Goal: Task Accomplishment & Management: Complete application form

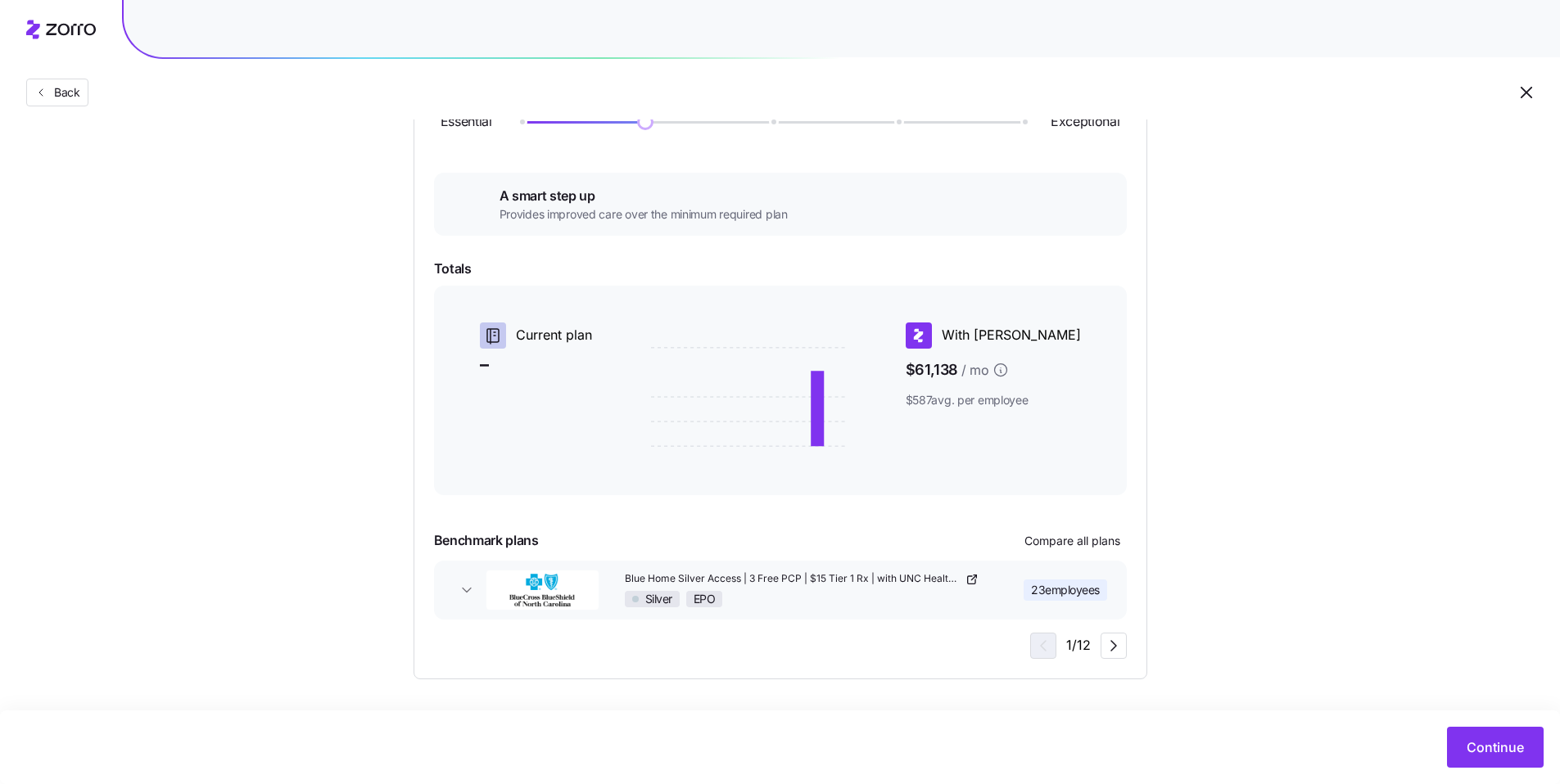
scroll to position [236, 0]
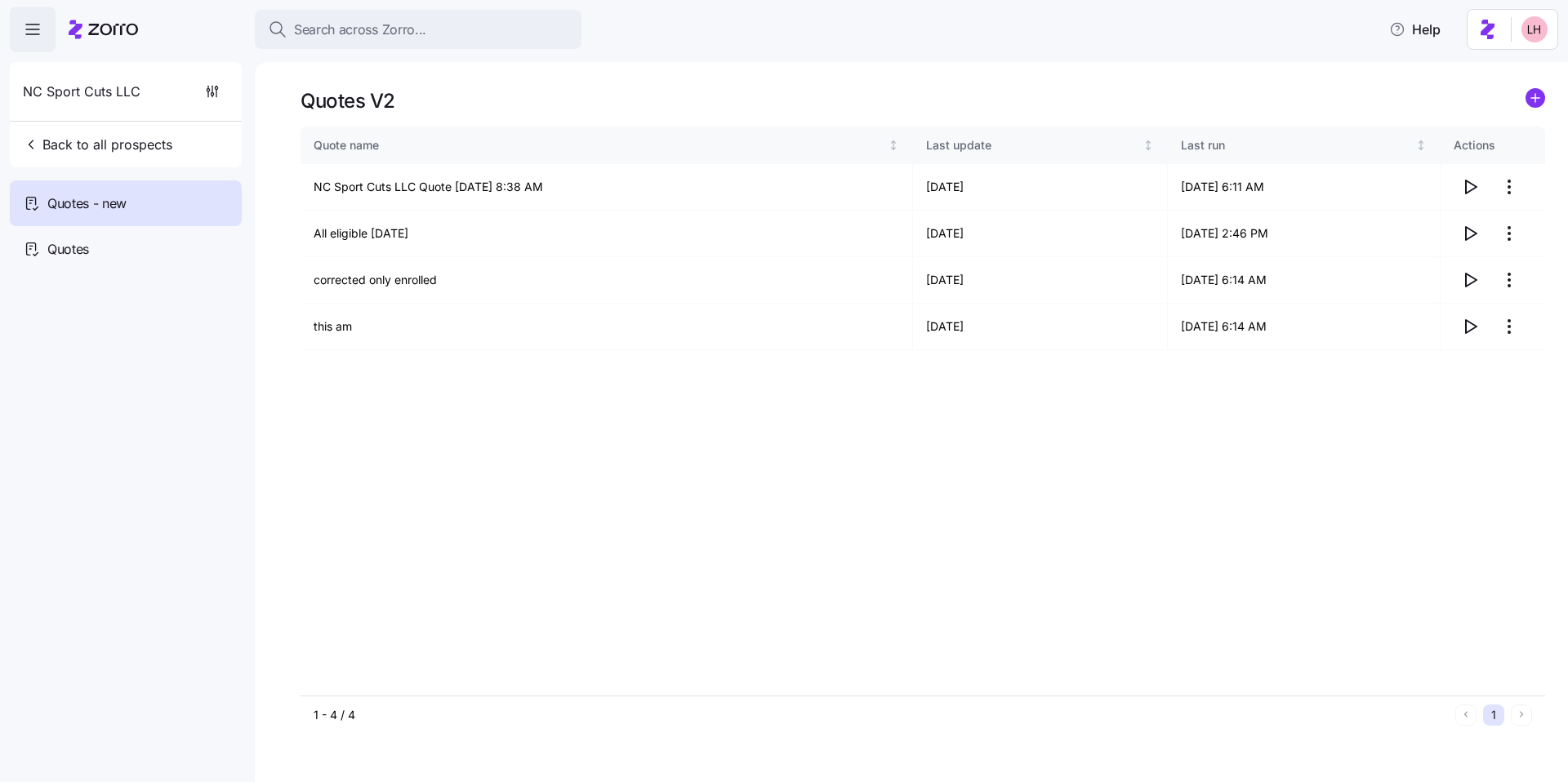
click at [408, 43] on button "Search across Zorro..." at bounding box center [418, 29] width 327 height 39
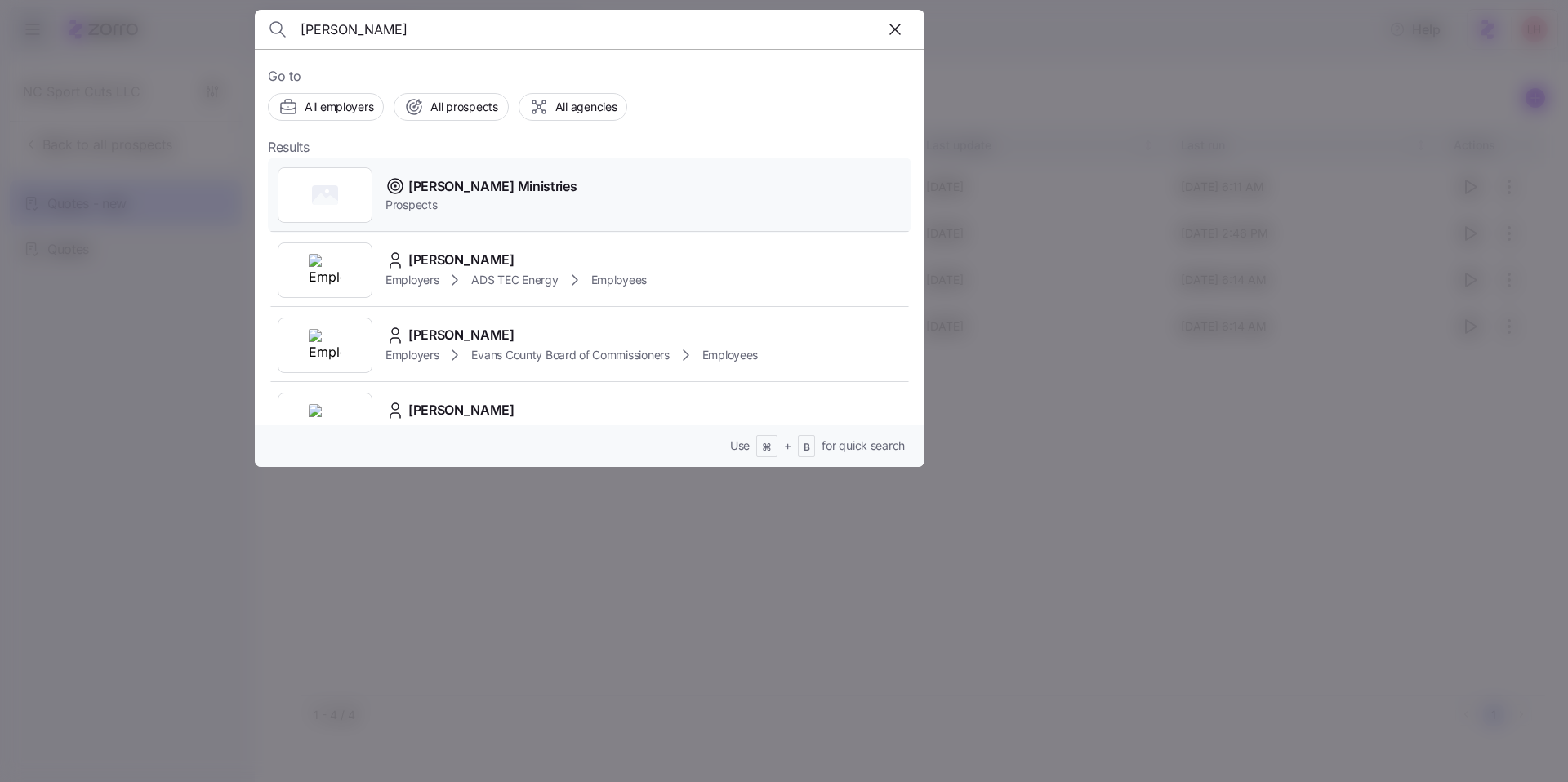
type input "wesley glen"
click at [602, 191] on div "Wesley Glen Ministries Prospects" at bounding box center [590, 195] width 643 height 75
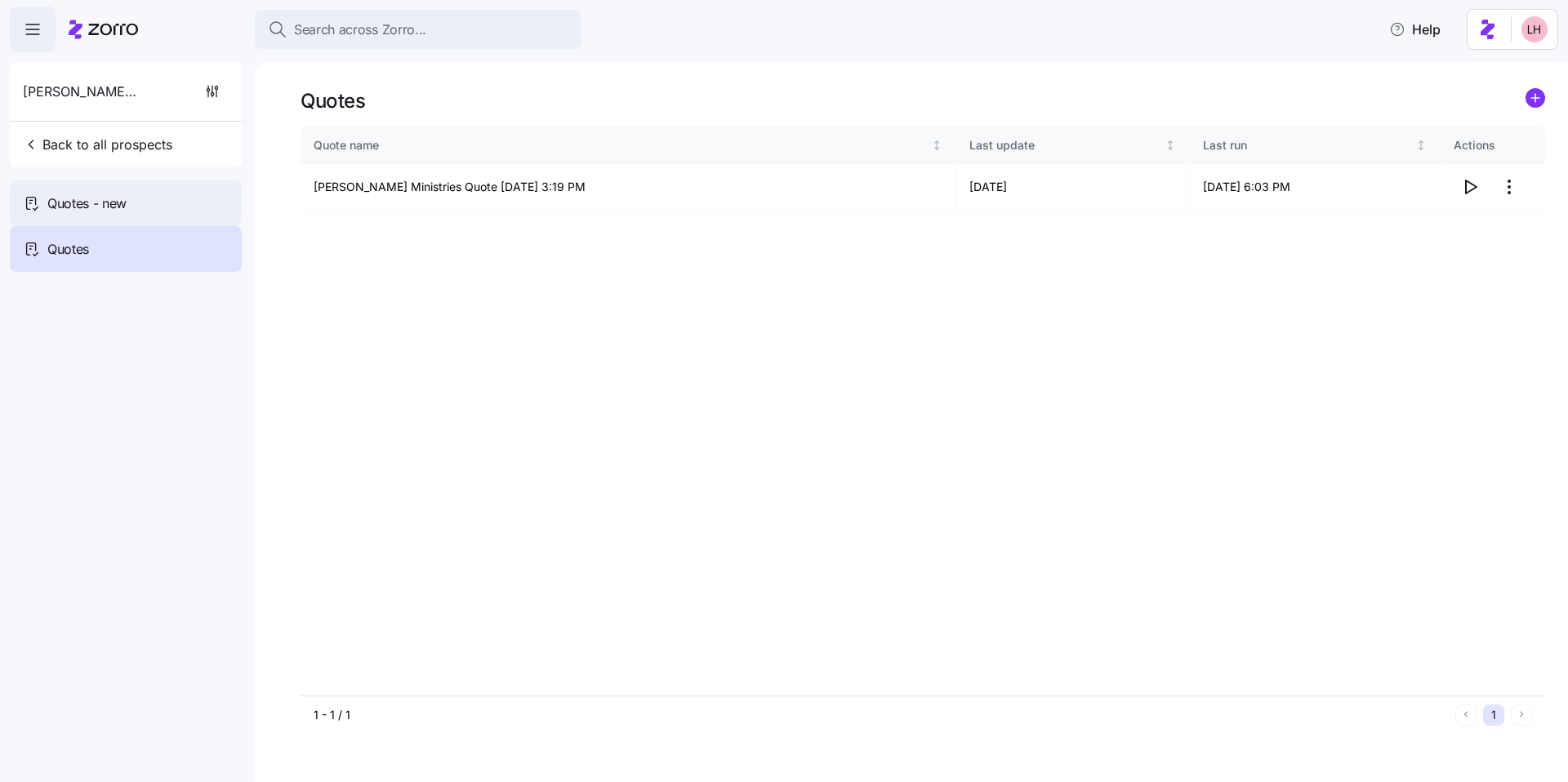
click at [141, 194] on div "Quotes - new" at bounding box center [126, 203] width 232 height 46
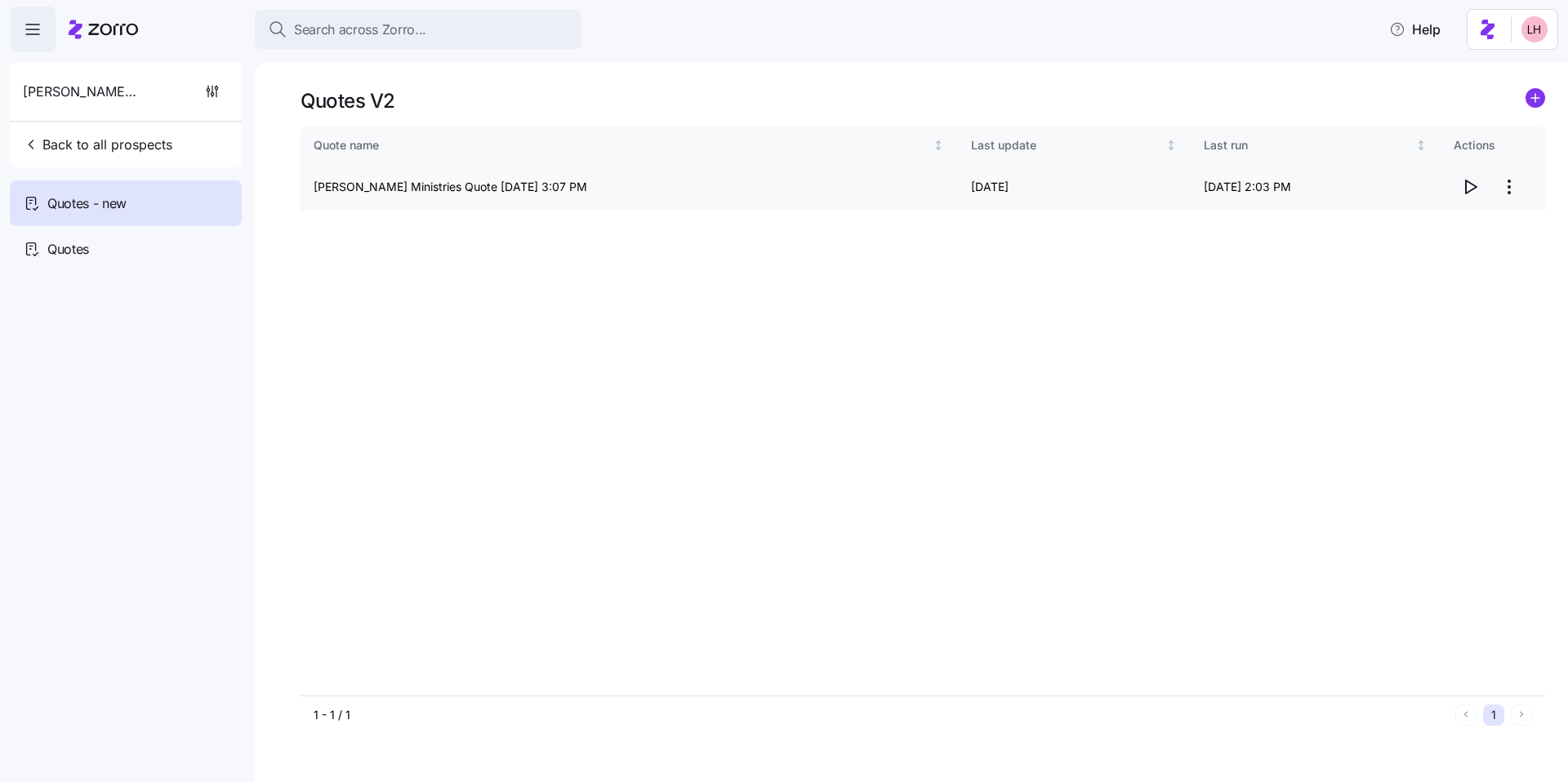
click at [1471, 186] on icon "button" at bounding box center [1469, 186] width 19 height 19
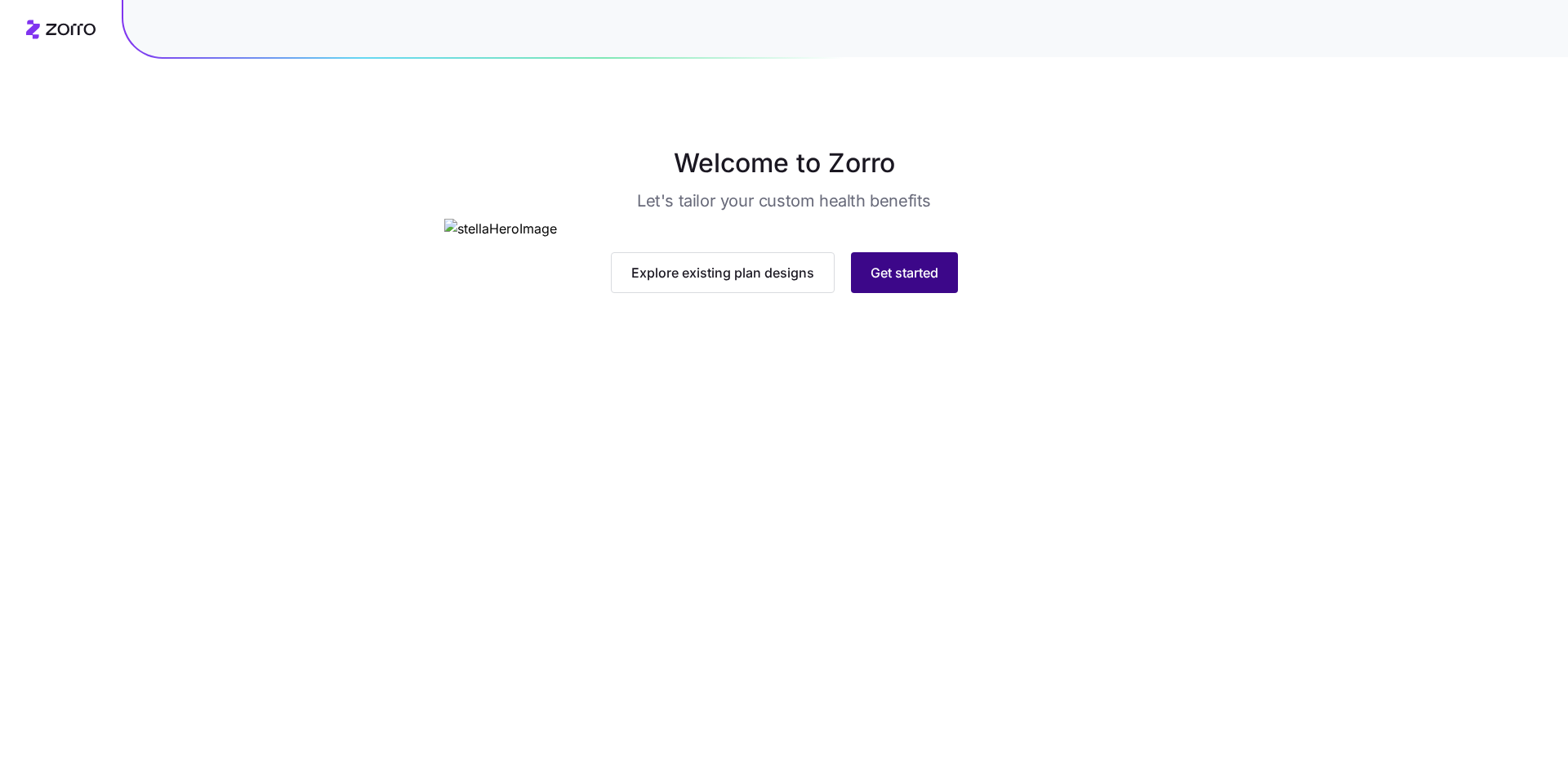
click at [931, 283] on span "Get started" at bounding box center [904, 272] width 68 height 19
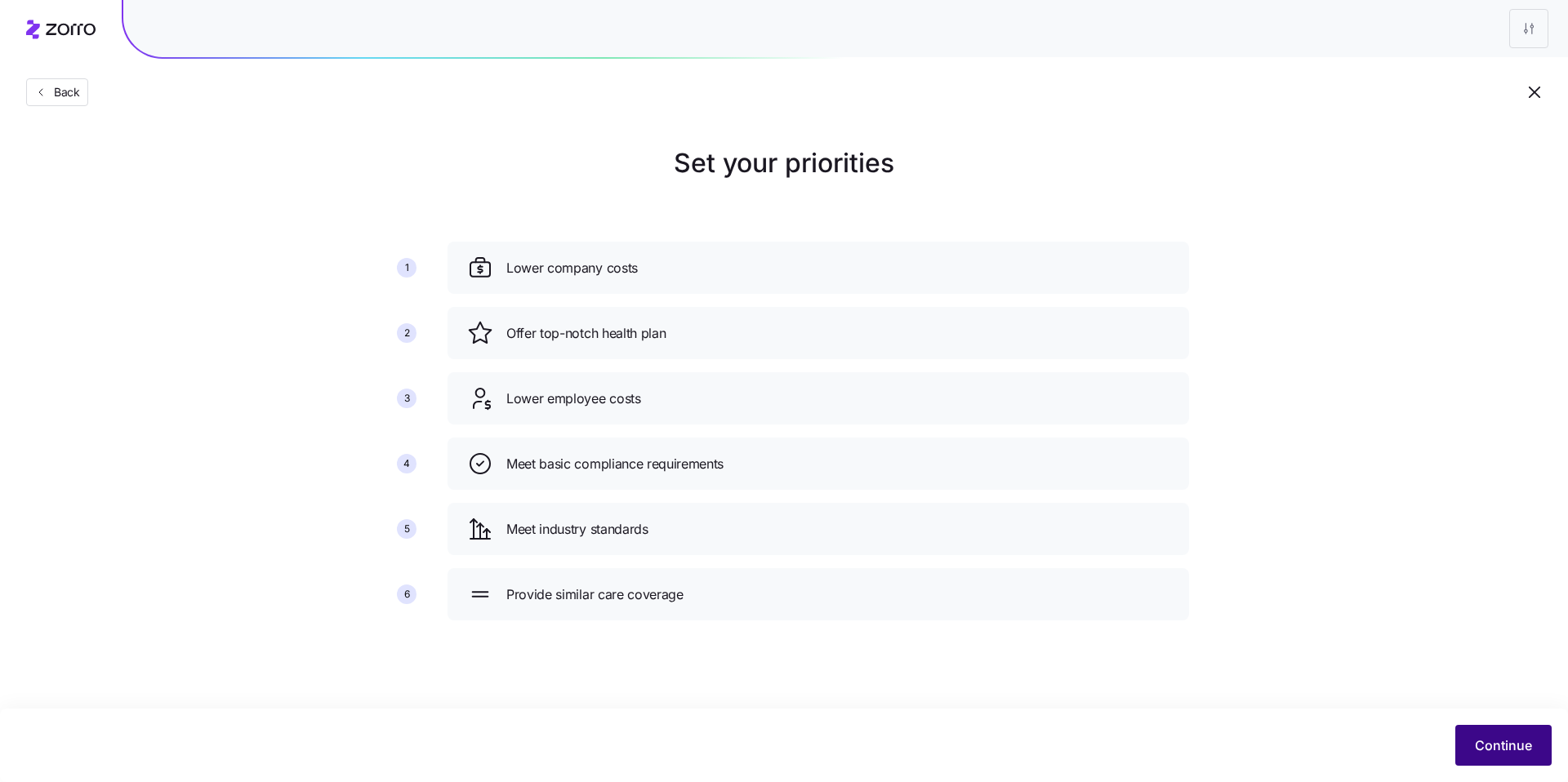
click at [1508, 753] on span "Continue" at bounding box center [1503, 745] width 57 height 19
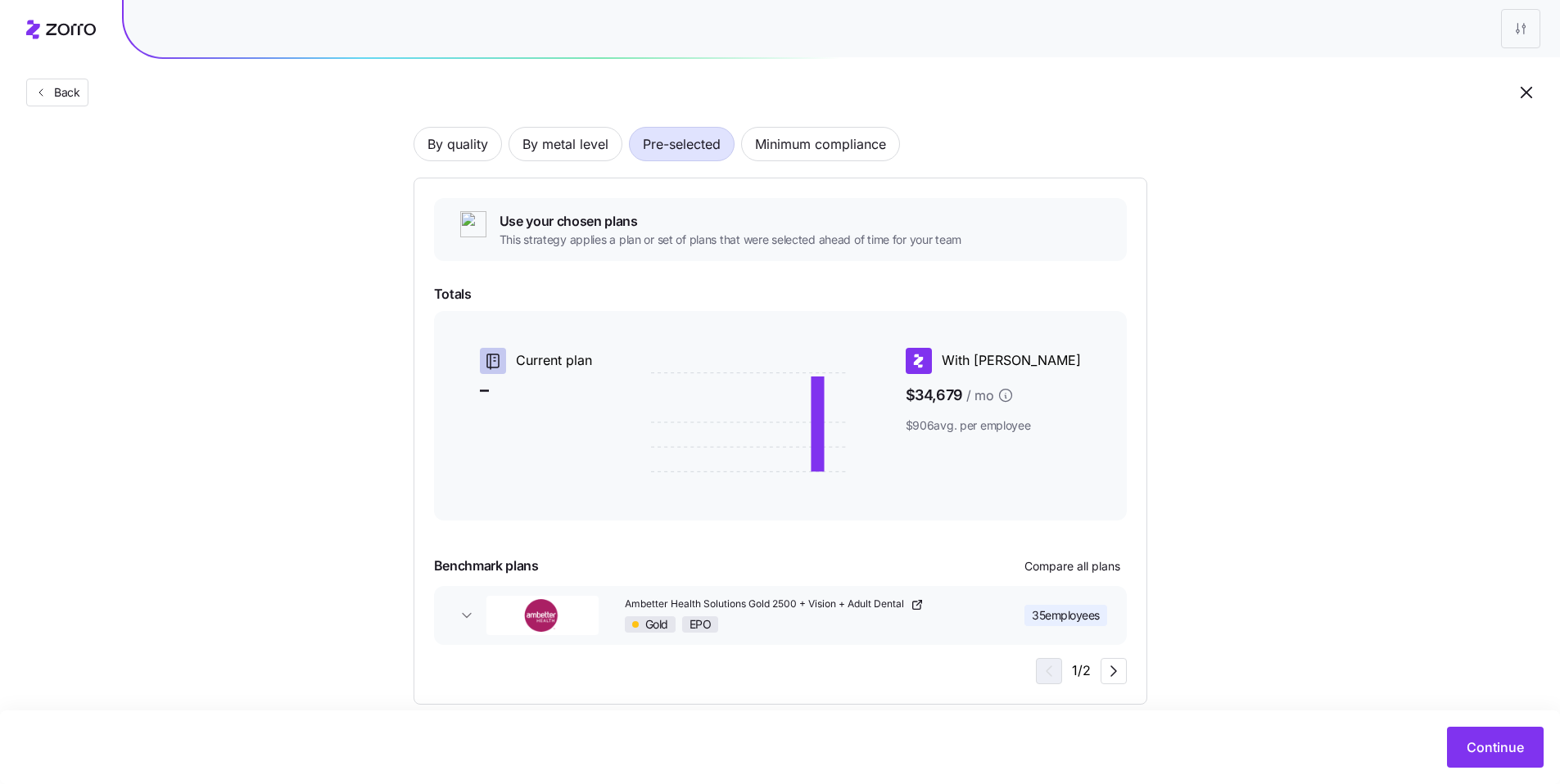
scroll to position [119, 0]
click at [1065, 556] on span "Compare all plans" at bounding box center [1072, 564] width 96 height 16
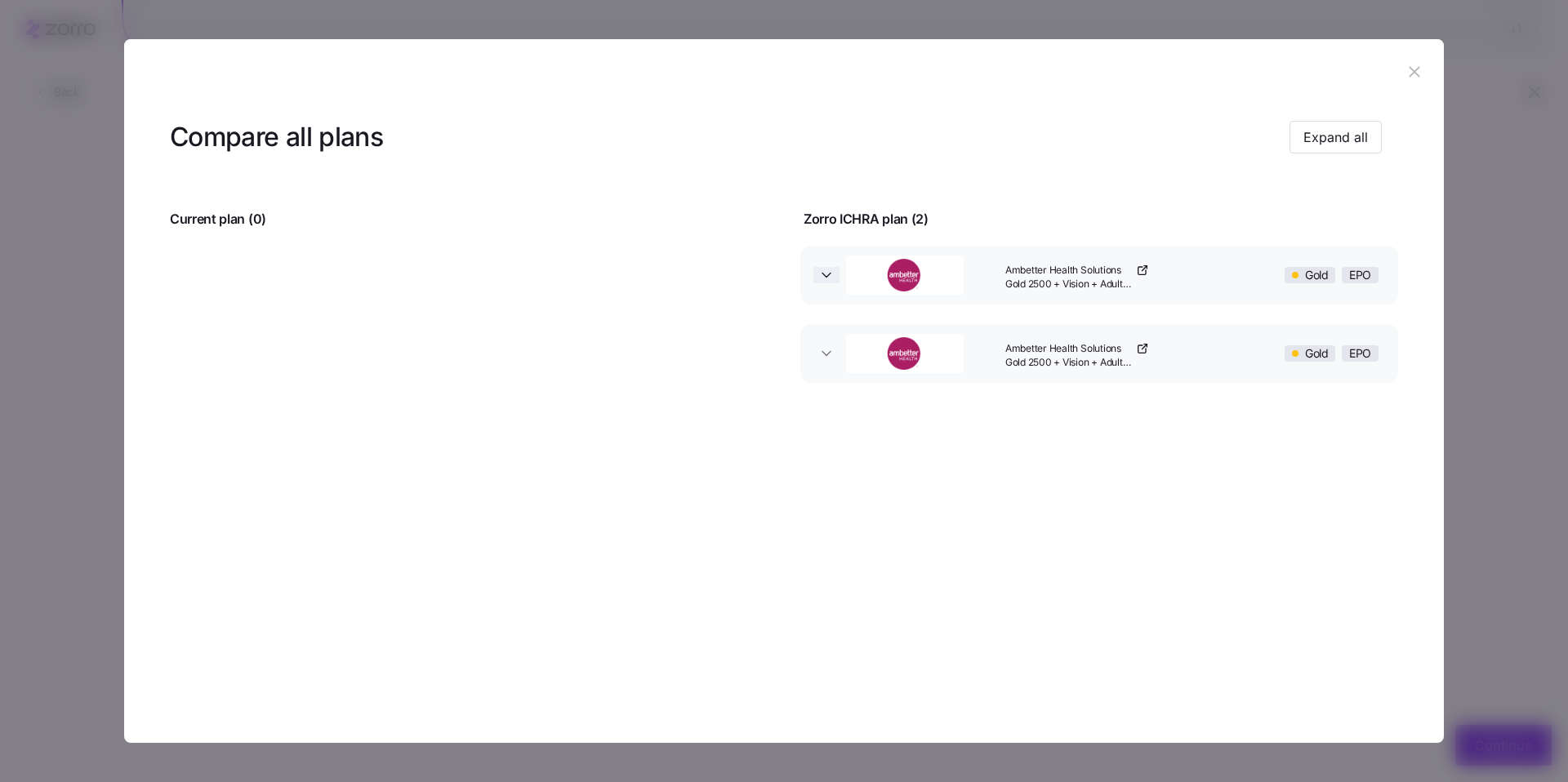
click at [826, 273] on icon "button" at bounding box center [826, 275] width 8 height 4
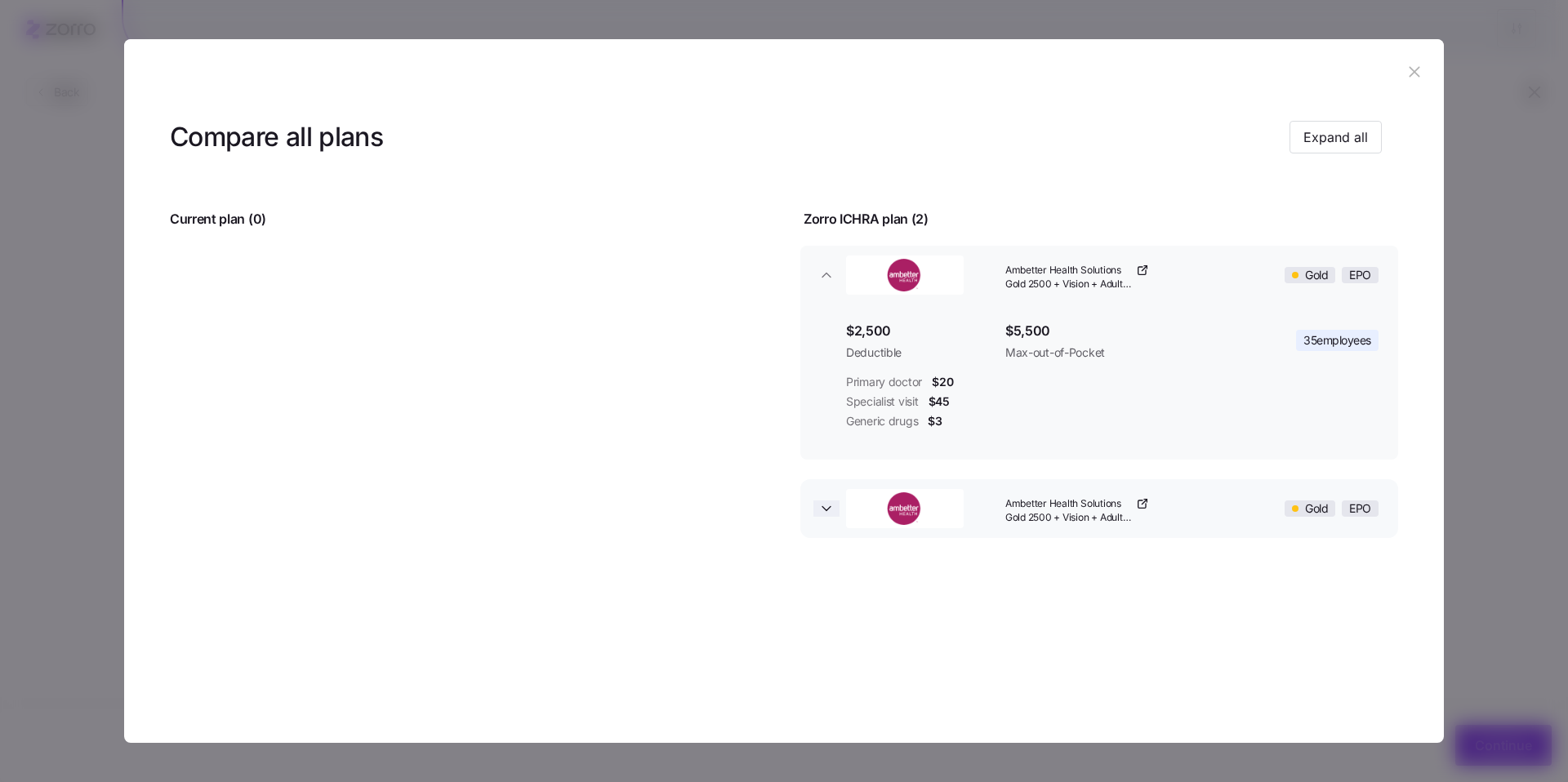
click at [832, 506] on icon "button" at bounding box center [827, 509] width 16 height 16
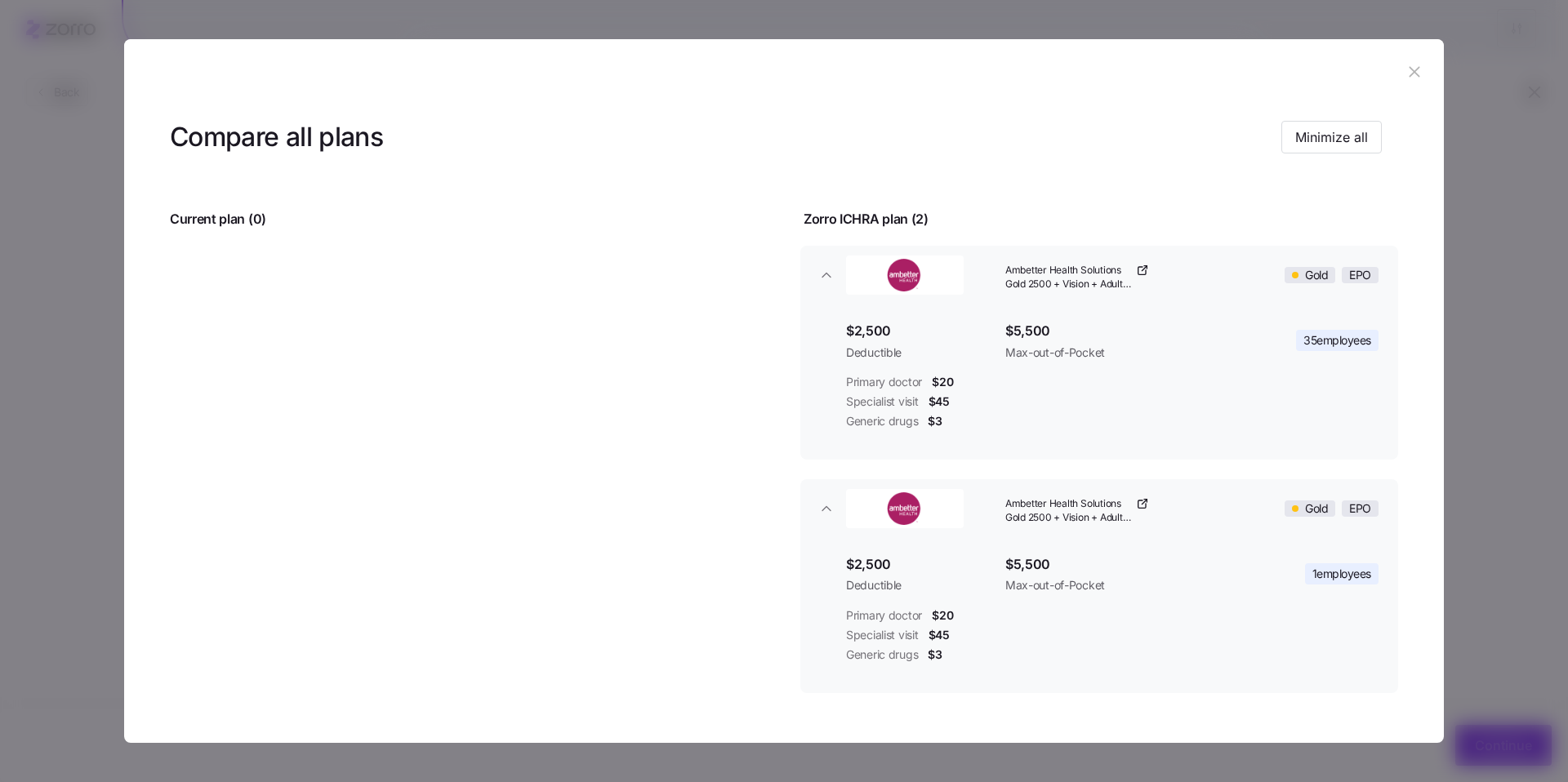
click at [1407, 63] on icon "button" at bounding box center [1415, 72] width 18 height 18
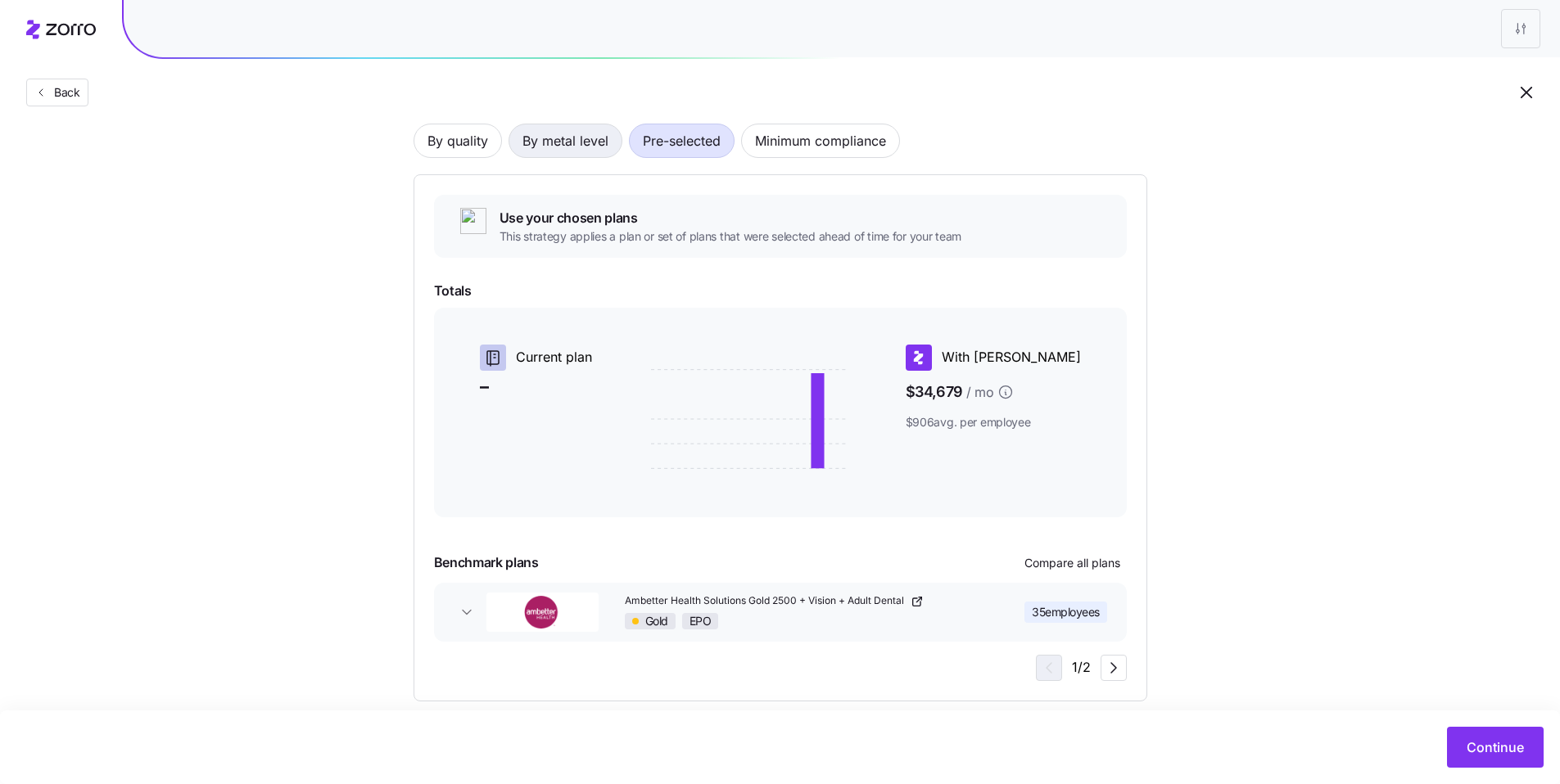
click at [593, 145] on span "By metal level" at bounding box center [565, 141] width 86 height 33
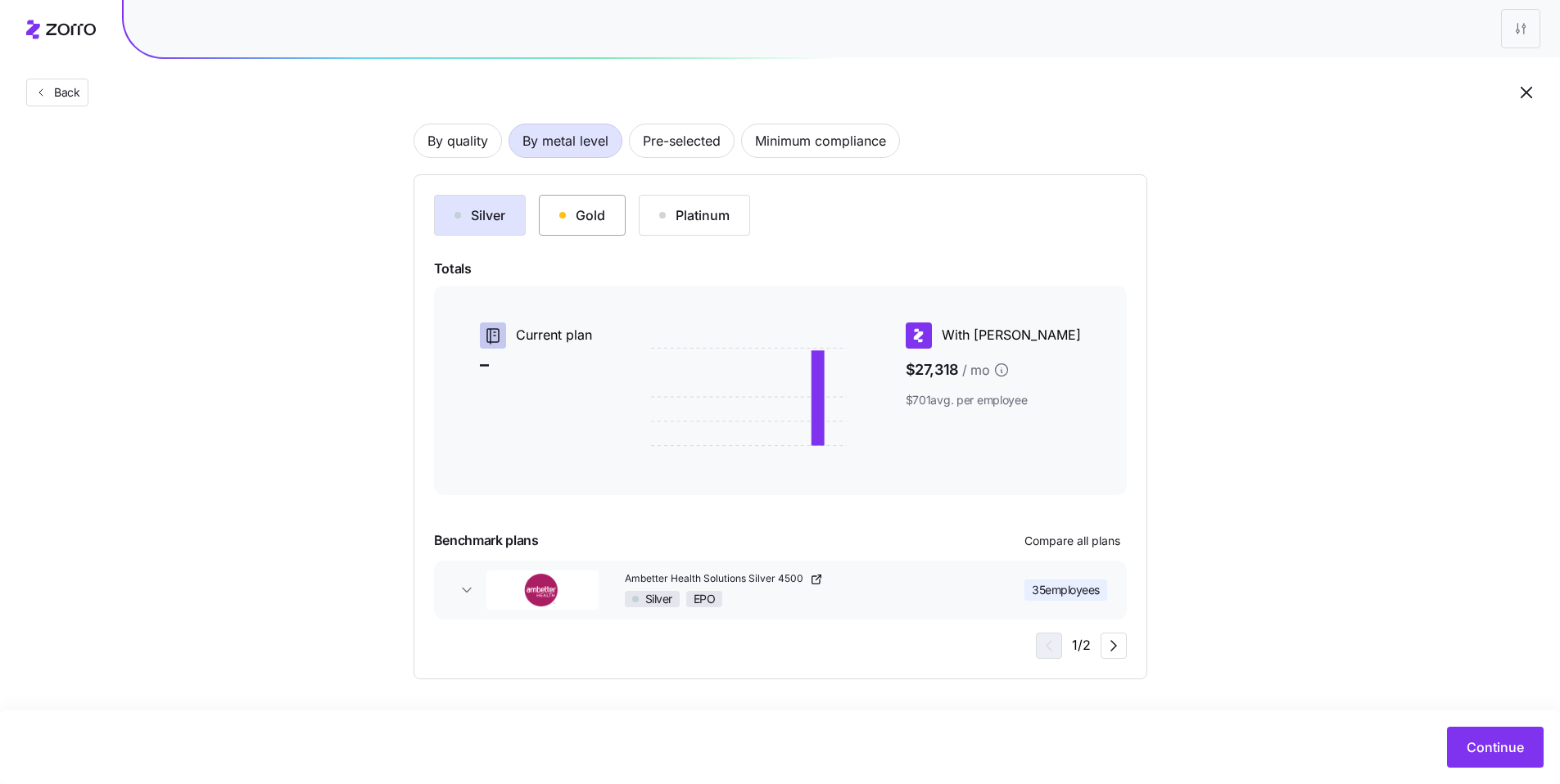
click at [589, 222] on div "Gold" at bounding box center [582, 215] width 46 height 19
click at [1079, 543] on span "Compare all plans" at bounding box center [1072, 542] width 96 height 16
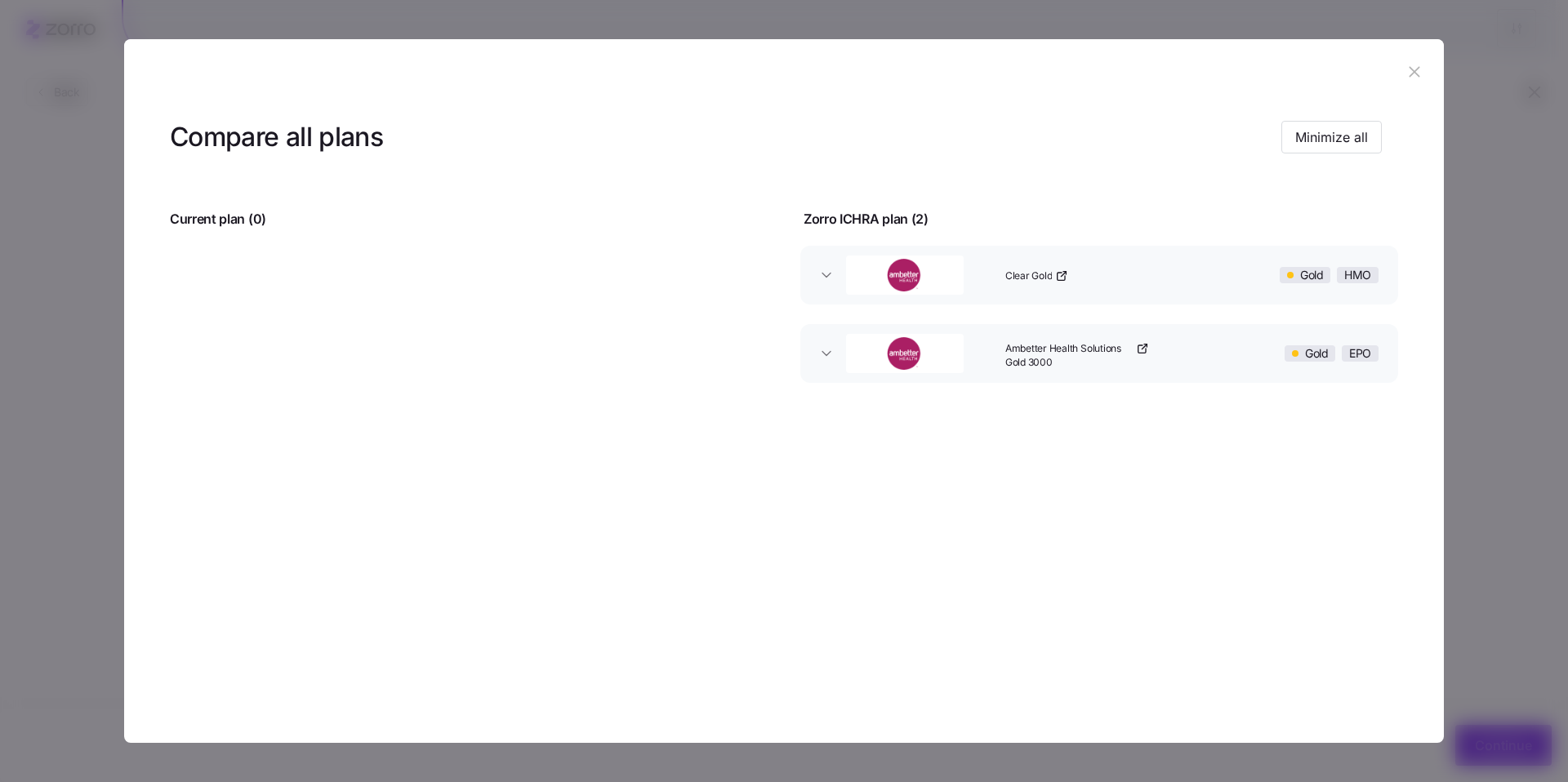
click at [829, 284] on button "Clear Gold Gold HMO" at bounding box center [1099, 275] width 598 height 58
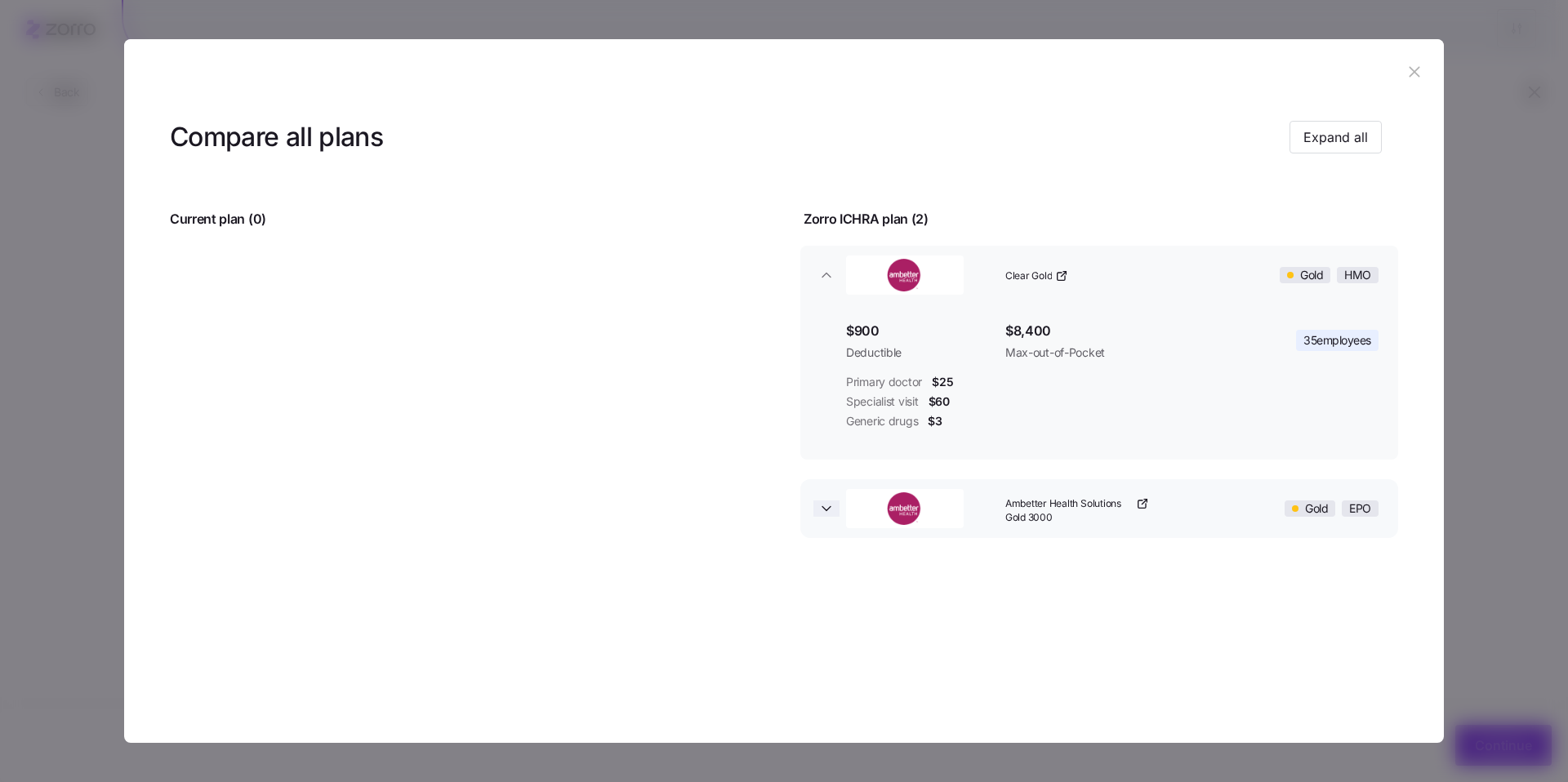
click at [831, 510] on icon "button" at bounding box center [827, 509] width 16 height 16
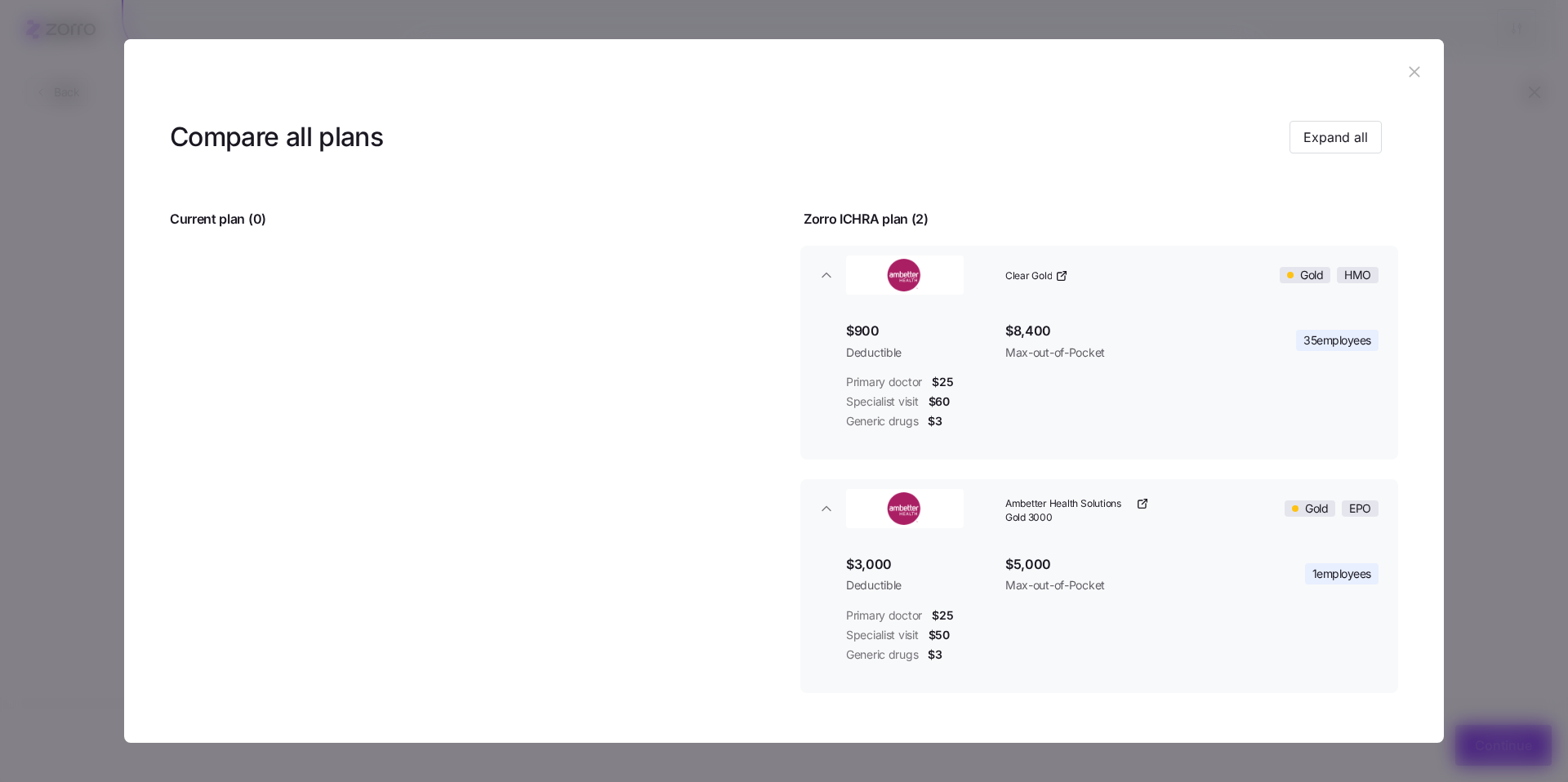
click at [1409, 76] on icon "button" at bounding box center [1415, 71] width 11 height 11
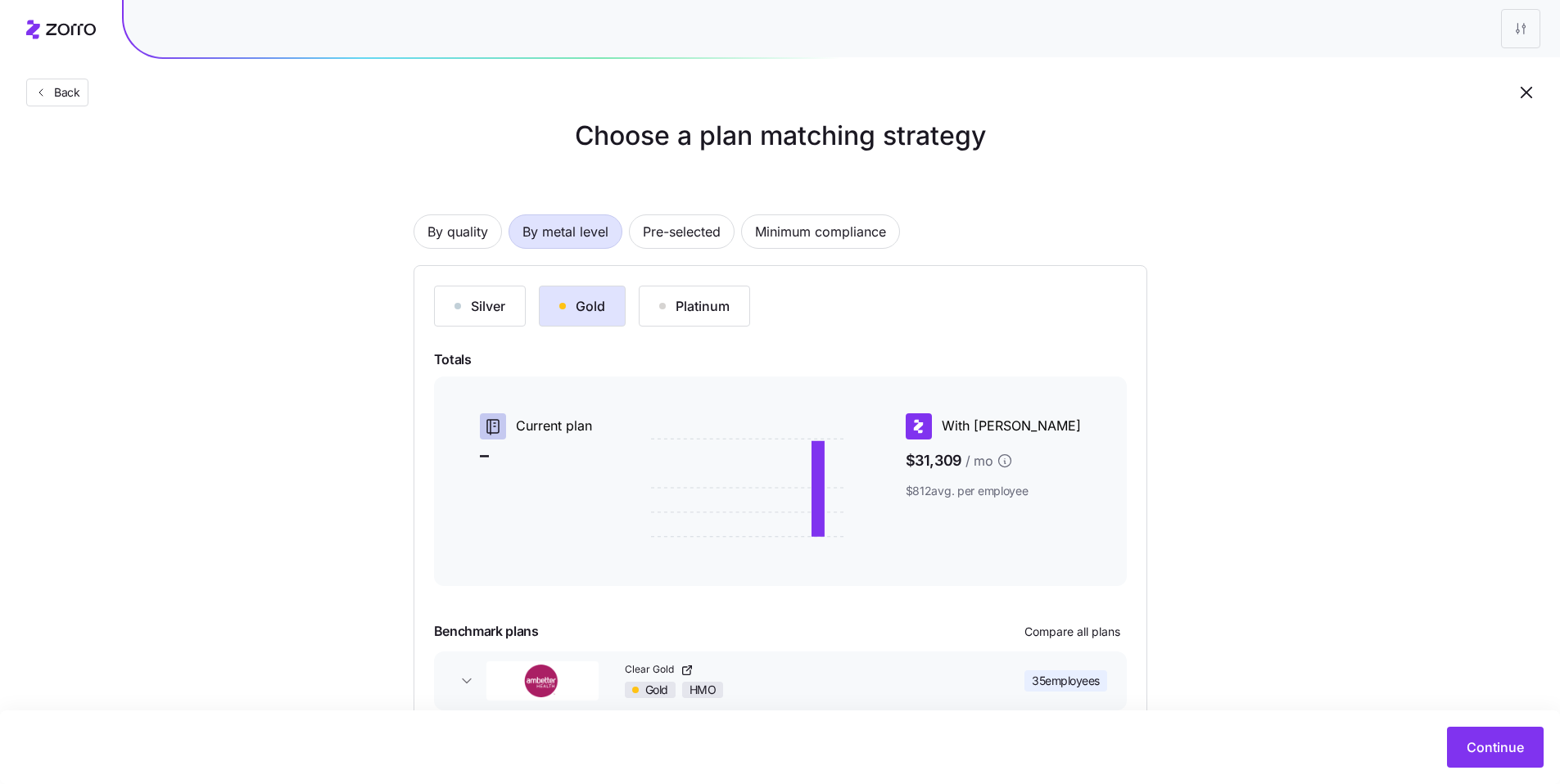
scroll to position [19, 0]
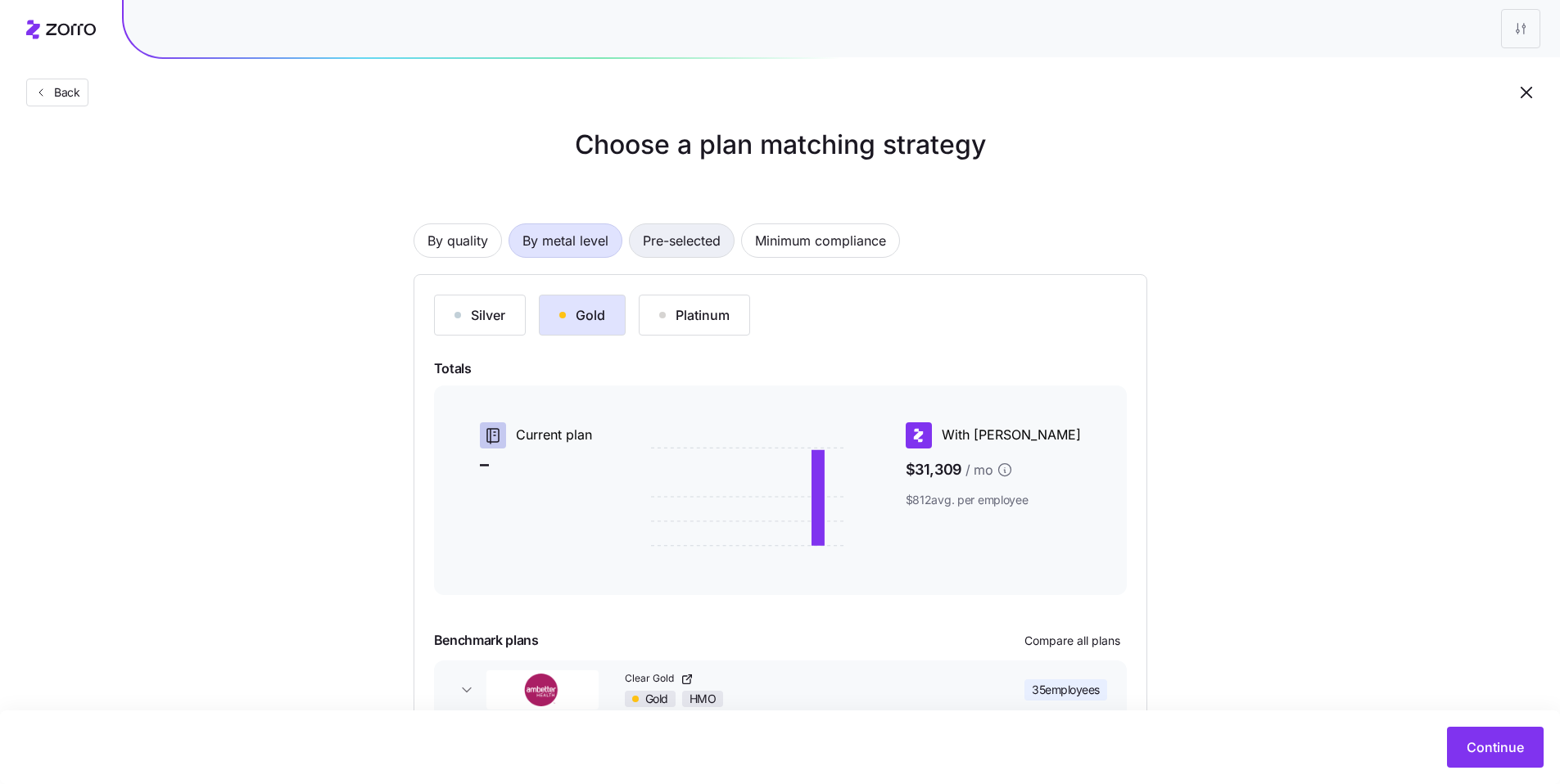
click at [672, 256] on span "Pre-selected" at bounding box center [682, 241] width 78 height 33
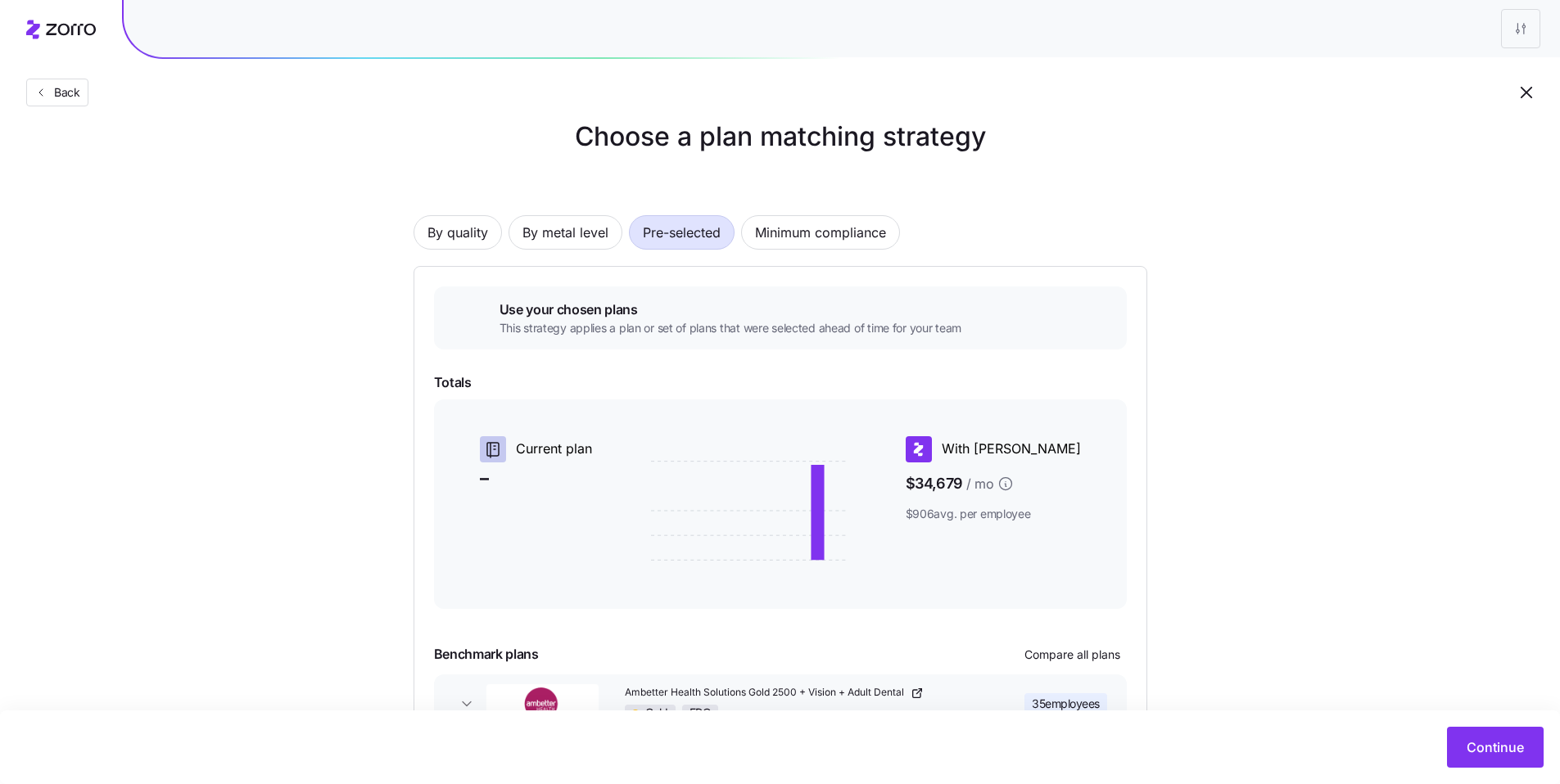
scroll to position [141, 0]
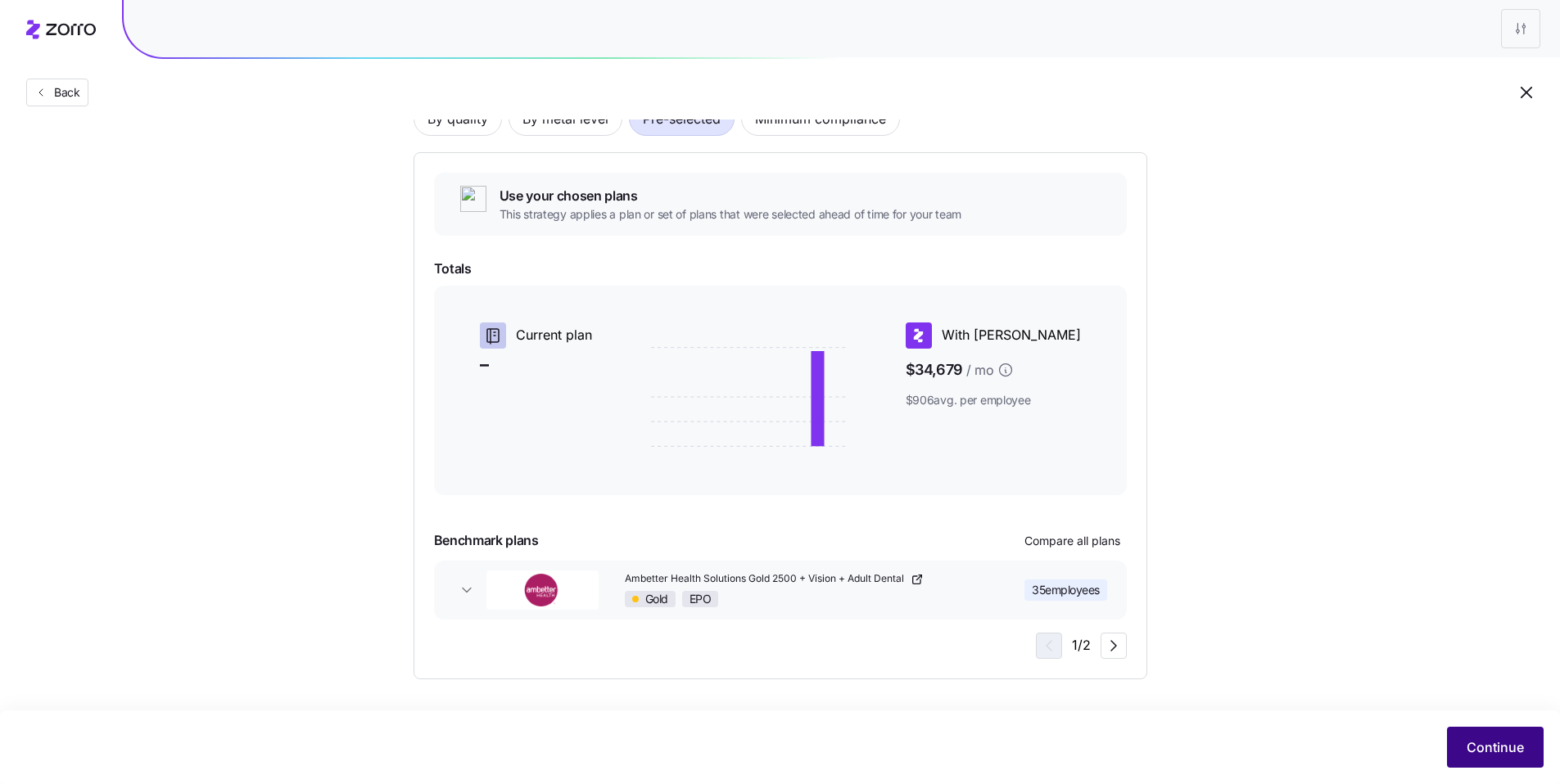
click at [1484, 760] on button "Continue" at bounding box center [1495, 747] width 97 height 41
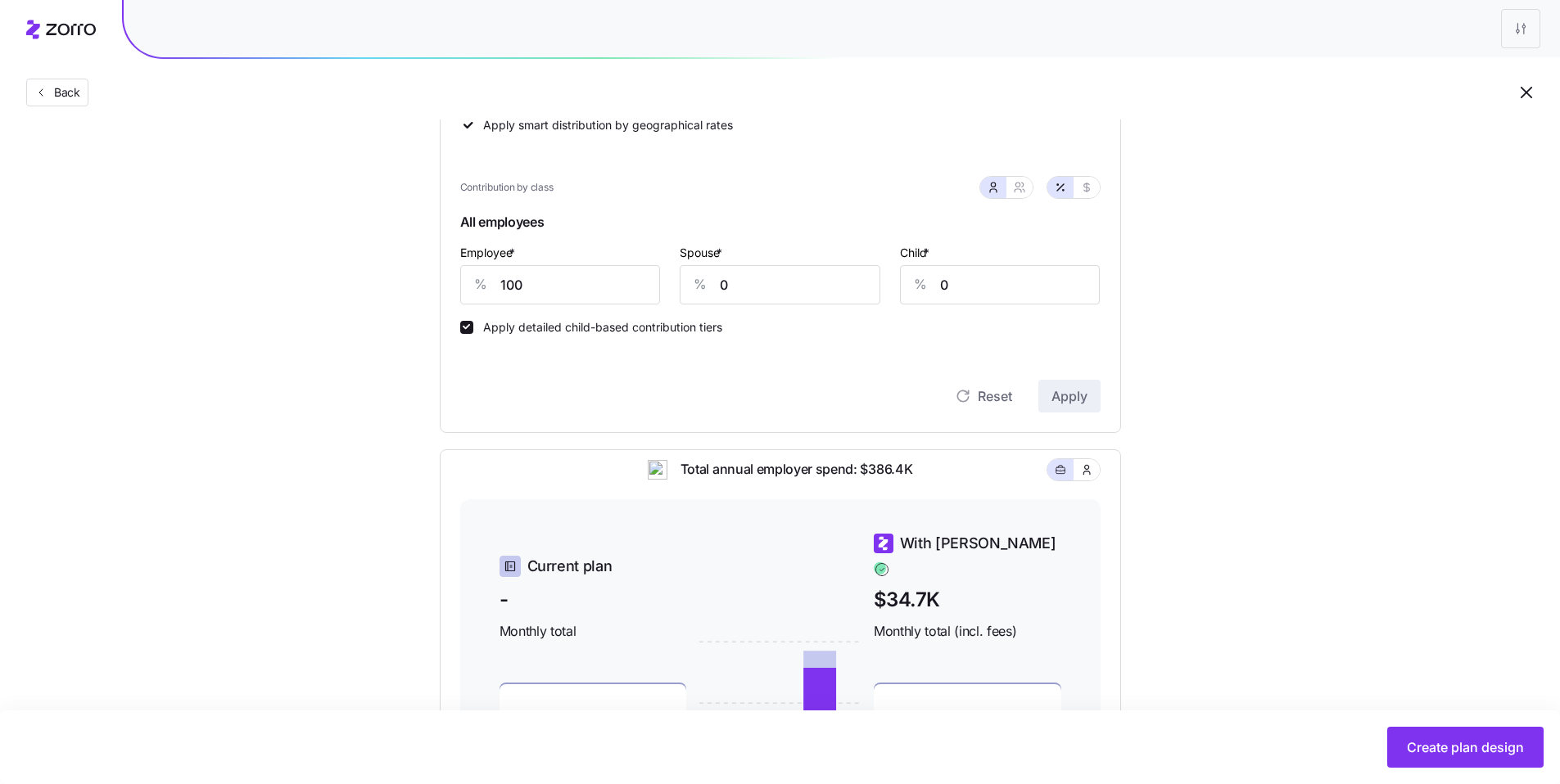
scroll to position [325, 0]
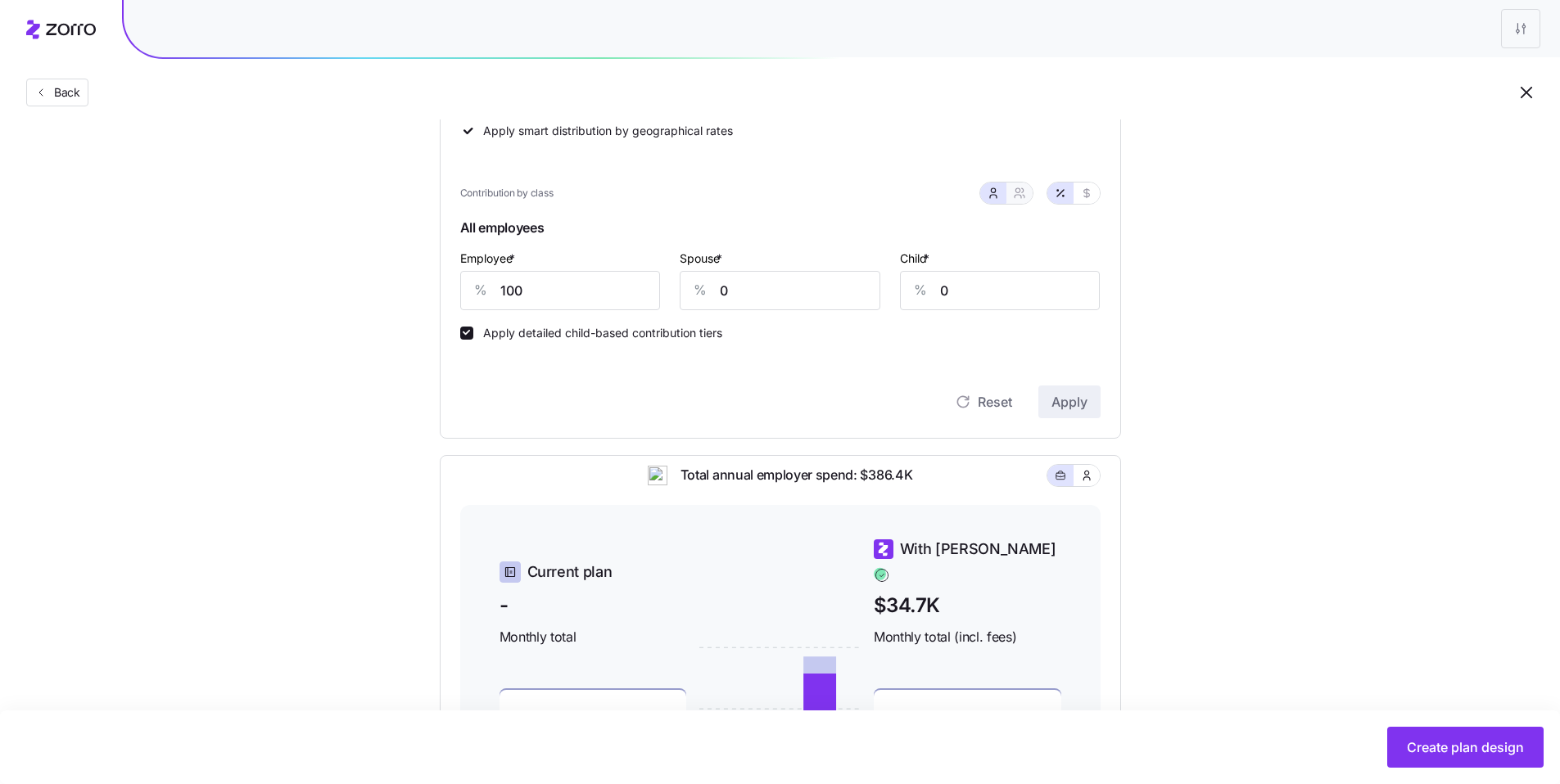
click at [1015, 198] on icon "button" at bounding box center [1019, 193] width 13 height 13
type input "50"
type input "59"
drag, startPoint x: 611, startPoint y: 277, endPoint x: 589, endPoint y: 274, distance: 22.2
click at [589, 274] on div "Employee only * % 100 Employee & spouse * % 50 Employee & child(ren) * % 59 Fam…" at bounding box center [780, 278] width 660 height 81
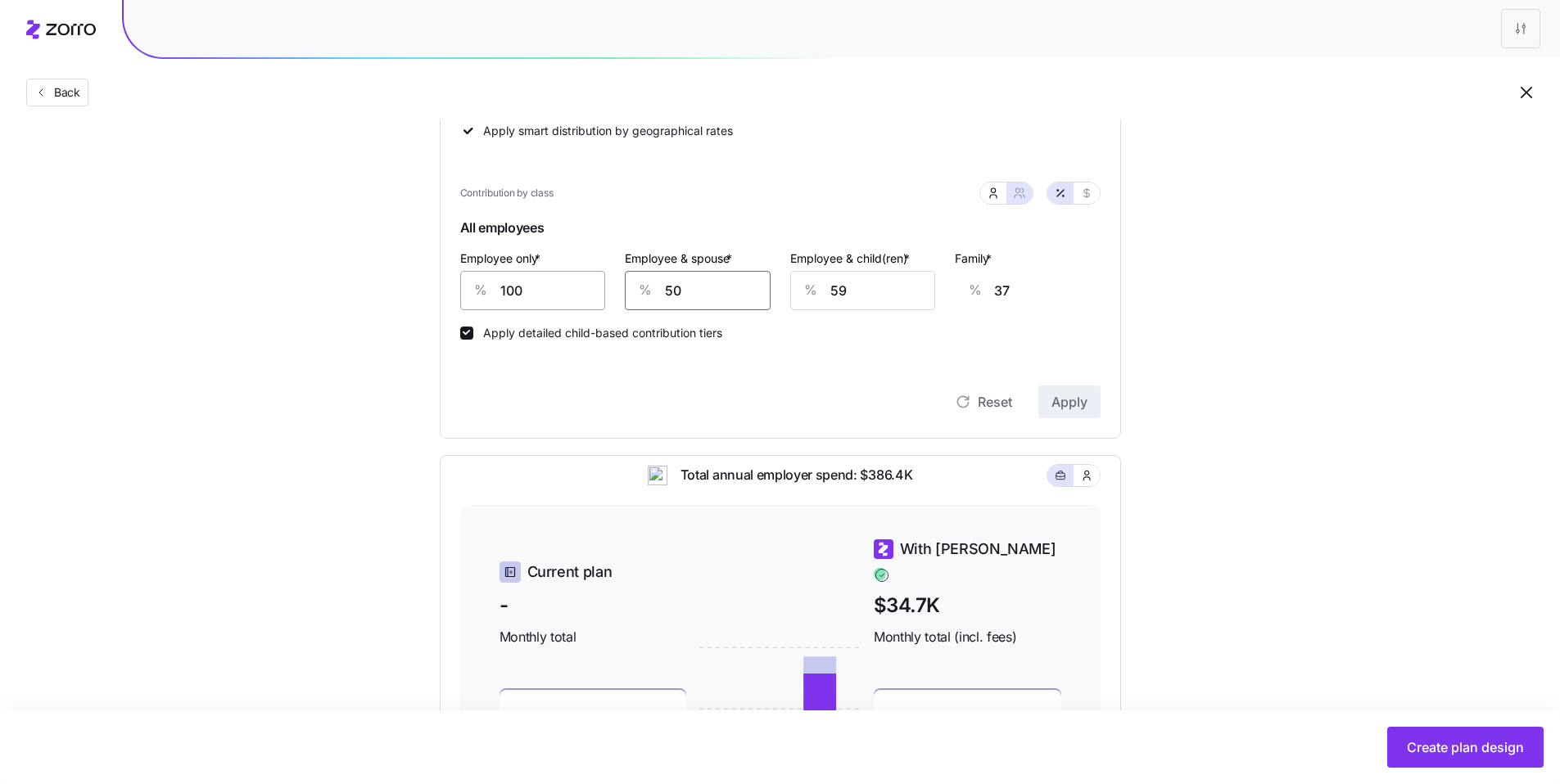
type input "8"
type input "6"
type input "80"
type input "60"
type input "80"
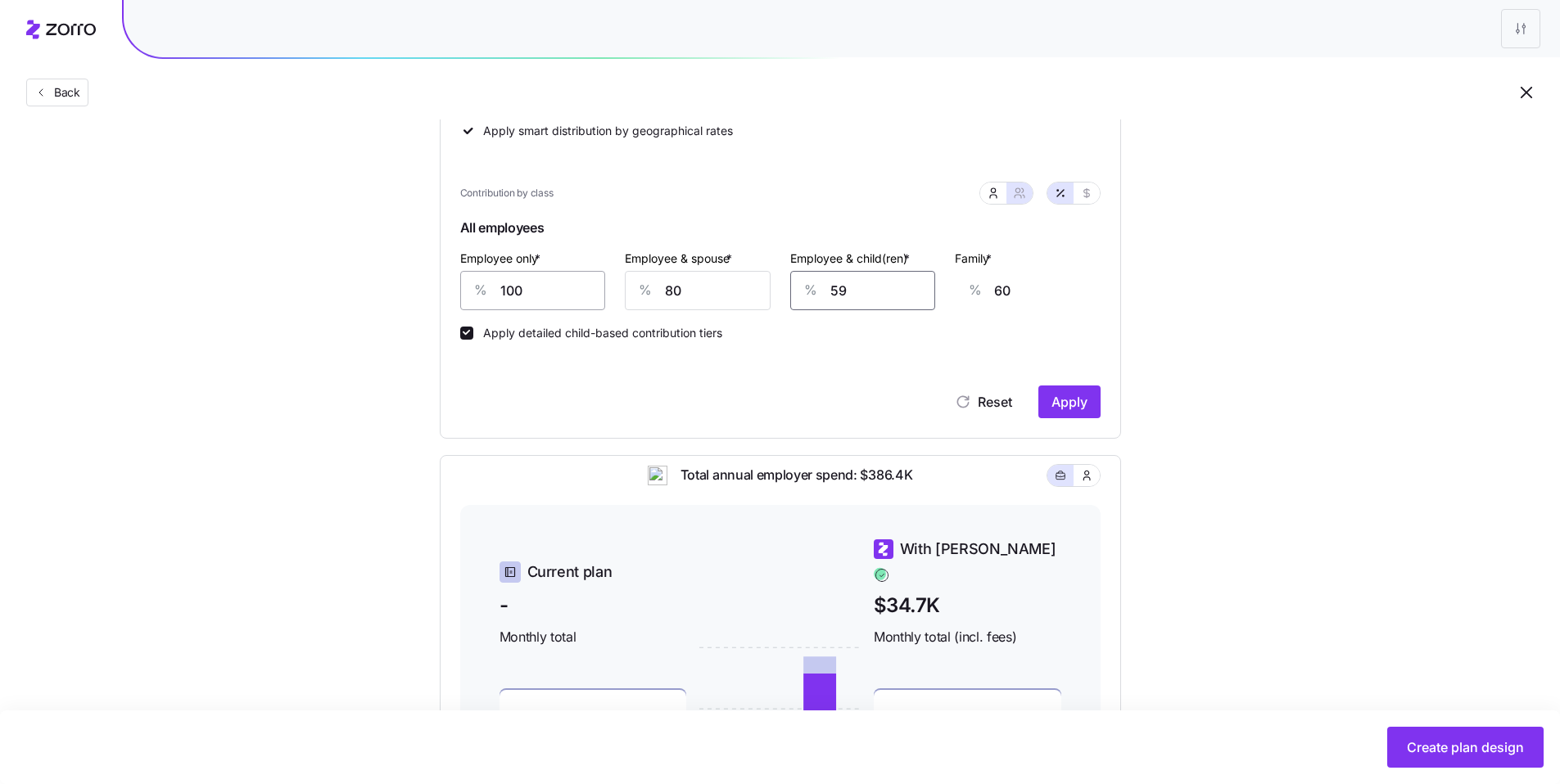
type input "8"
type input "27"
type input "80"
type input "73"
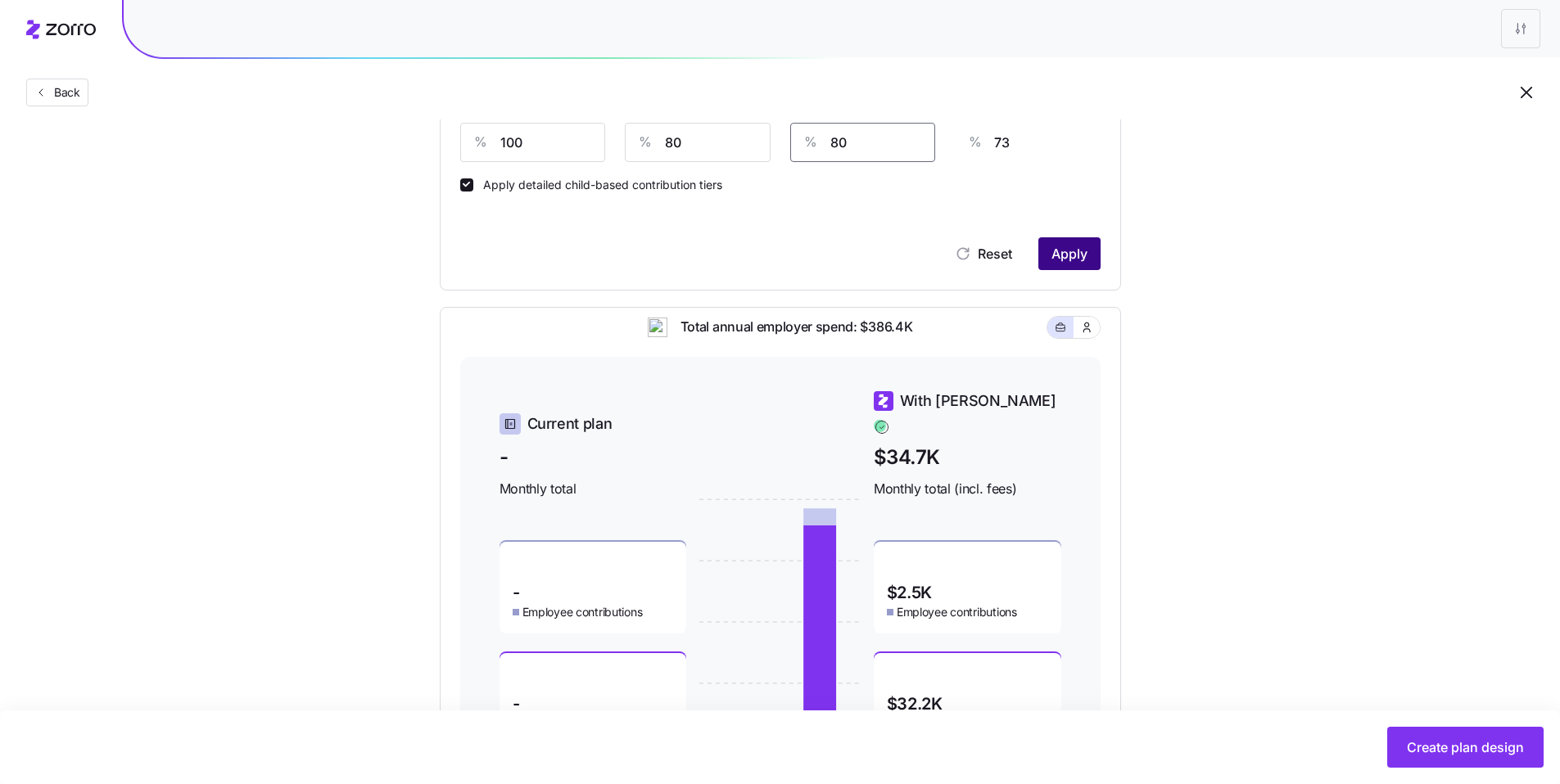
type input "80"
click at [1072, 260] on span "Apply" at bounding box center [1069, 253] width 36 height 19
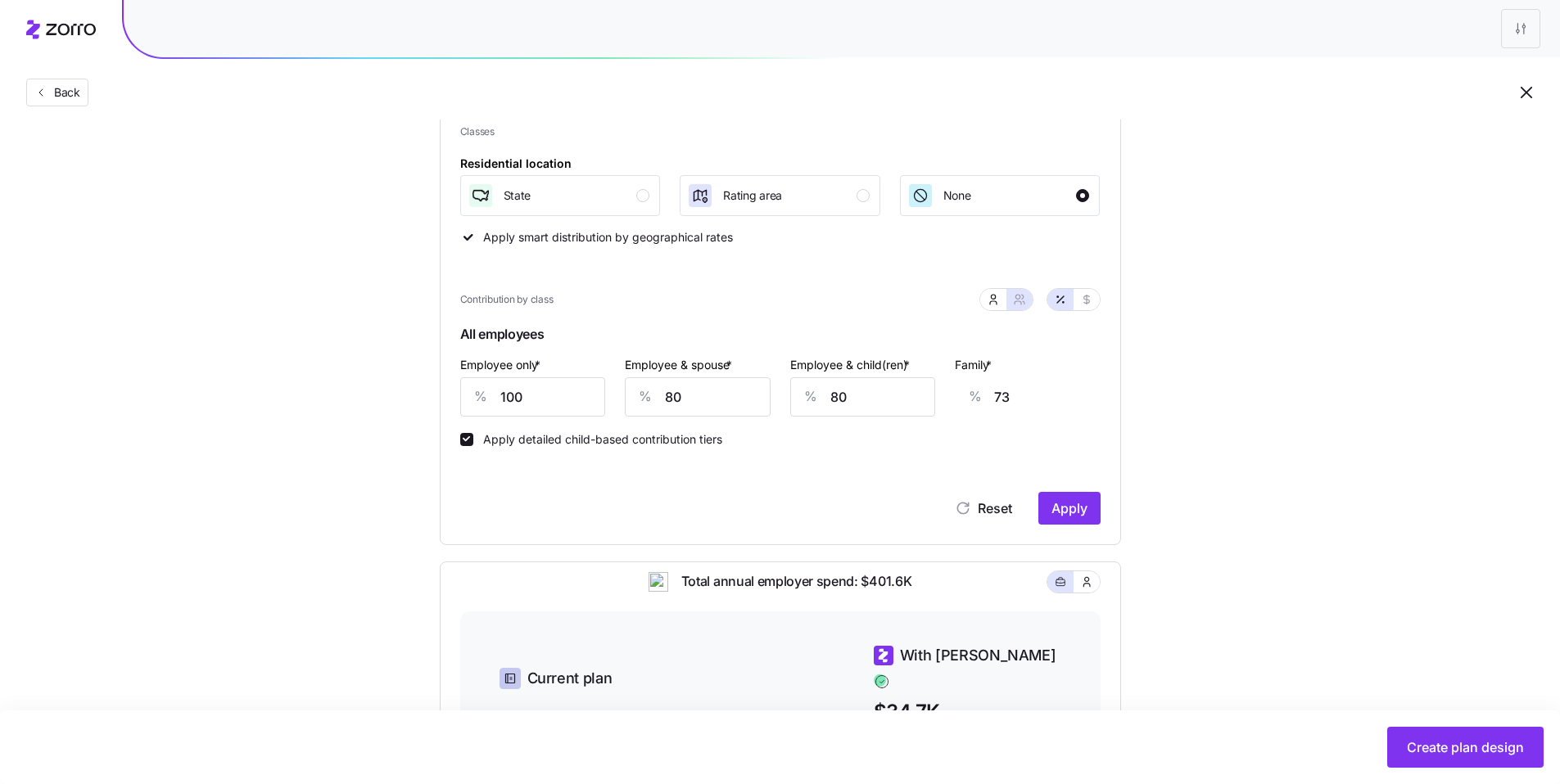
scroll to position [214, 0]
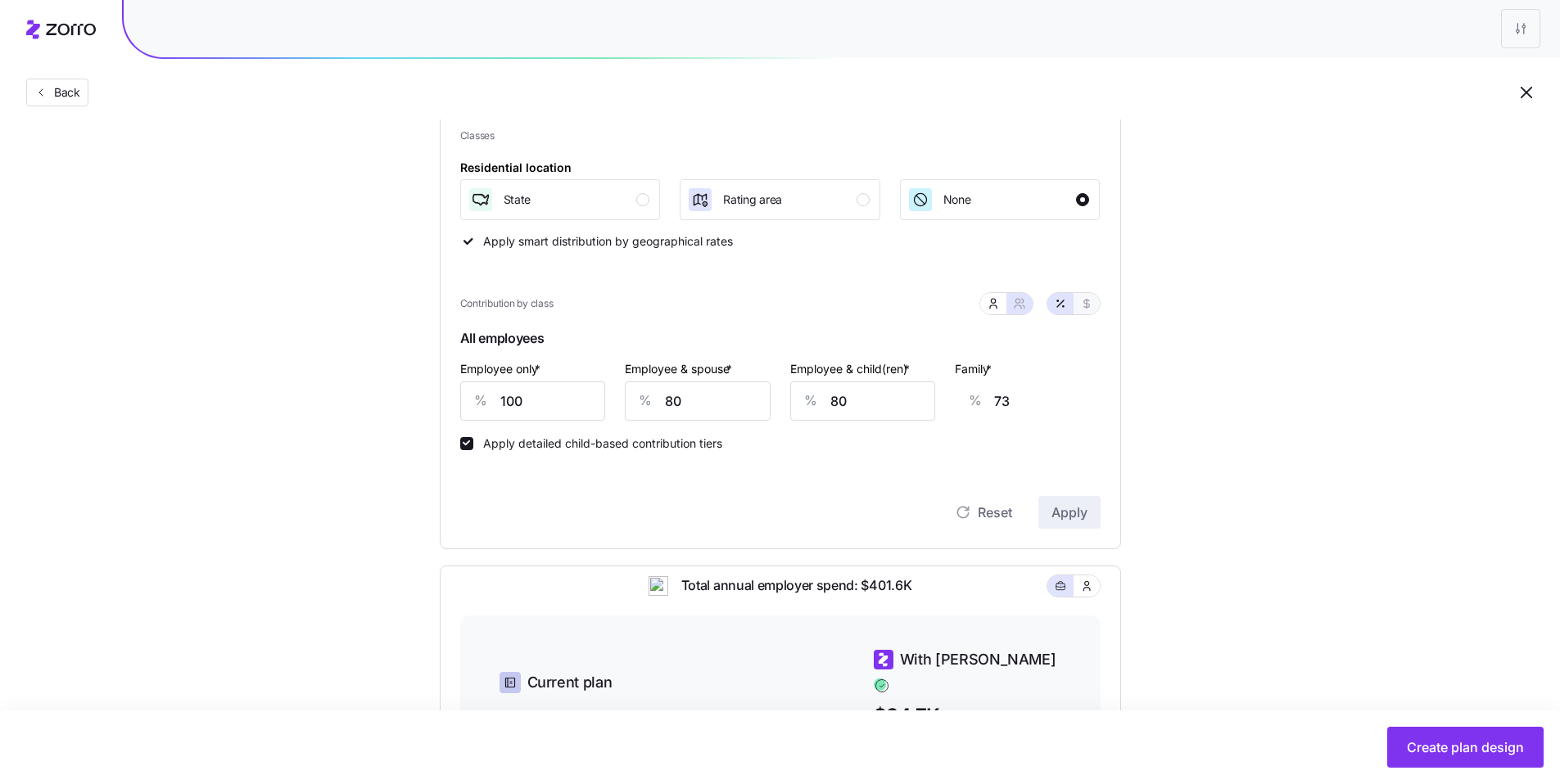
click at [1086, 308] on icon "button" at bounding box center [1086, 305] width 5 height 9
type input "845"
type input "1352"
type input "1137"
type input "1644"
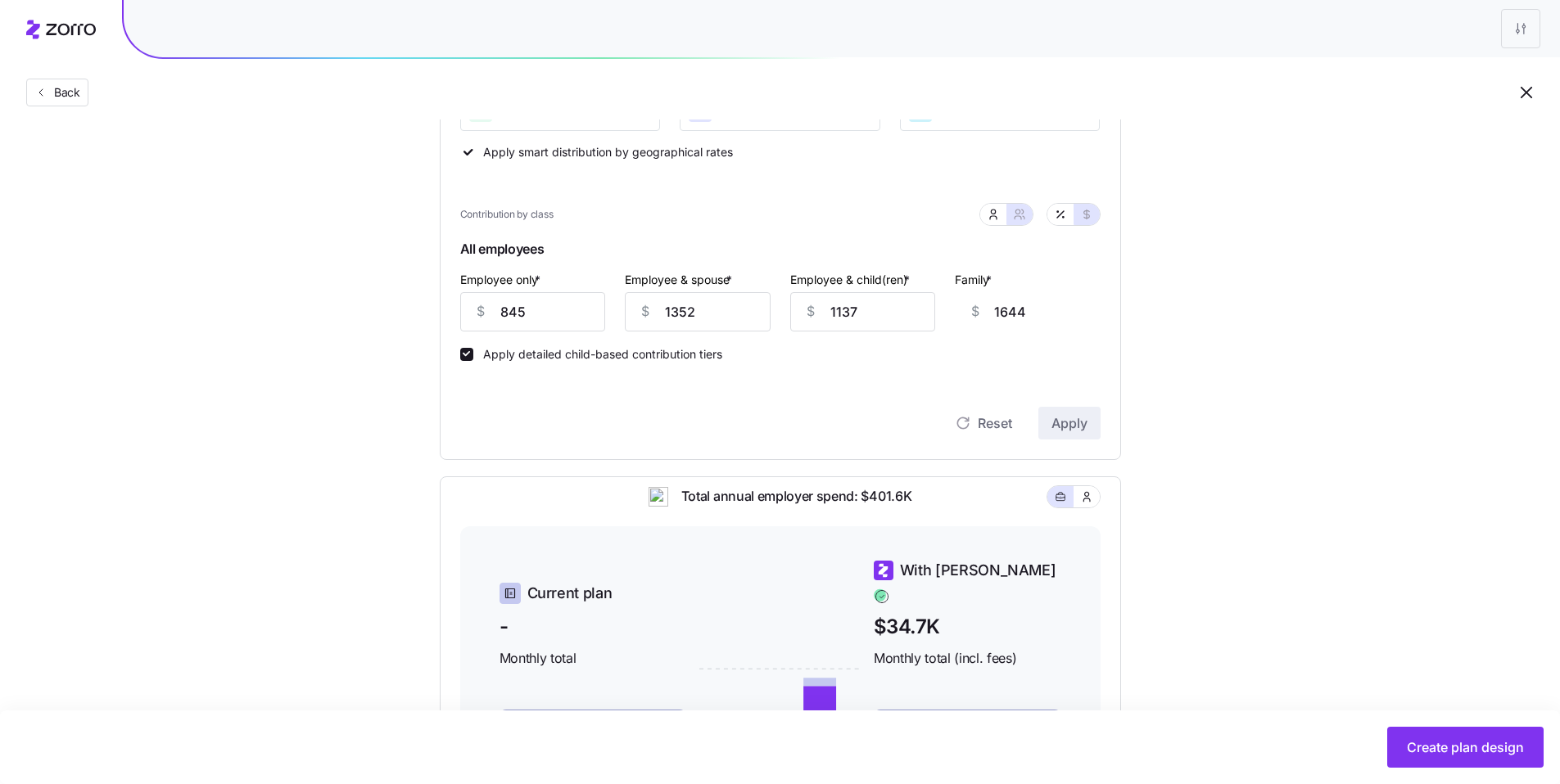
scroll to position [307, 0]
click at [993, 214] on icon "button" at bounding box center [993, 211] width 13 height 13
type input "507"
type input "182"
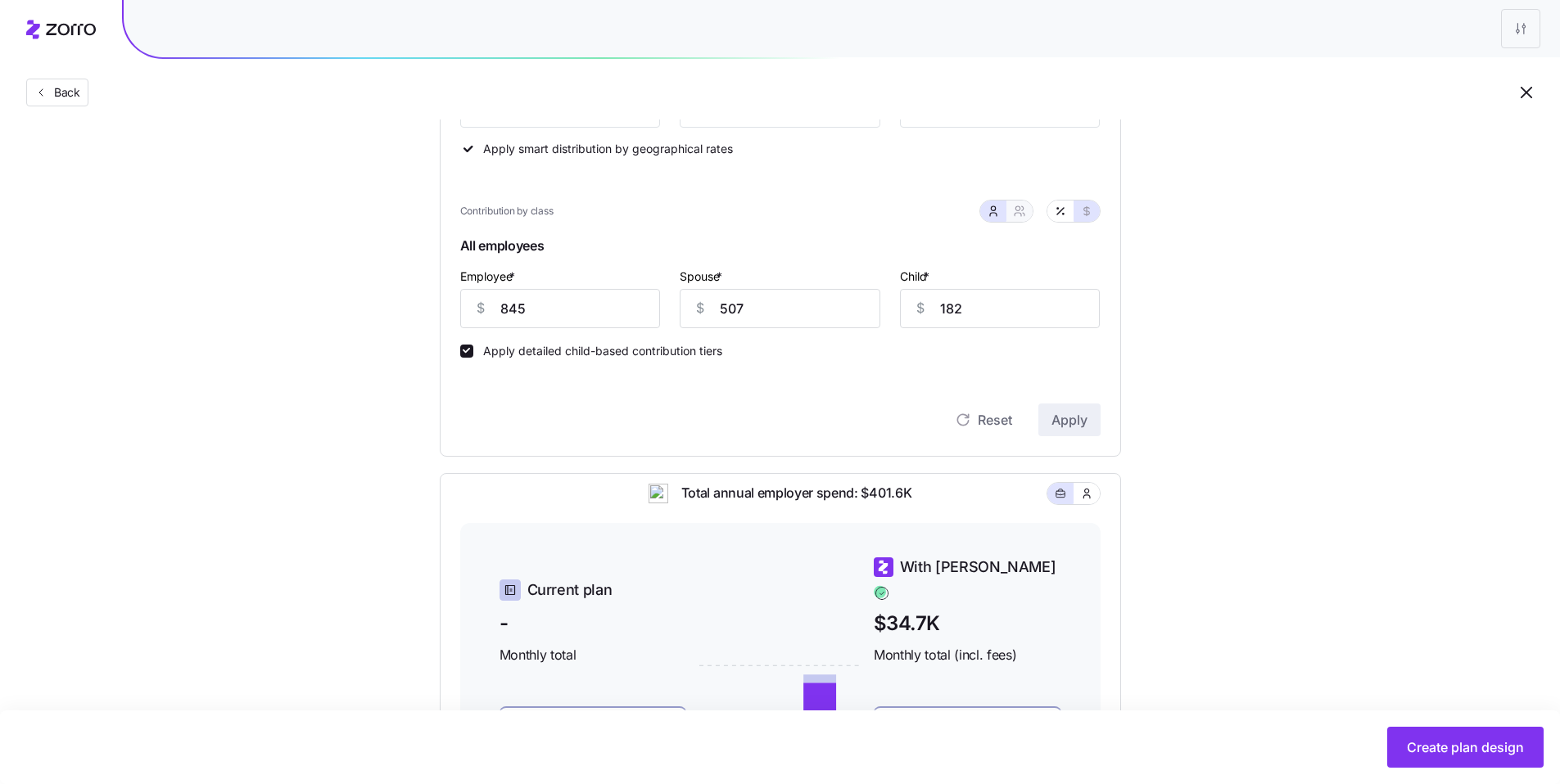
click at [1017, 214] on icon "button" at bounding box center [1019, 211] width 13 height 13
type input "1352"
type input "1137"
click at [1068, 213] on button "button" at bounding box center [1060, 210] width 27 height 21
type input "100"
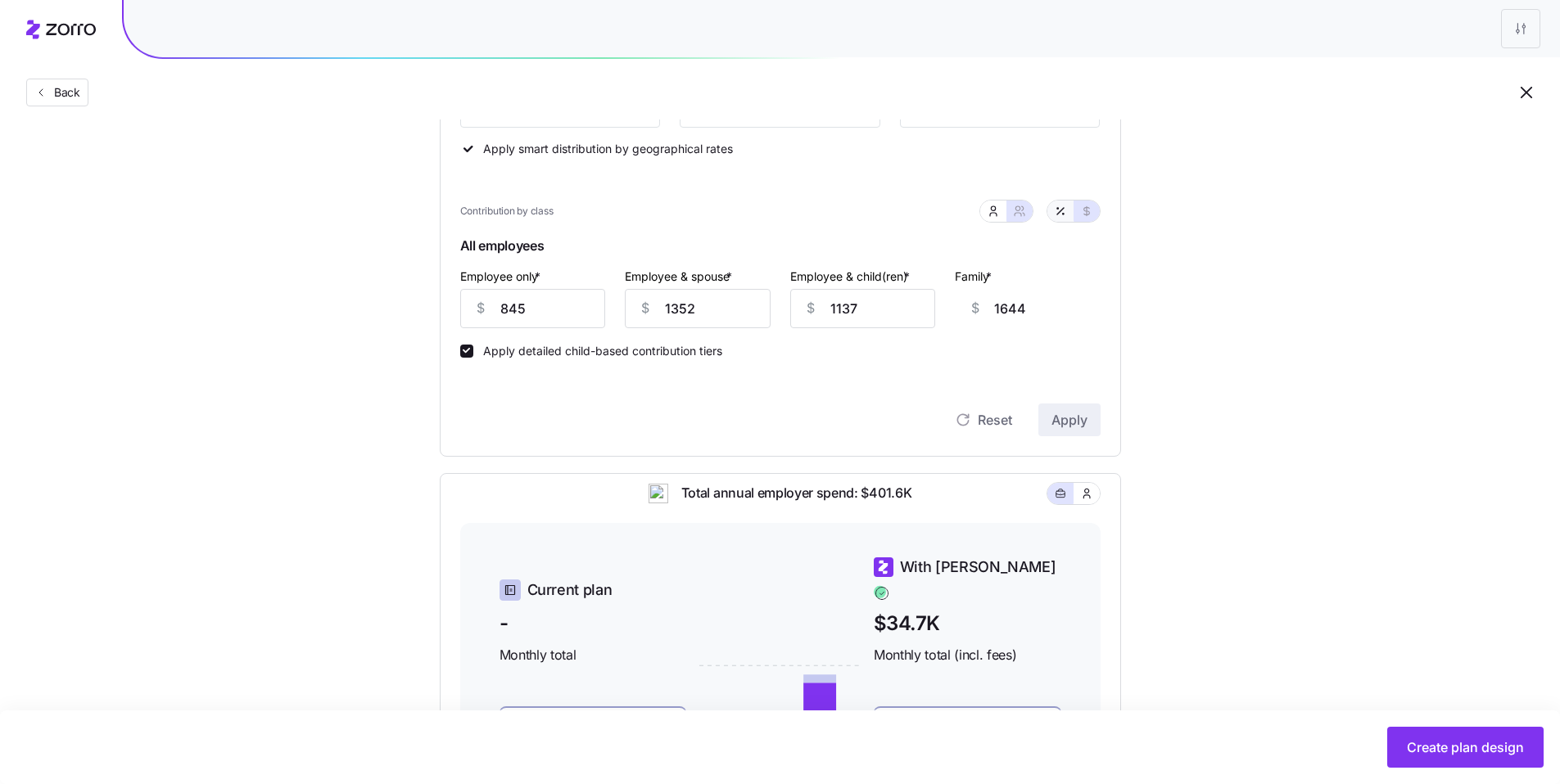
type input "80"
type input "73"
click at [618, 306] on div "Employee & spouse * % 80" at bounding box center [697, 296] width 166 height 81
type input "8"
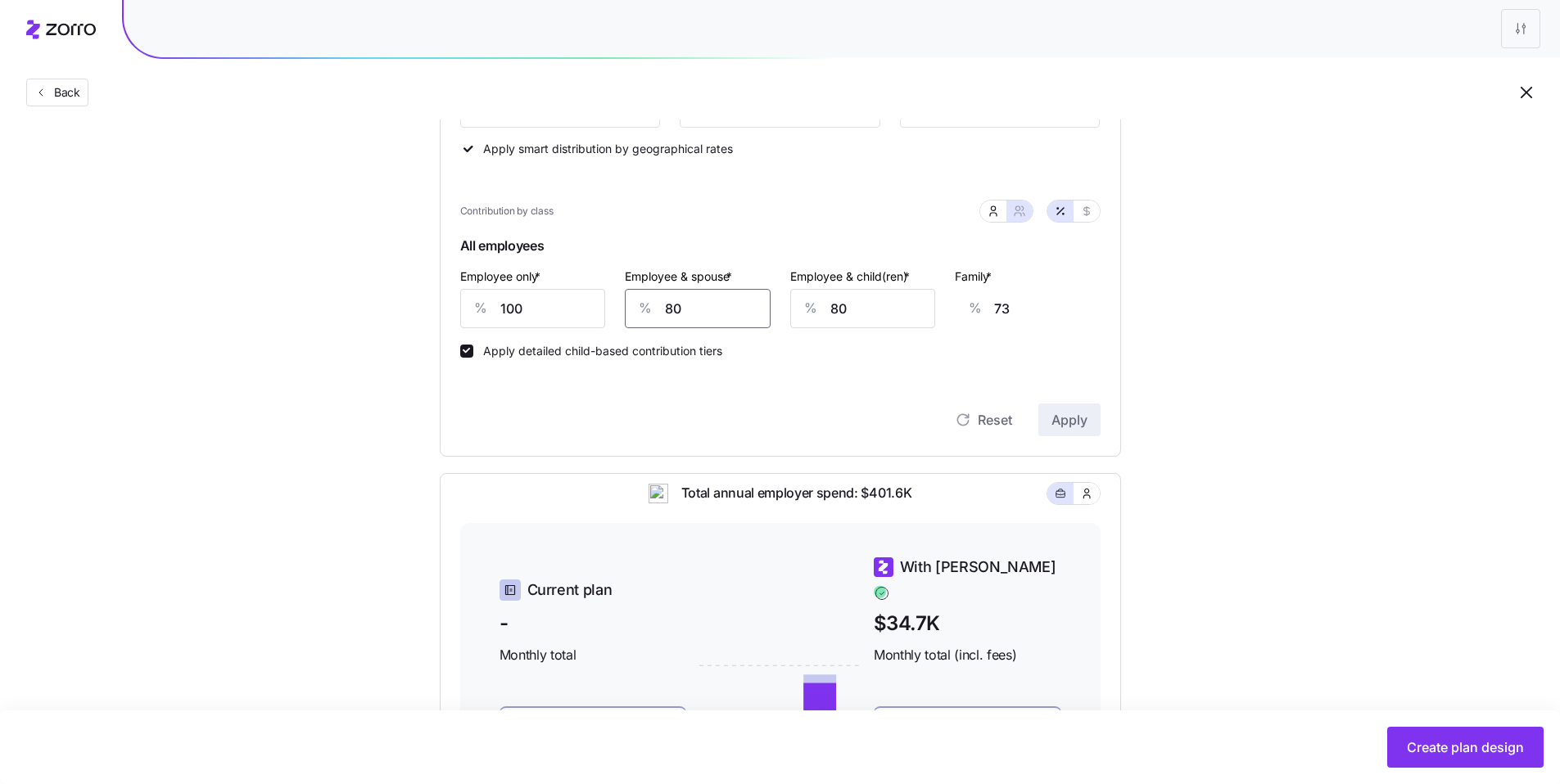
type input "19"
type input "85"
type input "76"
type input "85"
type input "8"
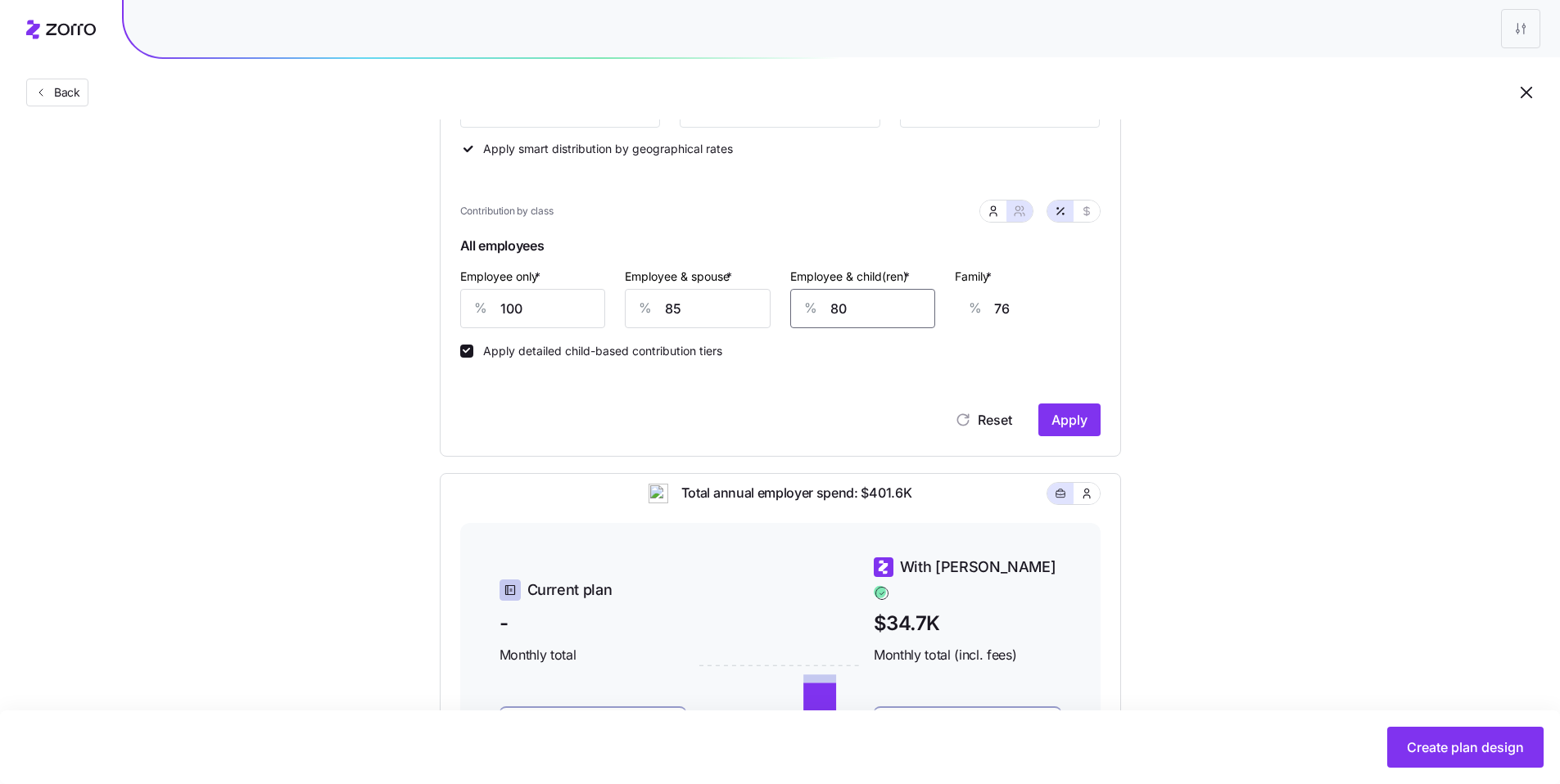
type input "31"
type input "85"
type input "79"
type input "85"
click at [1075, 409] on button "Apply" at bounding box center [1070, 420] width 62 height 33
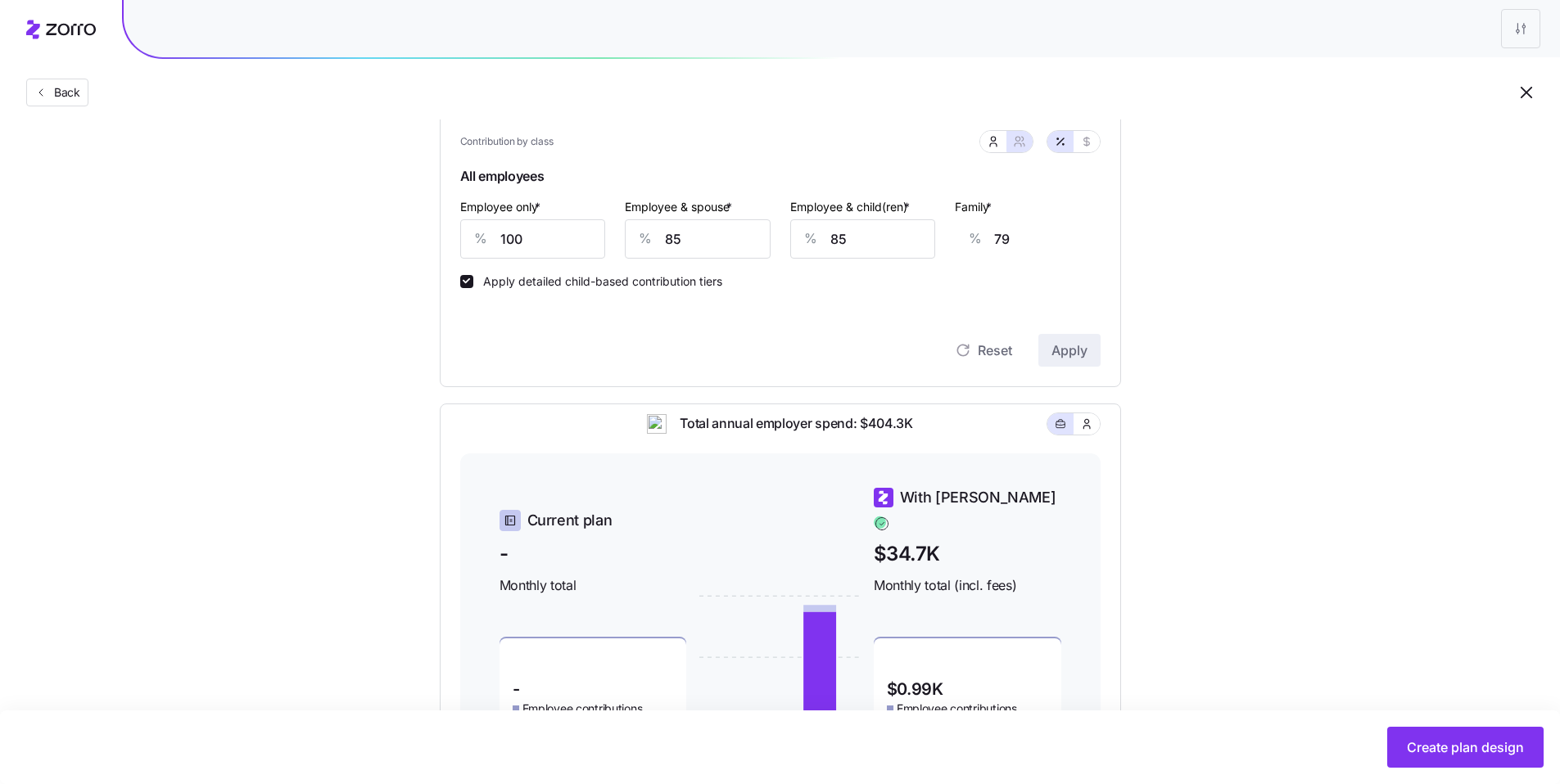
scroll to position [376, 0]
click at [1099, 142] on button "button" at bounding box center [1086, 142] width 27 height 21
type input "845"
type input "1437"
type input "1208"
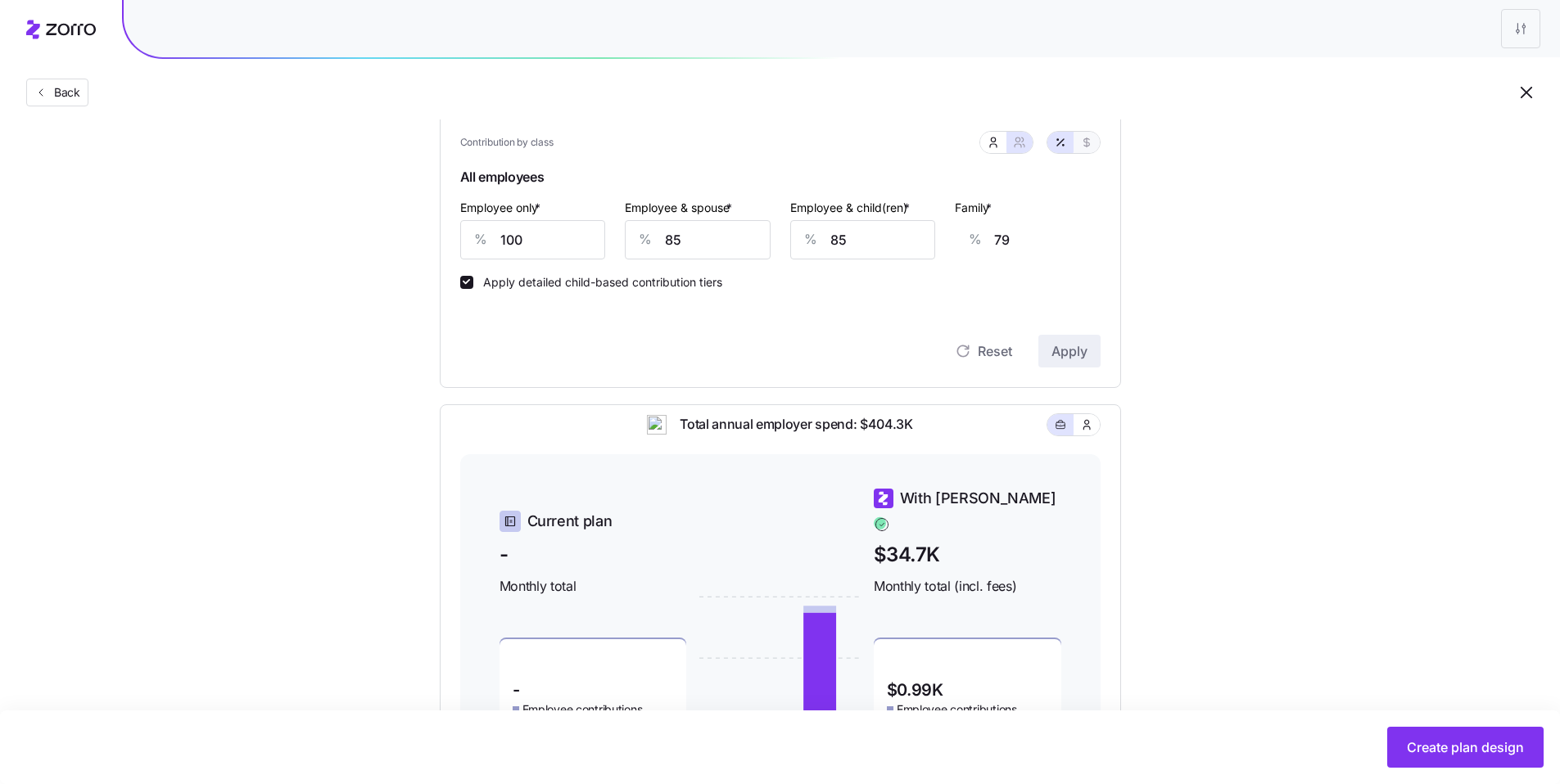
type input "1799"
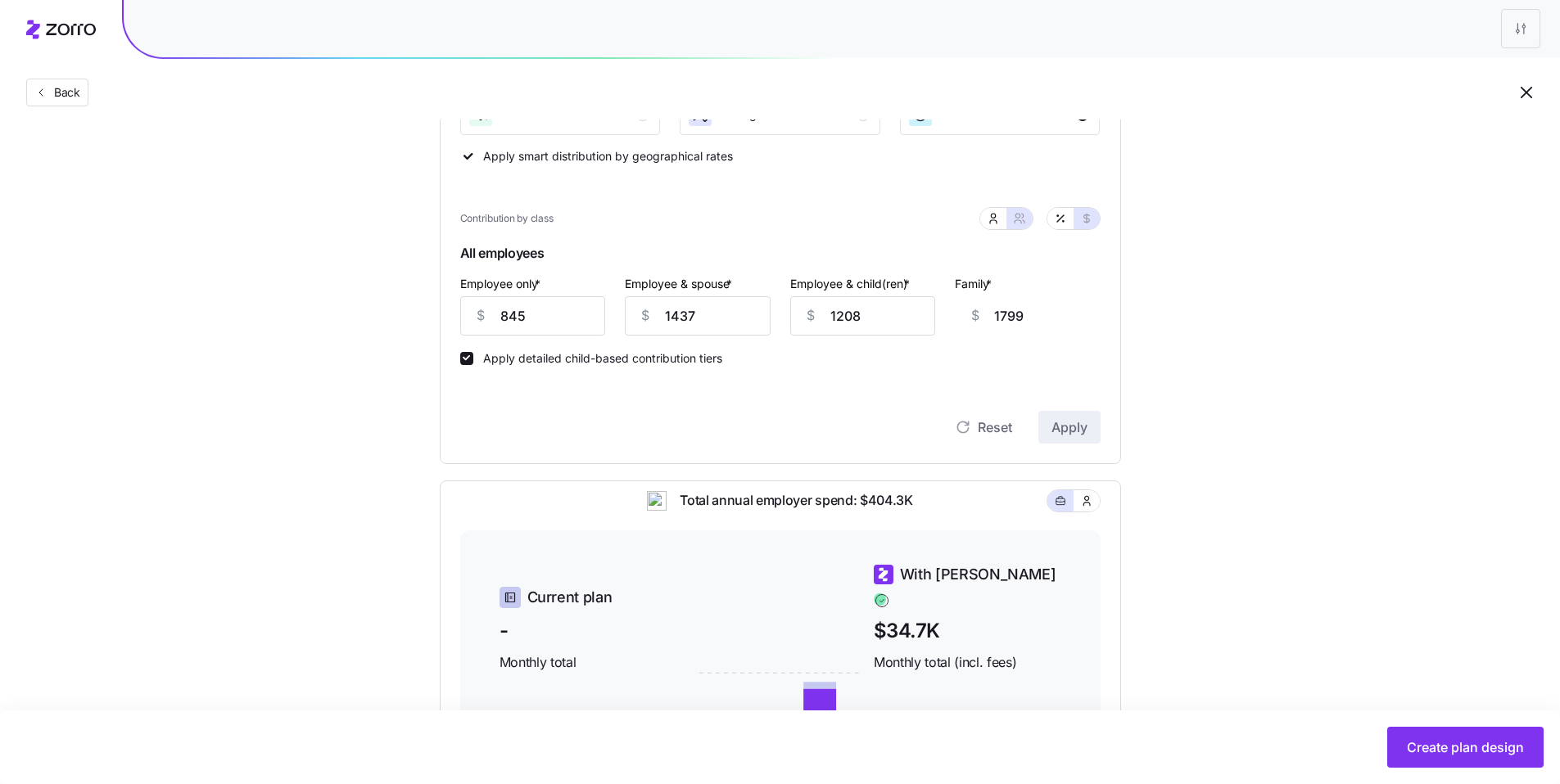
scroll to position [299, 0]
click at [1062, 222] on icon "button" at bounding box center [1062, 222] width 1 height 1
type input "100"
type input "85"
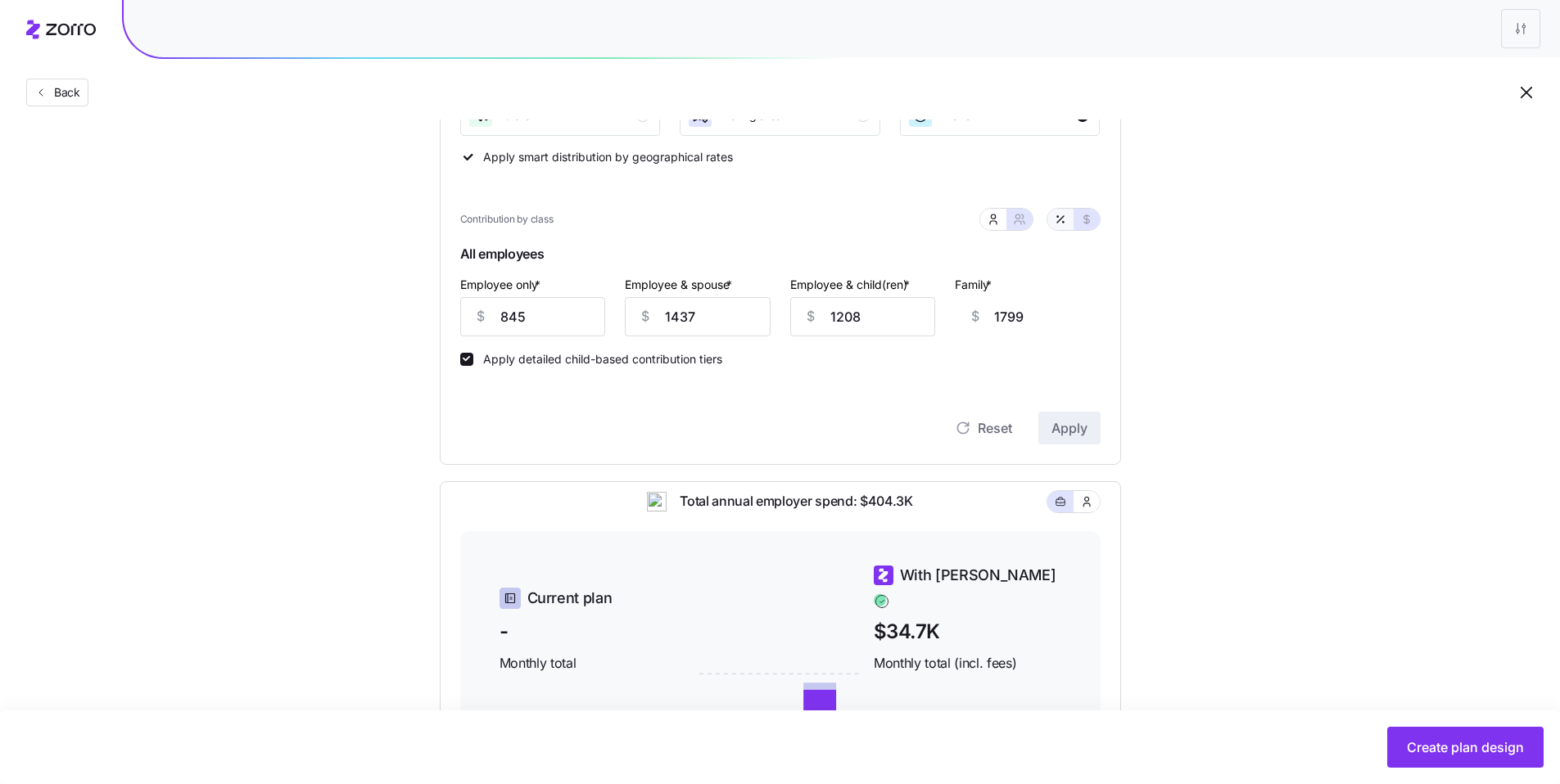
type input "79"
click at [1093, 227] on button "button" at bounding box center [1086, 219] width 27 height 21
type input "845"
type input "1437"
type input "1208"
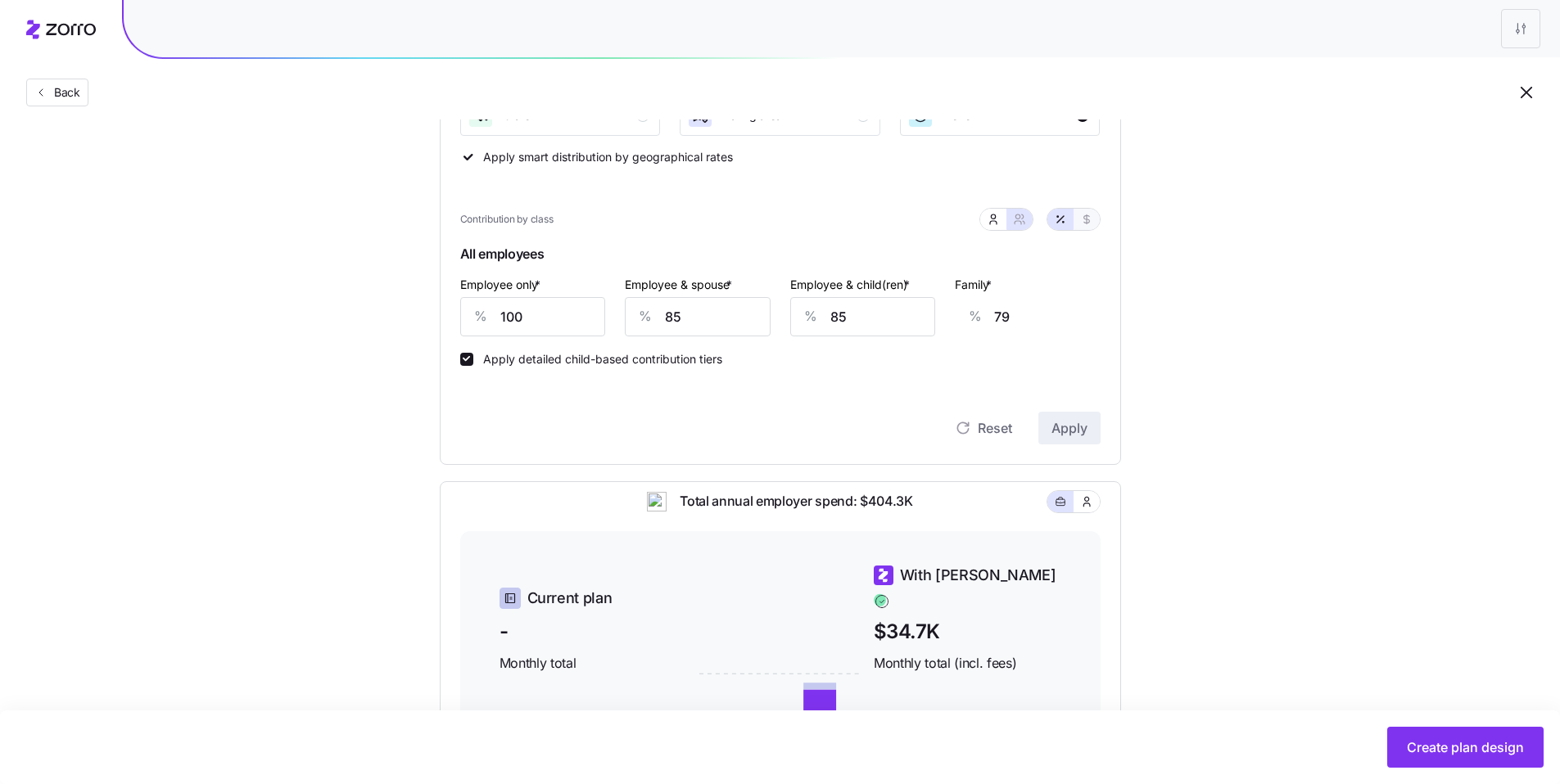
type input "1799"
drag, startPoint x: 726, startPoint y: 322, endPoint x: 632, endPoint y: 316, distance: 94.2
click at [632, 316] on div "$ 1437" at bounding box center [697, 317] width 145 height 39
type input "6"
type input "368"
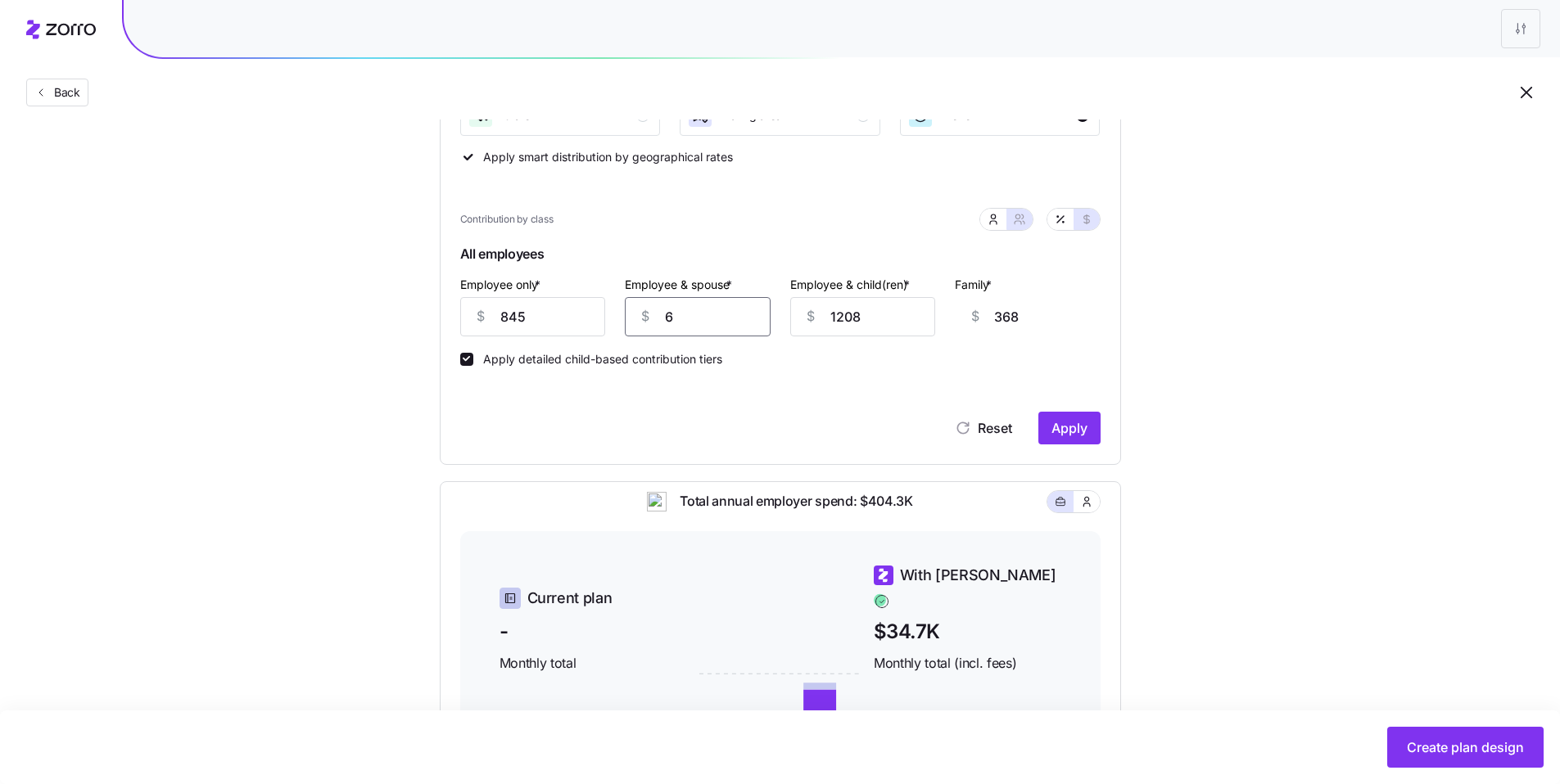
type input "64"
type input "426"
type input "642"
type input "1004"
click at [1081, 430] on span "Apply" at bounding box center [1069, 427] width 36 height 19
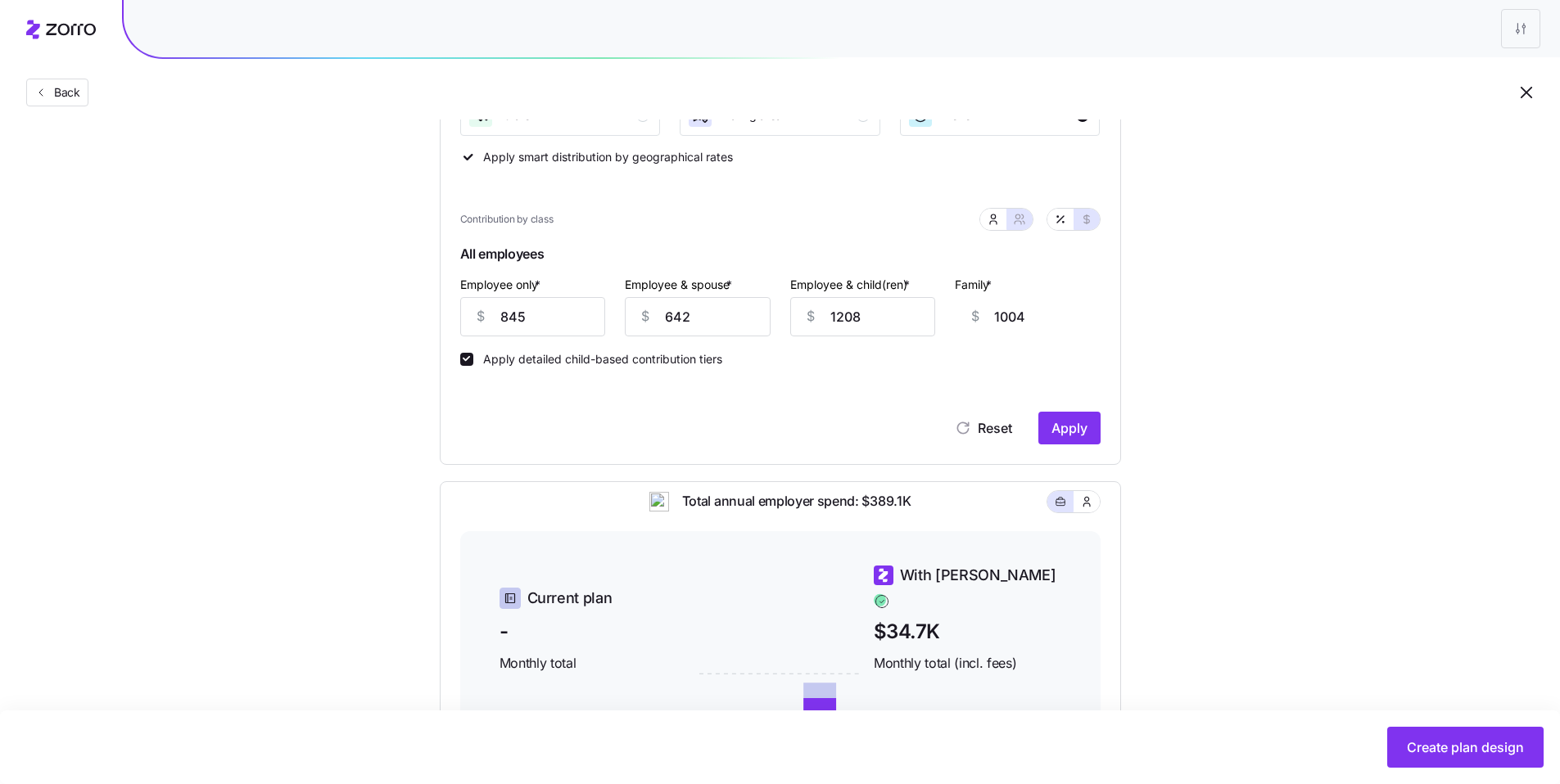
type input "845"
type input "1208"
drag, startPoint x: 843, startPoint y: 317, endPoint x: 780, endPoint y: 313, distance: 63.1
click at [780, 313] on div "Employee & child(ren) * $ 1208" at bounding box center [863, 305] width 166 height 81
type input "6"
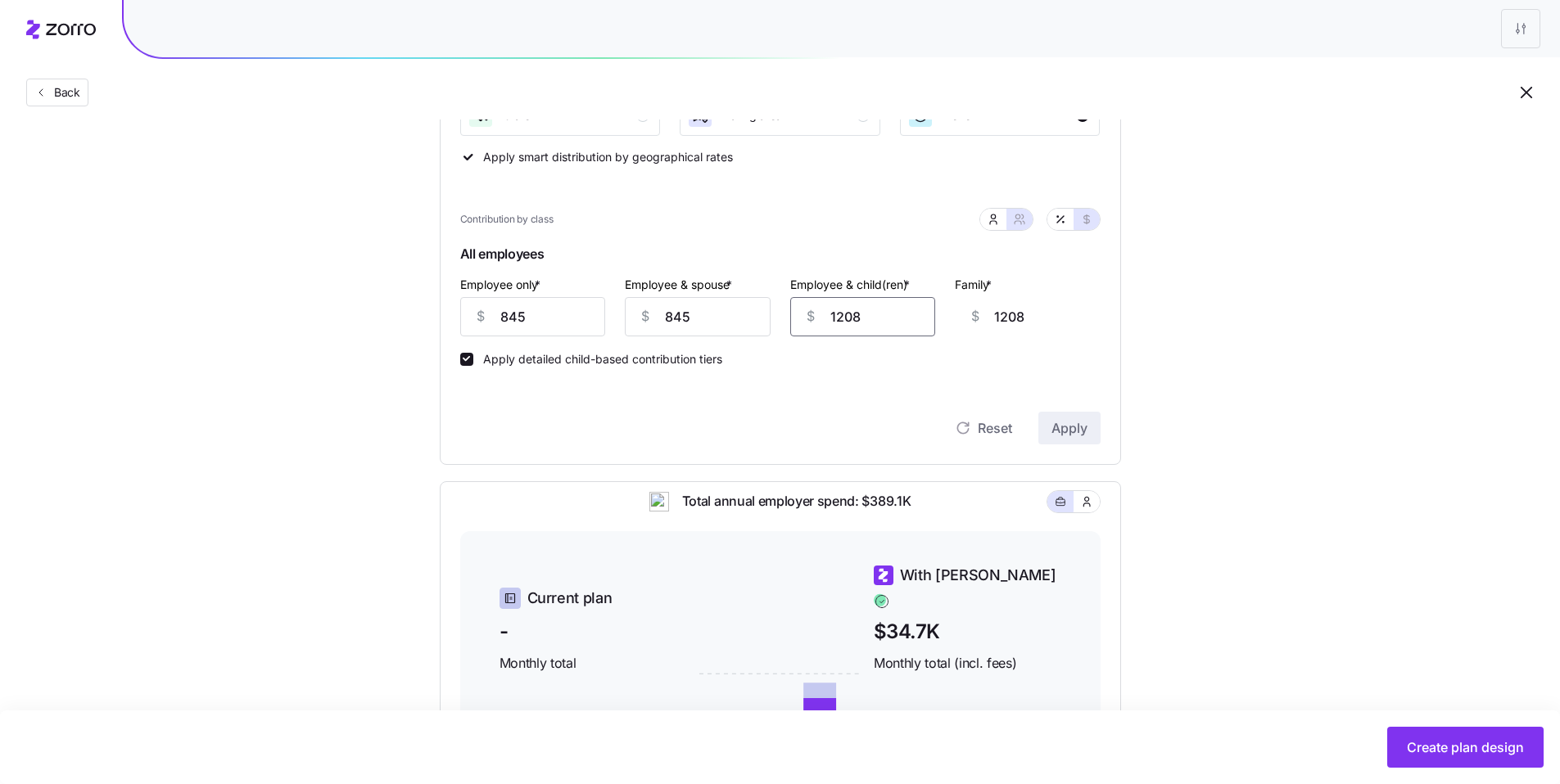
type input "6"
type input "64"
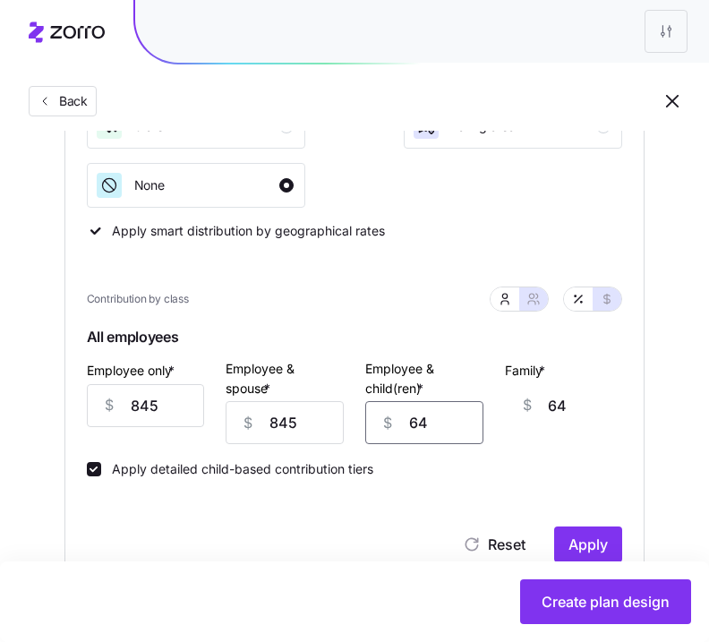
type input "64"
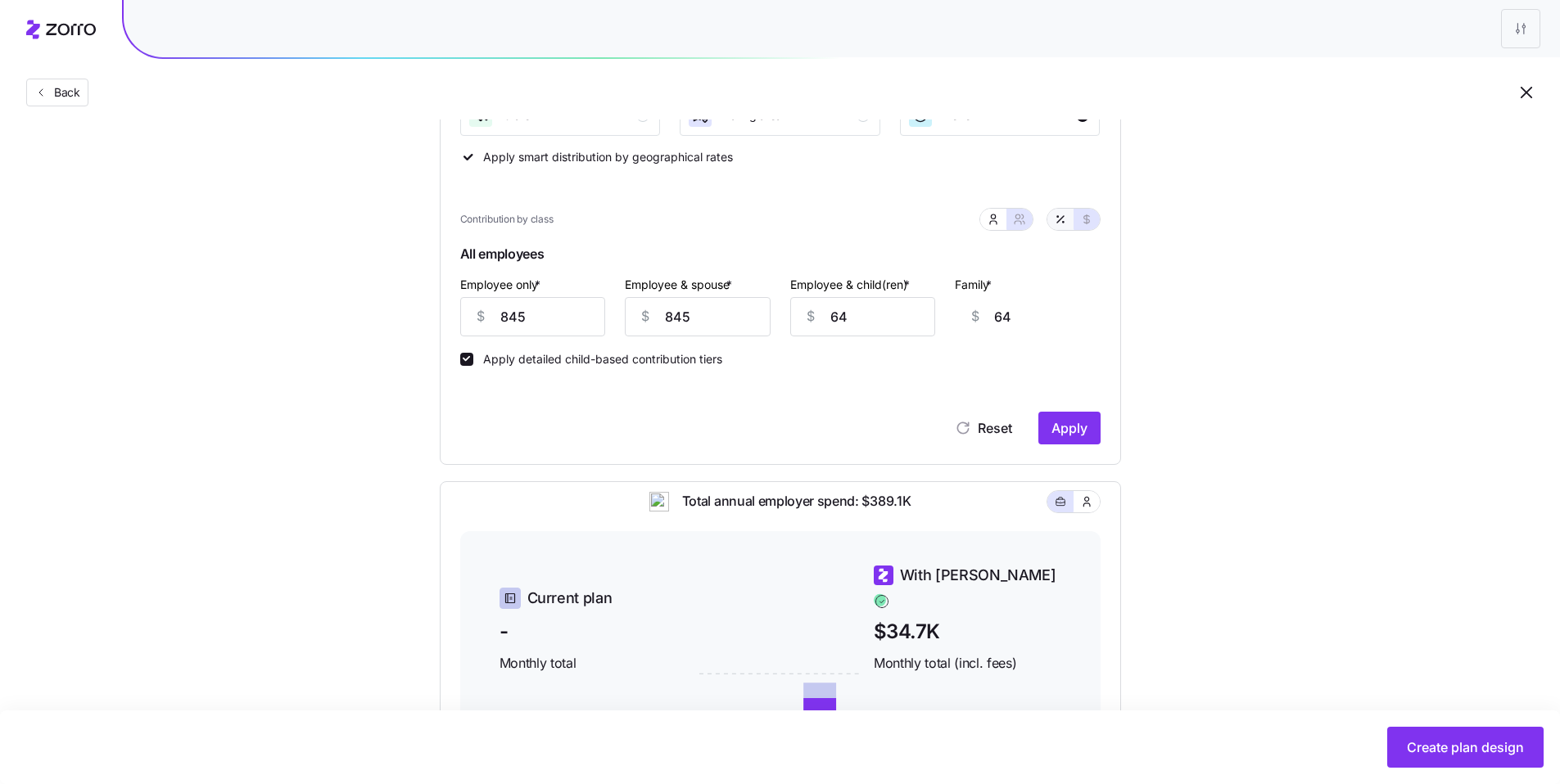
click at [1065, 220] on button "button" at bounding box center [1060, 220] width 13 height 13
type input "100"
type input "50"
type input "5"
type input "3"
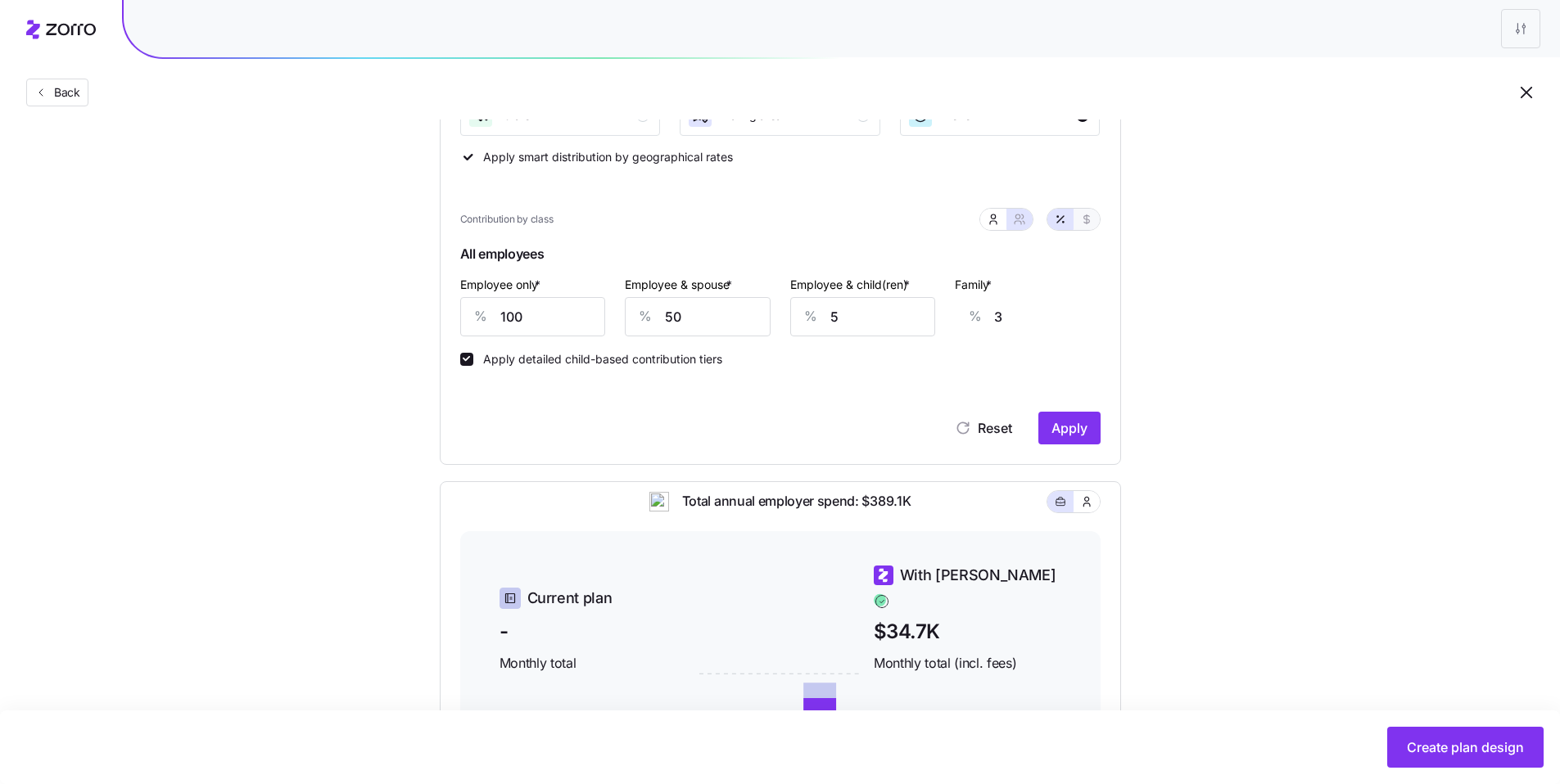
click at [1084, 222] on icon "button" at bounding box center [1086, 220] width 5 height 9
type input "845"
type input "64"
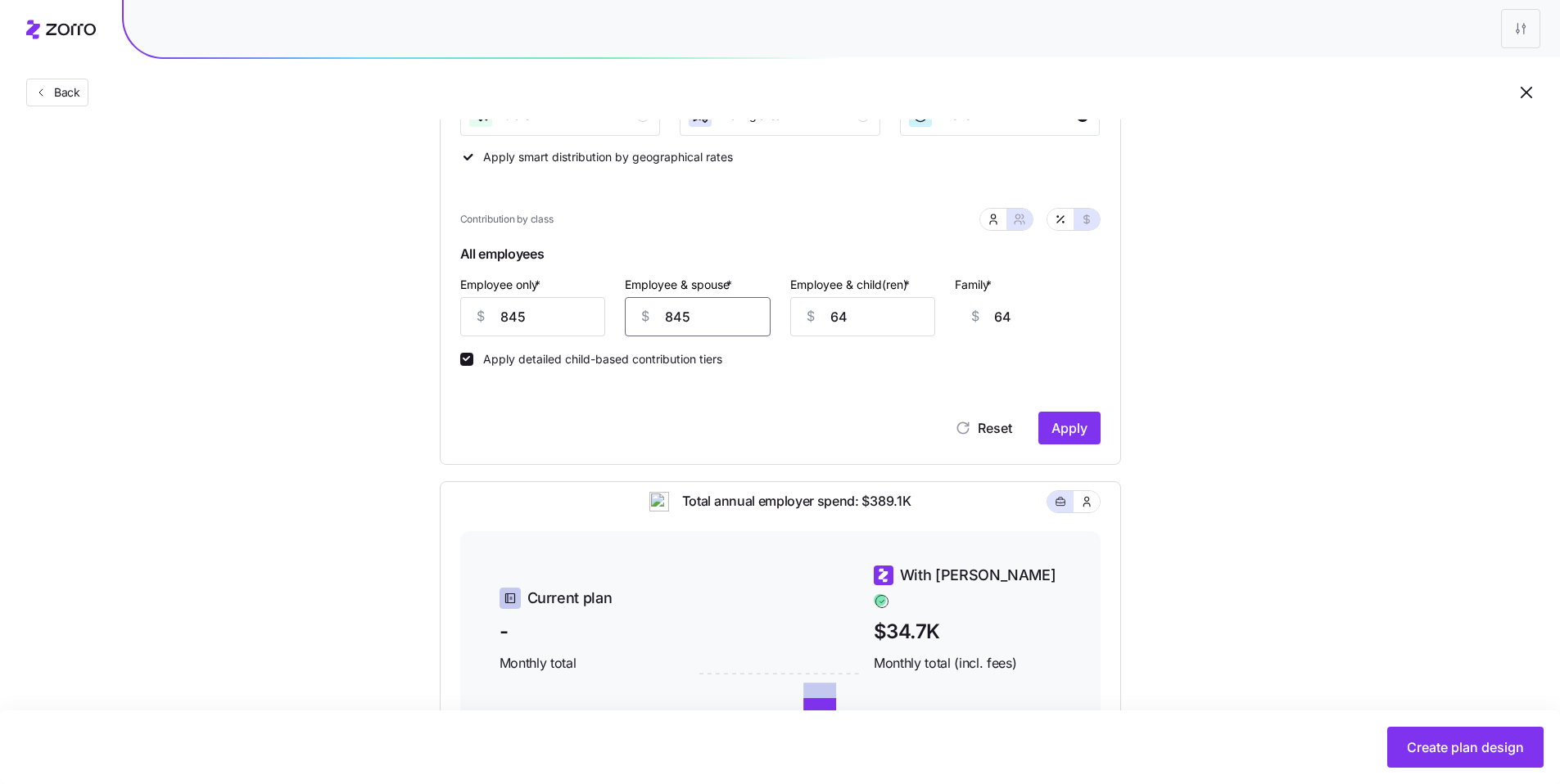
drag, startPoint x: 712, startPoint y: 320, endPoint x: 622, endPoint y: 303, distance: 91.6
click at [627, 305] on div "$ 845" at bounding box center [697, 317] width 145 height 39
type input "6"
type input "0"
type input "642"
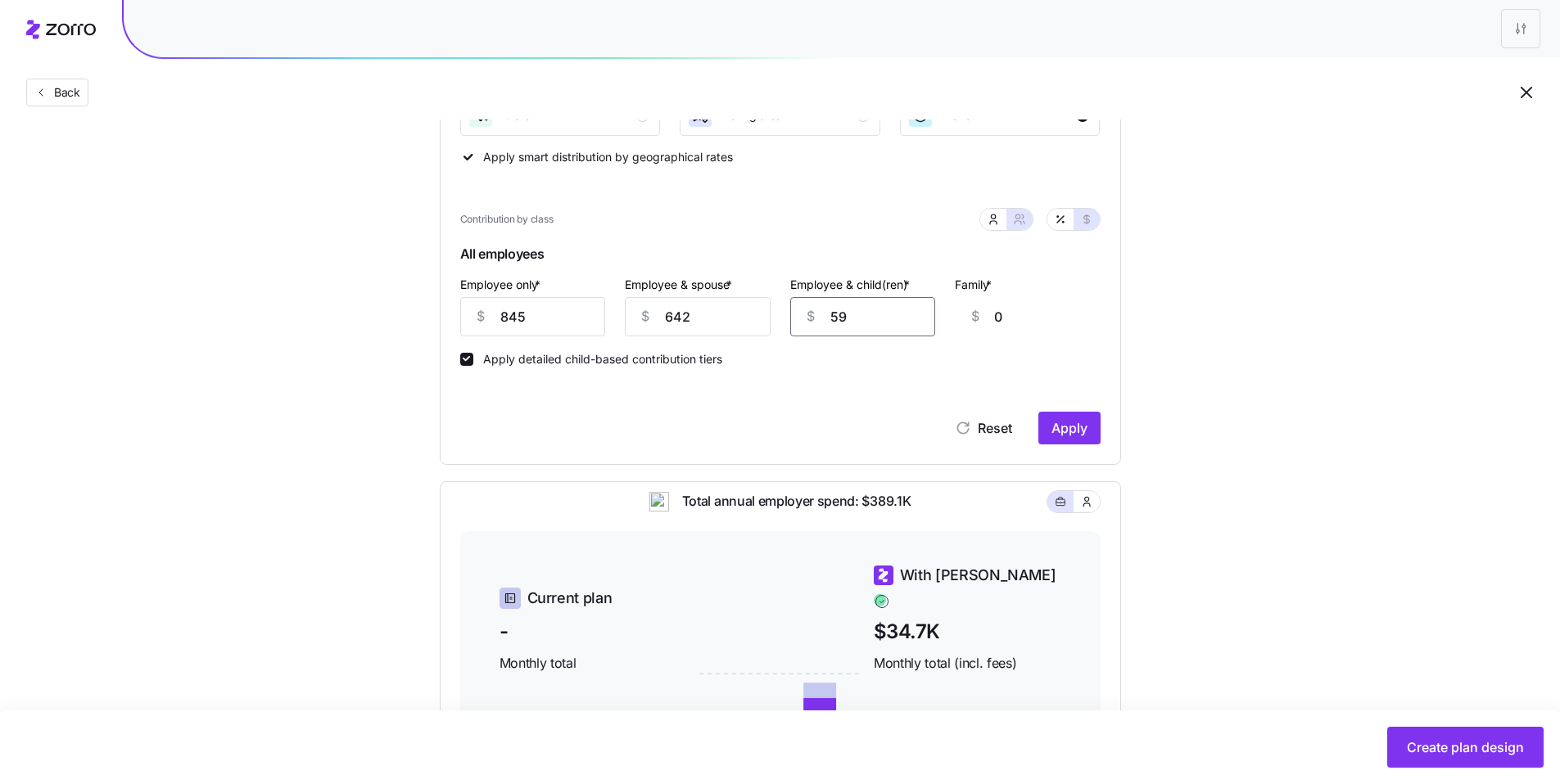
type input "590"
type input "387"
type input "590"
click at [1088, 422] on button "Apply" at bounding box center [1070, 428] width 62 height 33
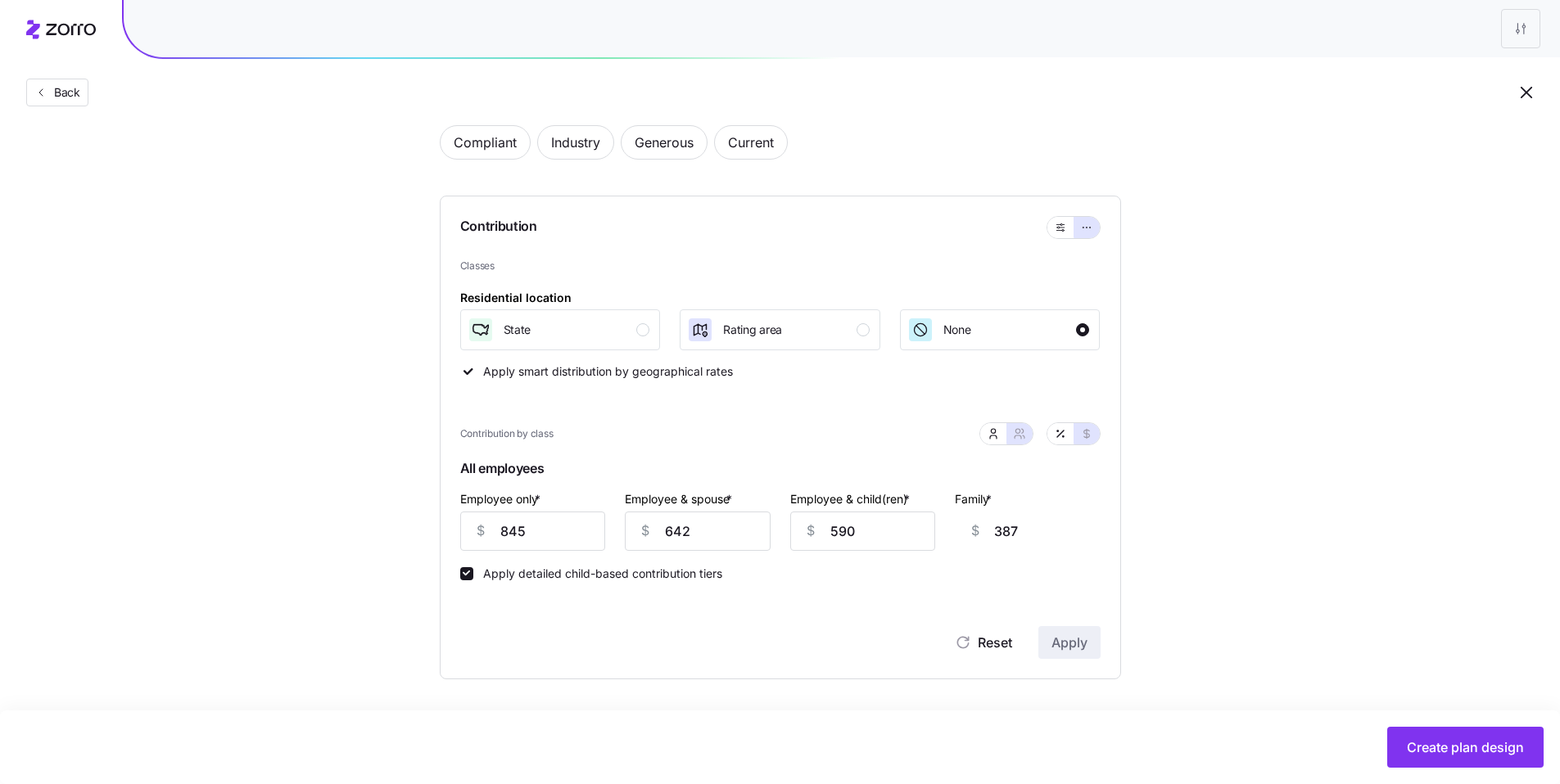
type input "845"
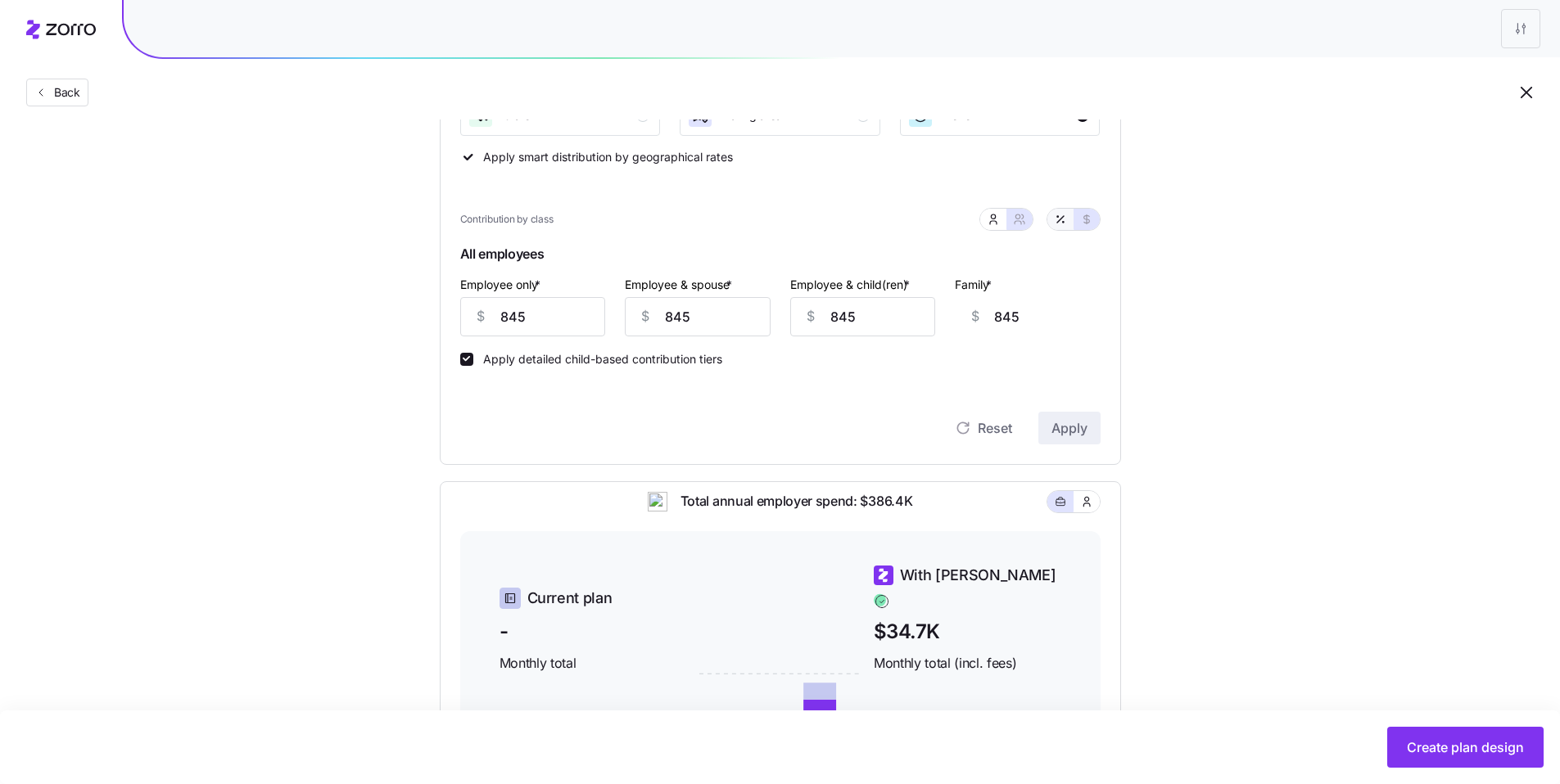
click at [1065, 225] on button "button" at bounding box center [1060, 220] width 13 height 13
type input "100"
type input "50"
type input "59"
type input "37"
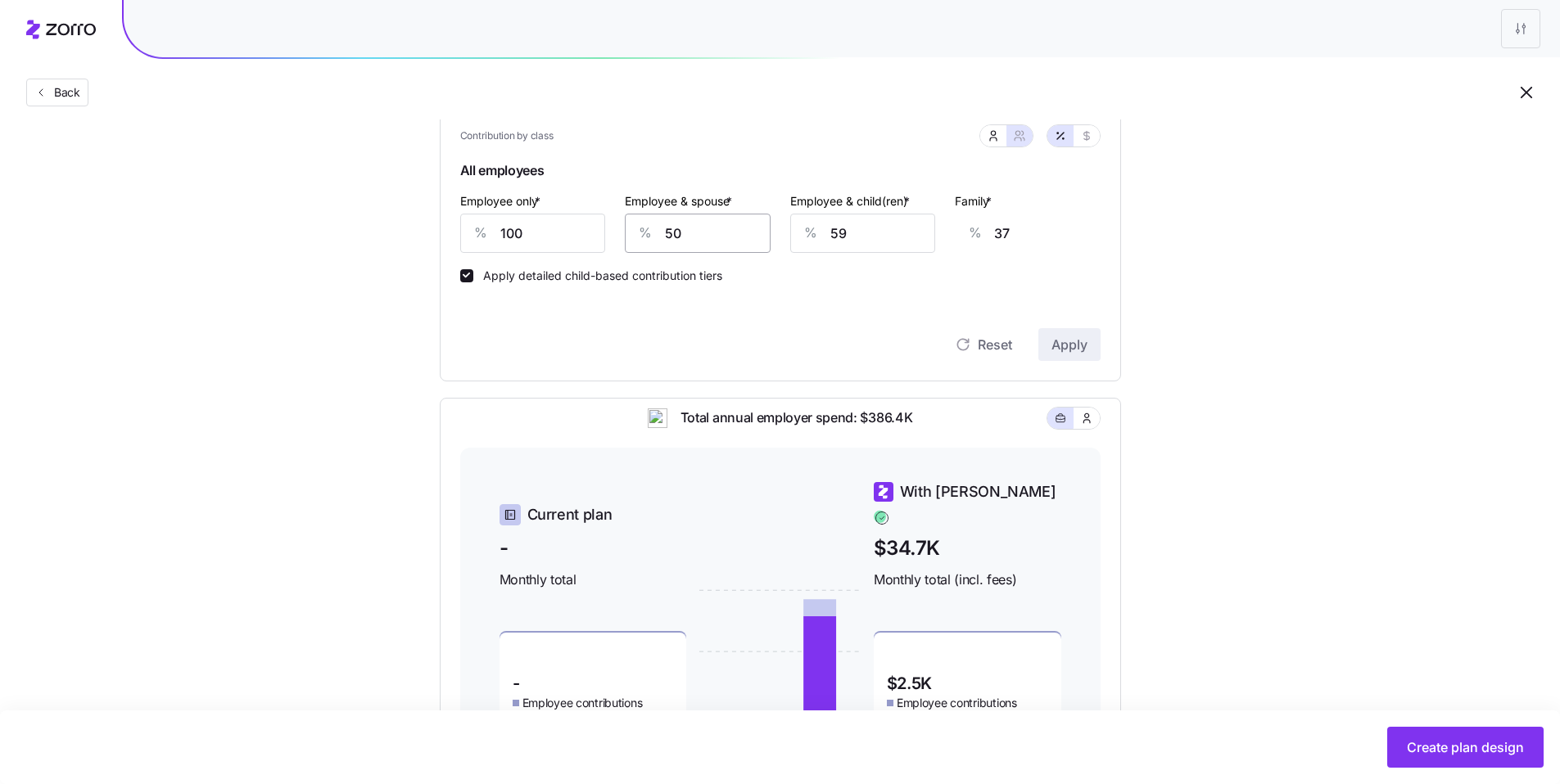
scroll to position [103, 0]
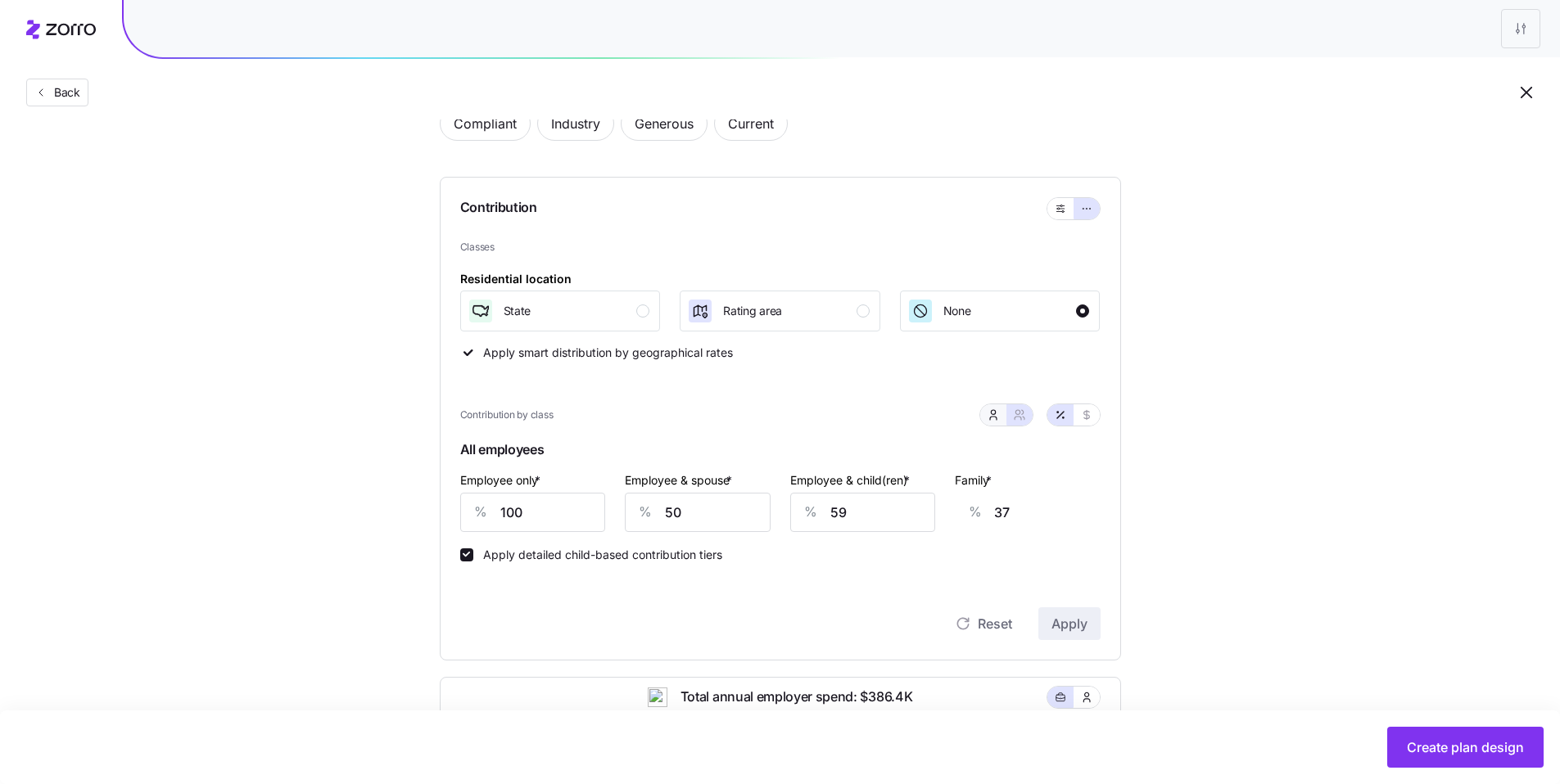
click at [1001, 423] on button "button" at bounding box center [993, 414] width 27 height 21
type input "0"
click at [728, 502] on input "0" at bounding box center [780, 512] width 200 height 39
type input "50"
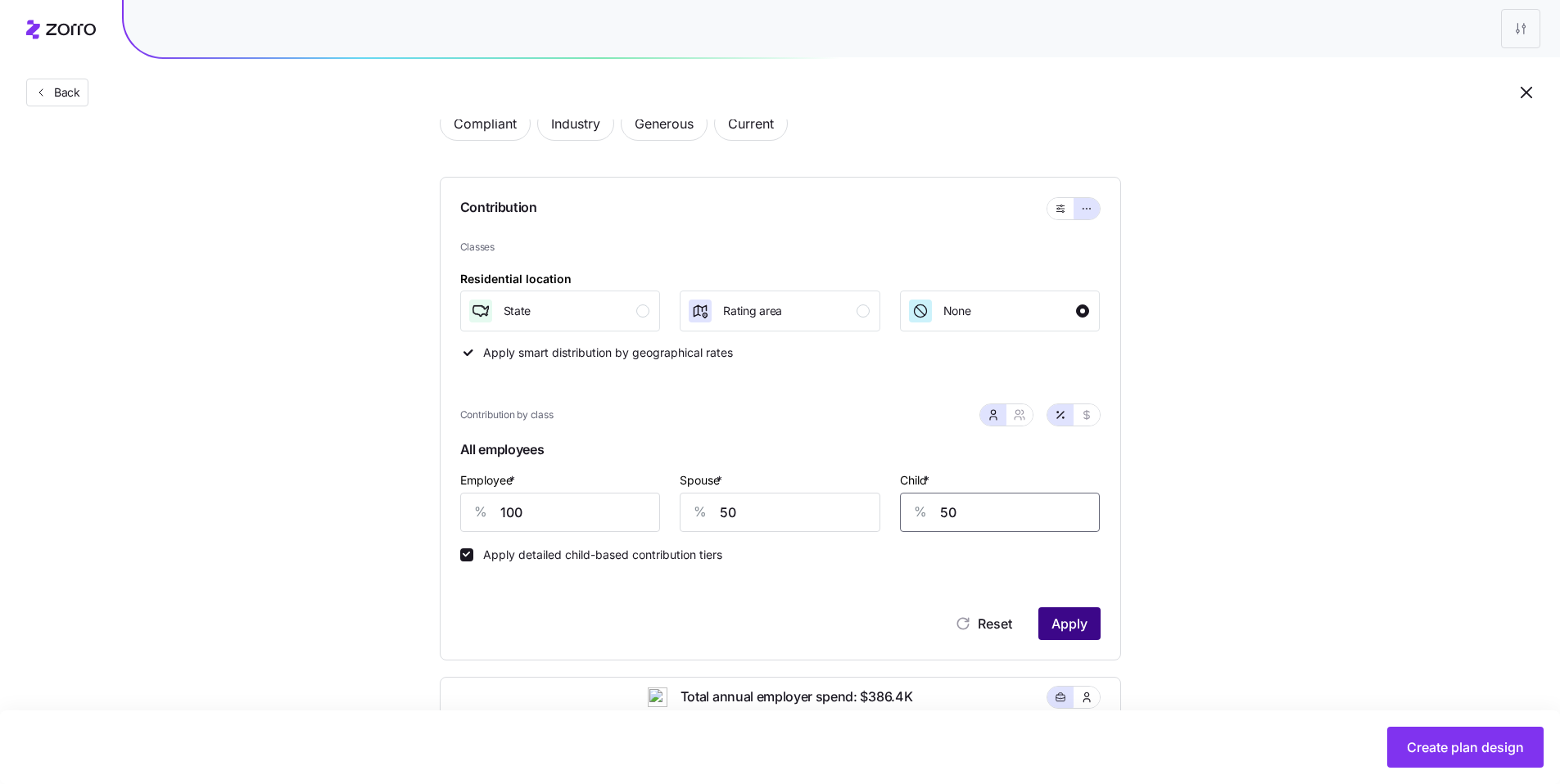
type input "50"
click at [1082, 622] on span "Apply" at bounding box center [1069, 623] width 36 height 19
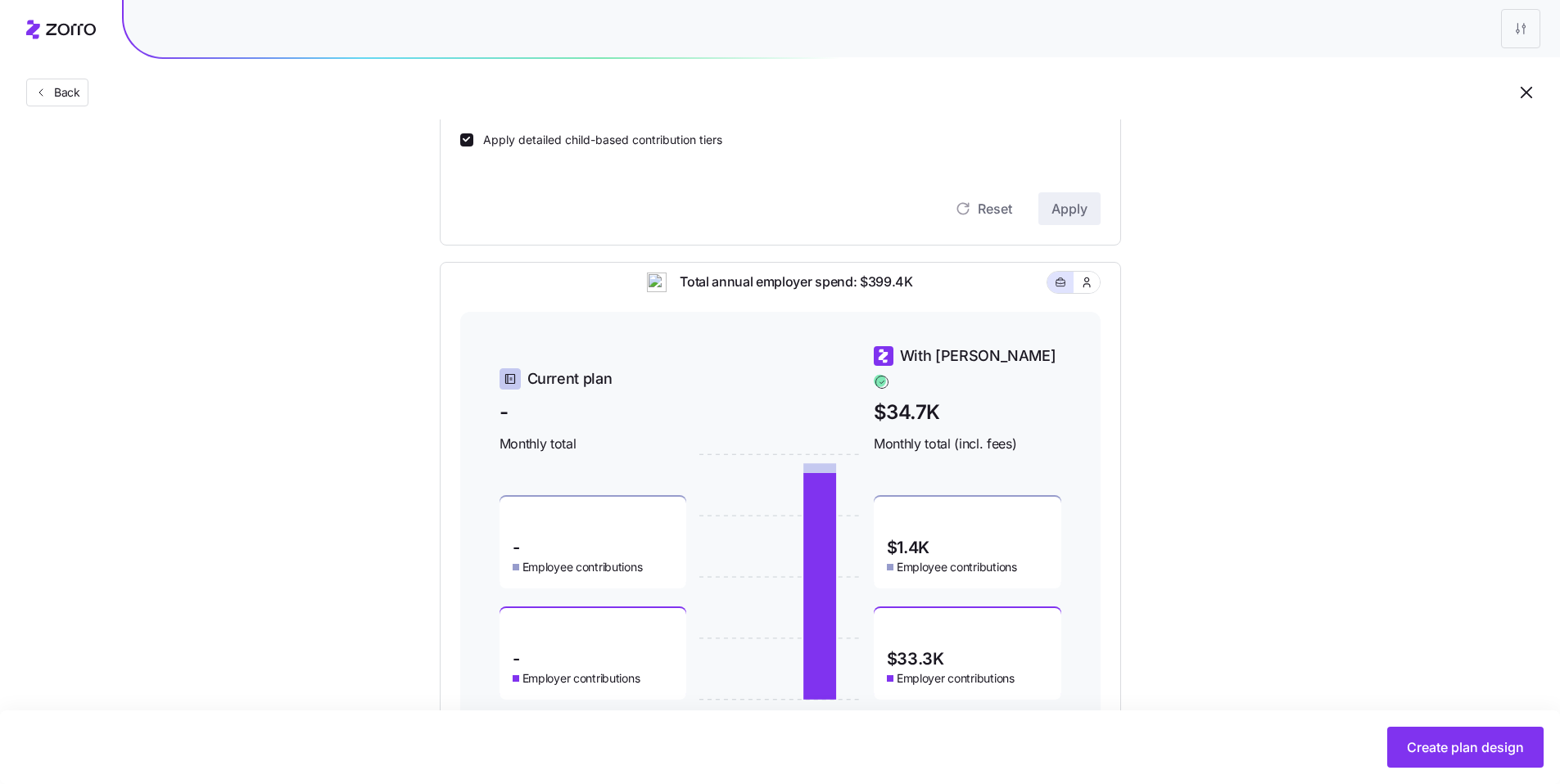
scroll to position [582, 0]
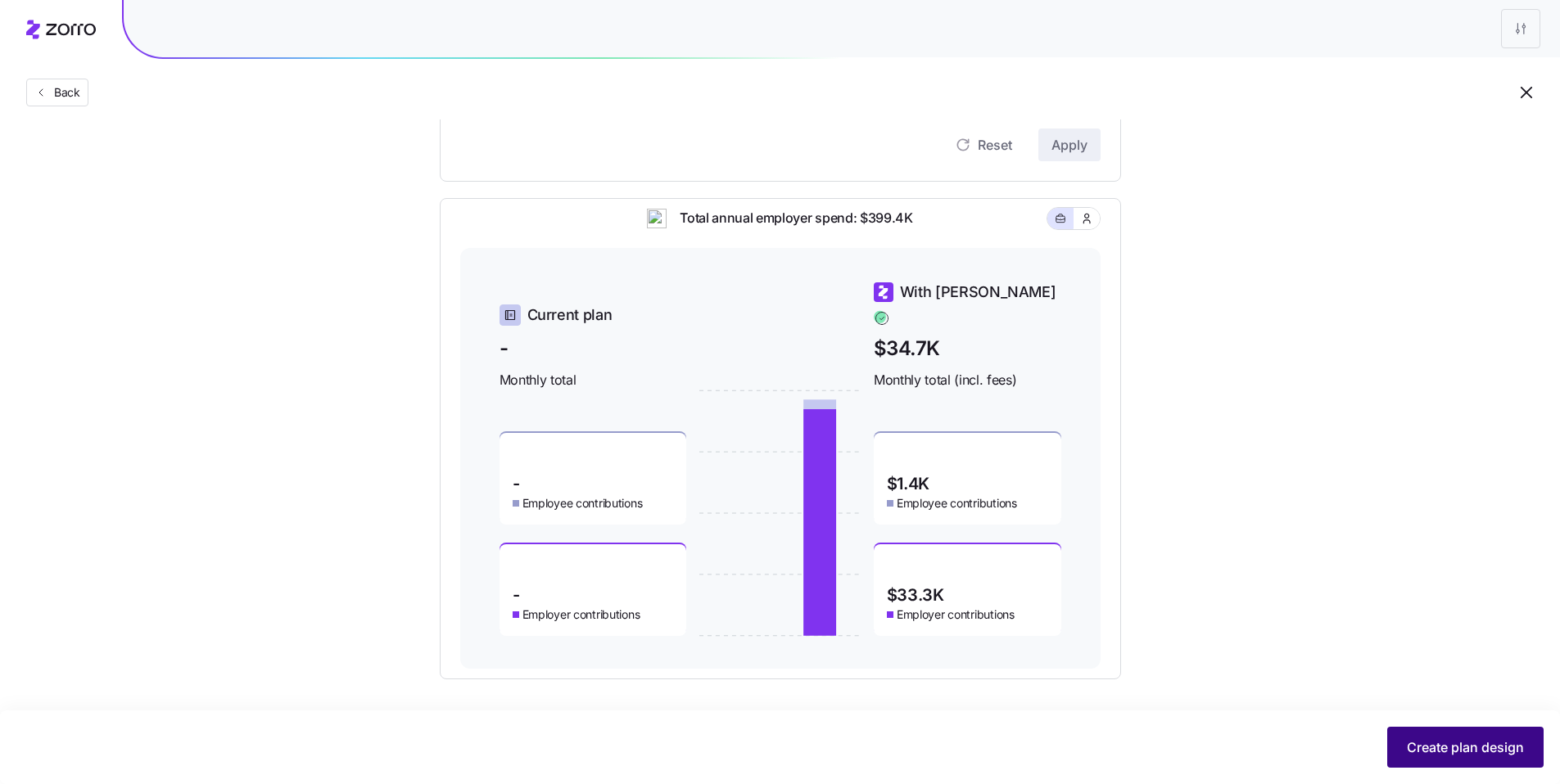
click at [1440, 753] on span "Create plan design" at bounding box center [1466, 746] width 117 height 19
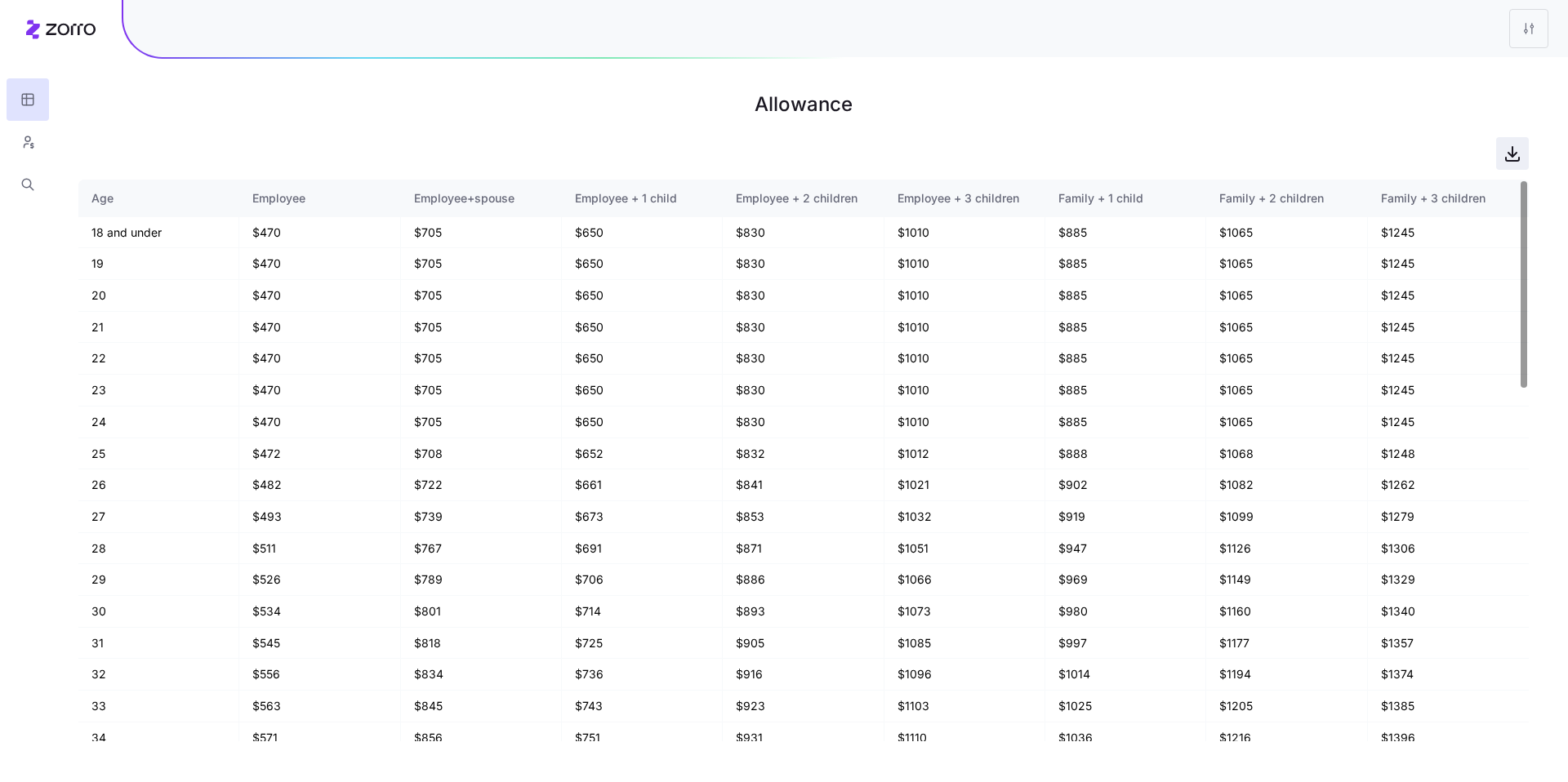
click at [1520, 158] on icon "button" at bounding box center [1512, 160] width 13 height 4
click at [40, 145] on button "button" at bounding box center [27, 141] width 43 height 43
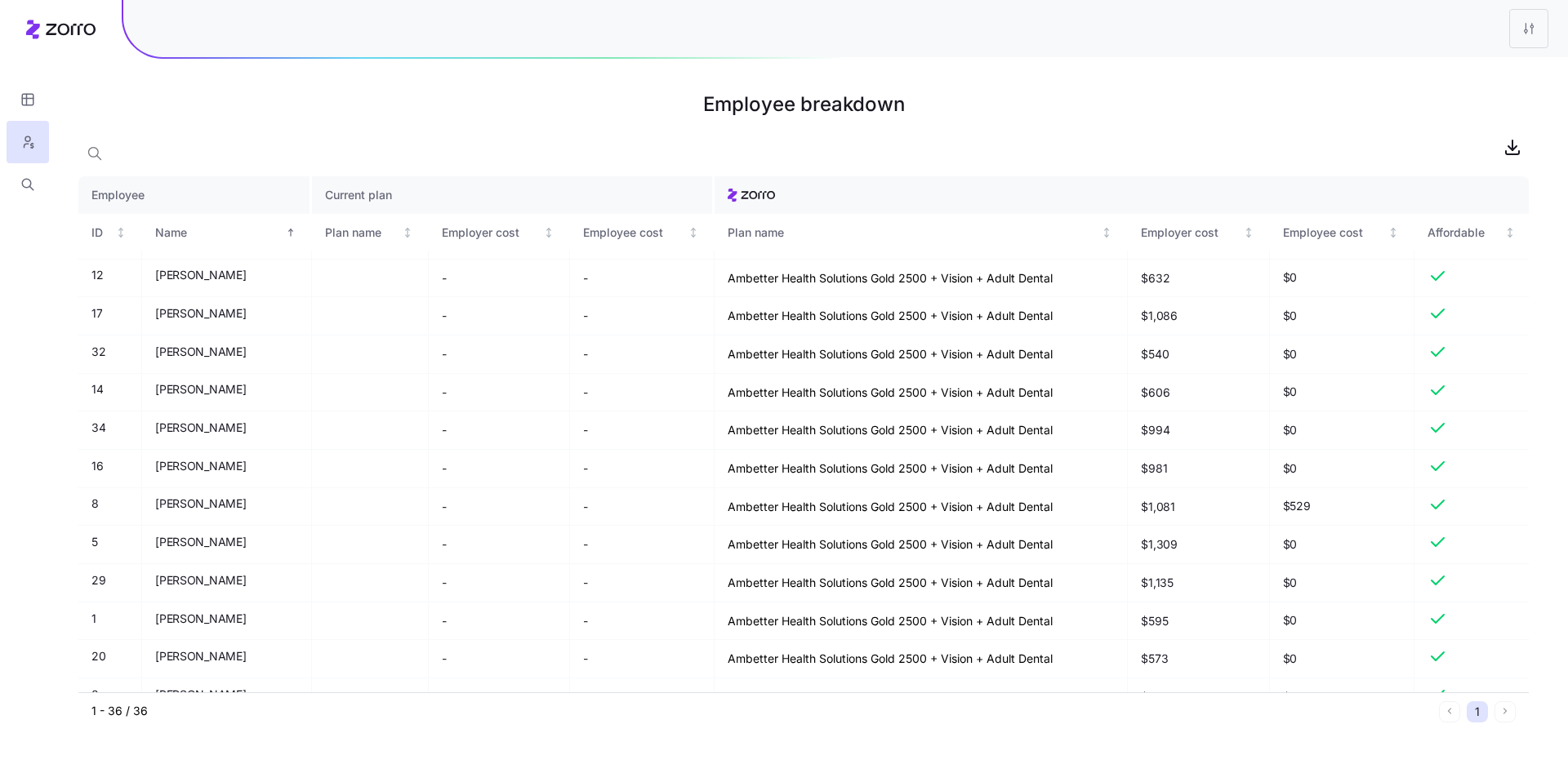
scroll to position [930, 0]
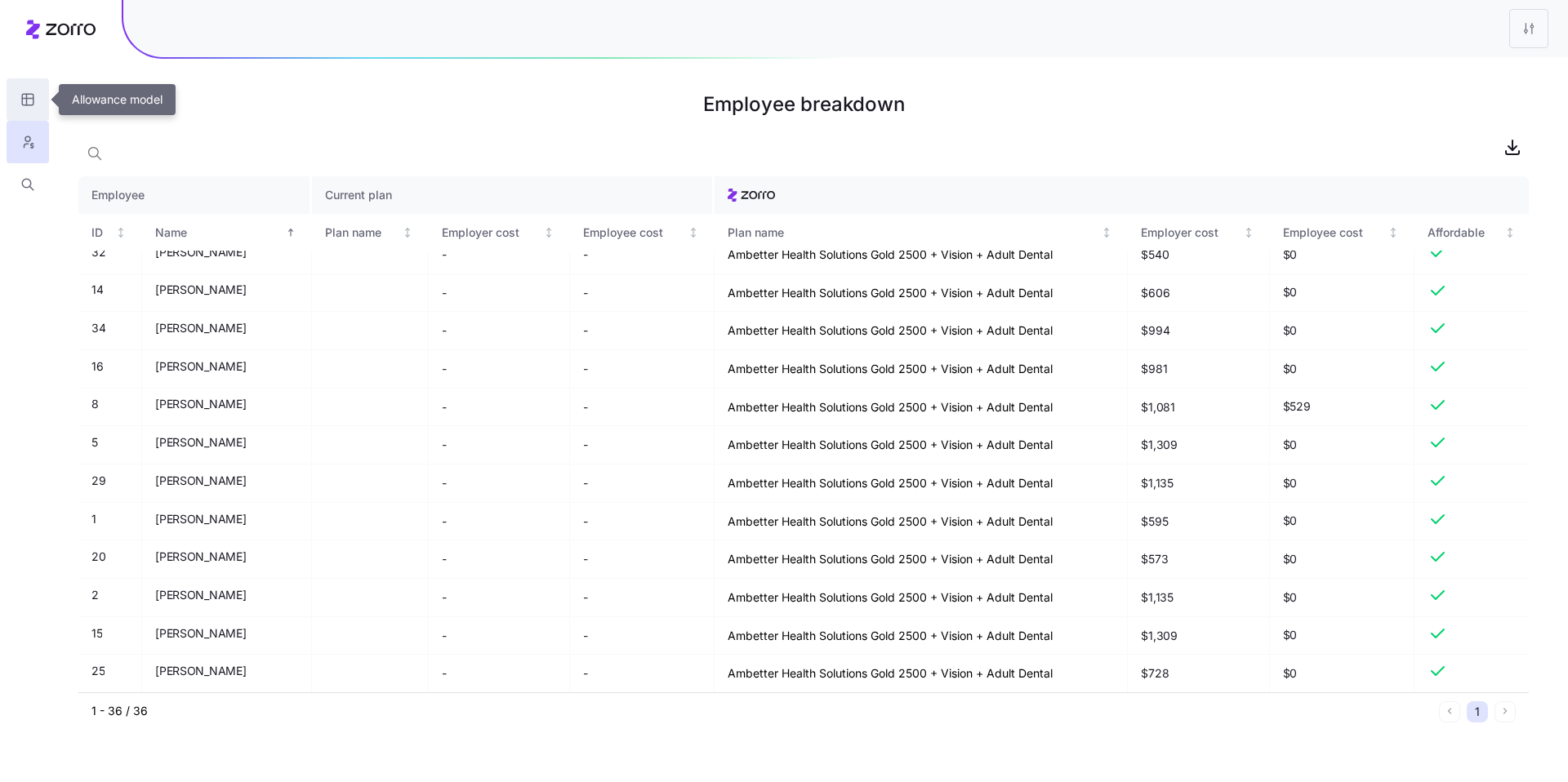
click at [22, 93] on icon "button" at bounding box center [27, 99] width 15 height 16
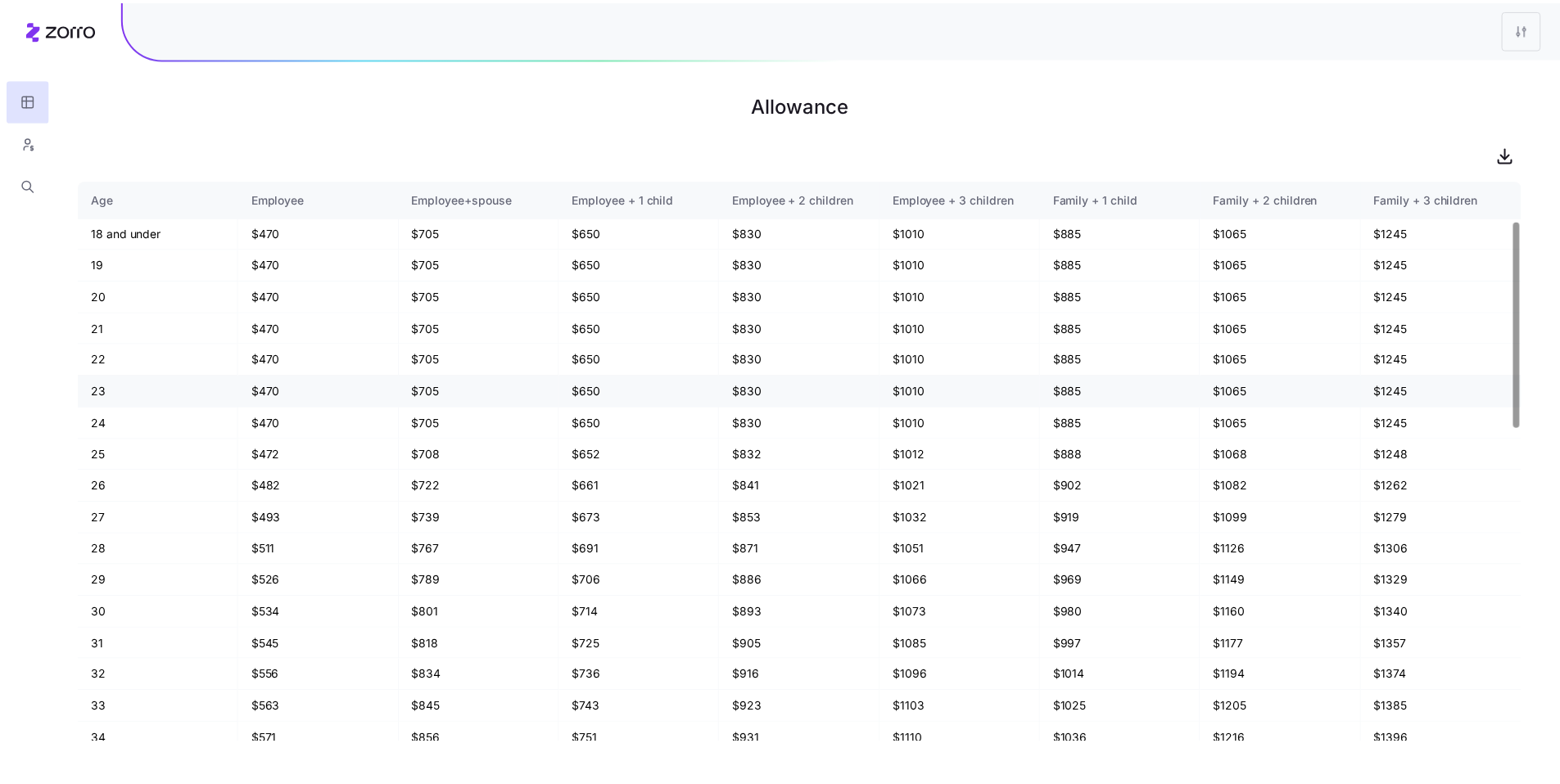
scroll to position [521, 0]
click at [1531, 25] on html "Allowance Age Employee Employee+spouse Employee + 1 child Employee + 2 children…" at bounding box center [786, 392] width 1572 height 784
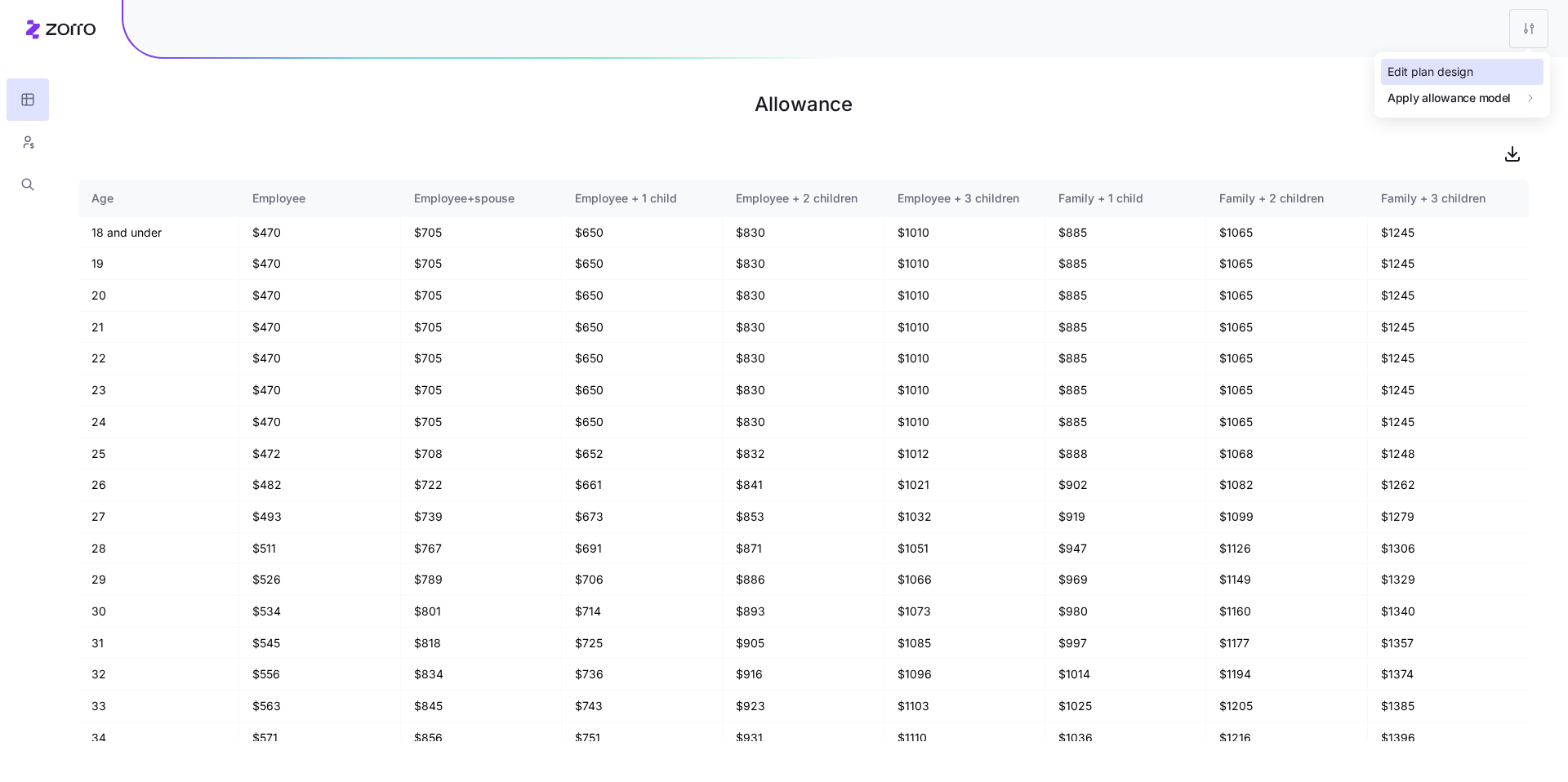
click at [1490, 65] on div "Edit plan design" at bounding box center [1462, 71] width 162 height 26
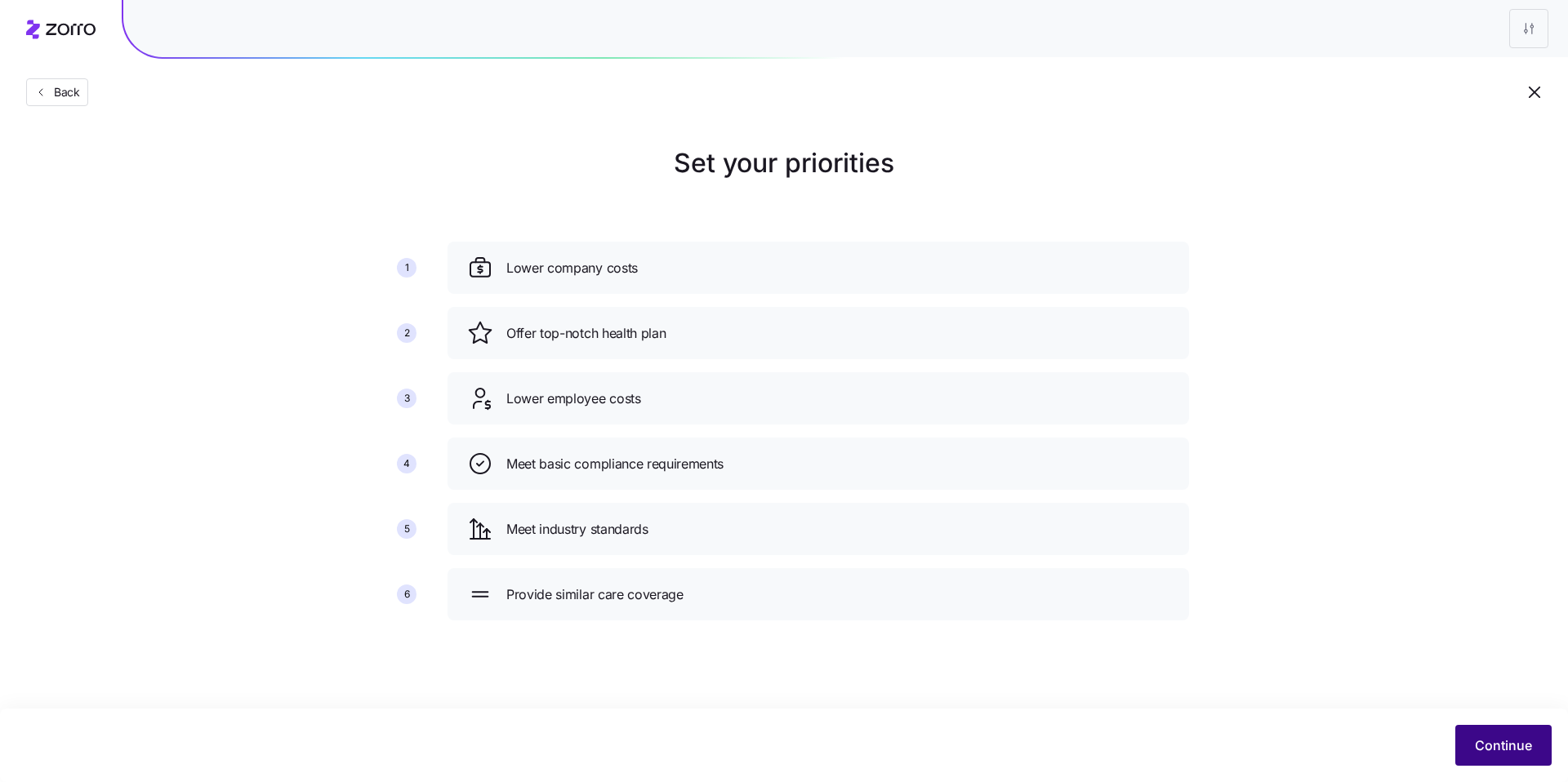
click at [1479, 747] on span "Continue" at bounding box center [1503, 745] width 57 height 19
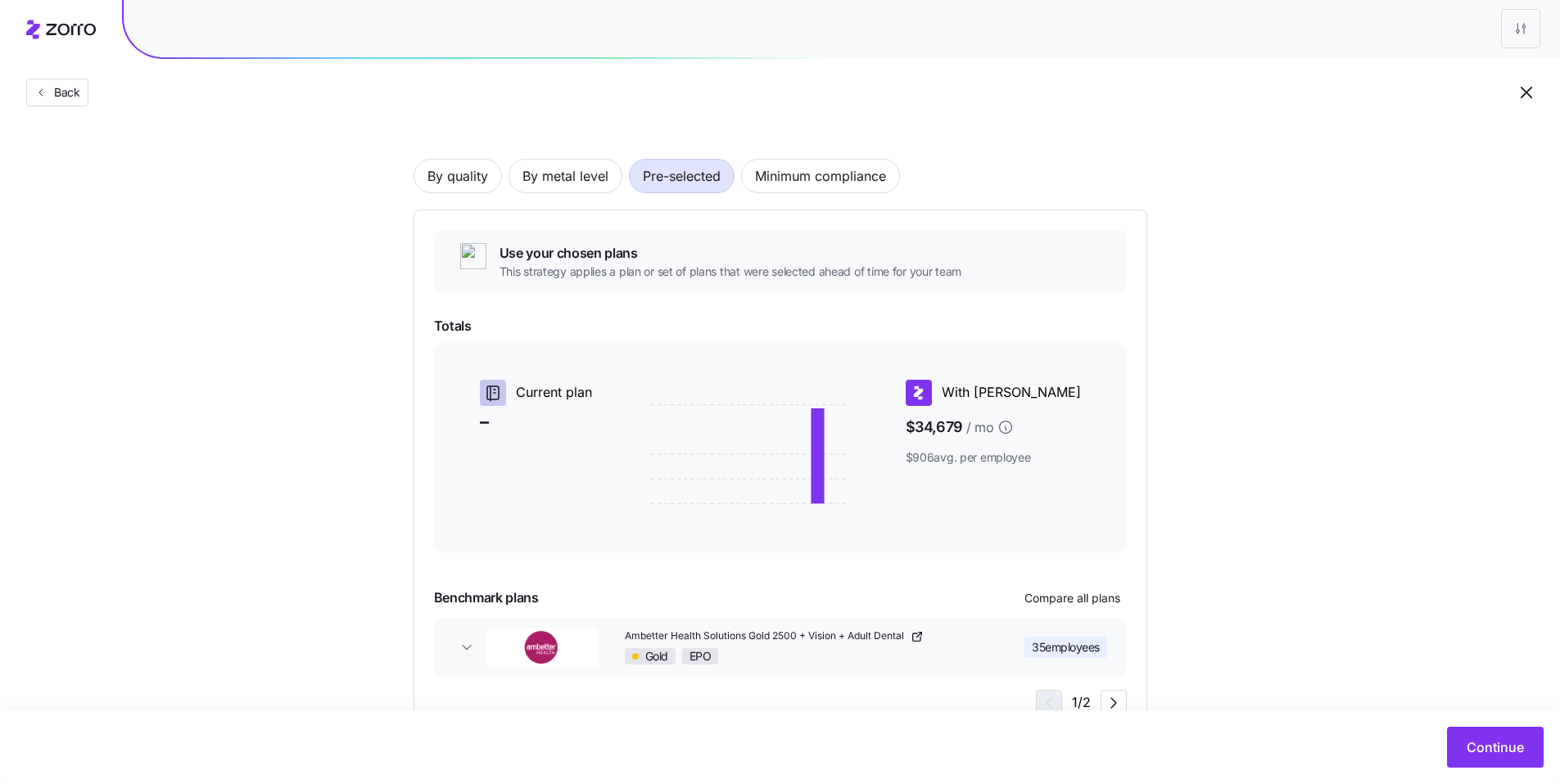
scroll to position [141, 0]
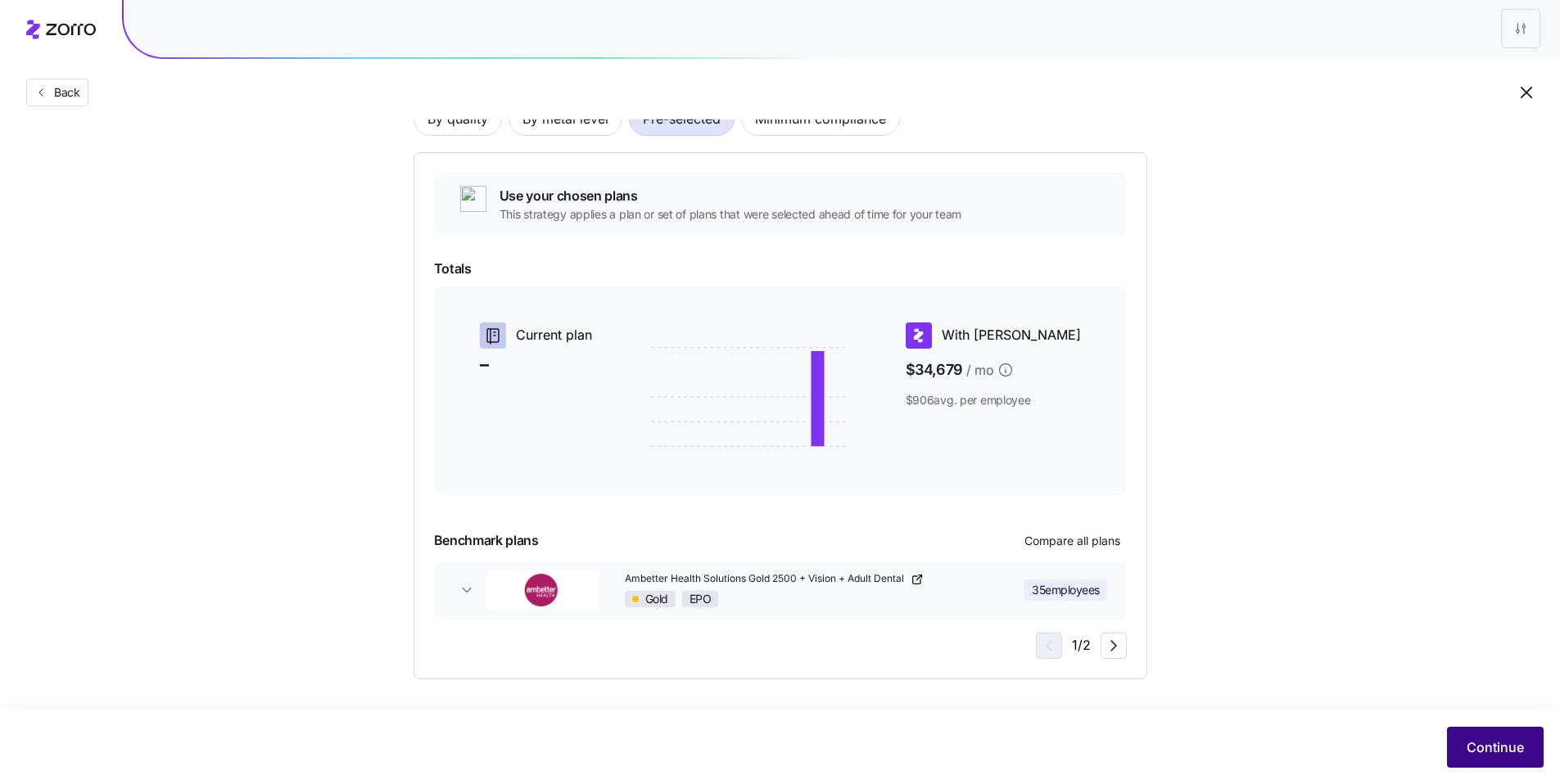
click at [1484, 757] on span "Continue" at bounding box center [1495, 746] width 58 height 19
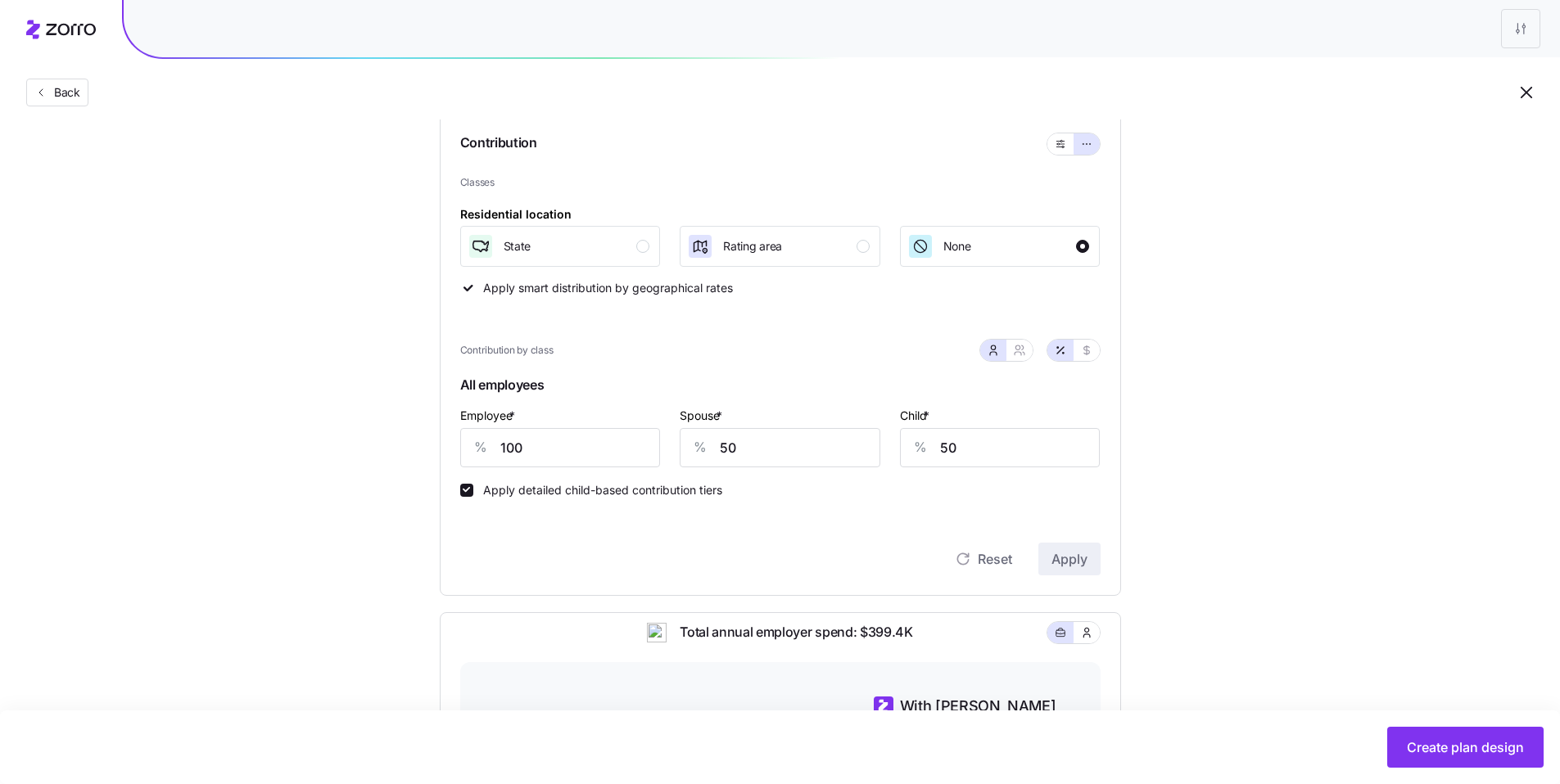
scroll to position [238, 0]
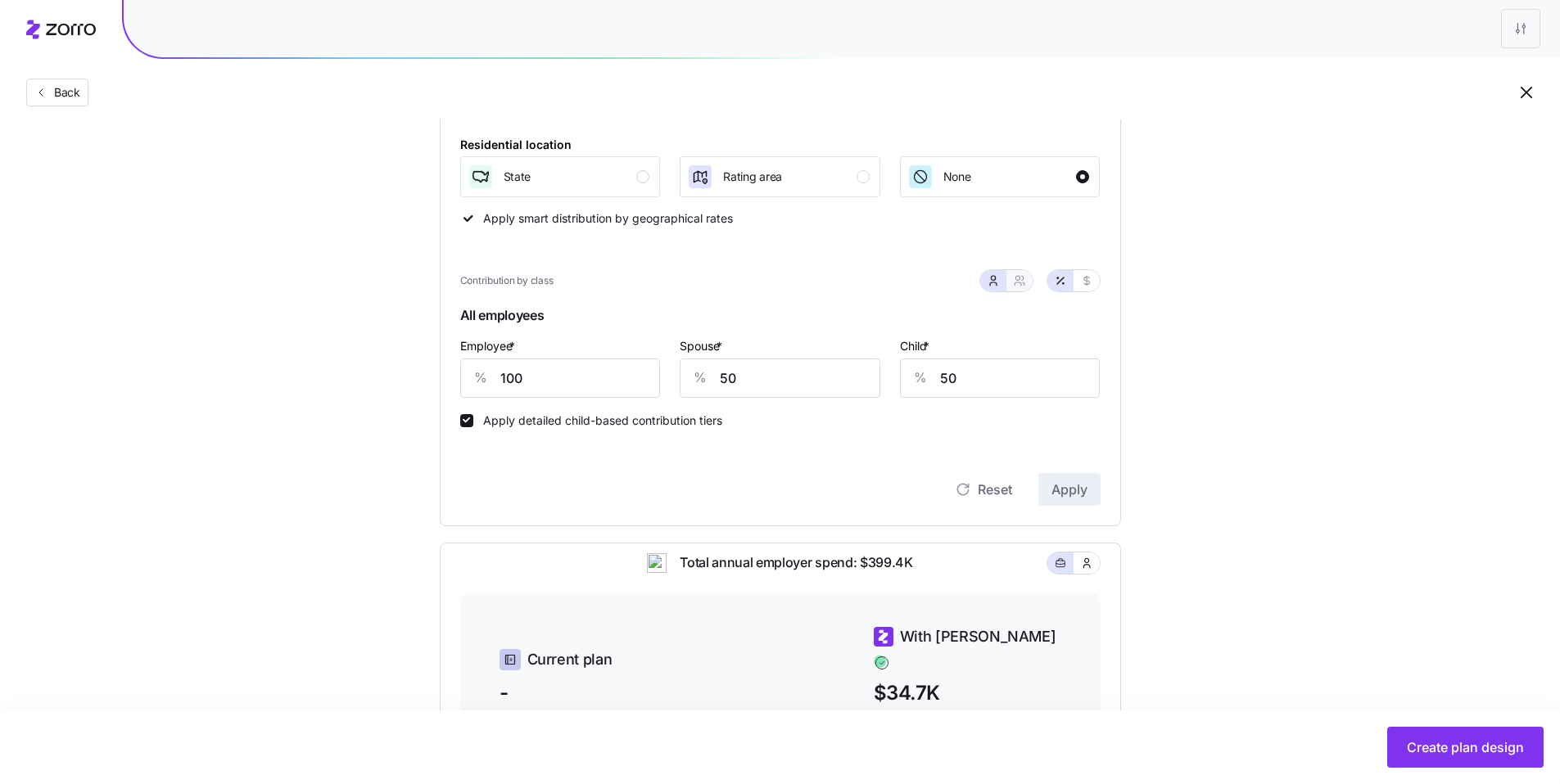
click at [1017, 285] on icon "button" at bounding box center [1019, 281] width 13 height 13
type input "75"
type input "80"
click at [1080, 285] on icon "button" at bounding box center [1086, 281] width 13 height 13
type input "845"
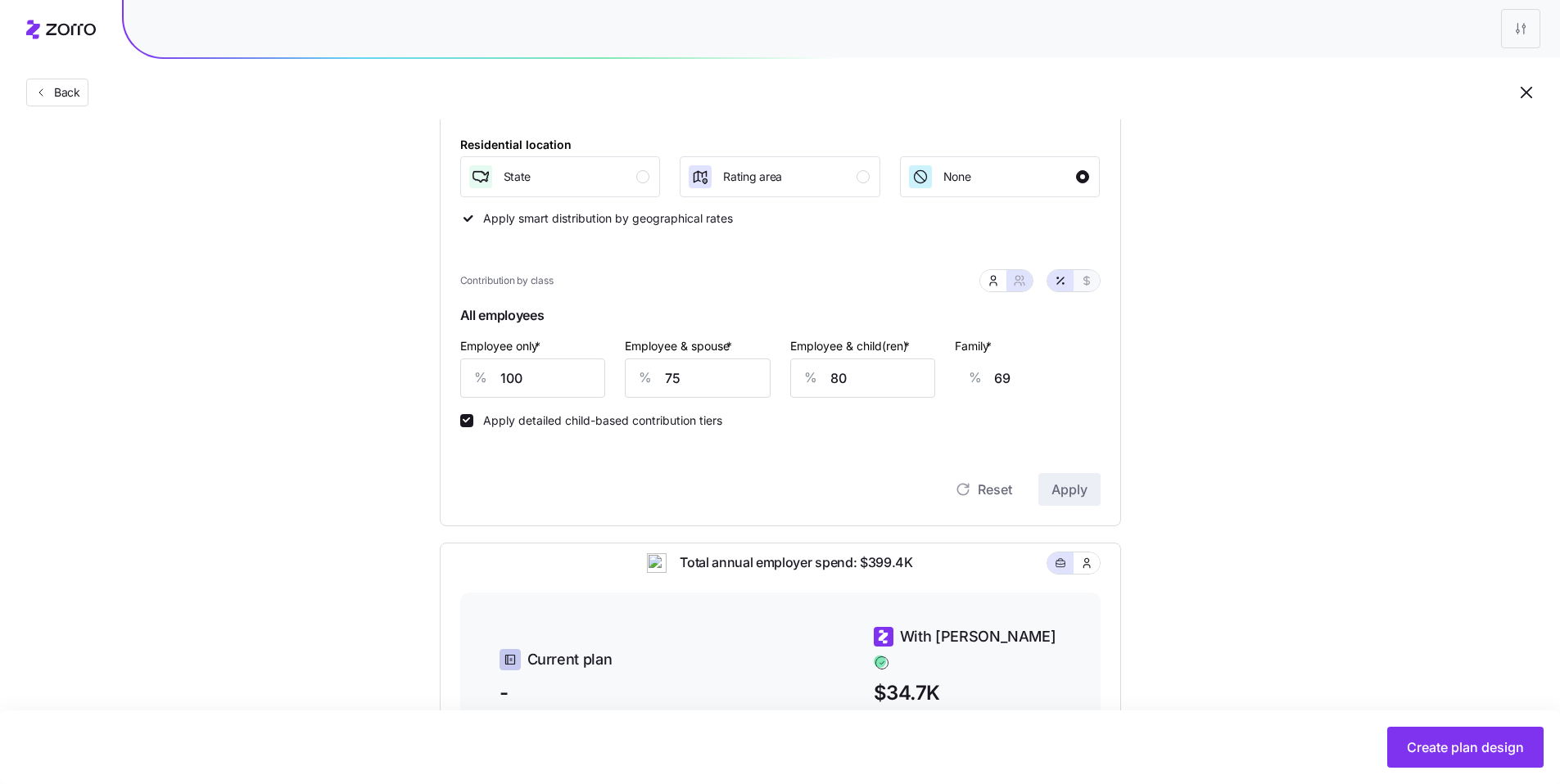
type input "1268"
type input "1133"
type input "1556"
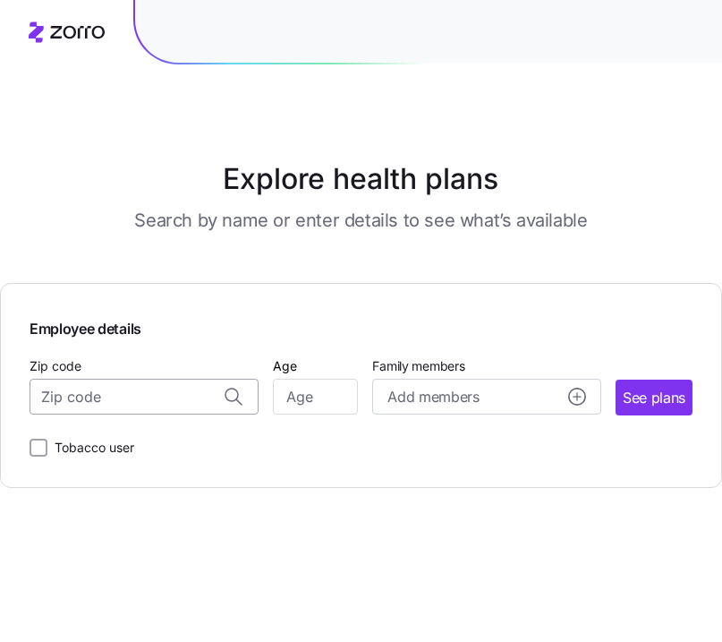
click at [138, 401] on input "Zip code" at bounding box center [144, 397] width 229 height 36
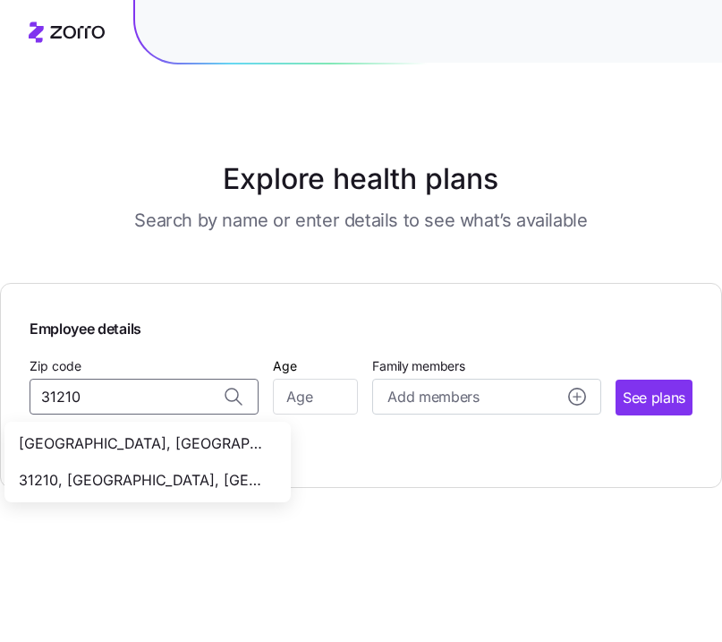
click at [149, 482] on span "31210, [GEOGRAPHIC_DATA], [GEOGRAPHIC_DATA]" at bounding box center [144, 480] width 251 height 22
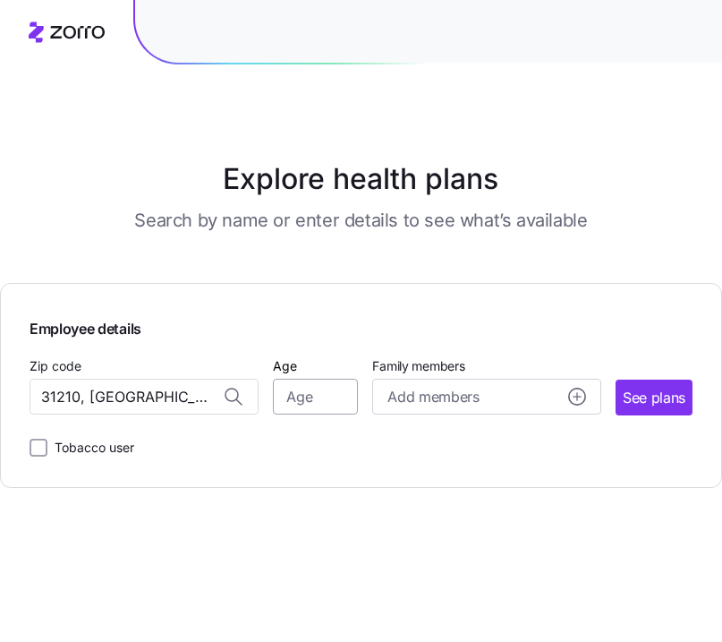
type input "31210, [GEOGRAPHIC_DATA], [GEOGRAPHIC_DATA]"
click at [328, 396] on input "Age" at bounding box center [316, 397] width 86 height 36
type input "30"
click at [651, 408] on button "See plans" at bounding box center [654, 397] width 77 height 36
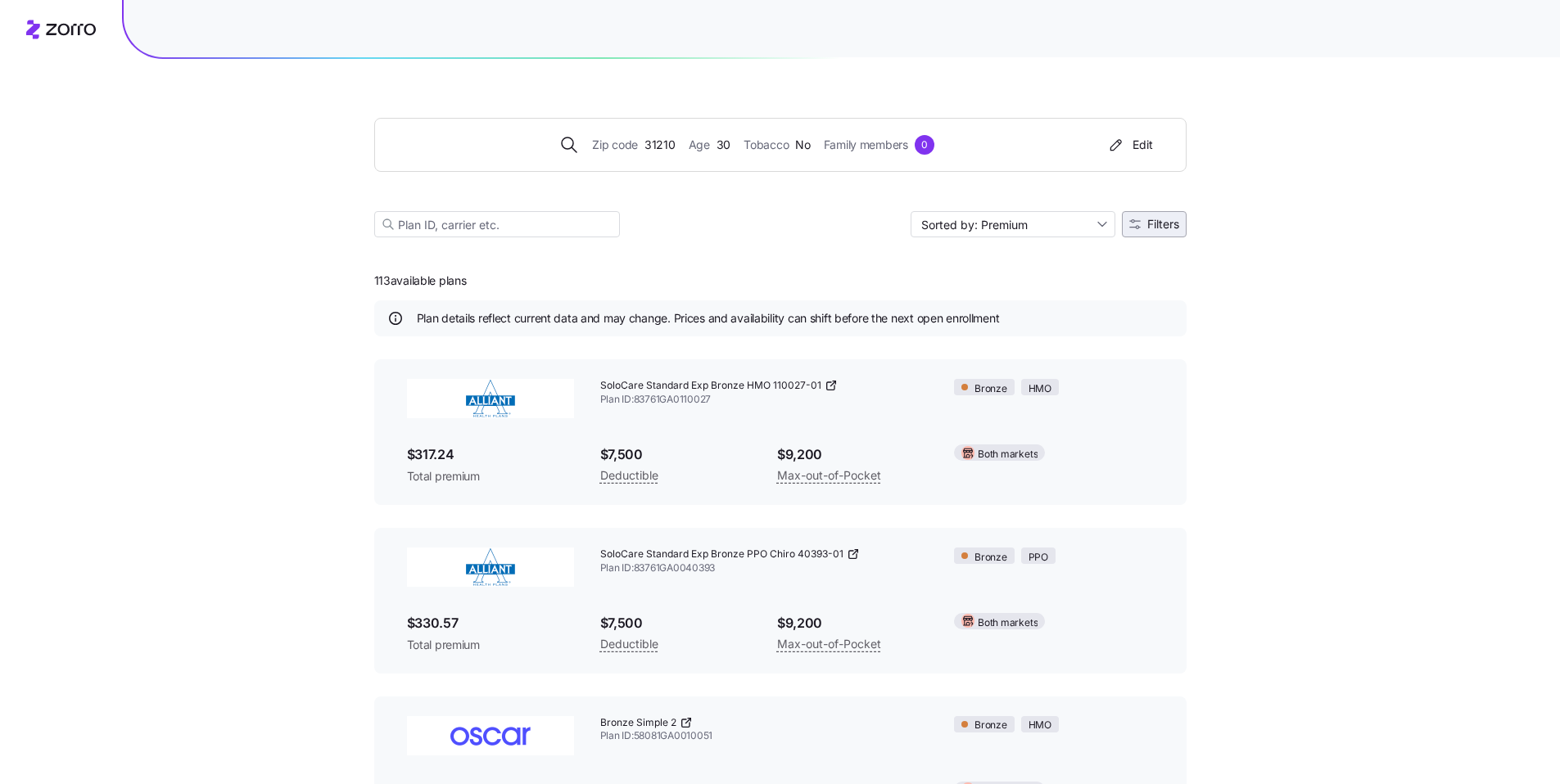
click at [1153, 216] on button "Filters" at bounding box center [1154, 224] width 65 height 27
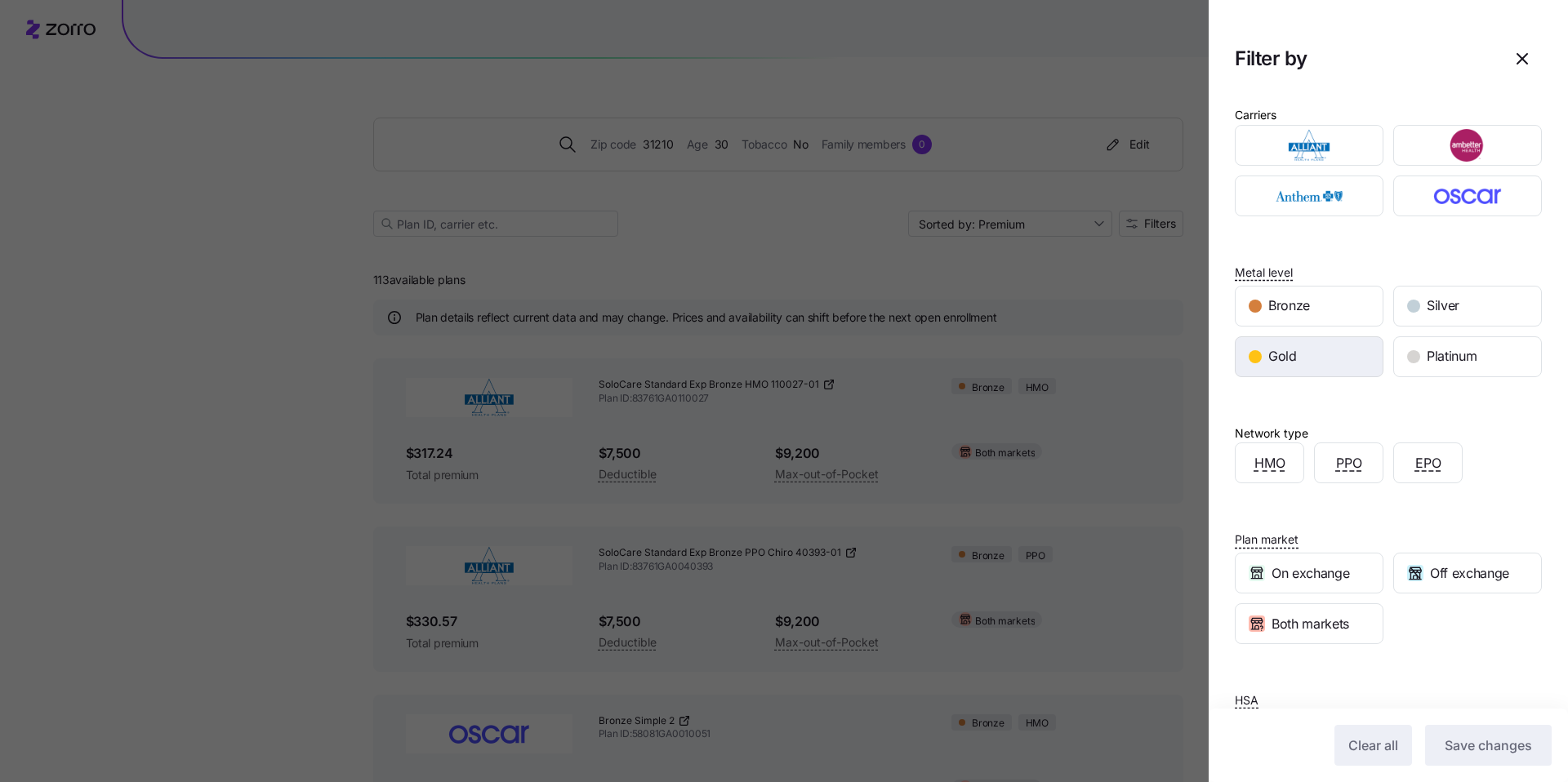
click at [1295, 365] on span "Gold" at bounding box center [1282, 356] width 28 height 20
click at [1473, 743] on span "Save changes" at bounding box center [1489, 745] width 88 height 19
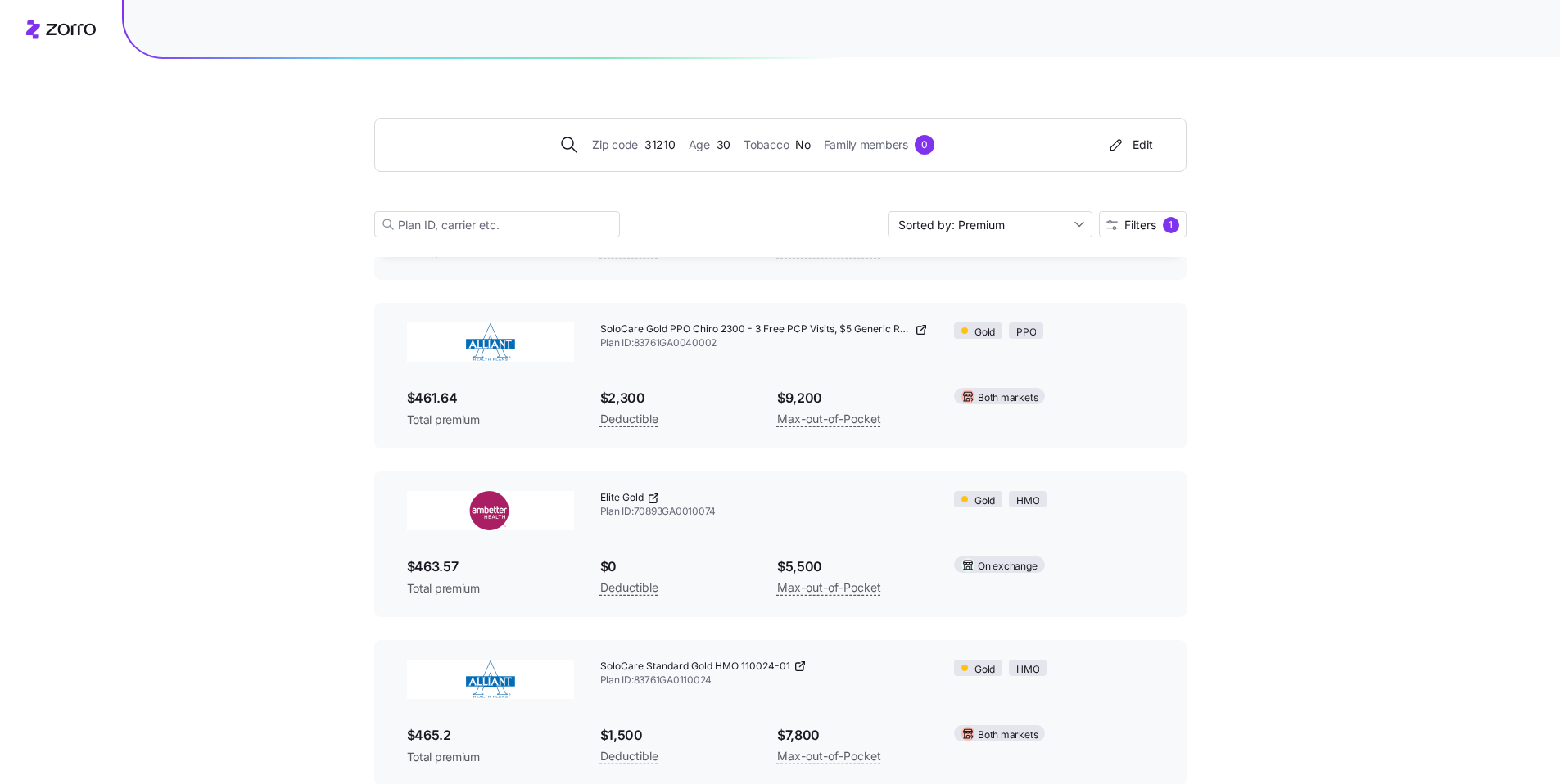
scroll to position [3170, 0]
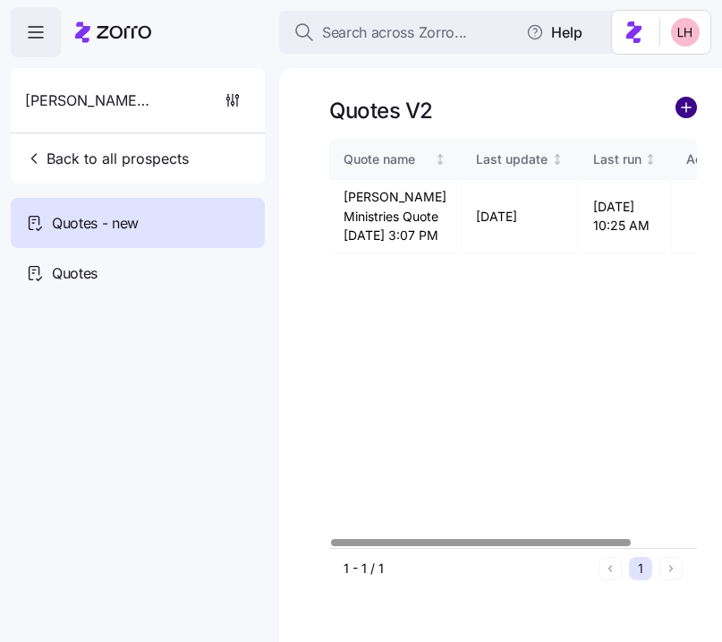
click at [692, 107] on circle "add icon" at bounding box center [687, 108] width 20 height 20
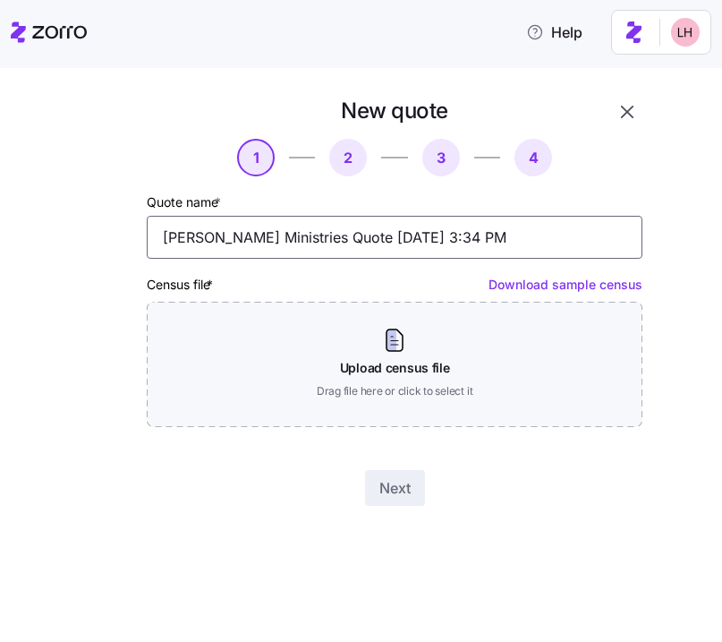
click at [367, 225] on input "[PERSON_NAME] Ministries Quote [DATE] 3:34 PM" at bounding box center [395, 237] width 496 height 43
click at [368, 224] on input "[PERSON_NAME] Ministries Quote [DATE] 3:34 PM" at bounding box center [395, 237] width 496 height 43
click at [368, 224] on input "Wesley Glen Ministries Quote 09/25/2025 3:34 PM" at bounding box center [395, 237] width 496 height 43
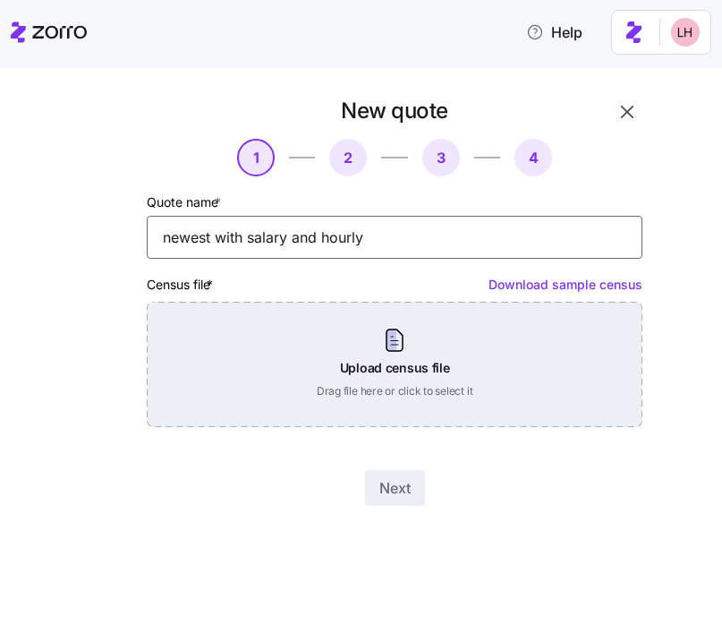
type input "newest with salary and hourly"
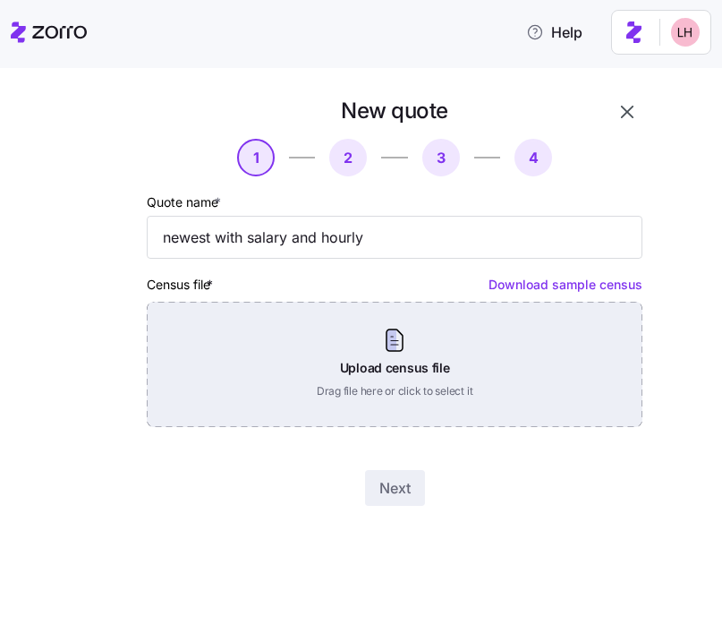
click at [446, 353] on div "Upload census file Drag file here or click to select it" at bounding box center [395, 364] width 496 height 125
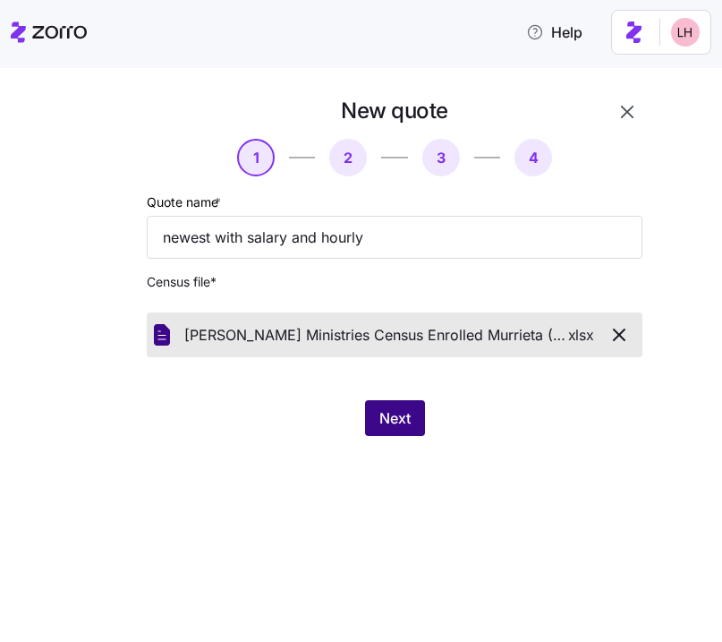
click at [386, 404] on button "Next" at bounding box center [395, 418] width 60 height 36
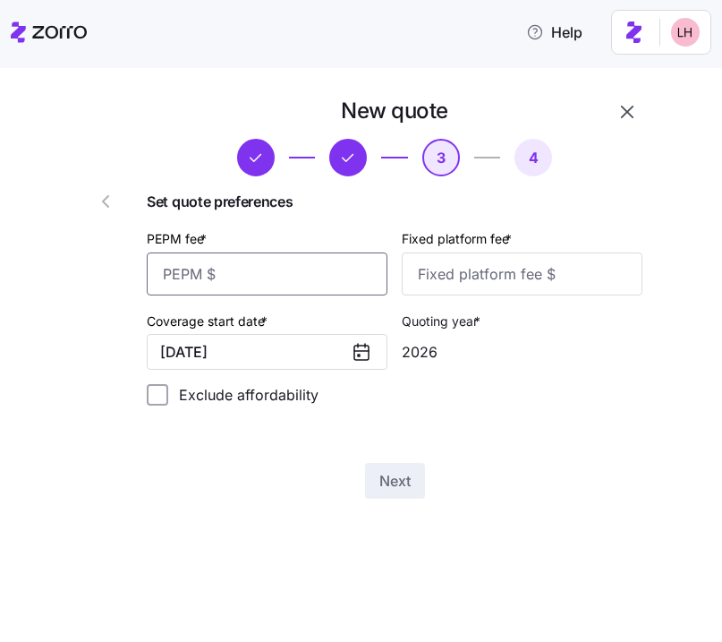
click at [270, 268] on input "PEPM fee *" at bounding box center [267, 273] width 241 height 43
type input "55"
click at [506, 284] on input "Fixed platform fee *" at bounding box center [522, 273] width 241 height 43
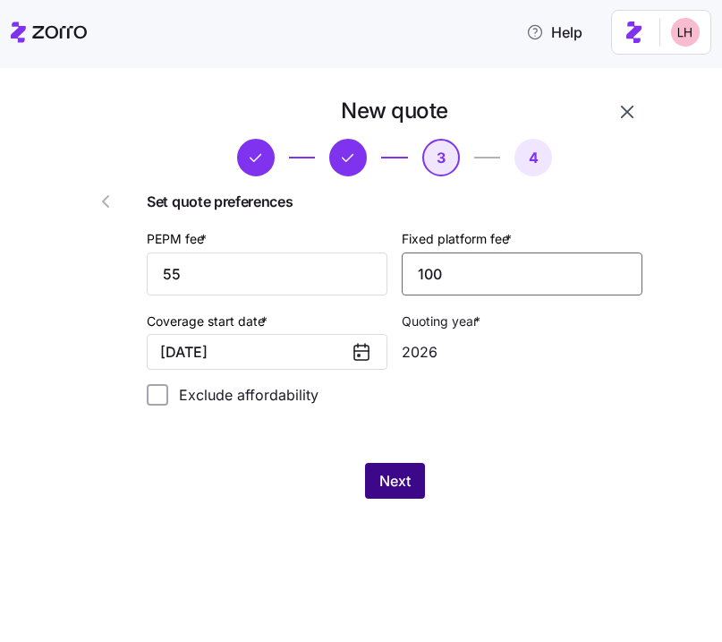
type input "100"
click at [402, 488] on span "Next" at bounding box center [394, 480] width 31 height 21
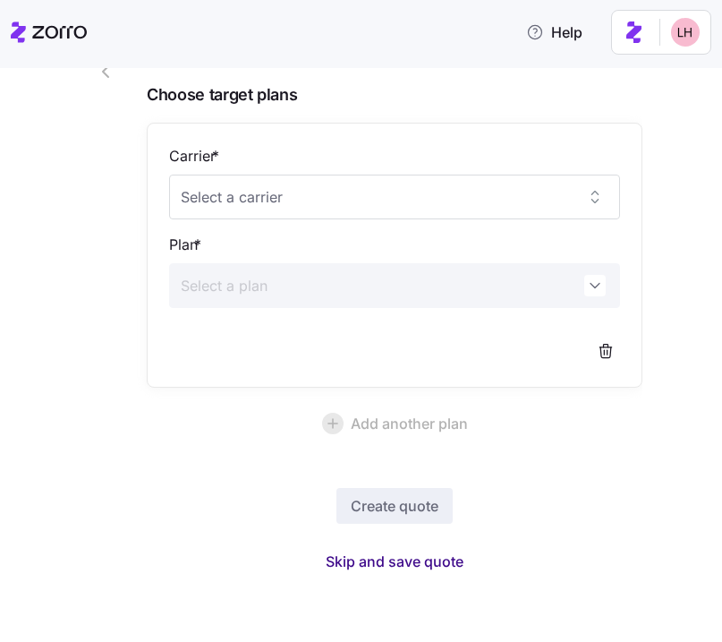
click at [414, 552] on span "Skip and save quote" at bounding box center [395, 560] width 138 height 21
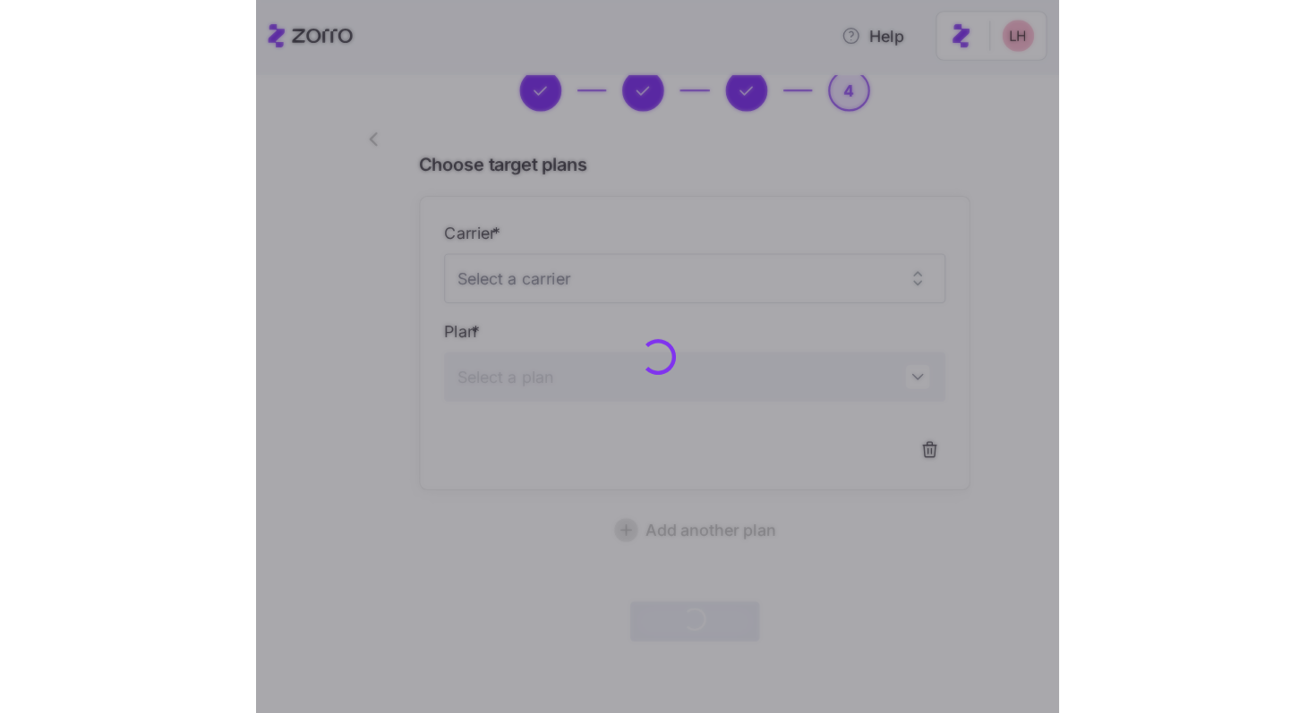
scroll to position [76, 0]
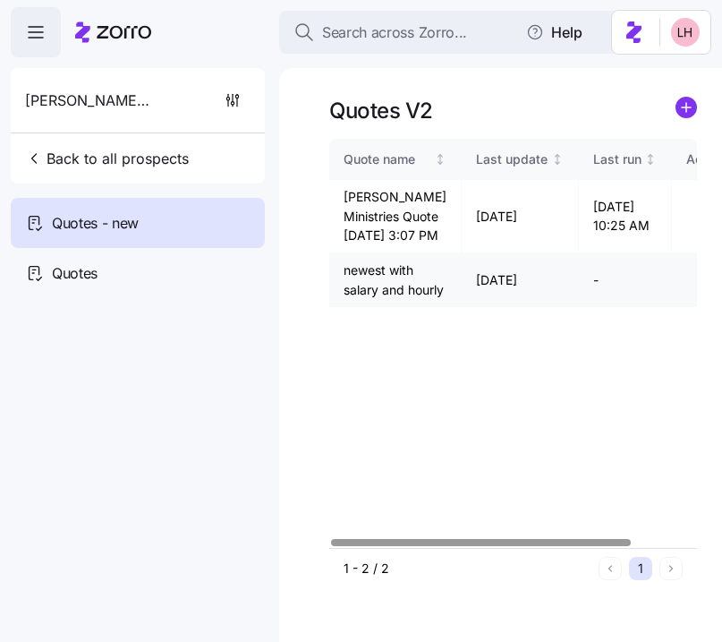
click at [694, 291] on icon "button" at bounding box center [704, 279] width 21 height 21
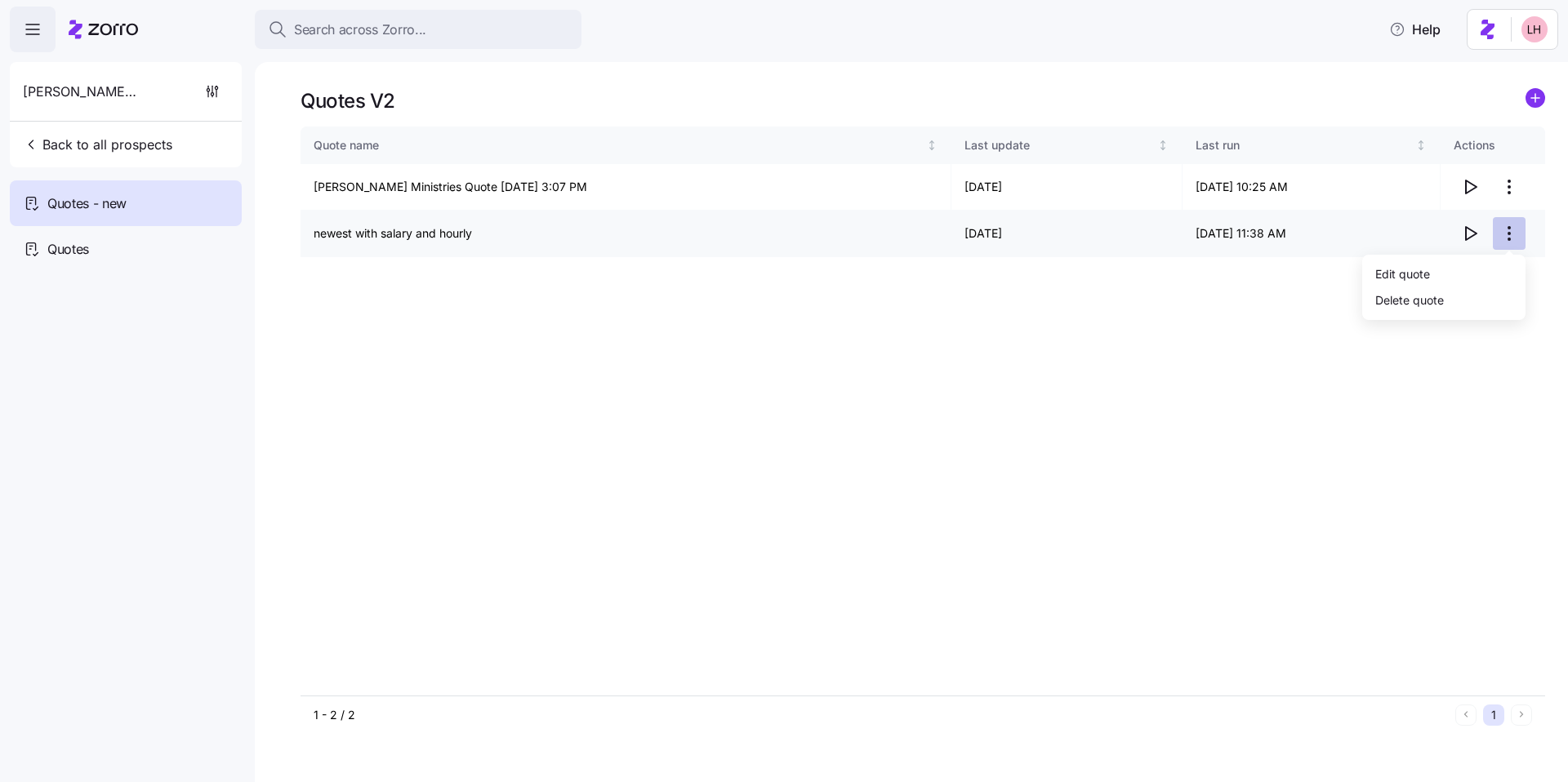
click at [658, 234] on html "Search across Zorro... Help Wesley Glen Ministries Back to all prospects Quotes…" at bounding box center [784, 386] width 1568 height 773
click at [658, 261] on div "Edit quote" at bounding box center [1444, 274] width 151 height 26
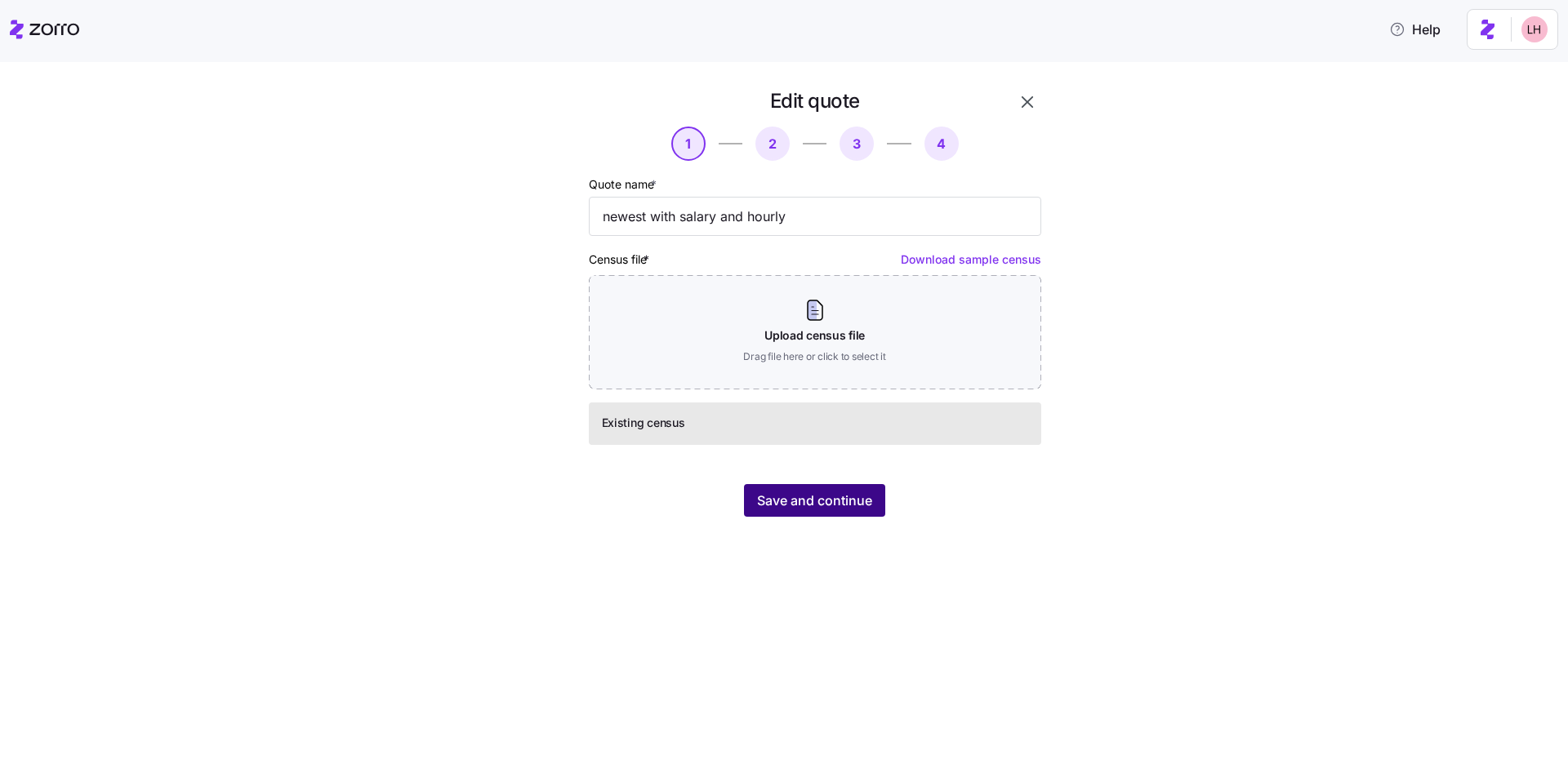
click at [658, 493] on span "Save and continue" at bounding box center [815, 500] width 115 height 19
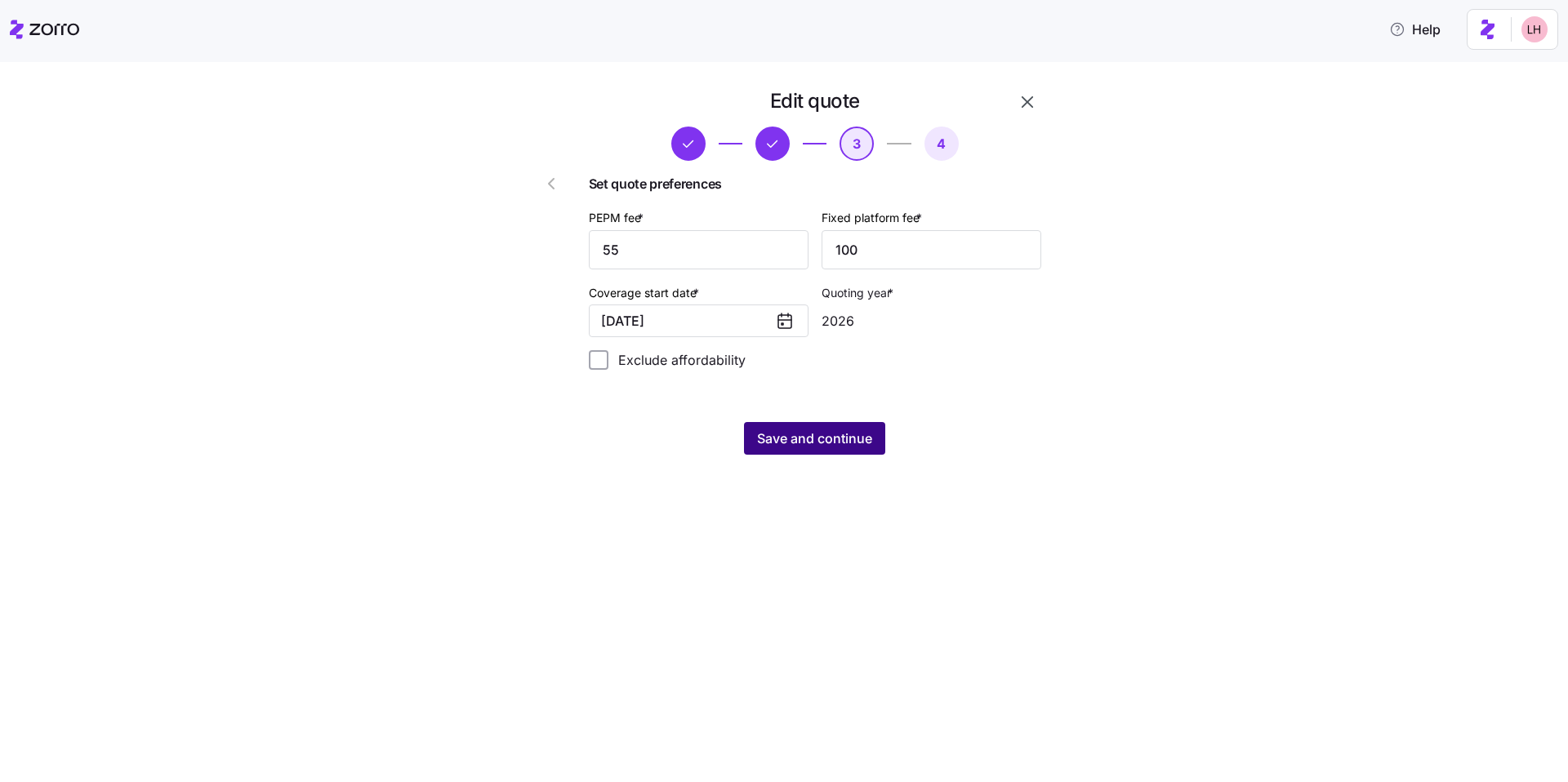
click at [658, 443] on span "Save and continue" at bounding box center [815, 438] width 115 height 19
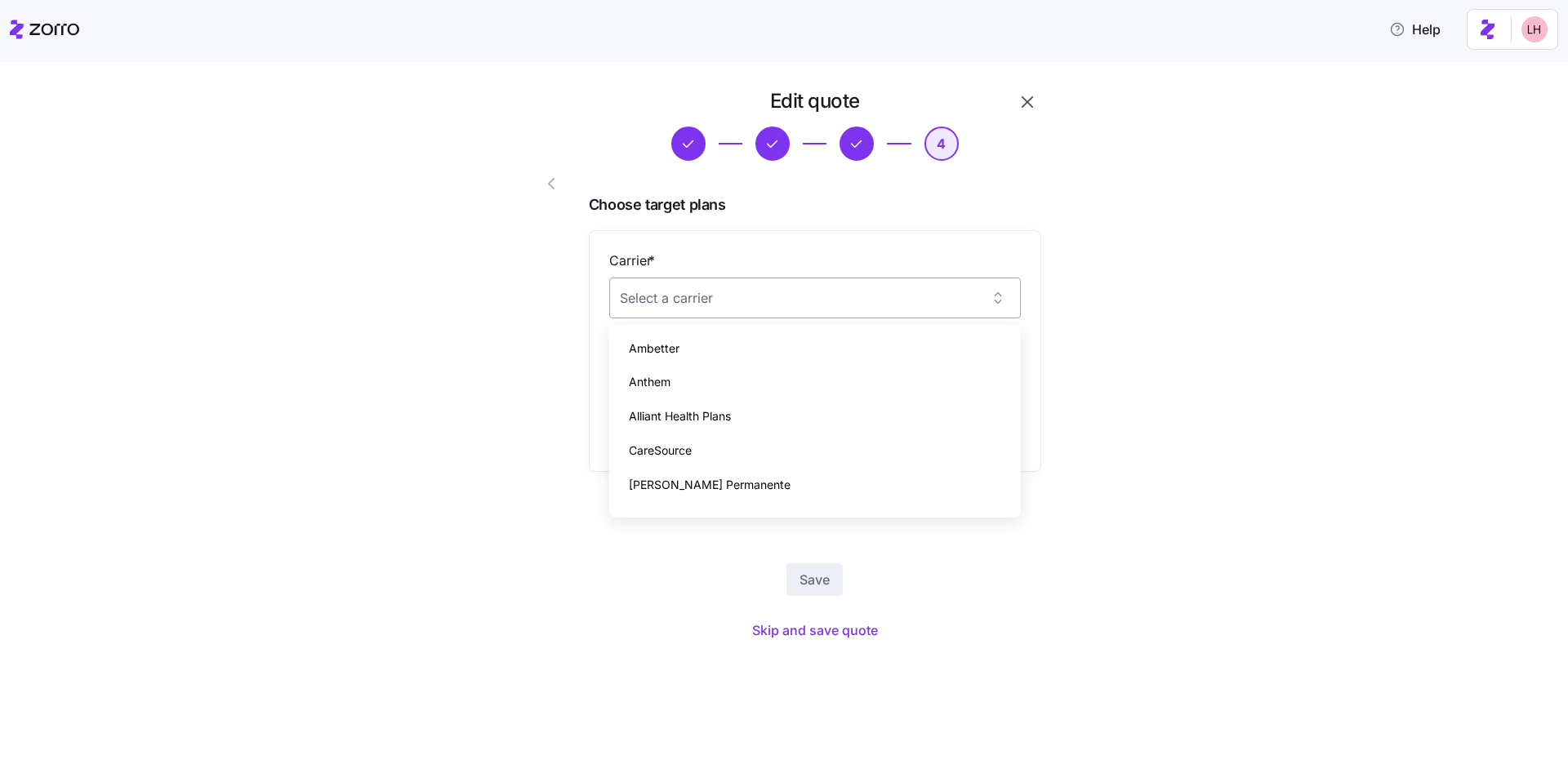
click at [658, 305] on input "Carrier *" at bounding box center [815, 297] width 412 height 41
click at [658, 346] on div "Ambetter" at bounding box center [815, 349] width 399 height 35
type input "Ambetter"
click at [658, 363] on input "Plan *" at bounding box center [815, 379] width 412 height 41
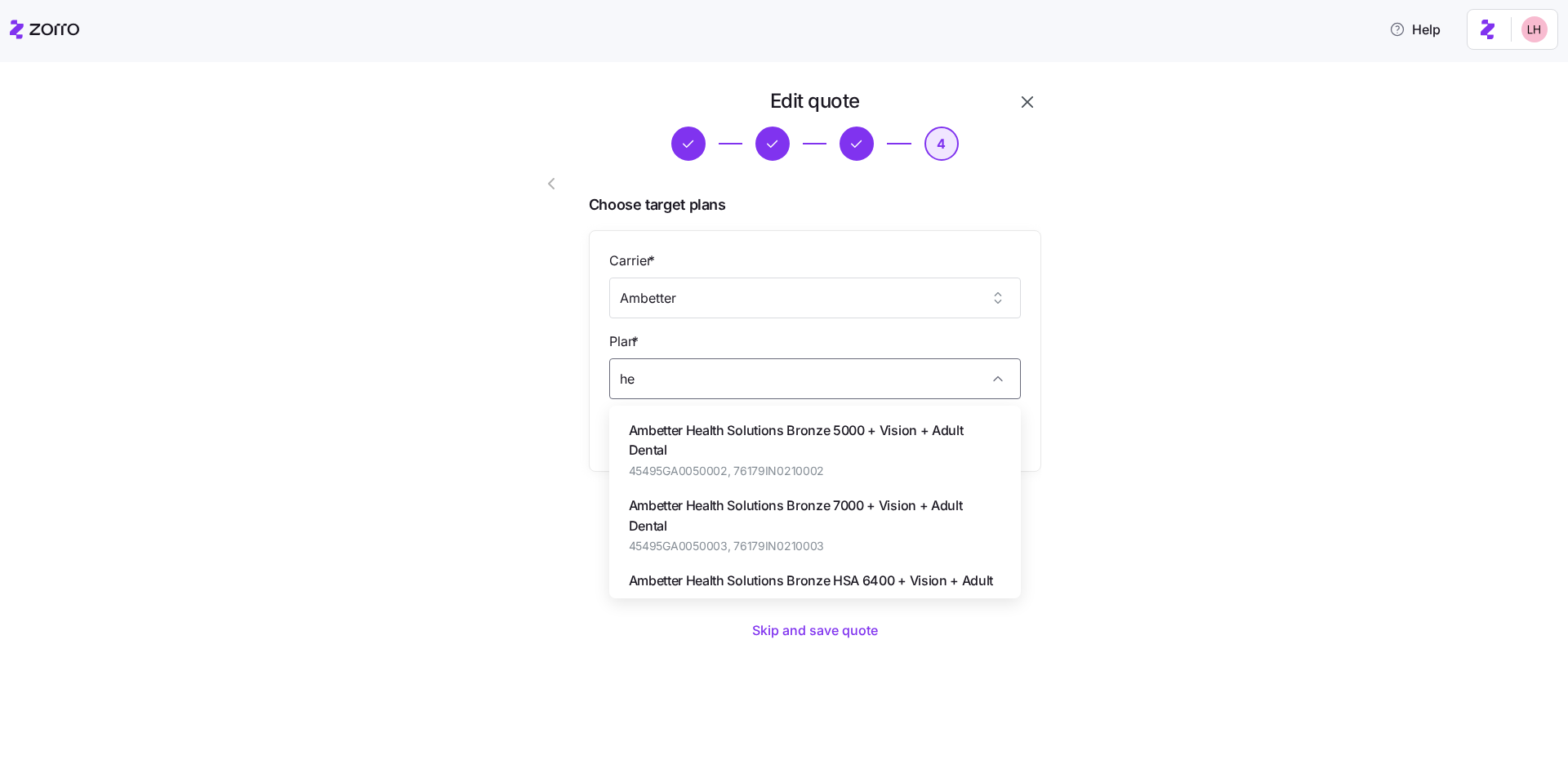
type input "h"
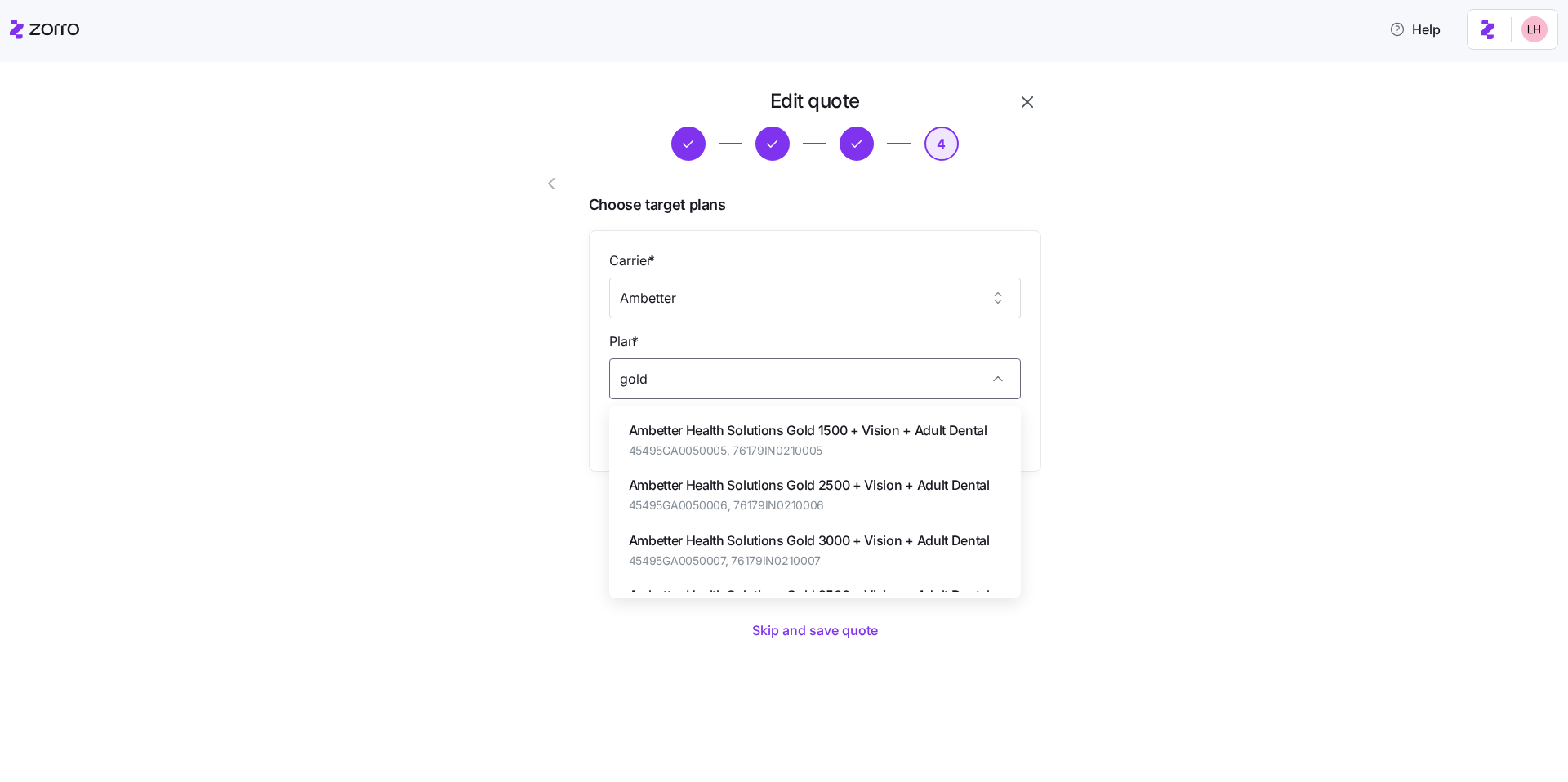
click at [658, 499] on span "45495GA0050006, 76179IN0210006" at bounding box center [810, 506] width 361 height 16
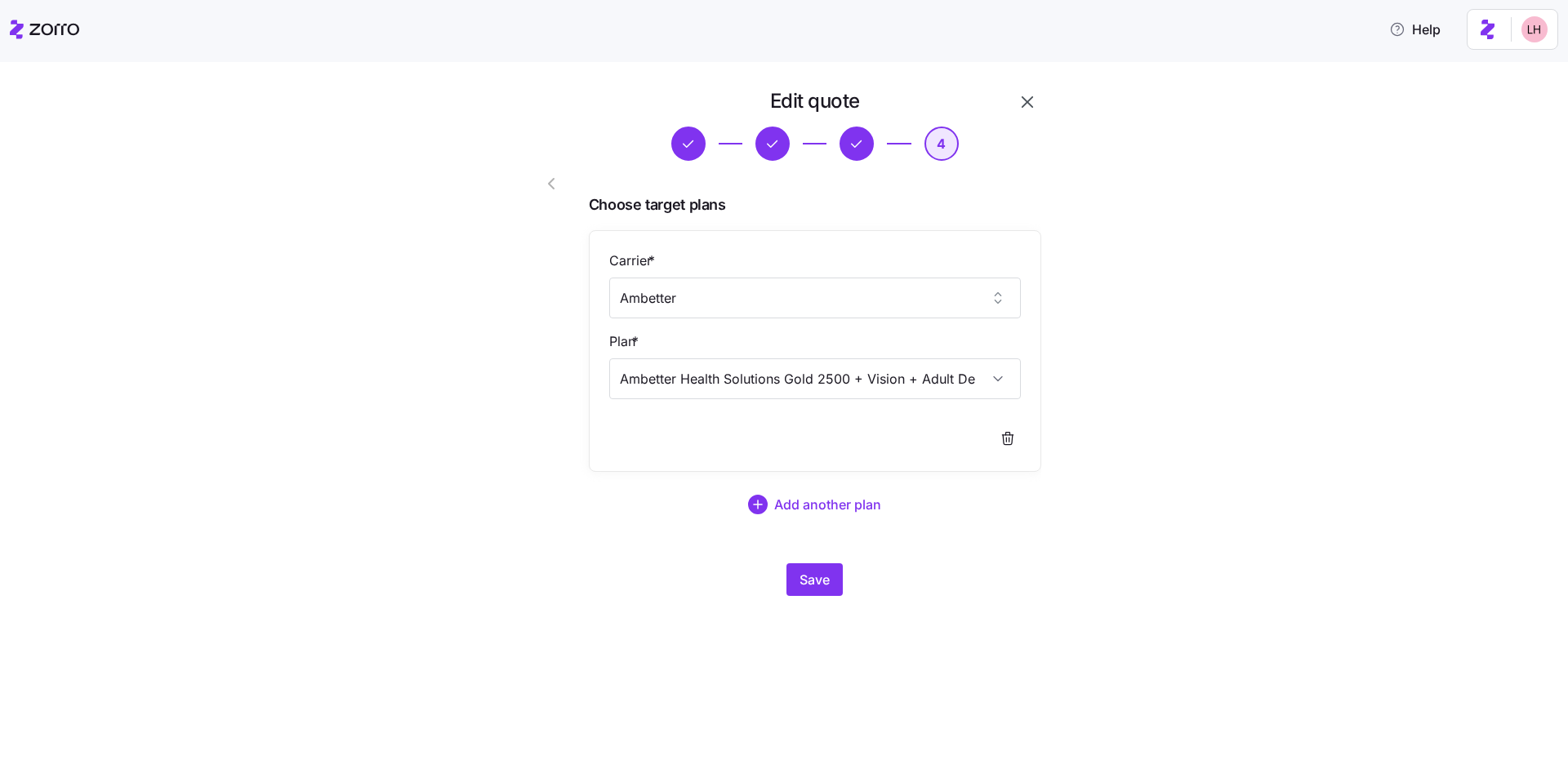
type input "Ambetter Health Solutions Gold 2500 + Vision + Adult Dental"
click at [658, 579] on div "Save" at bounding box center [815, 580] width 453 height 33
click at [658, 579] on div "Save" at bounding box center [815, 580] width 453 height 33
click at [658, 579] on span "Save" at bounding box center [814, 579] width 30 height 19
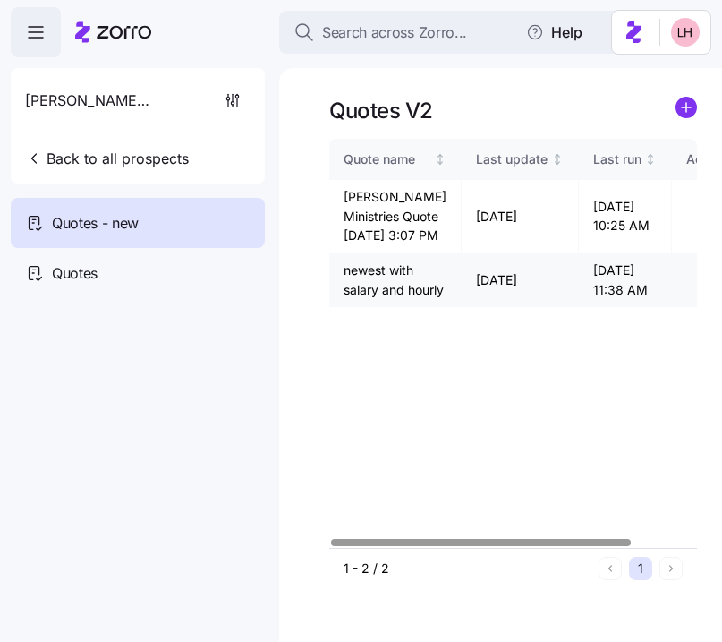
click at [695, 291] on icon "button" at bounding box center [704, 279] width 21 height 21
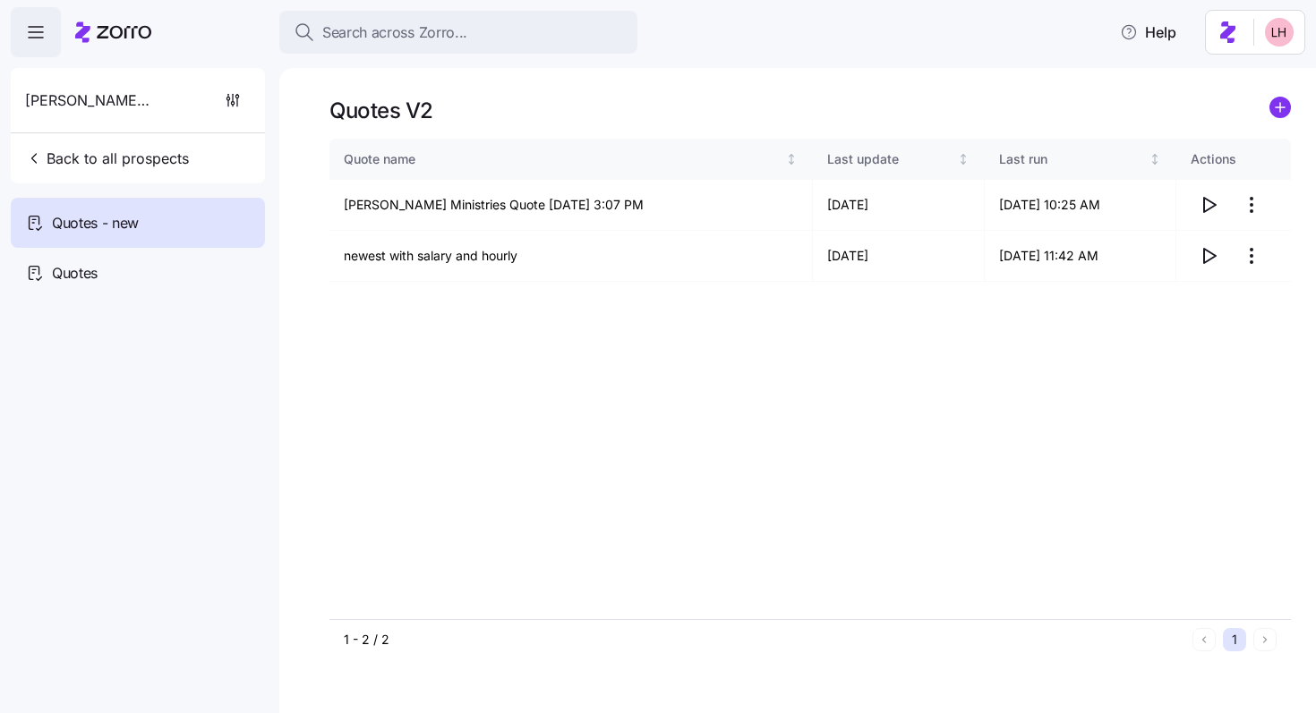
click at [721, 109] on circle "add icon" at bounding box center [1280, 108] width 20 height 20
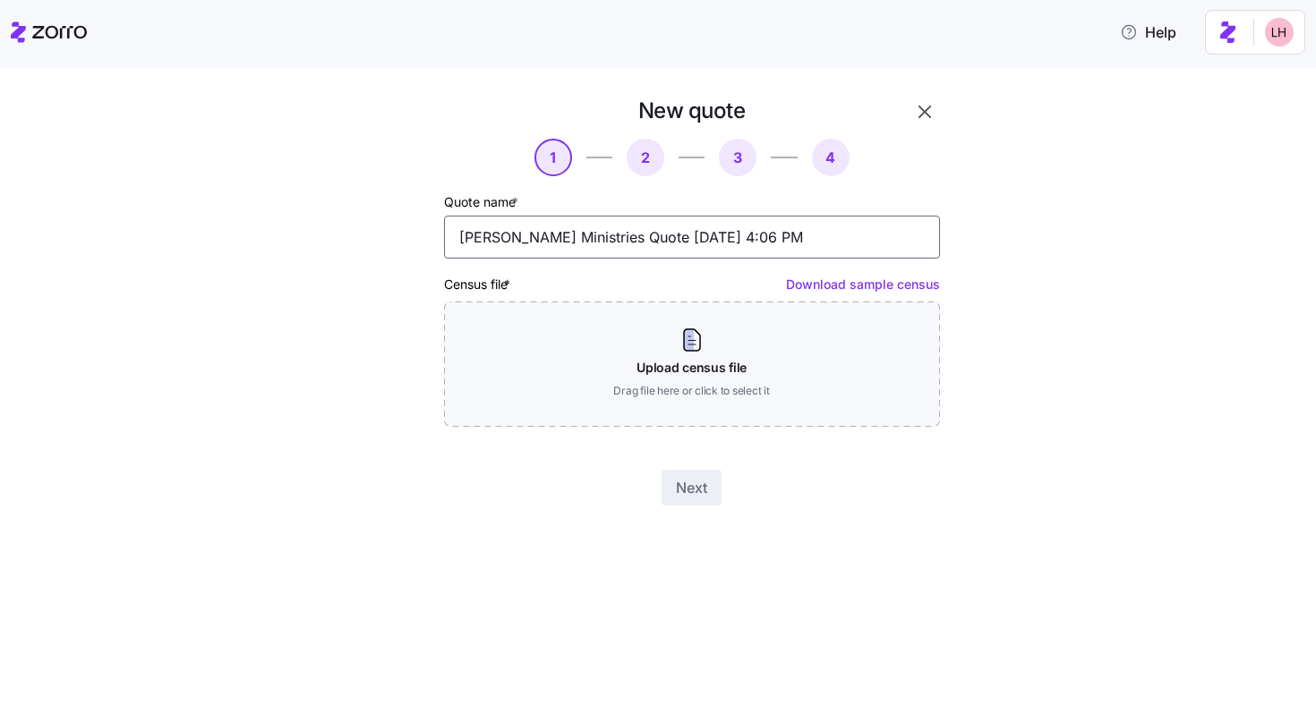
click at [721, 240] on input "Wesley Glen Ministries Quote 09/25/2025 4:06 PM" at bounding box center [692, 237] width 496 height 43
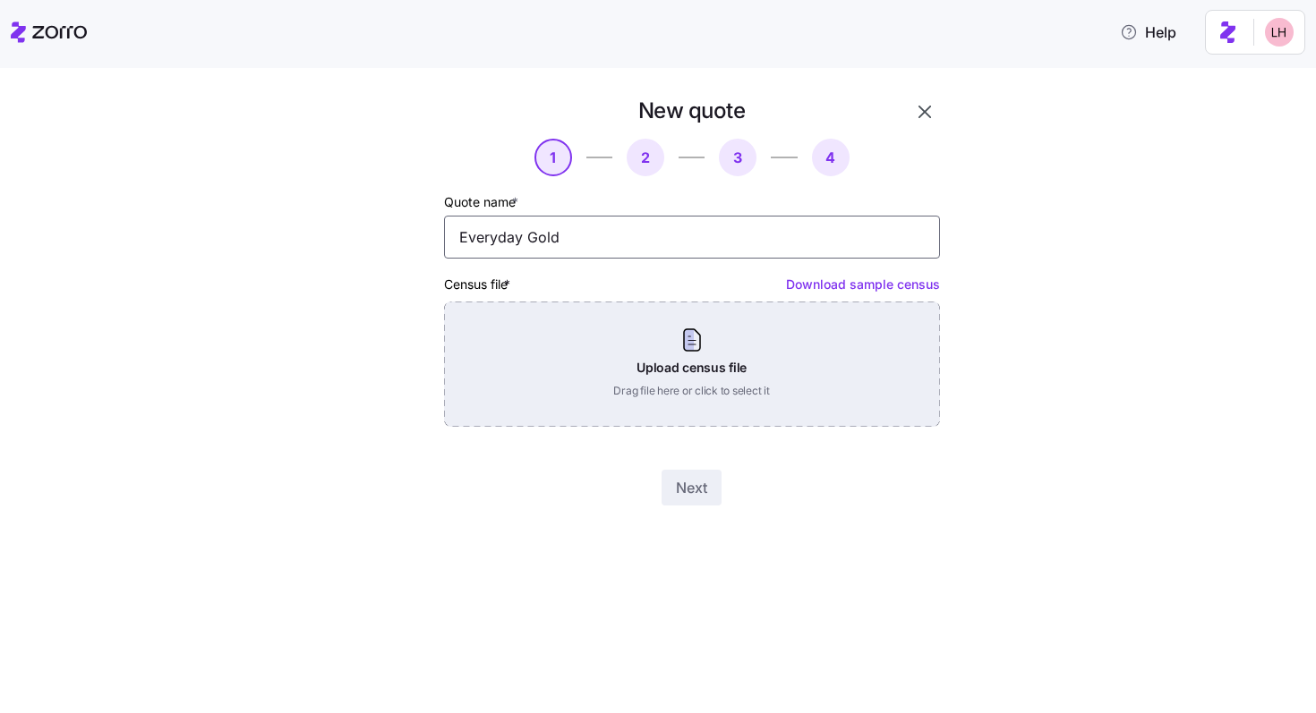
type input "Everyday Gold"
click at [695, 356] on div "Upload census file Drag file here or click to select it" at bounding box center [692, 364] width 496 height 125
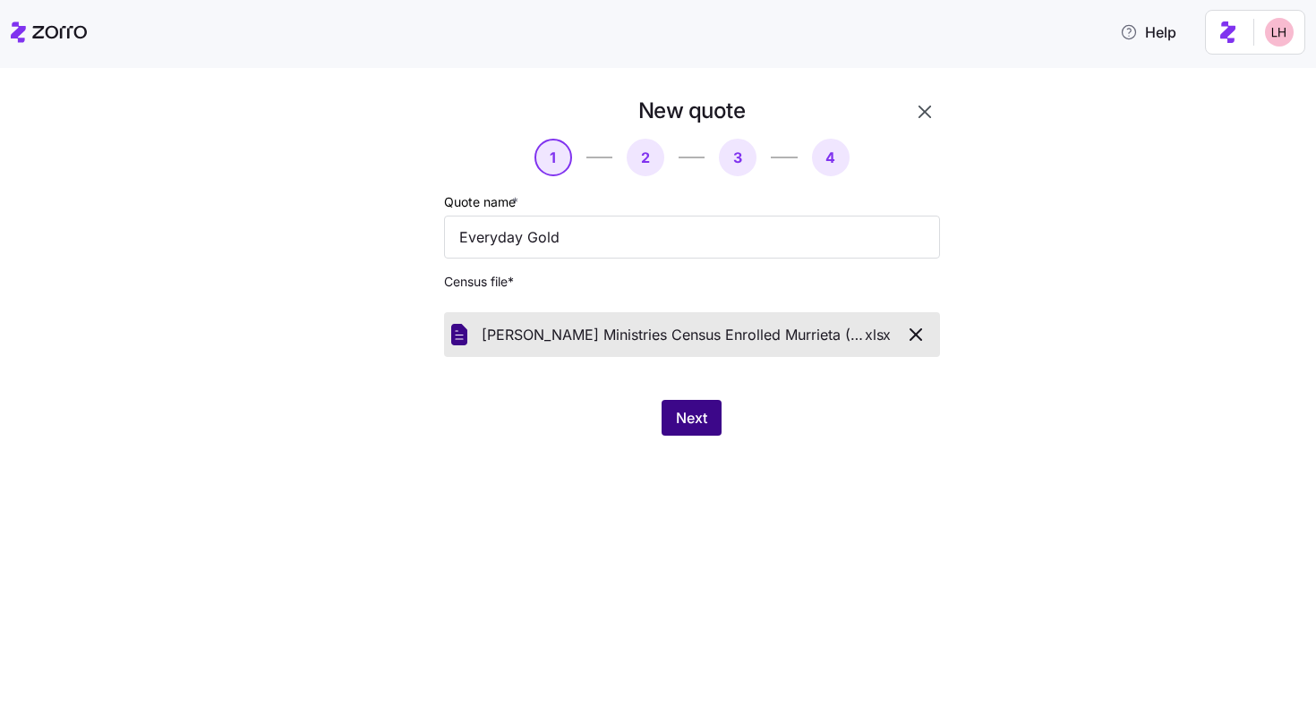
click at [695, 422] on span "Next" at bounding box center [691, 417] width 31 height 21
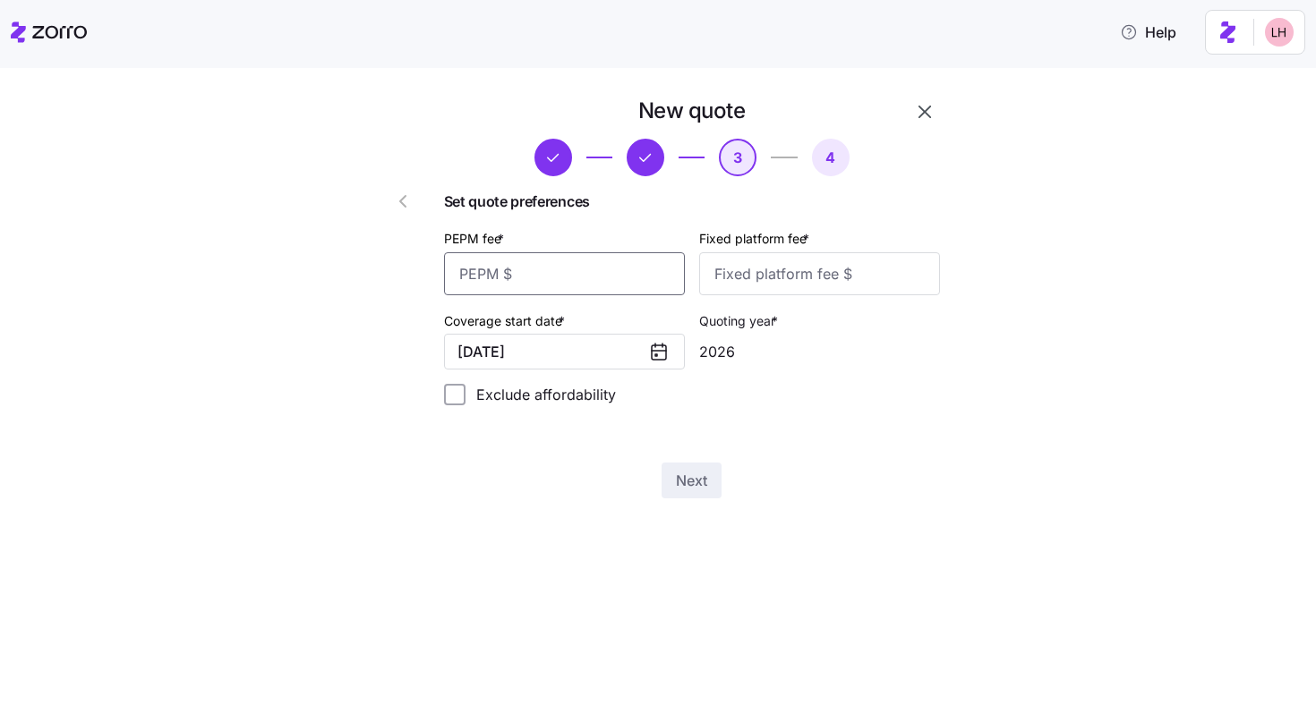
click at [645, 286] on input "PEPM fee *" at bounding box center [564, 273] width 241 height 43
type input "55"
click at [721, 277] on input "Fixed platform fee *" at bounding box center [819, 273] width 241 height 43
type input "100"
click at [698, 474] on span "Next" at bounding box center [691, 480] width 31 height 21
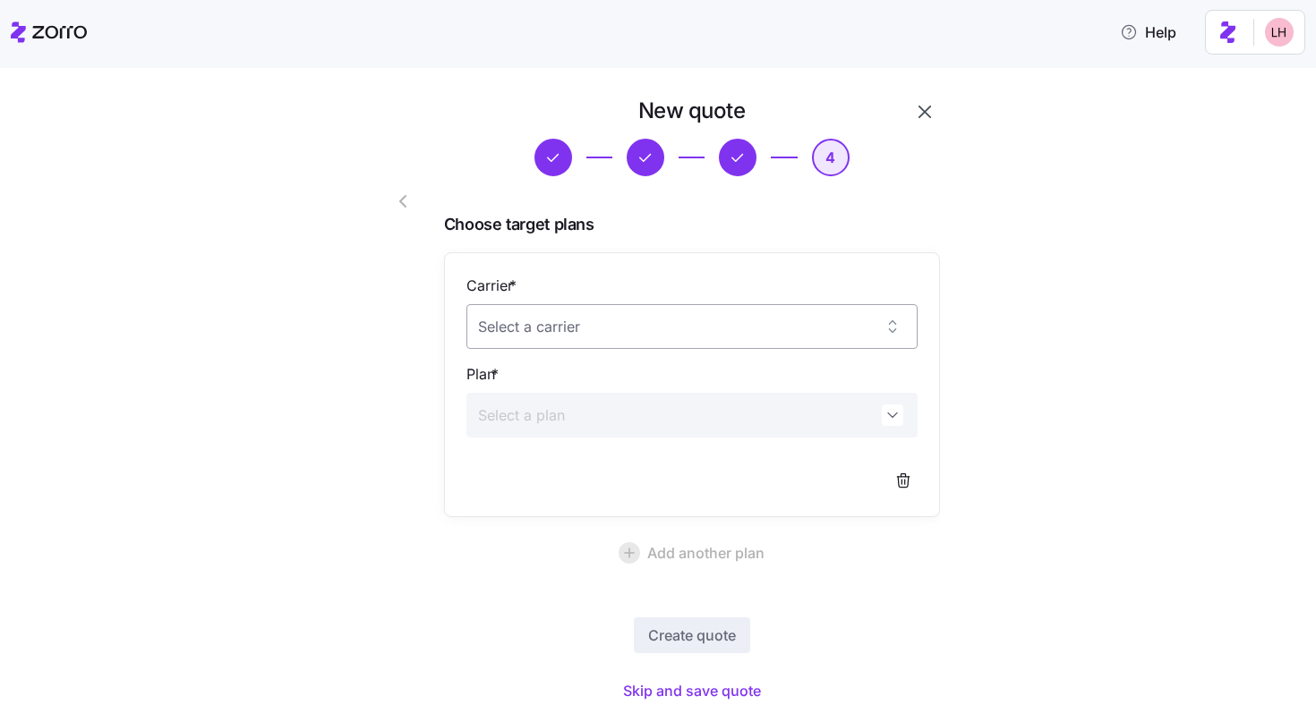
click at [695, 333] on input "Carrier *" at bounding box center [691, 326] width 451 height 45
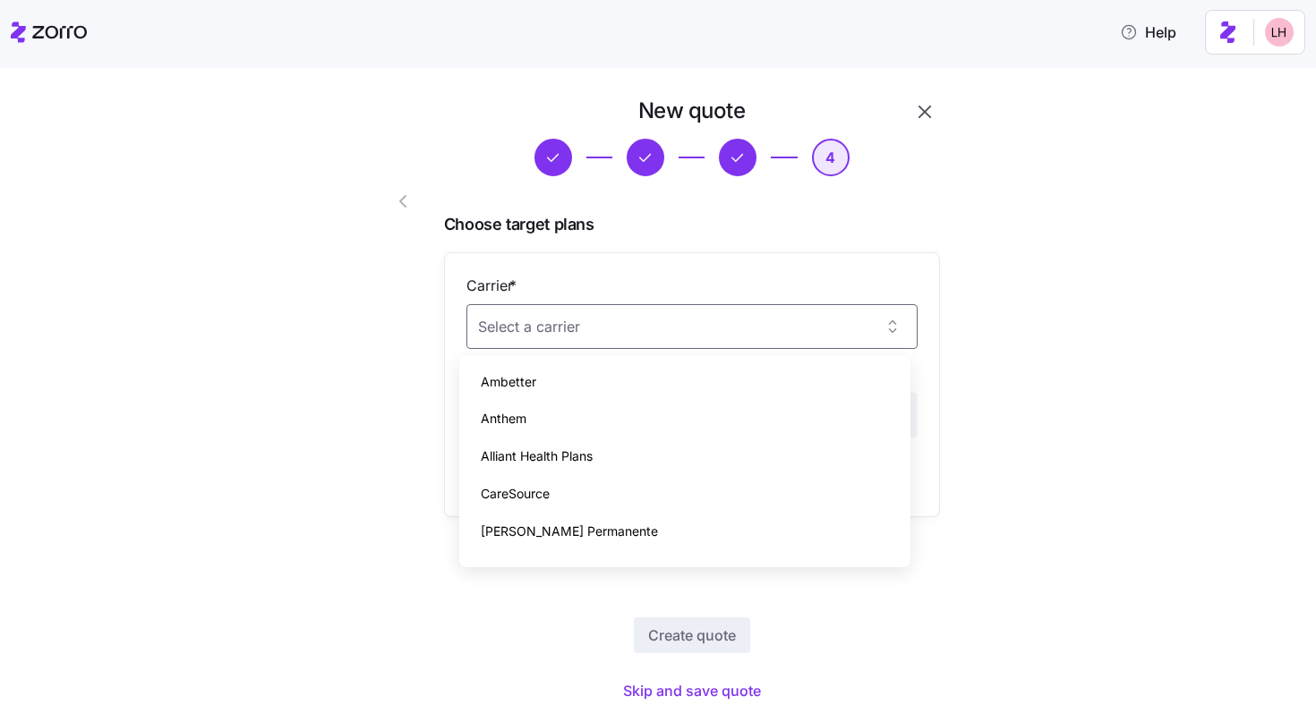
click at [635, 381] on div "Ambetter" at bounding box center [684, 382] width 437 height 38
type input "Ambetter"
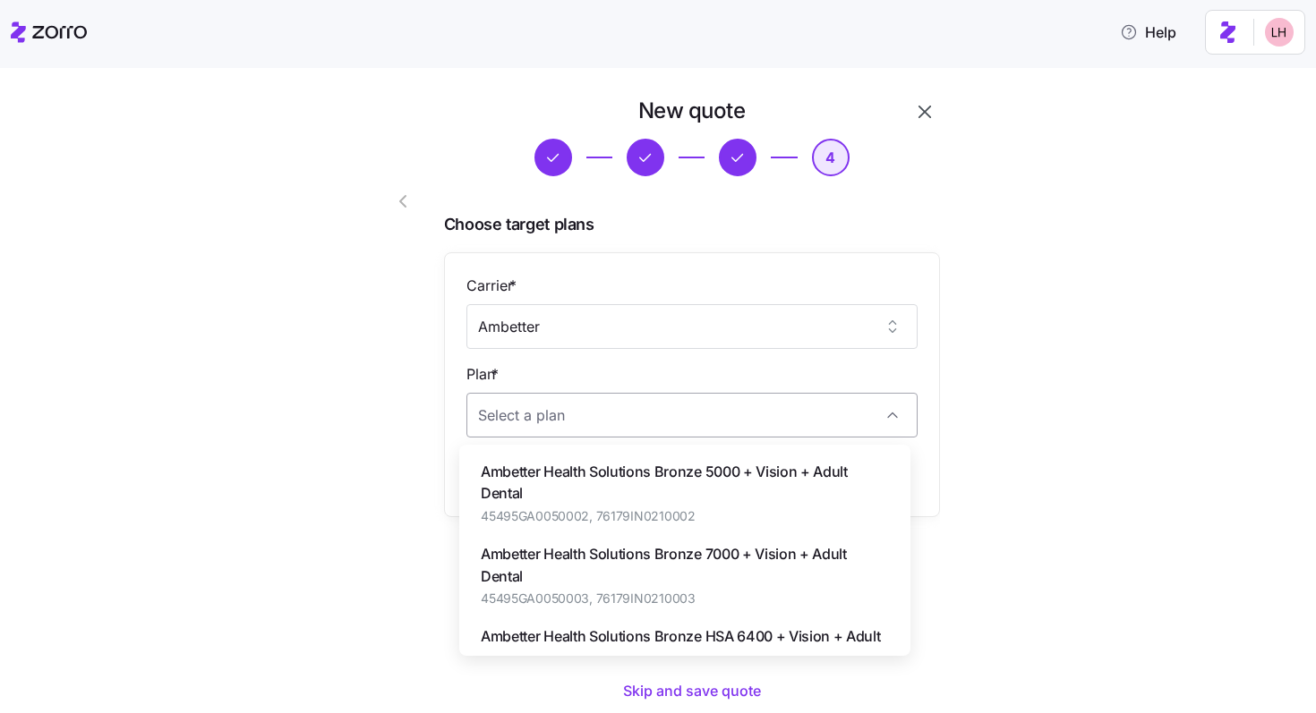
click at [695, 426] on input "Plan *" at bounding box center [691, 415] width 451 height 45
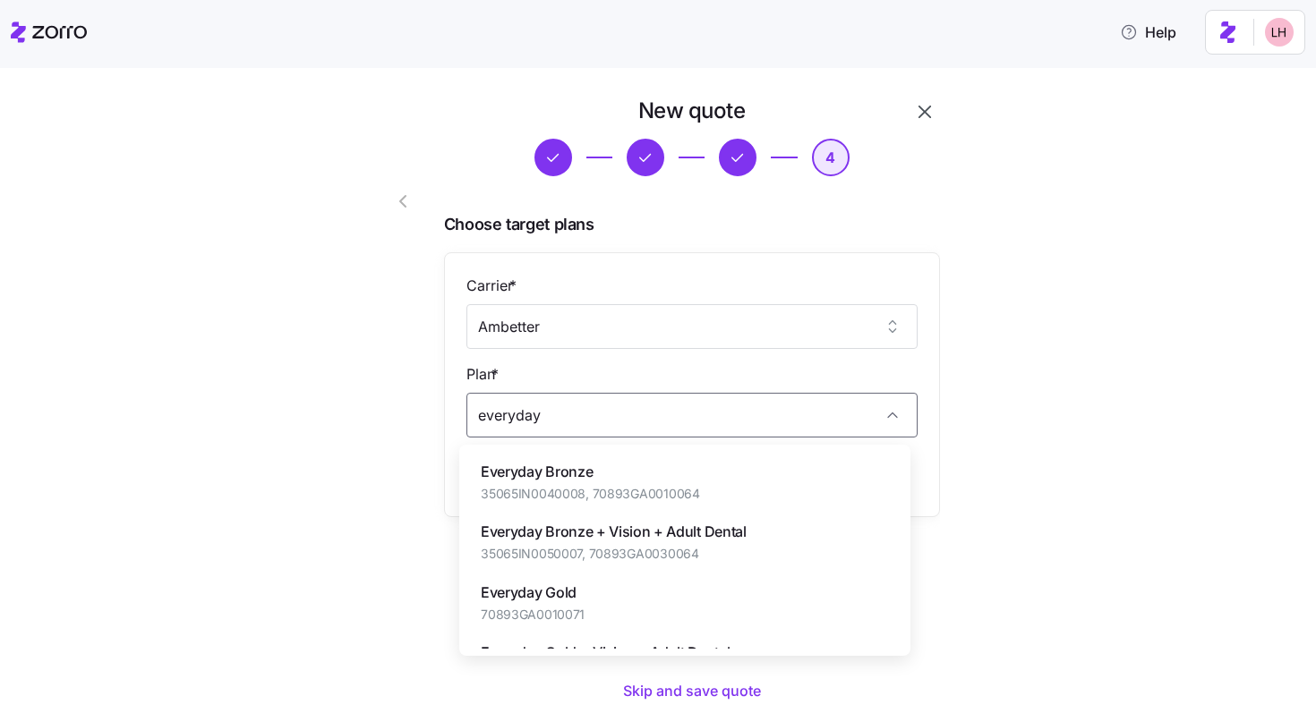
click at [711, 605] on div "Everyday Gold 70893GA0010071" at bounding box center [684, 603] width 437 height 60
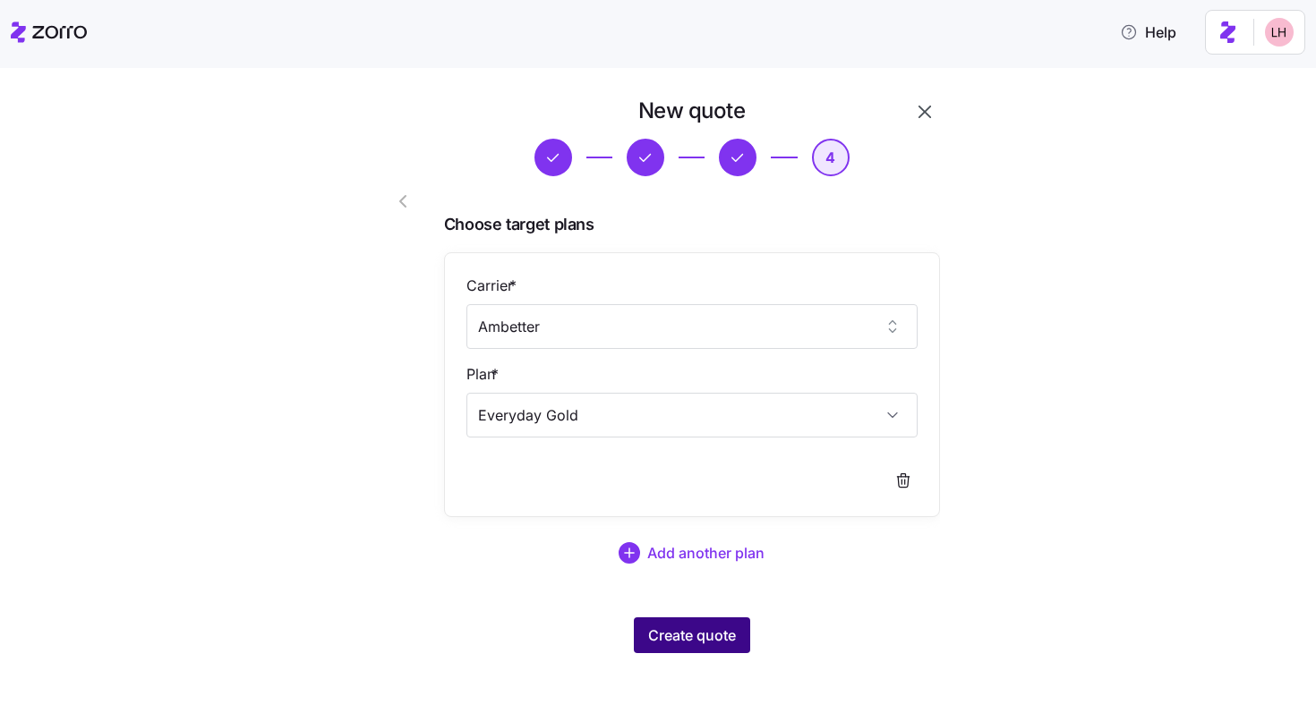
type input "Everyday Gold"
click at [719, 633] on span "Create quote" at bounding box center [692, 635] width 88 height 21
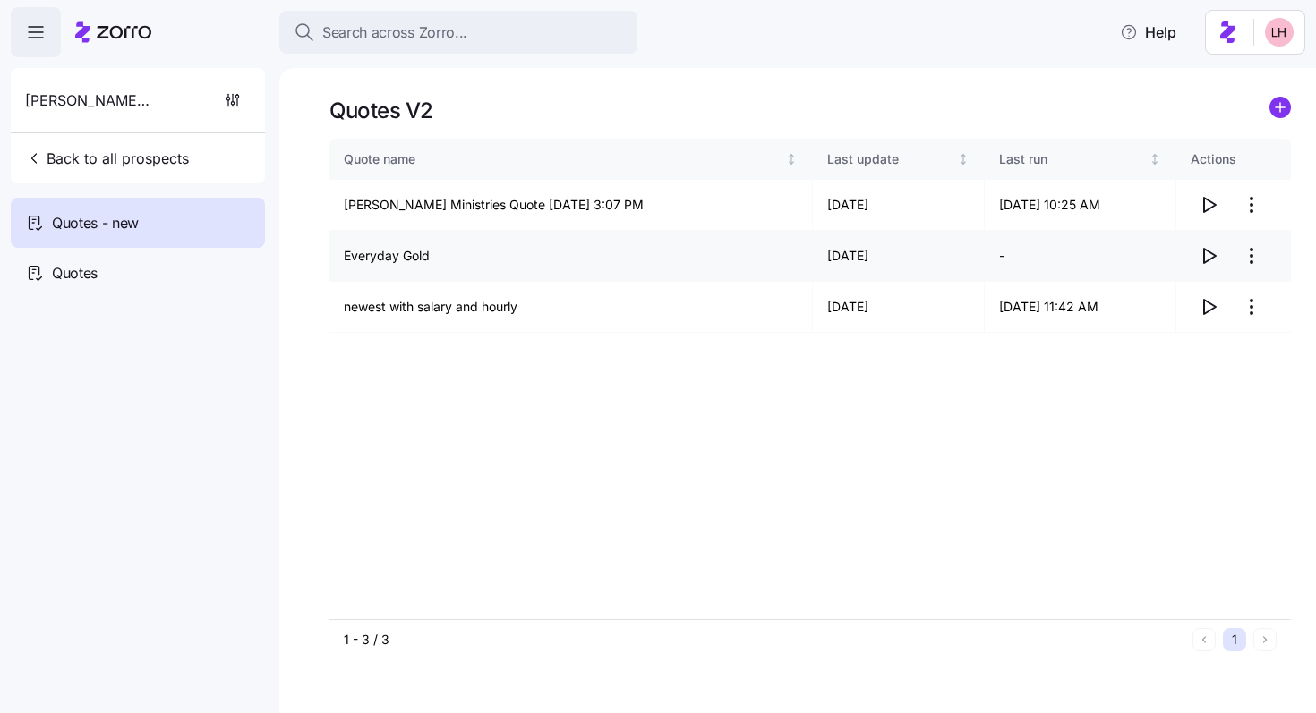
click at [721, 254] on html "Search across Zorro... Help Wesley Glen Ministries Back to all prospects Quotes…" at bounding box center [658, 351] width 1316 height 703
click at [721, 334] on div "Delete quote" at bounding box center [1141, 329] width 75 height 20
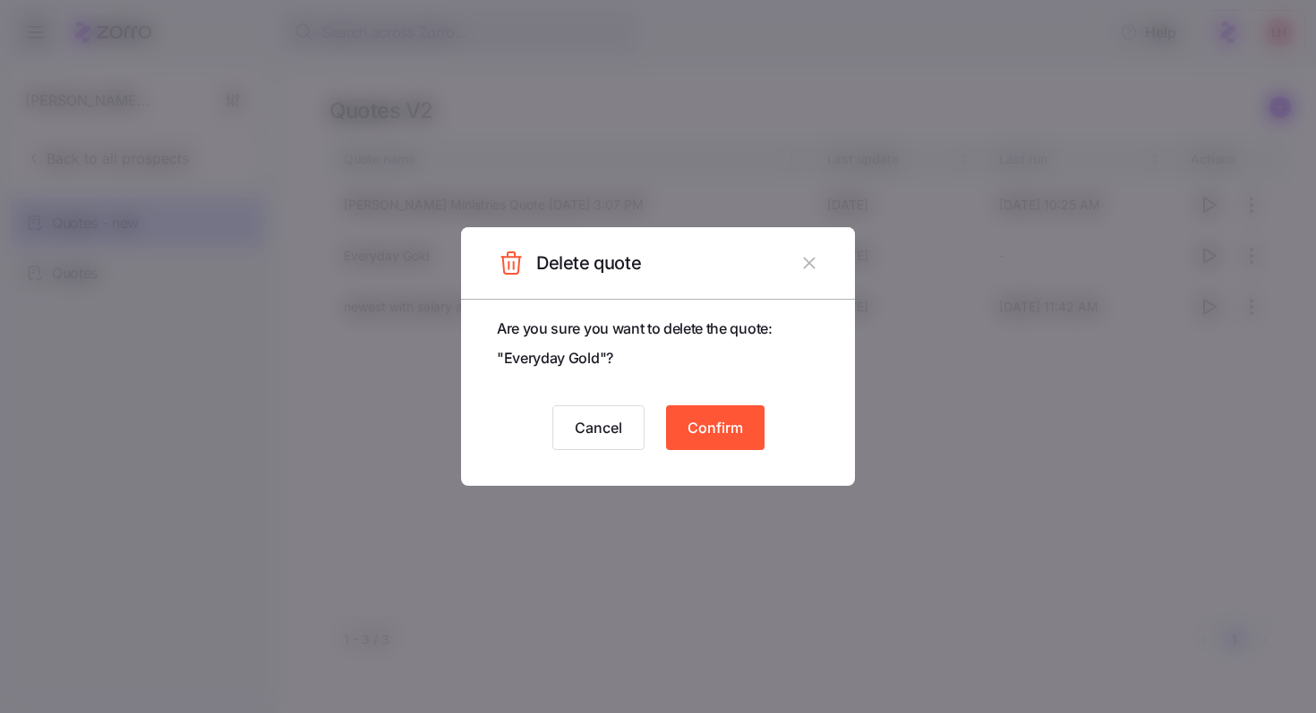
click at [721, 420] on span "Confirm" at bounding box center [714, 427] width 55 height 21
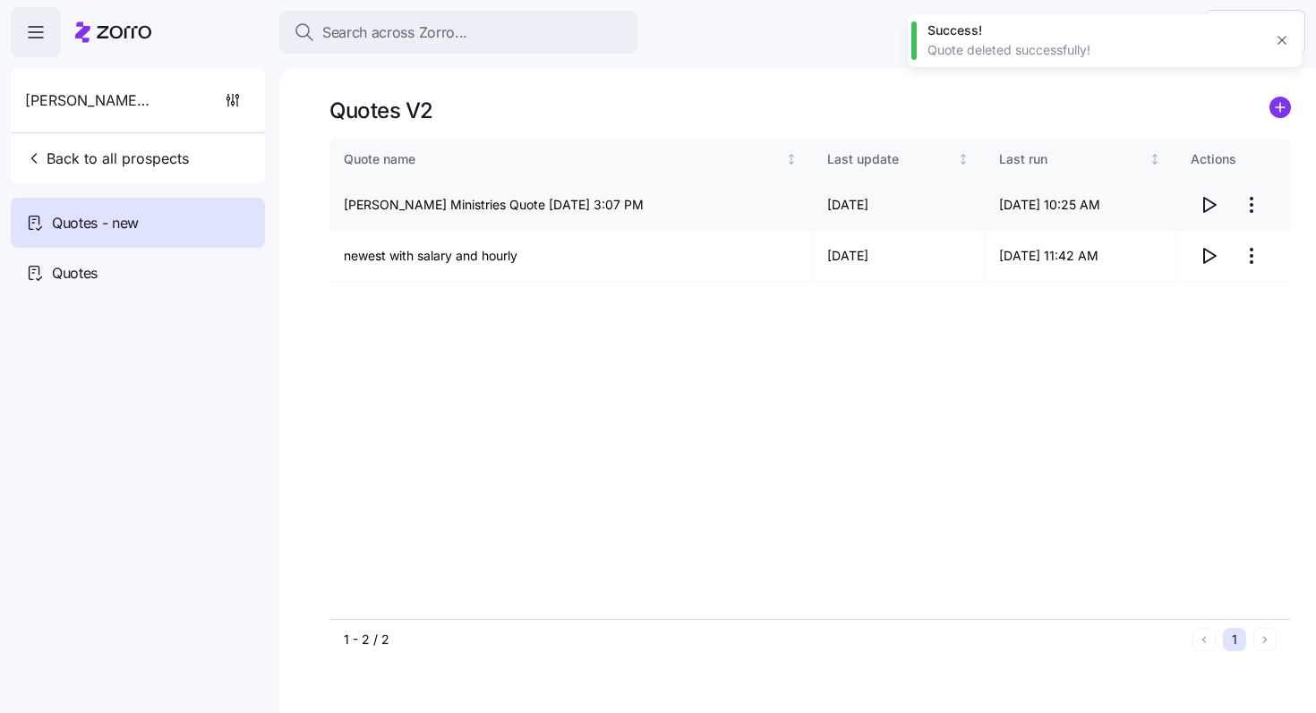
click at [721, 206] on html "Search across Zorro... Help Wesley Glen Ministries Back to all prospects Quotes…" at bounding box center [658, 351] width 1316 height 703
click at [721, 273] on div "Delete quote" at bounding box center [1141, 278] width 75 height 20
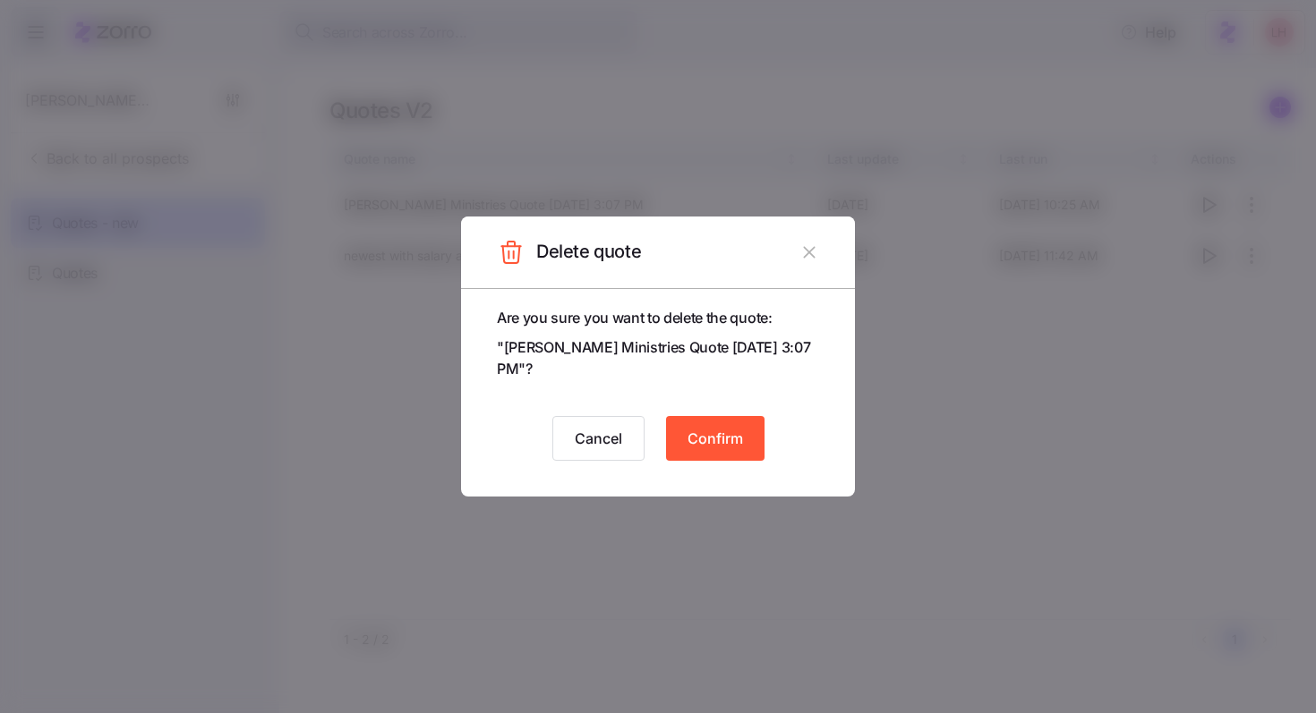
click at [721, 427] on button "Confirm" at bounding box center [715, 438] width 98 height 45
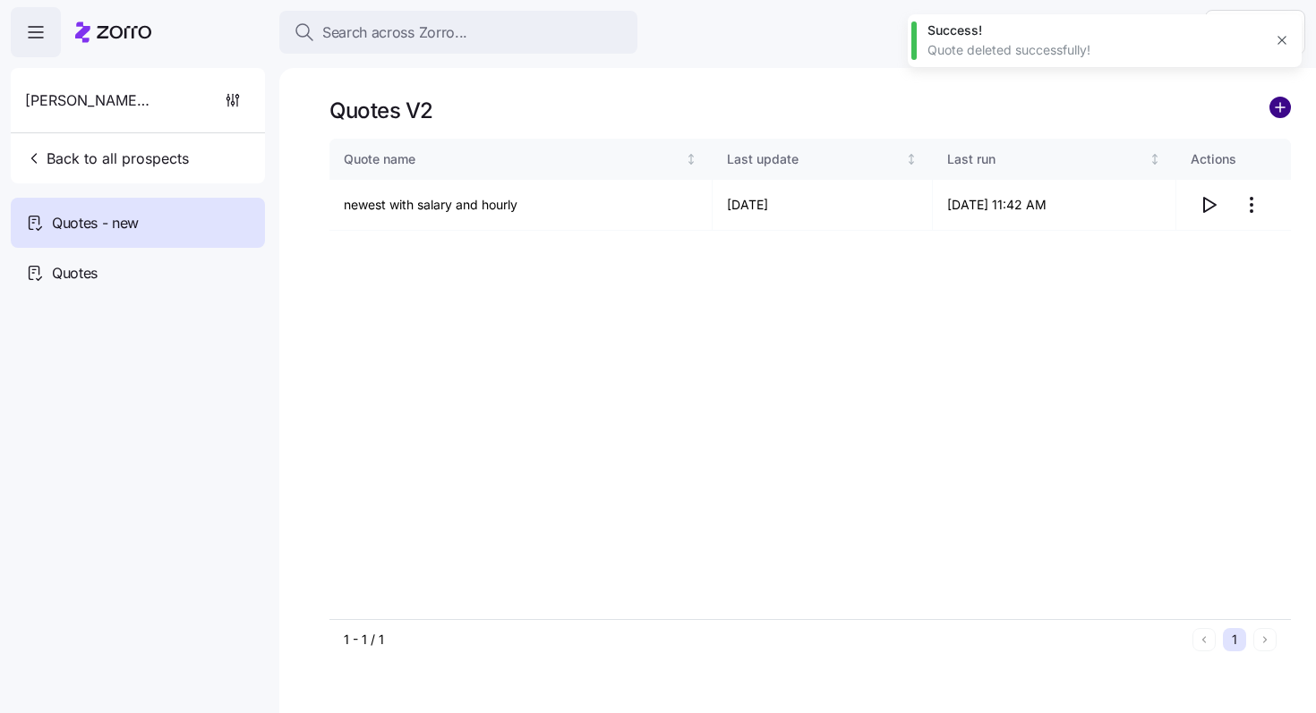
click at [721, 108] on circle "add icon" at bounding box center [1280, 108] width 20 height 20
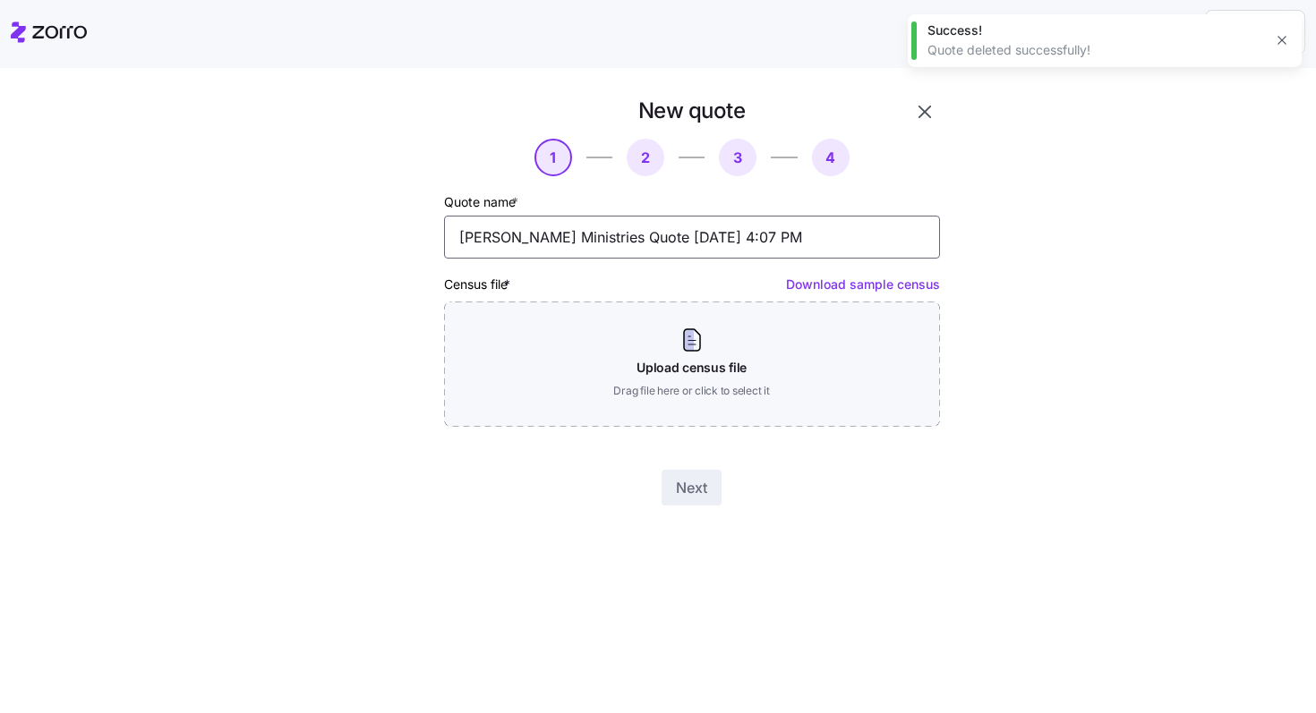
click at [721, 234] on input "Wesley Glen Ministries Quote 09/25/2025 4:07 PM" at bounding box center [692, 237] width 496 height 43
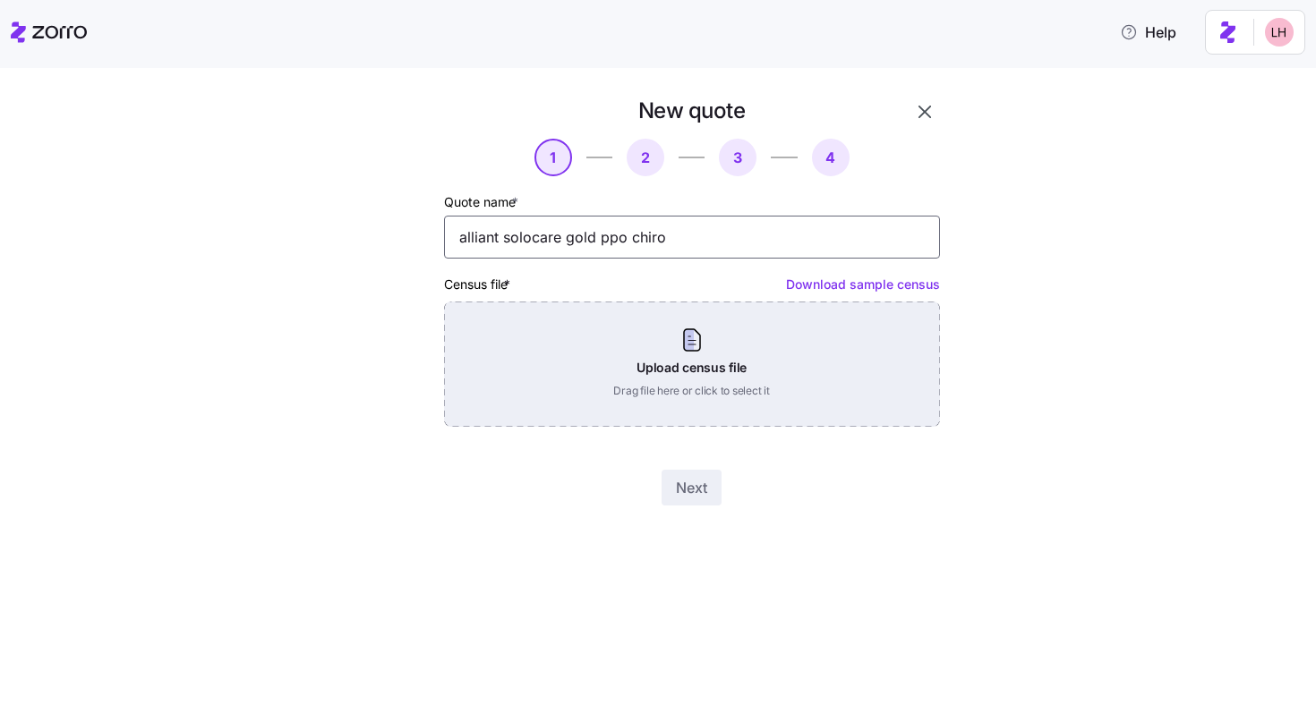
type input "alliant solocare gold ppo chiro"
click at [721, 351] on div "Upload census file Drag file here or click to select it" at bounding box center [692, 364] width 496 height 125
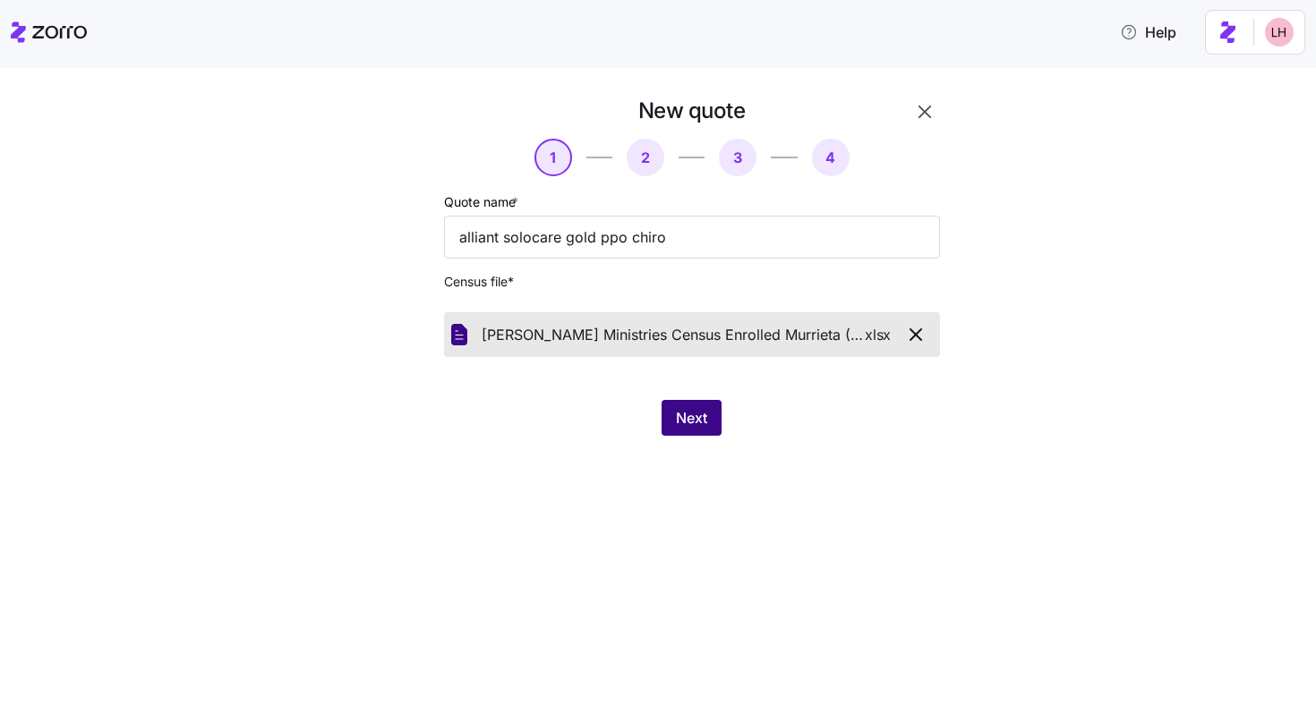
click at [691, 411] on span "Next" at bounding box center [691, 417] width 31 height 21
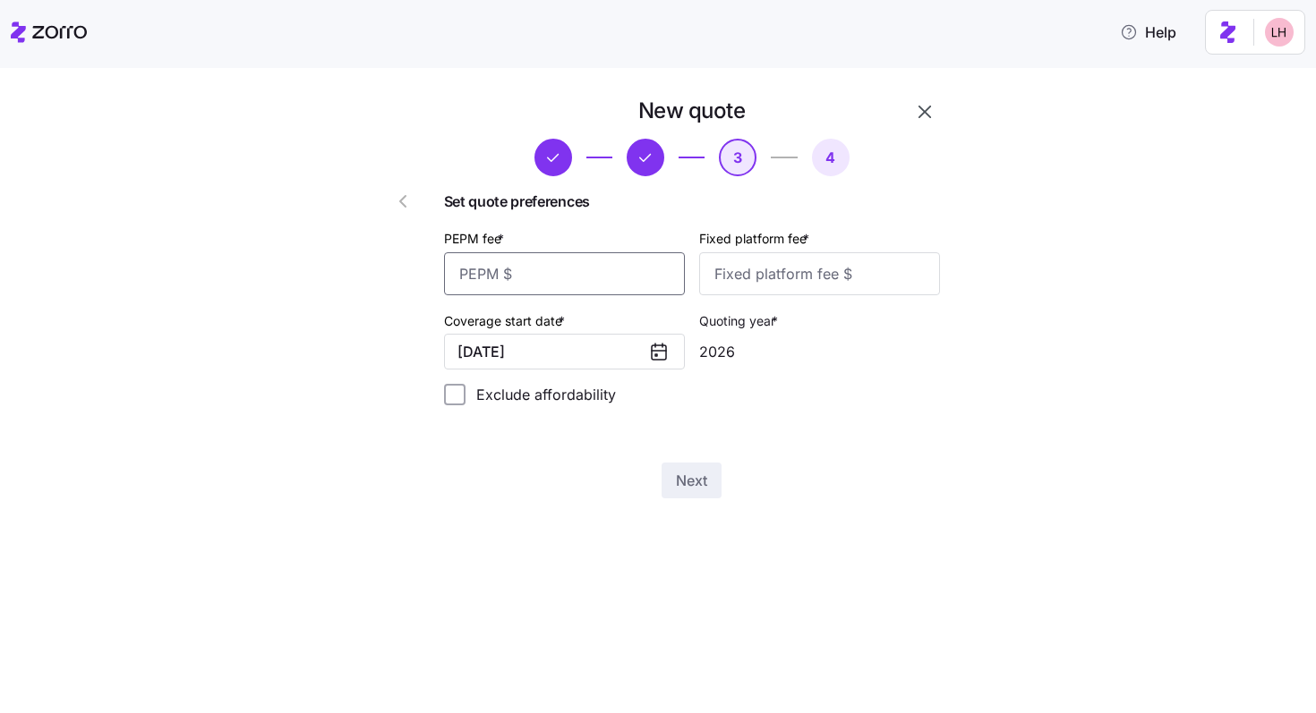
click at [606, 277] on input "PEPM fee *" at bounding box center [564, 273] width 241 height 43
type input "55"
click at [721, 281] on input "Fixed platform fee *" at bounding box center [819, 273] width 241 height 43
type input "100"
click at [686, 482] on span "Next" at bounding box center [691, 480] width 31 height 21
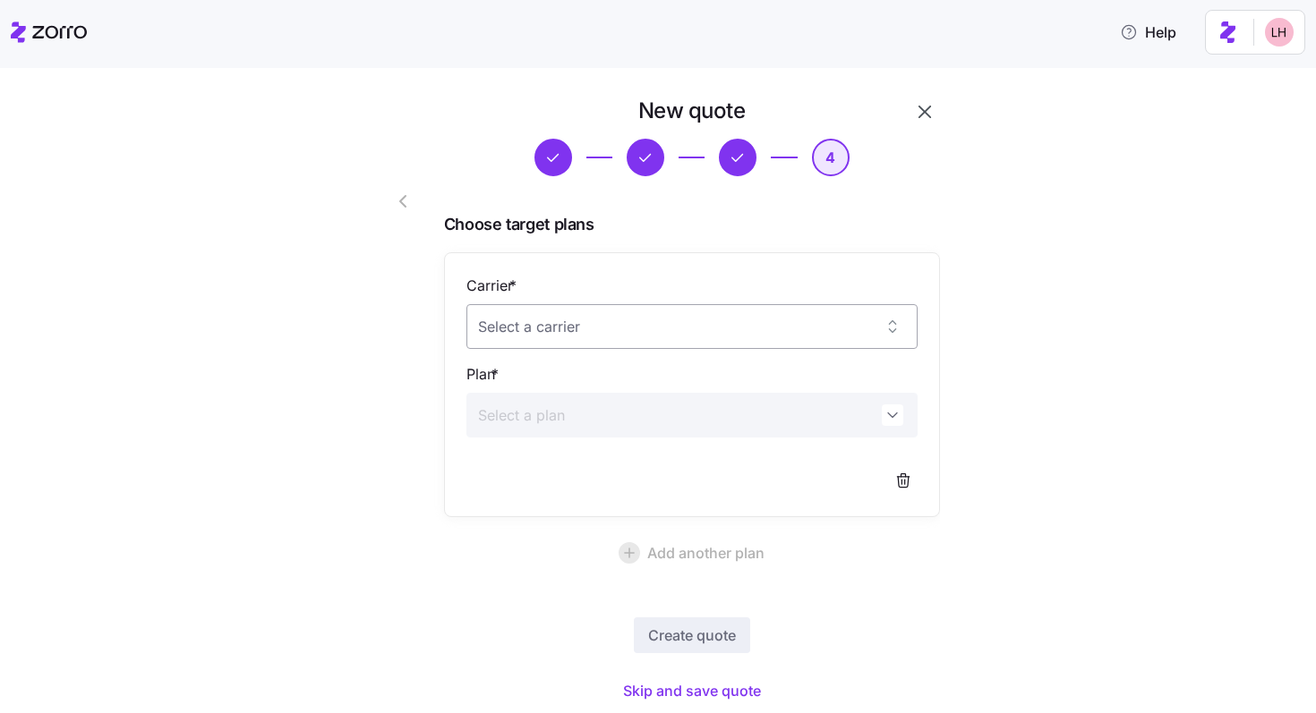
click at [694, 337] on input "Carrier *" at bounding box center [691, 326] width 451 height 45
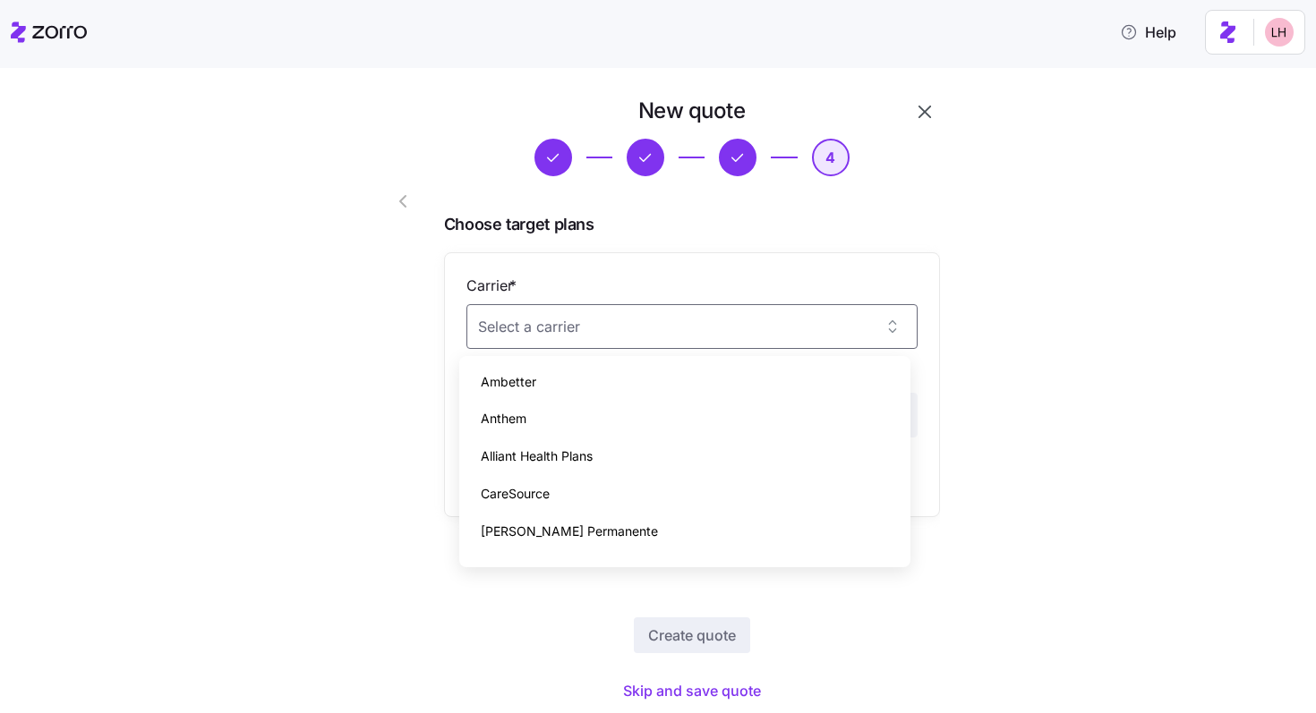
click at [651, 443] on div "Alliant Health Plans" at bounding box center [684, 457] width 437 height 38
type input "Alliant Health Plans"
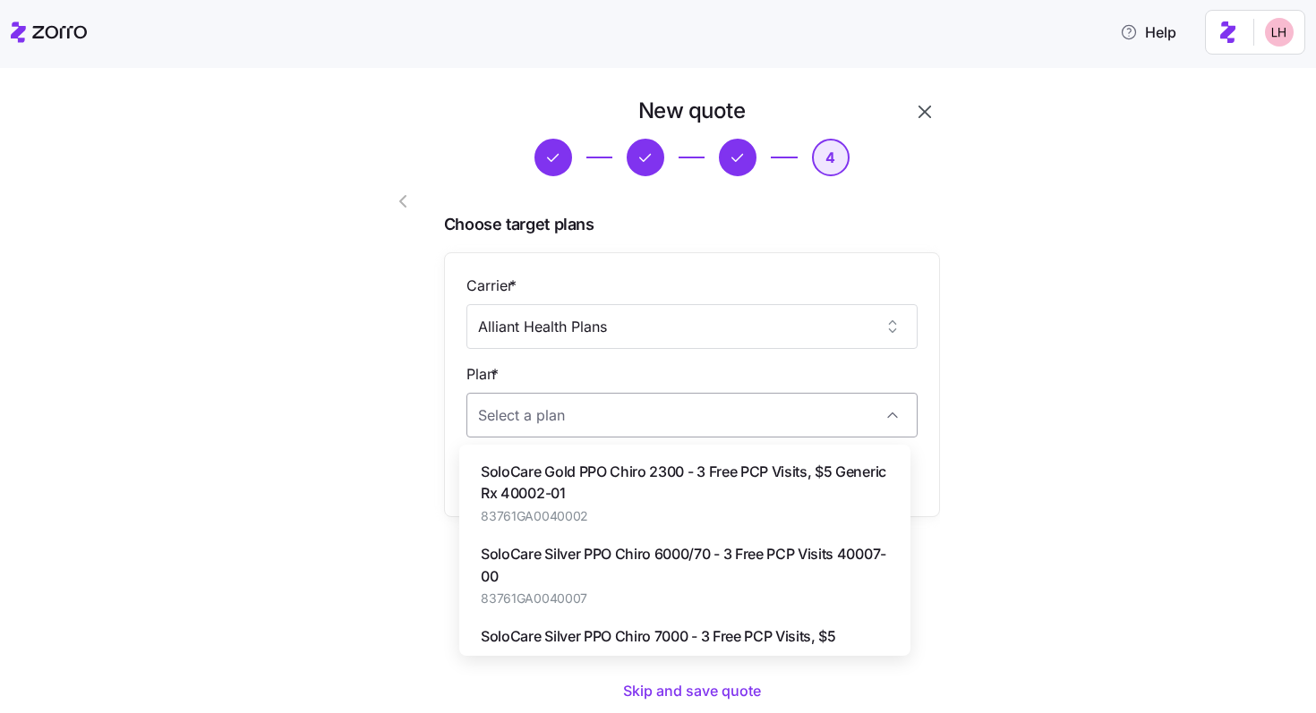
click at [612, 423] on input "Plan *" at bounding box center [691, 415] width 451 height 45
click at [619, 478] on span "SoloCare Gold PPO Chiro 2300 - 3 Free PCP Visits, $5 Generic Rx 40002-01" at bounding box center [685, 483] width 408 height 45
type input "SoloCare Gold PPO Chiro 2300 - 3 Free PCP Visits, $5 Generic Rx 40002-01"
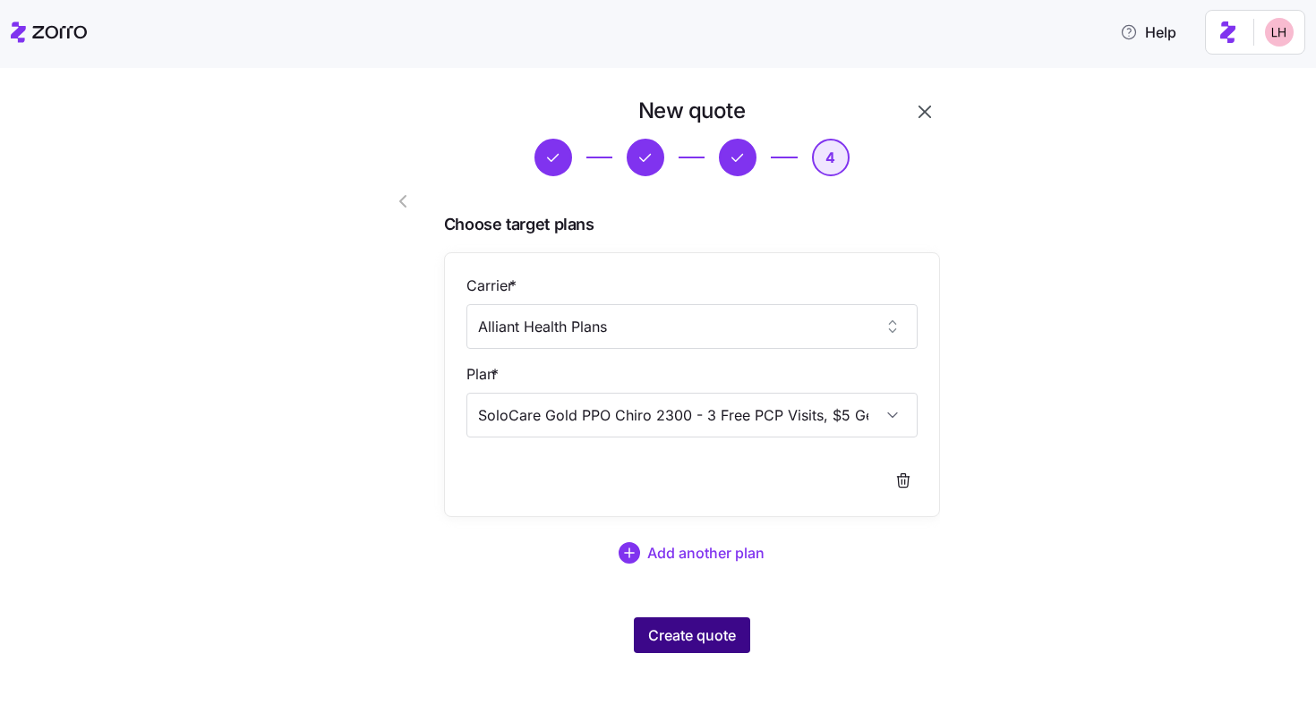
click at [707, 624] on button "Create quote" at bounding box center [692, 636] width 116 height 36
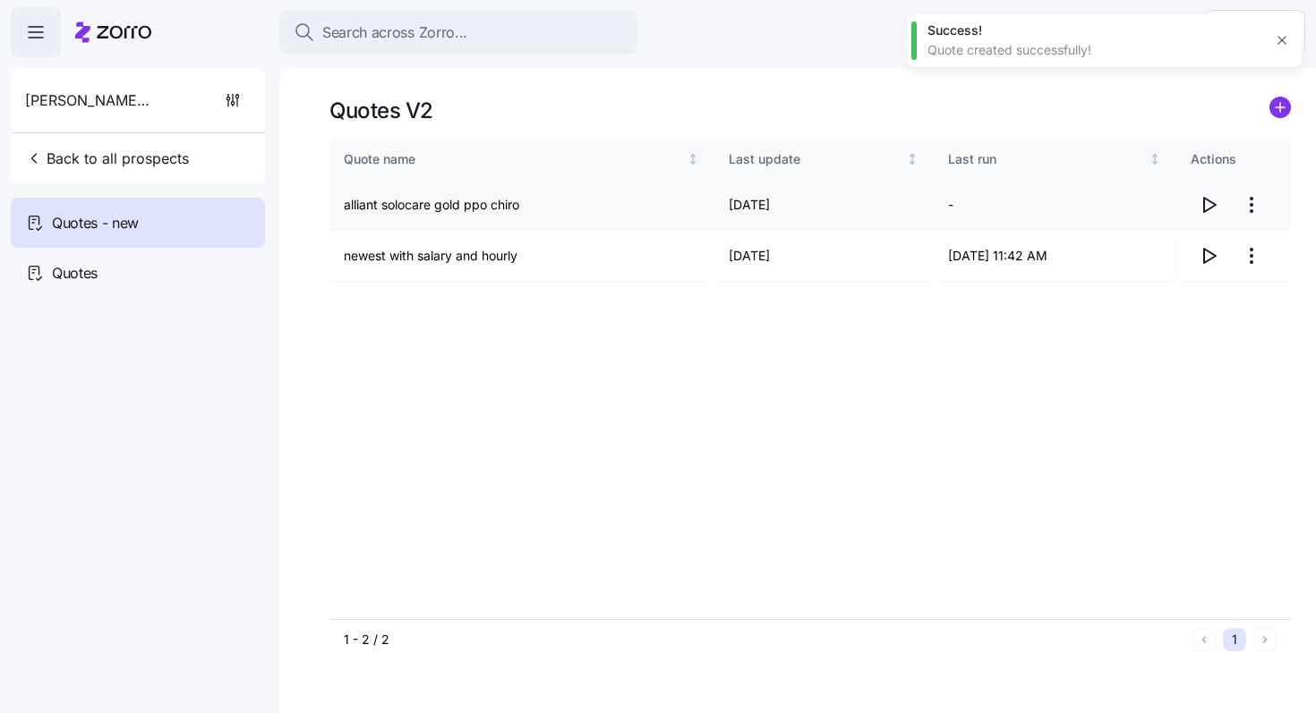
click at [721, 203] on icon "button" at bounding box center [1207, 204] width 21 height 21
click at [721, 260] on icon "button" at bounding box center [1207, 255] width 21 height 21
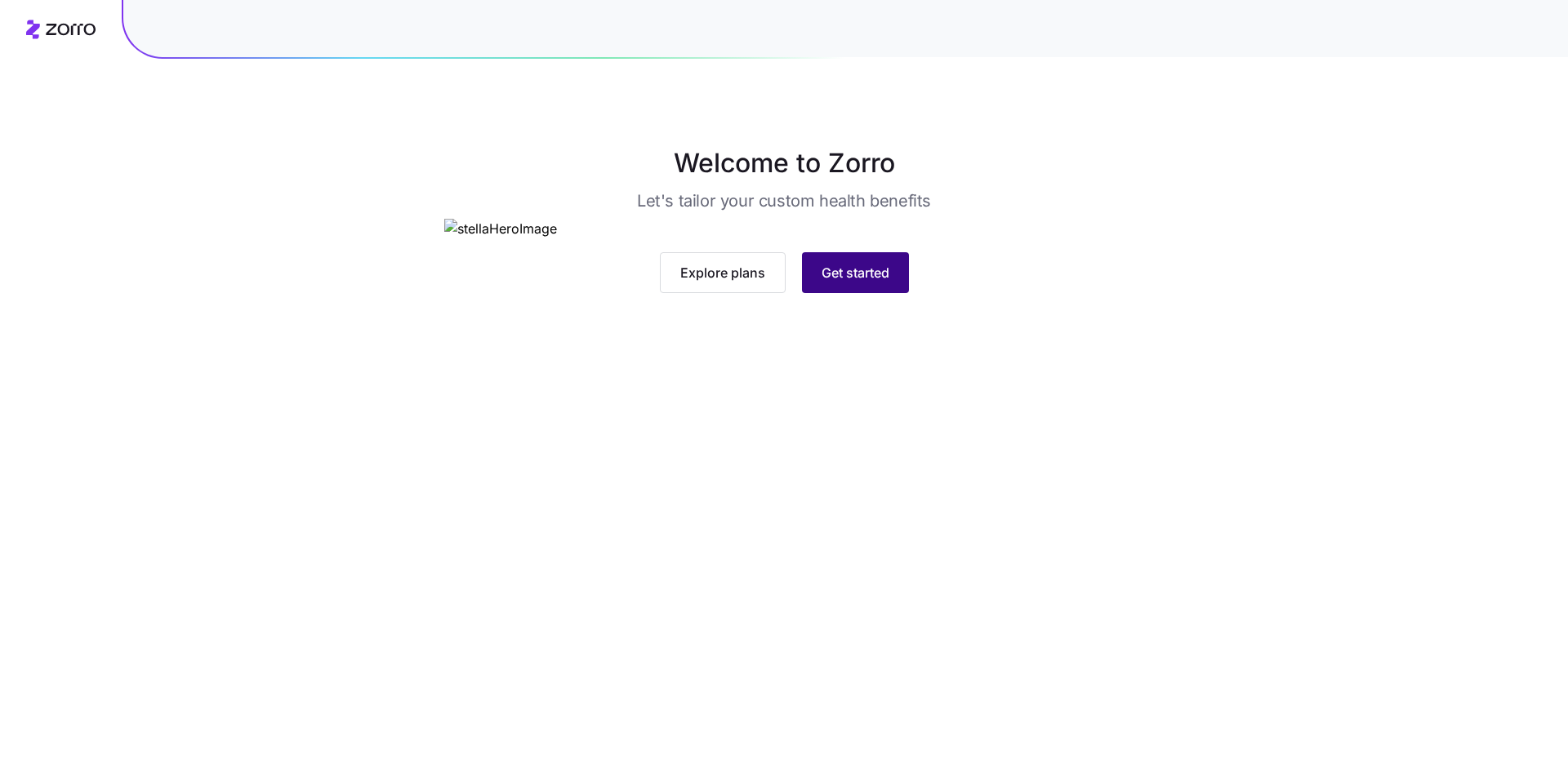
click at [852, 293] on button "Get started" at bounding box center [855, 273] width 107 height 41
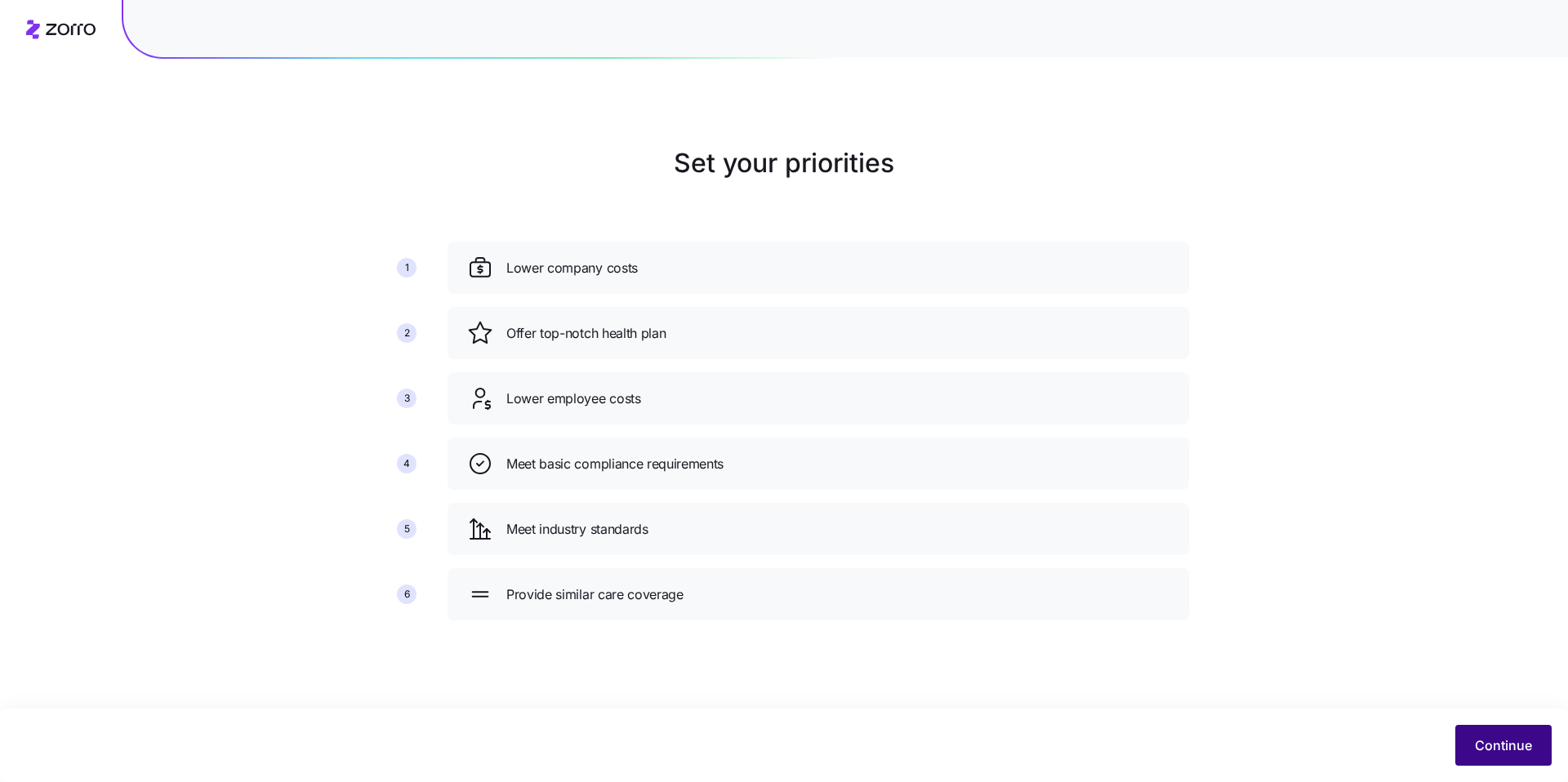
click at [1480, 741] on span "Continue" at bounding box center [1503, 745] width 57 height 19
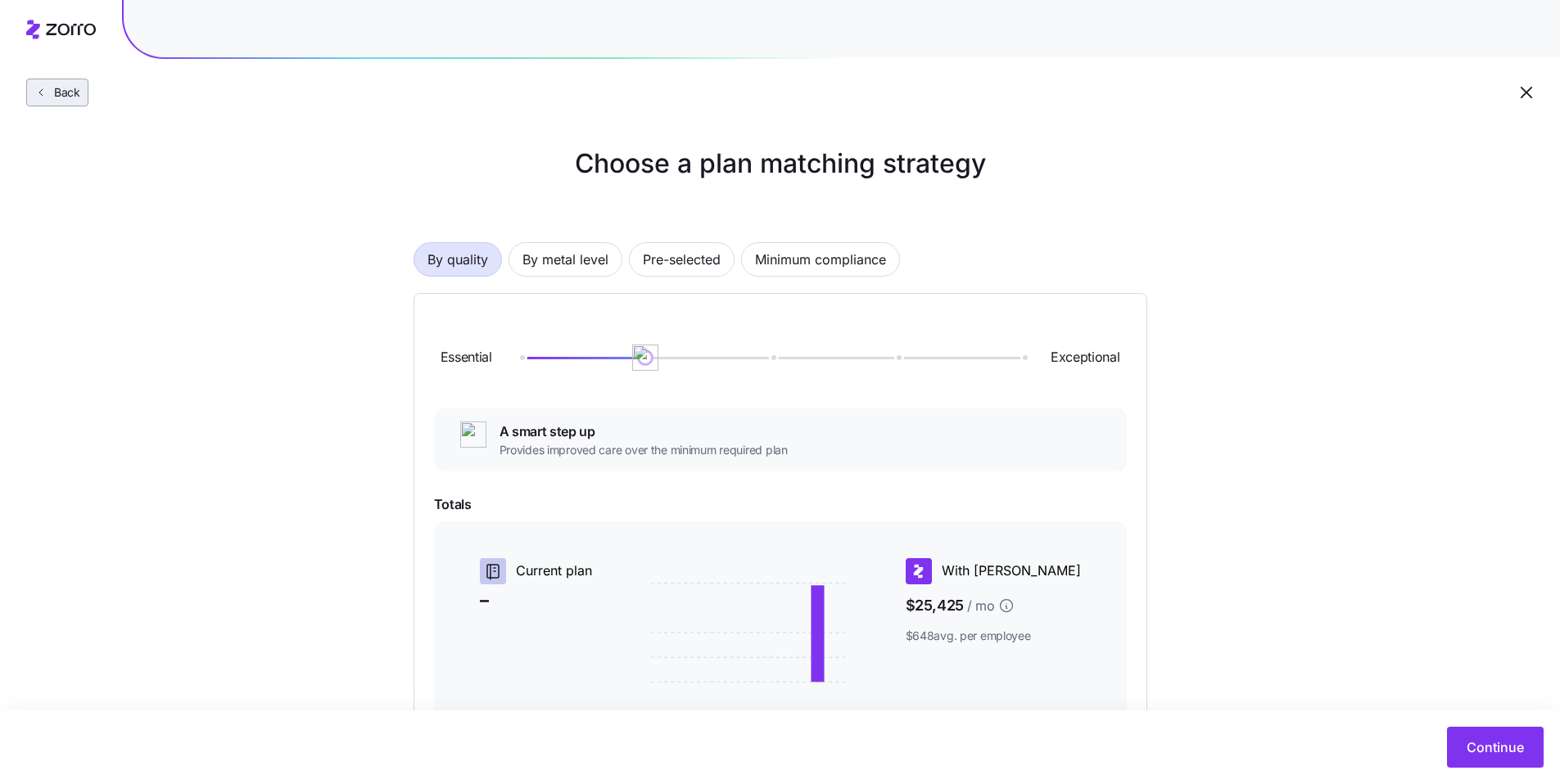
click at [63, 89] on span "Back" at bounding box center [64, 92] width 33 height 16
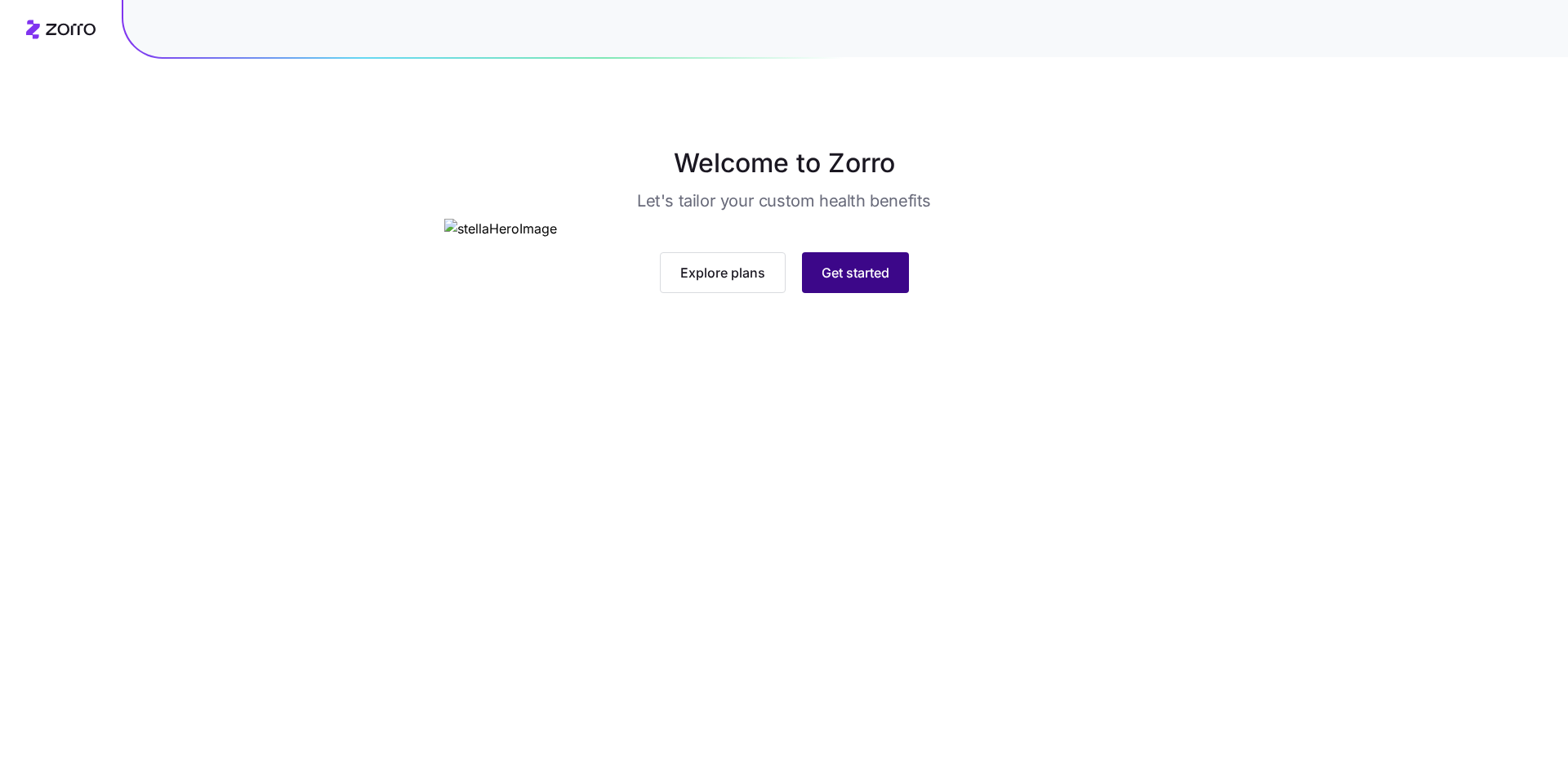
click at [658, 293] on button "Get started" at bounding box center [855, 273] width 107 height 41
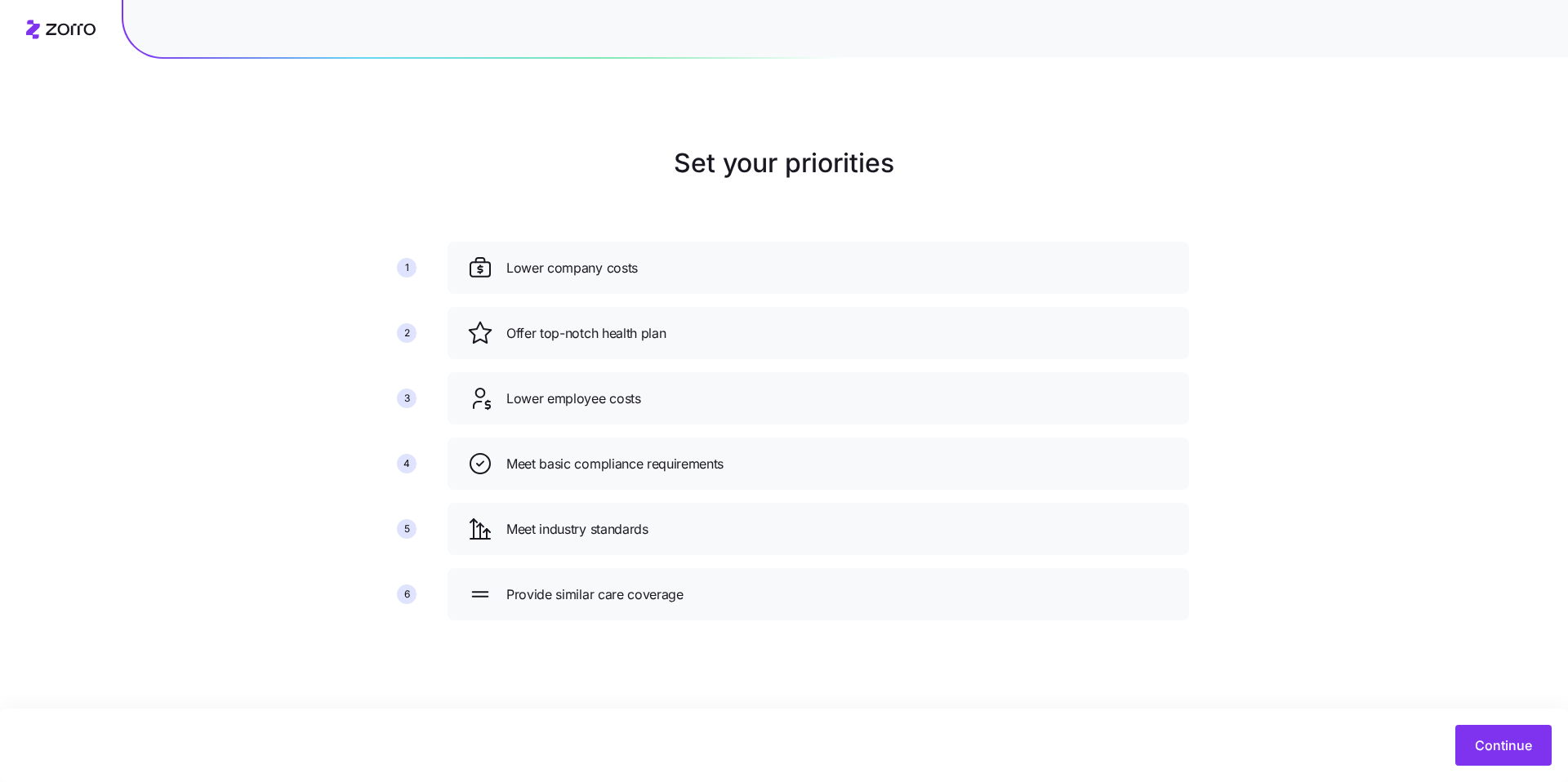
click at [658, 585] on div "Continue" at bounding box center [784, 746] width 1568 height 74
click at [658, 585] on button "Continue" at bounding box center [1504, 746] width 97 height 41
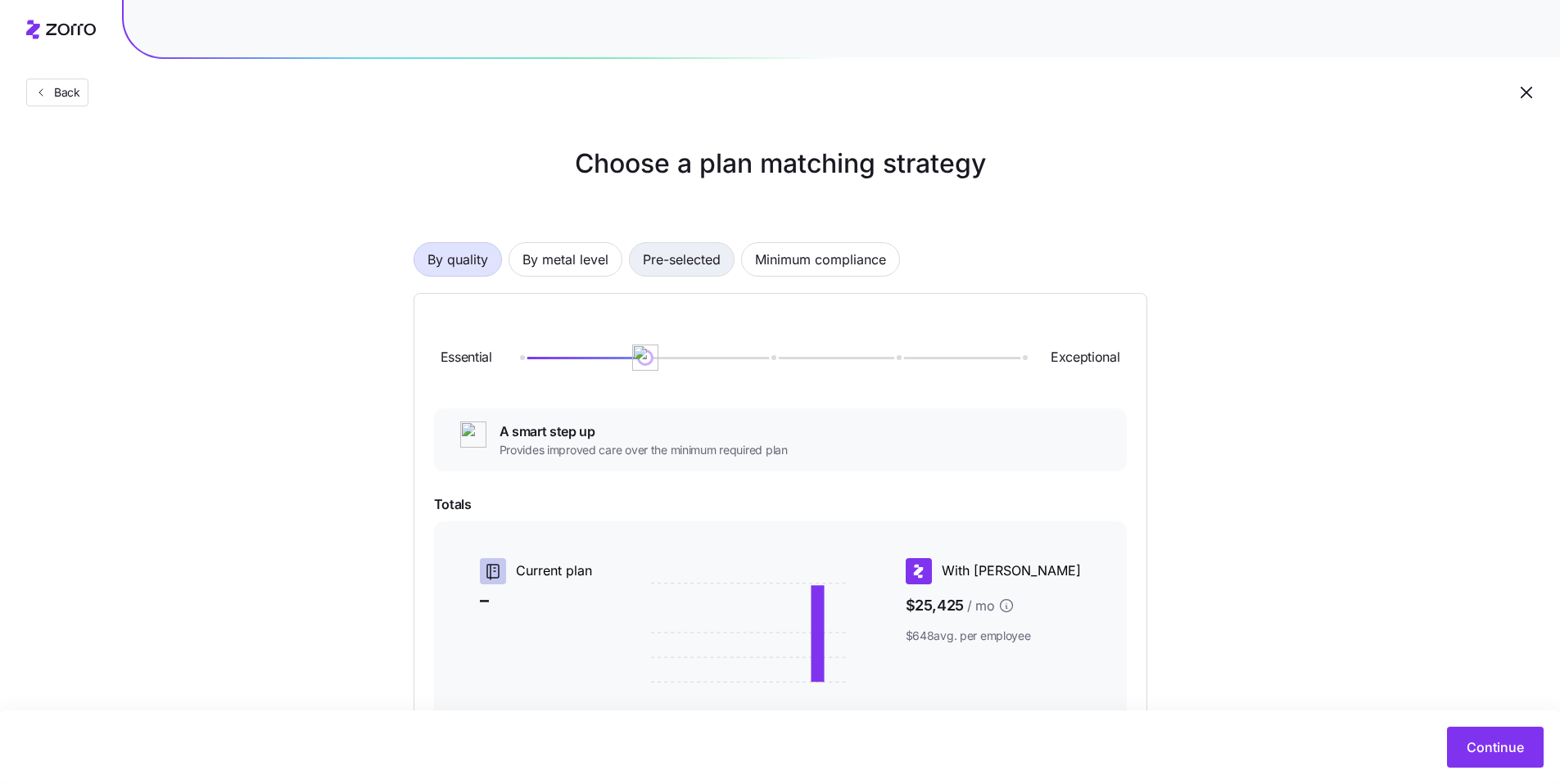
click at [660, 267] on span "Pre-selected" at bounding box center [682, 260] width 78 height 33
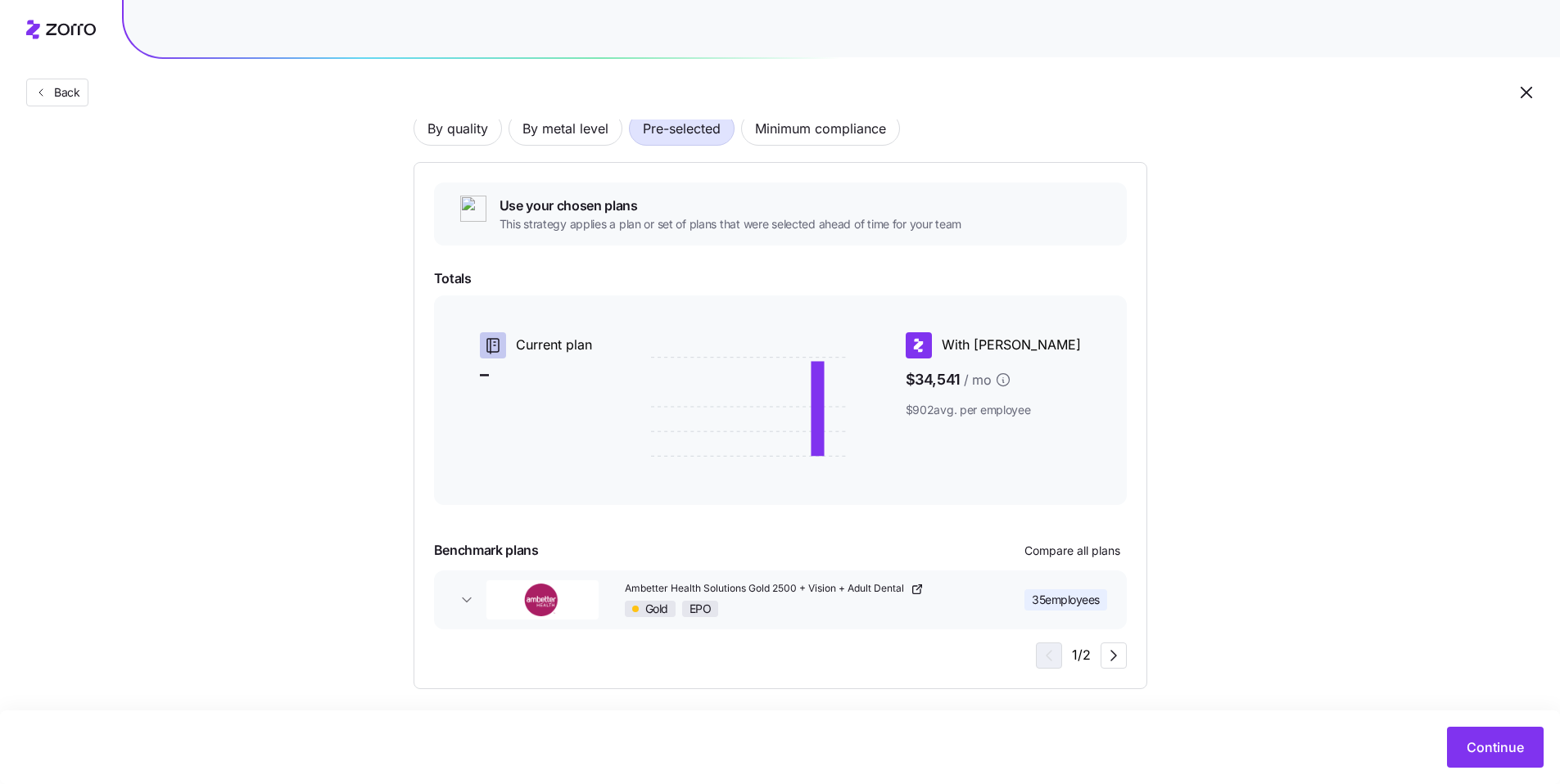
scroll to position [134, 0]
click at [660, 586] on span "Continue" at bounding box center [1495, 746] width 58 height 19
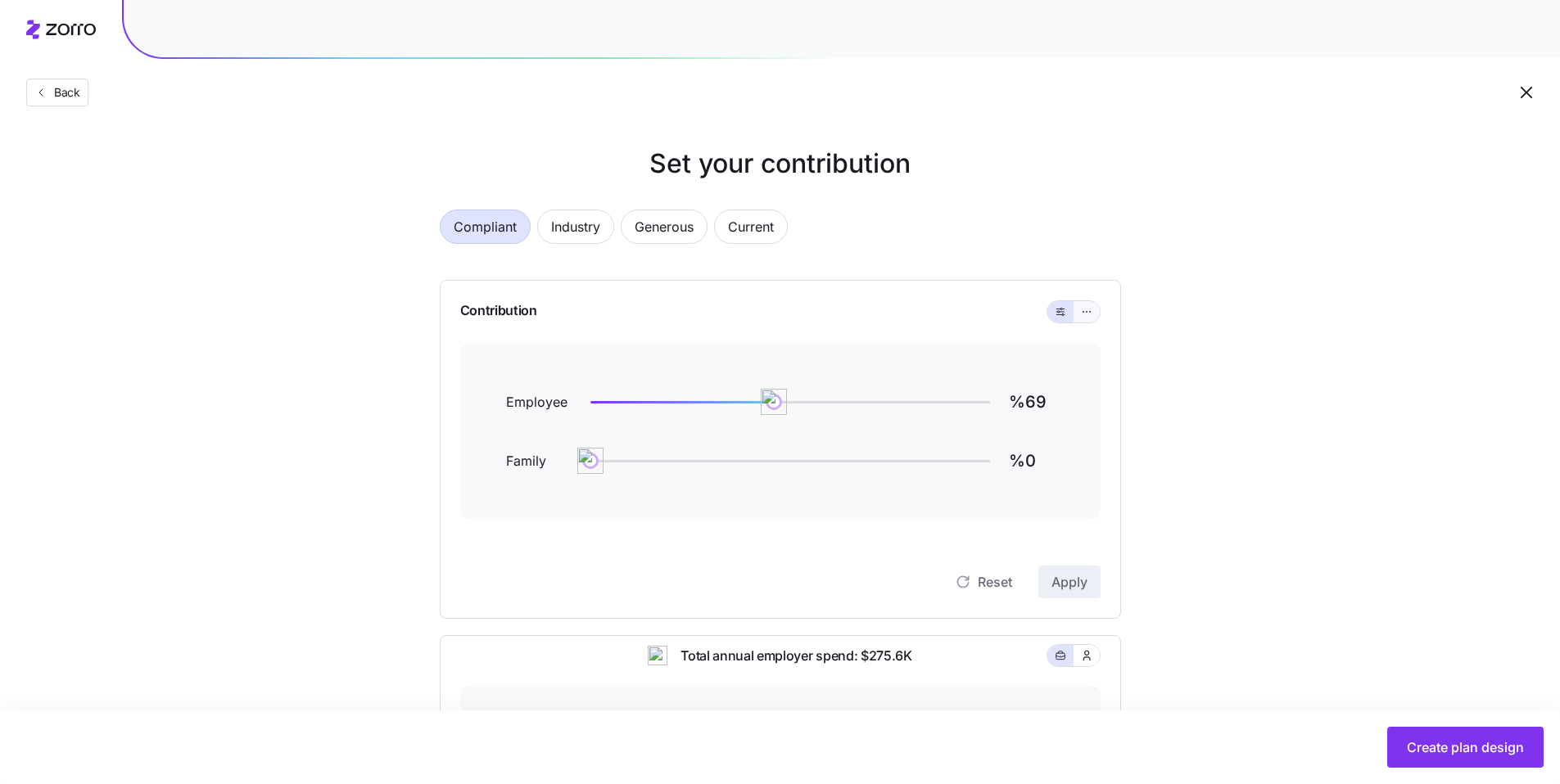
click at [660, 313] on icon "button" at bounding box center [1086, 311] width 12 height 19
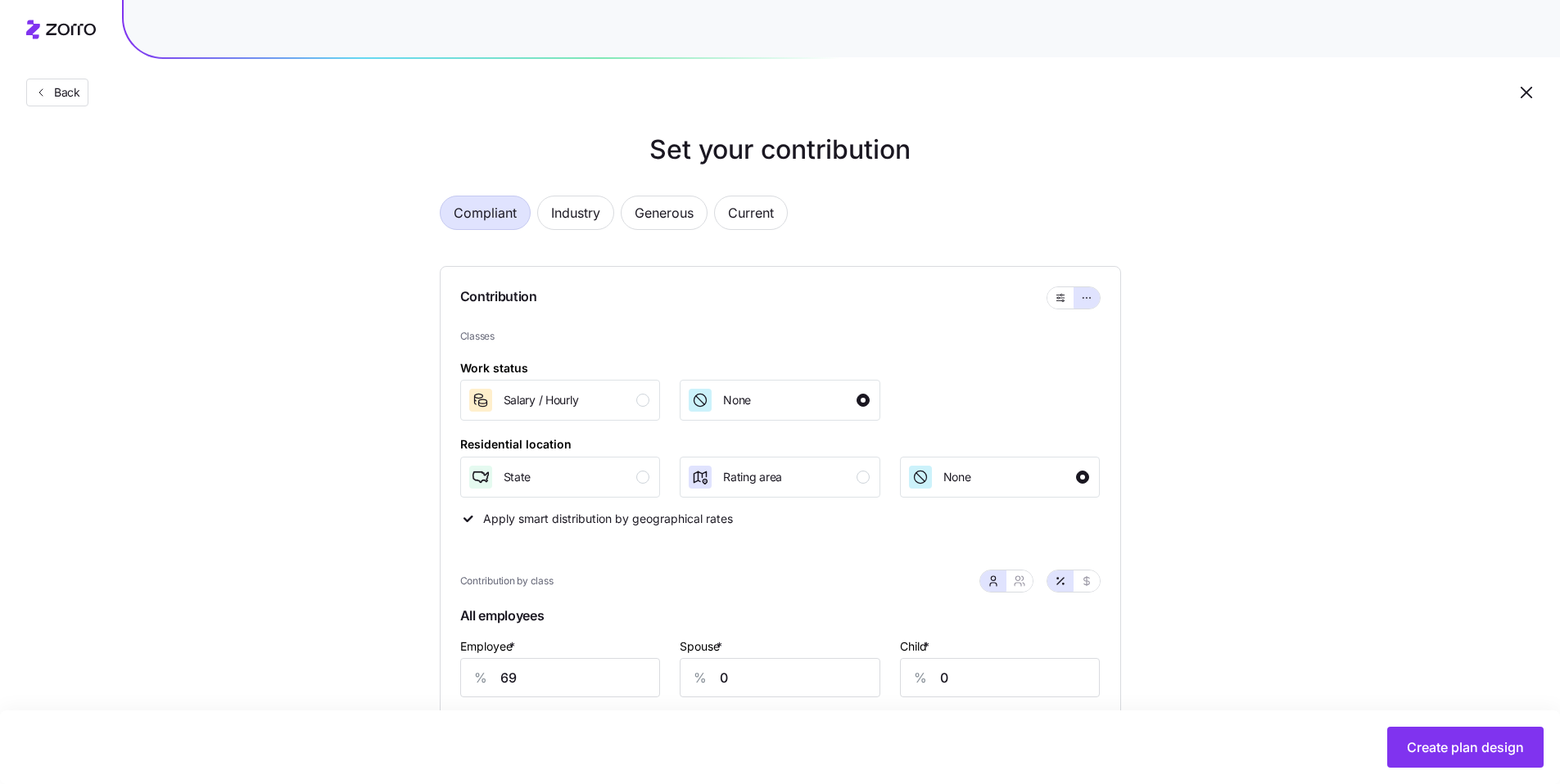
scroll to position [29, 0]
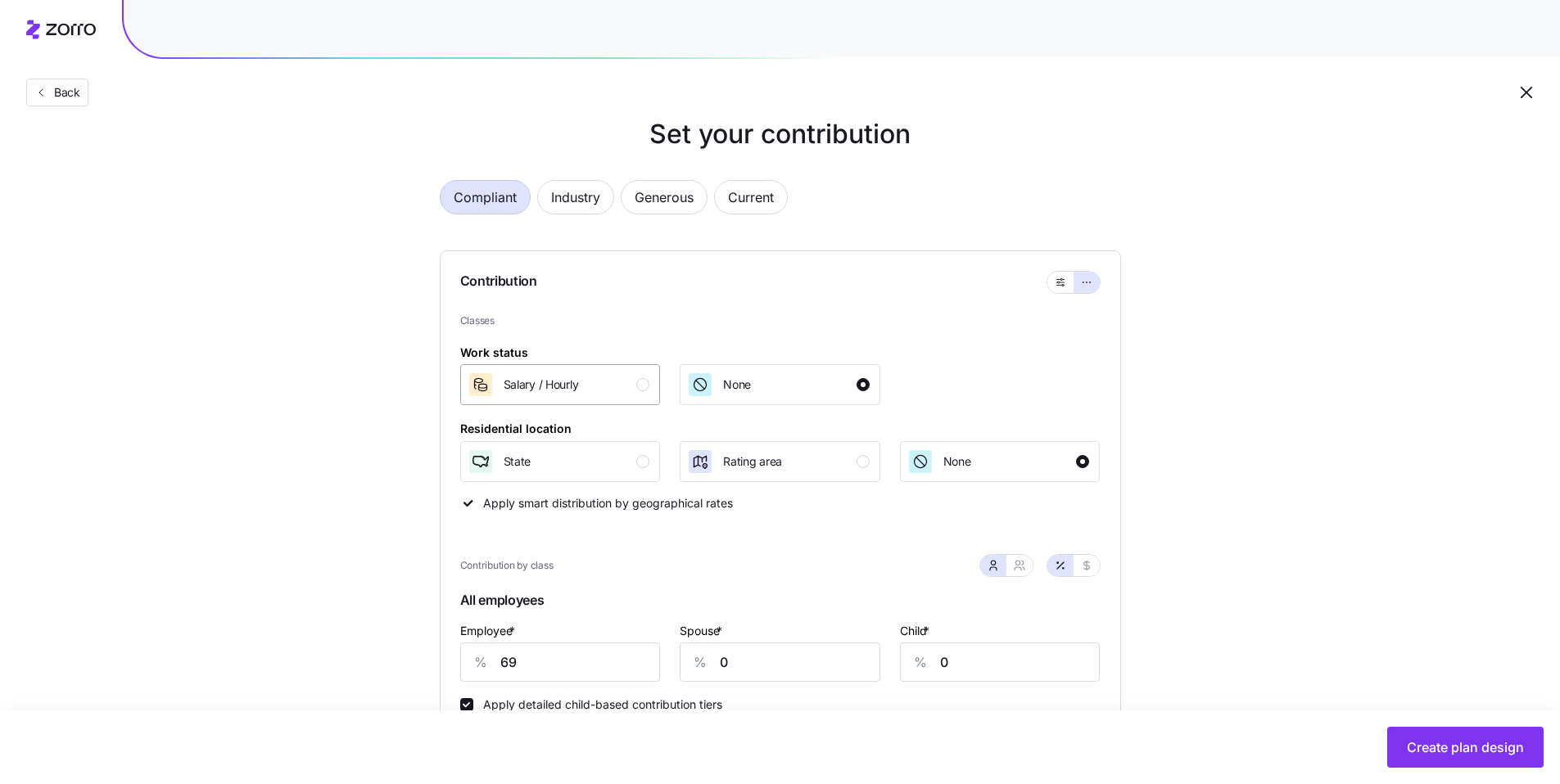
click at [644, 386] on div "button" at bounding box center [642, 384] width 13 height 13
click at [645, 464] on div "button" at bounding box center [642, 462] width 13 height 13
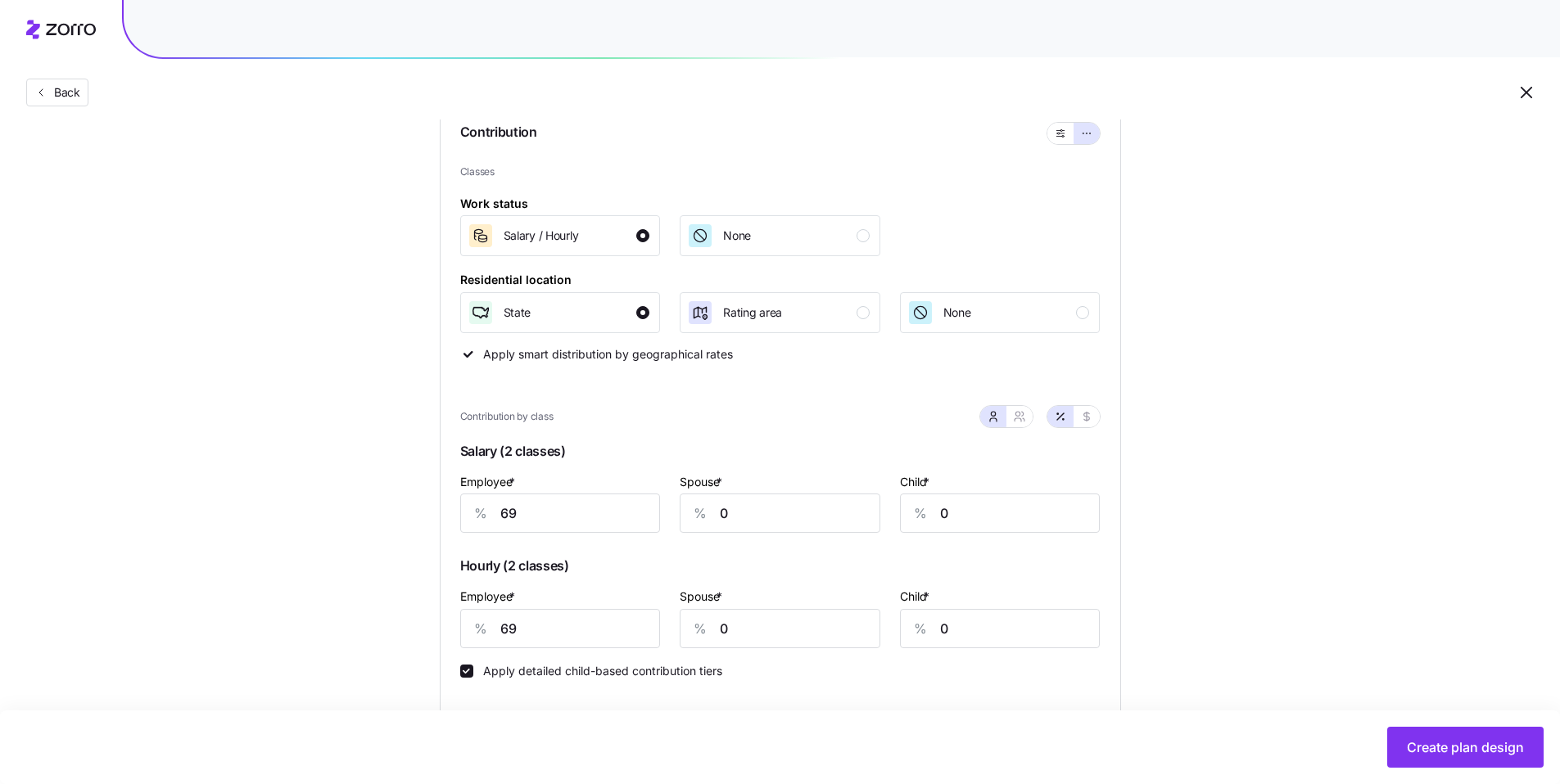
scroll to position [211, 0]
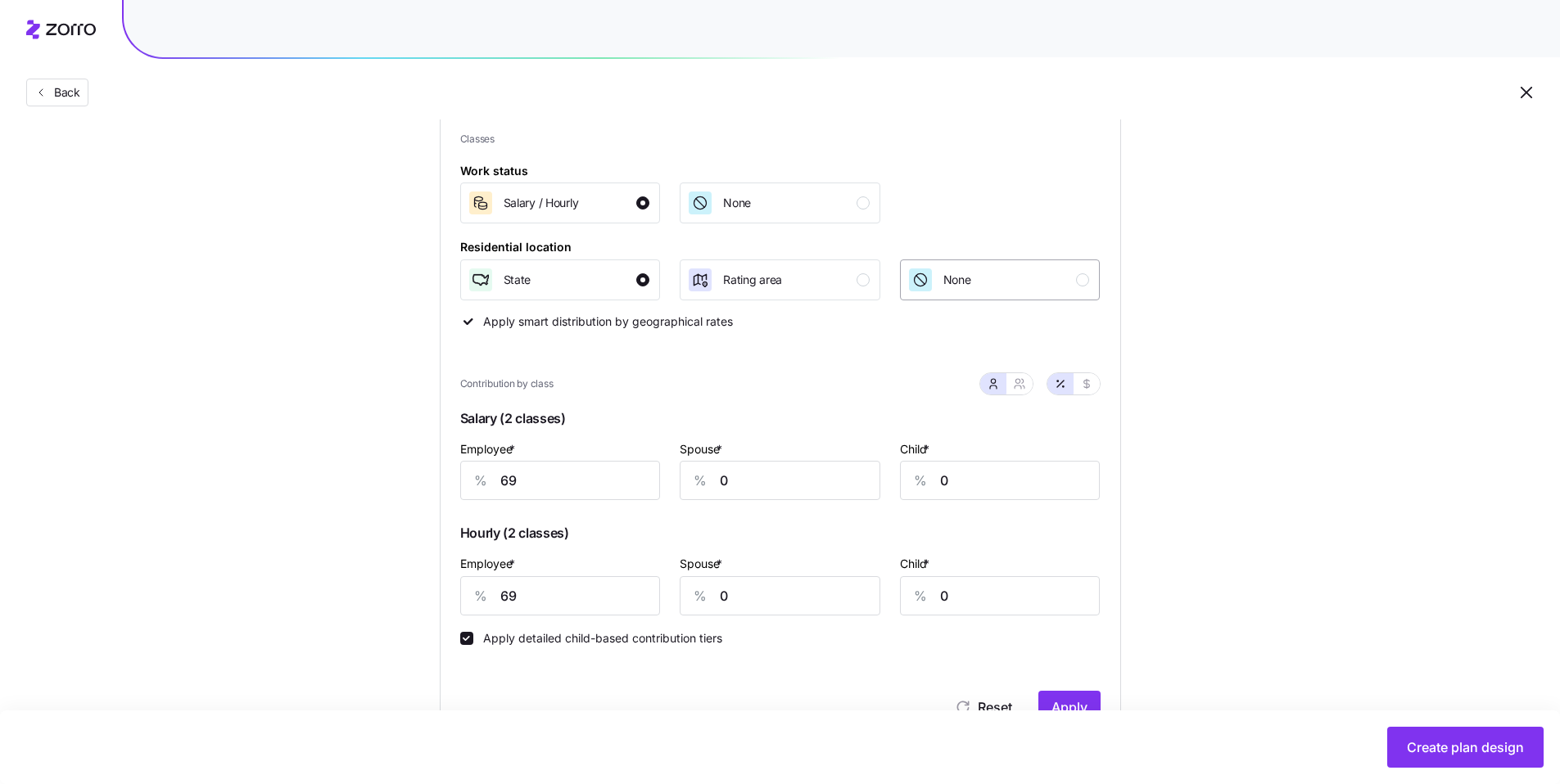
click at [660, 284] on div "None" at bounding box center [999, 280] width 183 height 27
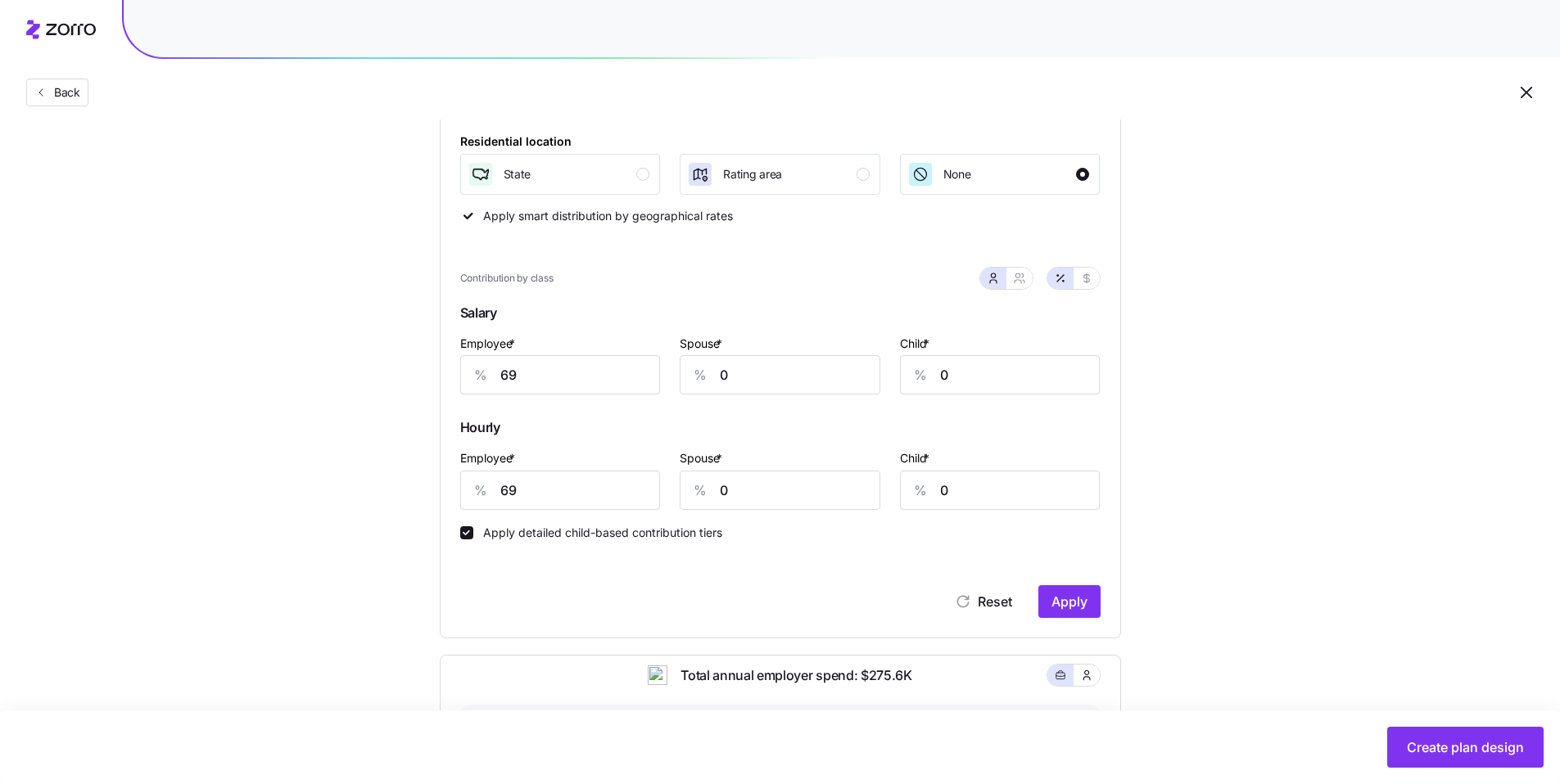
scroll to position [321, 0]
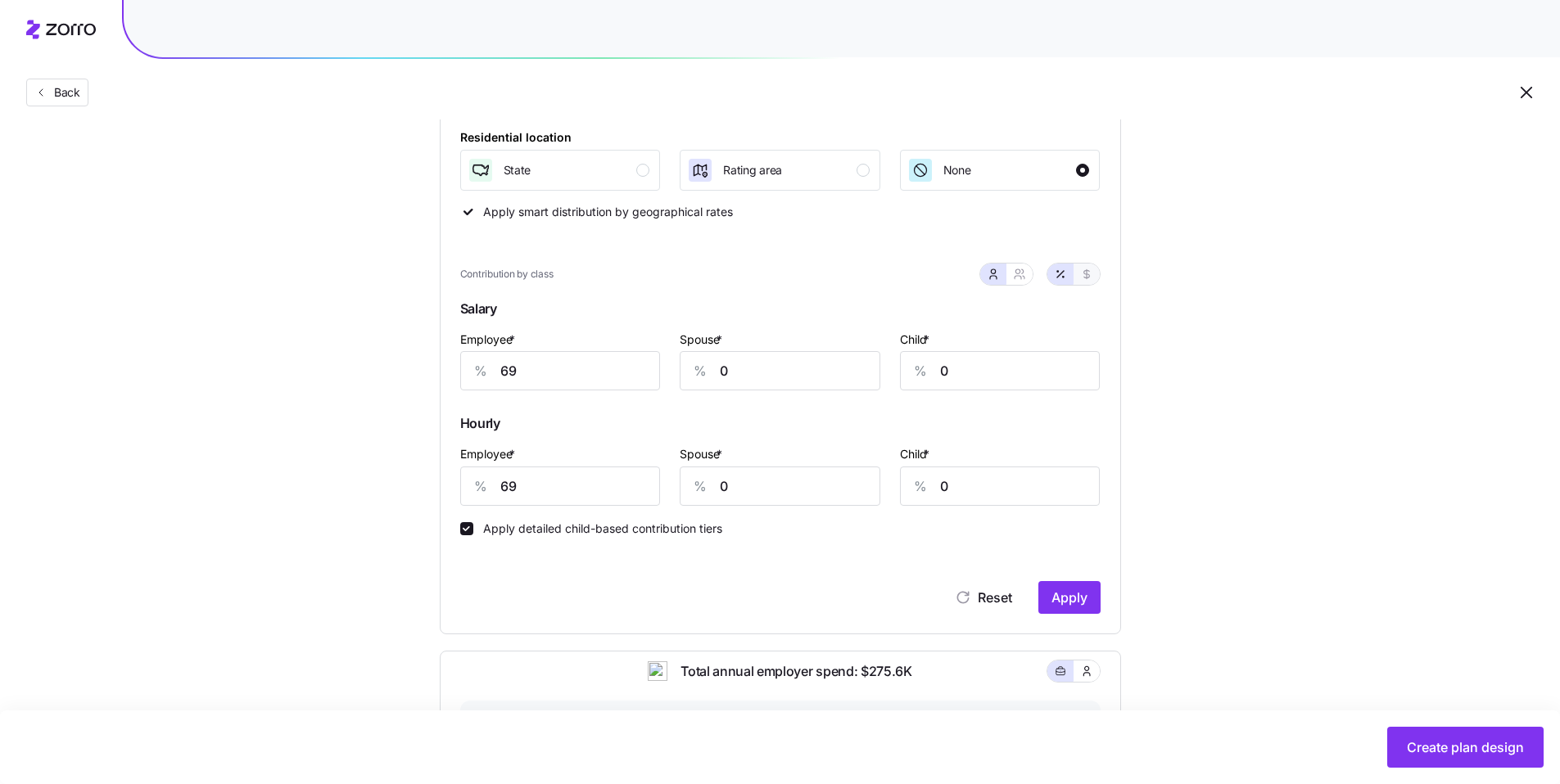
click at [660, 281] on button "button" at bounding box center [1086, 274] width 27 height 21
type input "580"
click at [660, 274] on icon "button" at bounding box center [1060, 274] width 13 height 13
type input "69"
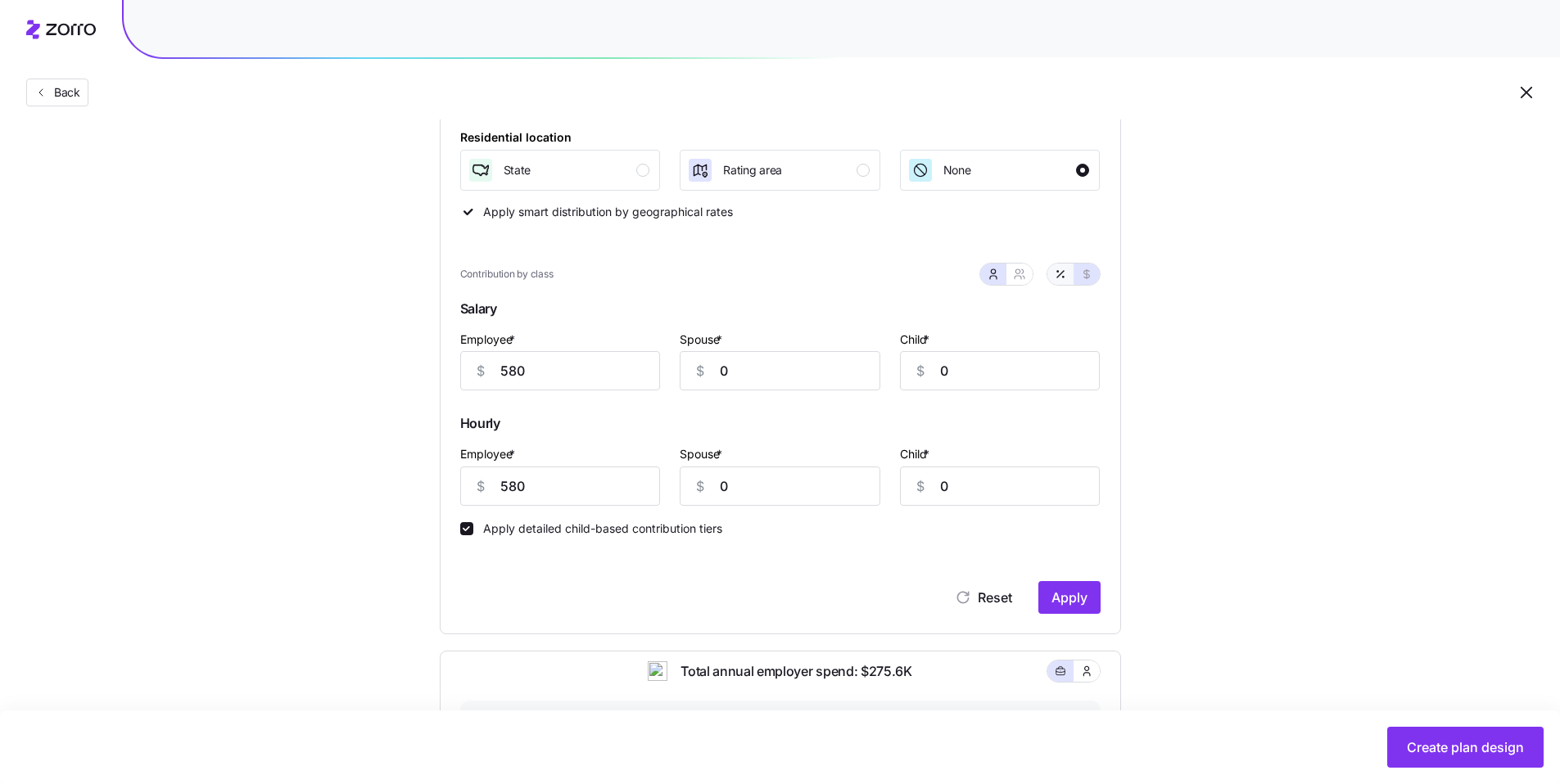
type input "69"
drag, startPoint x: 730, startPoint y: 371, endPoint x: 629, endPoint y: 362, distance: 101.4
click at [629, 362] on div "Employee * % 69 Spouse * % 0 Child * % 0" at bounding box center [780, 360] width 660 height 81
type input "30"
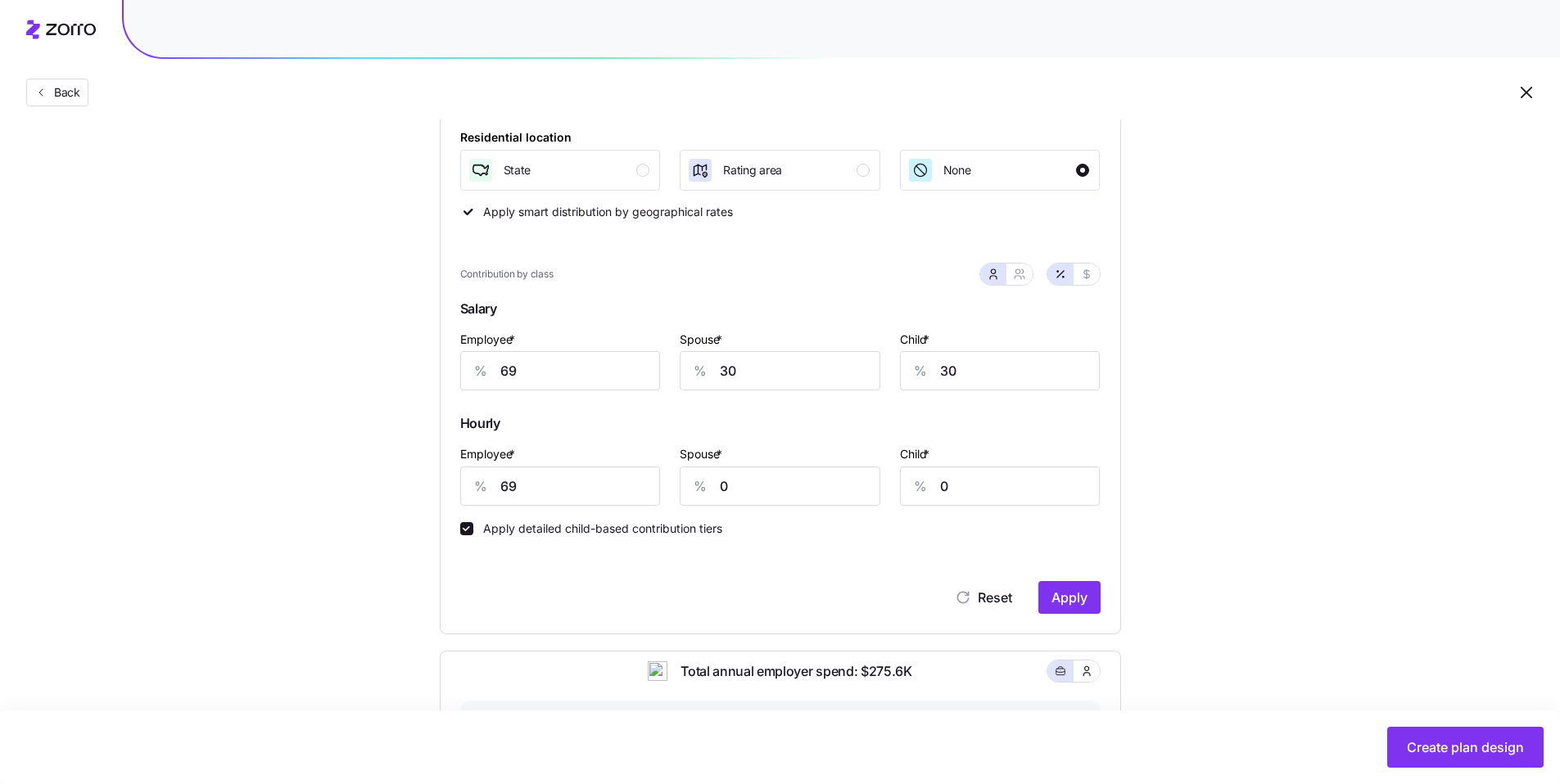
drag, startPoint x: 1080, startPoint y: 591, endPoint x: 1081, endPoint y: 582, distance: 9.1
click at [660, 586] on span "Apply" at bounding box center [1069, 597] width 36 height 19
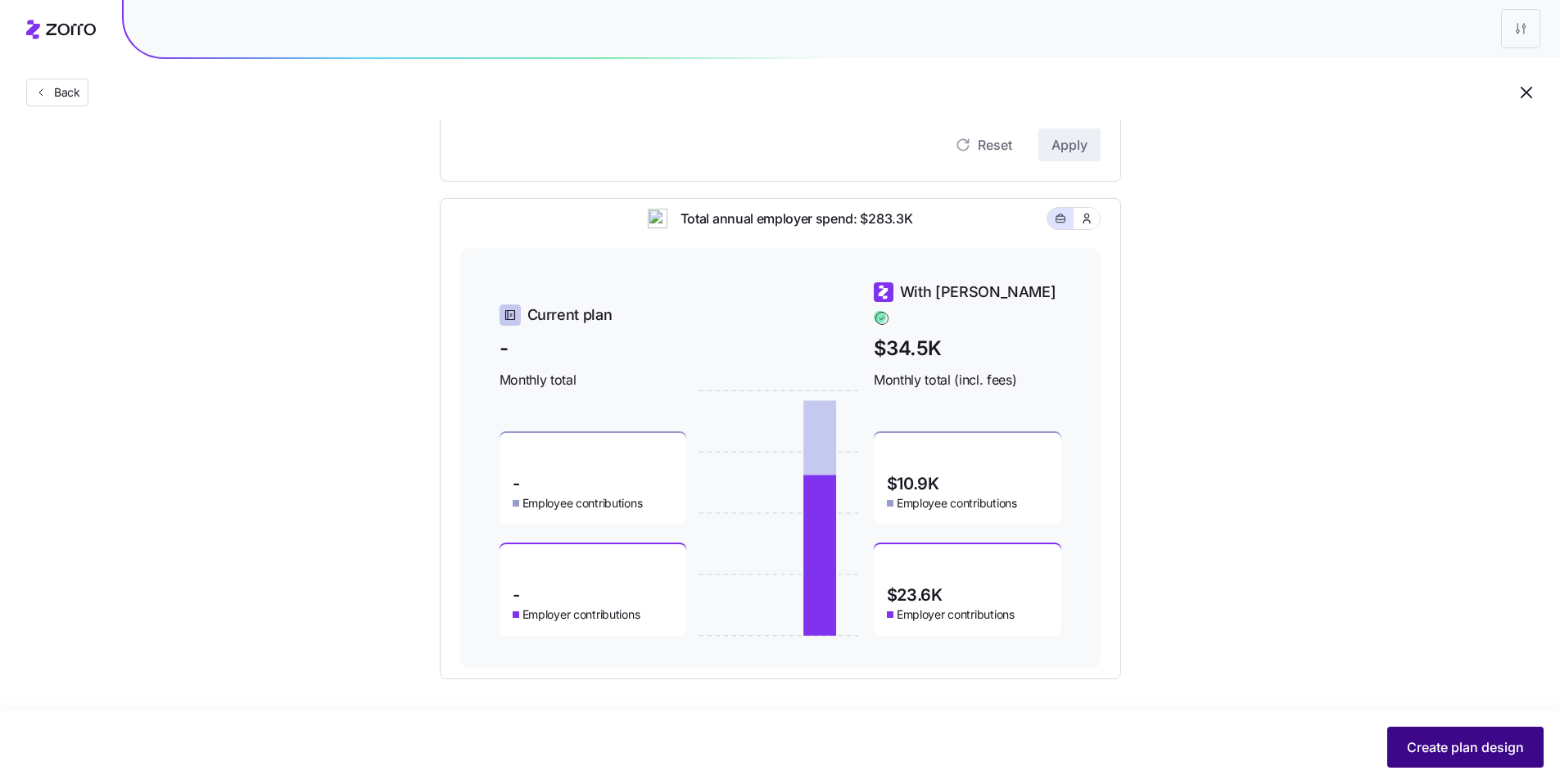
click at [660, 586] on button "Create plan design" at bounding box center [1465, 747] width 156 height 41
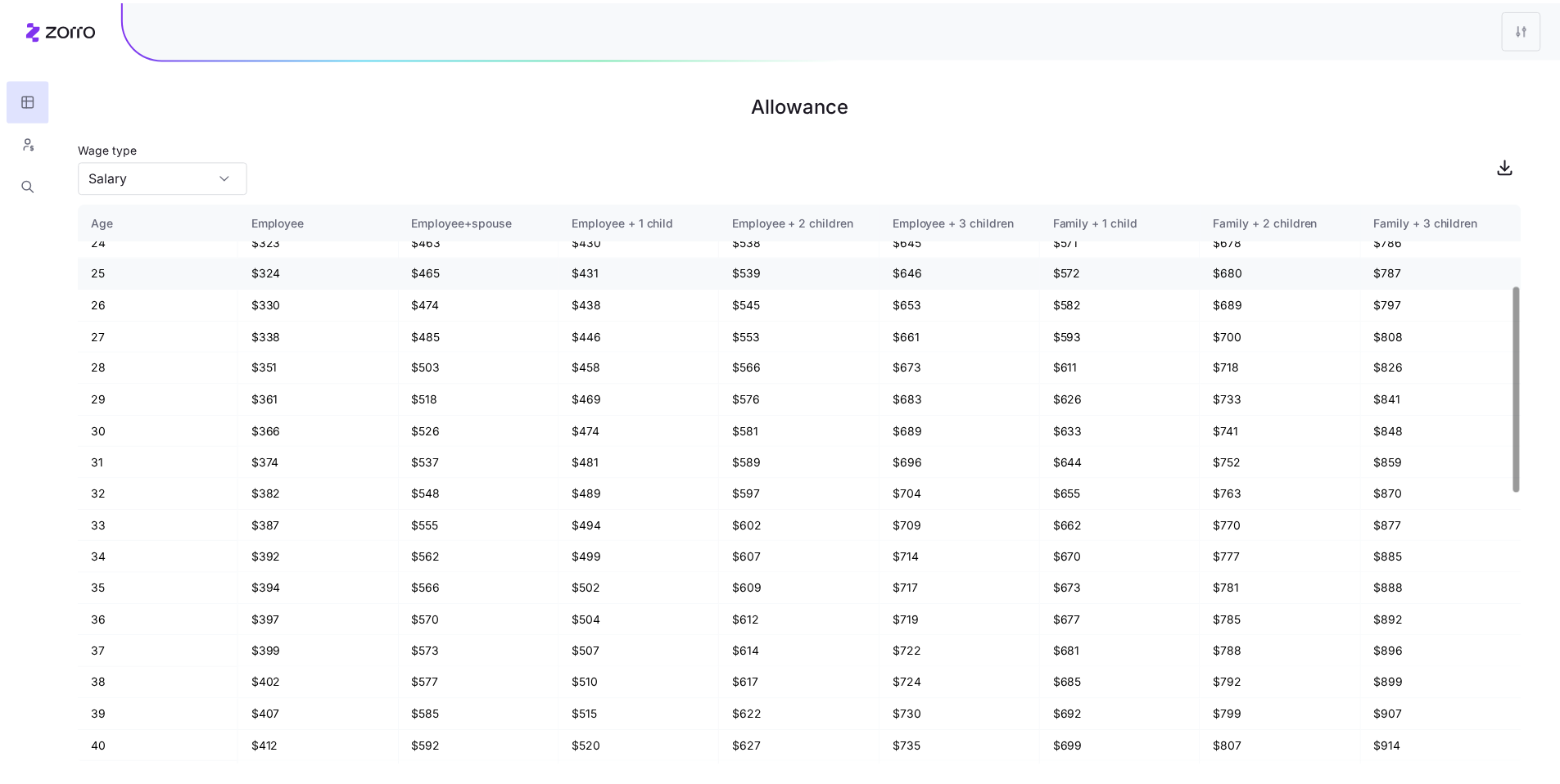
scroll to position [221, 0]
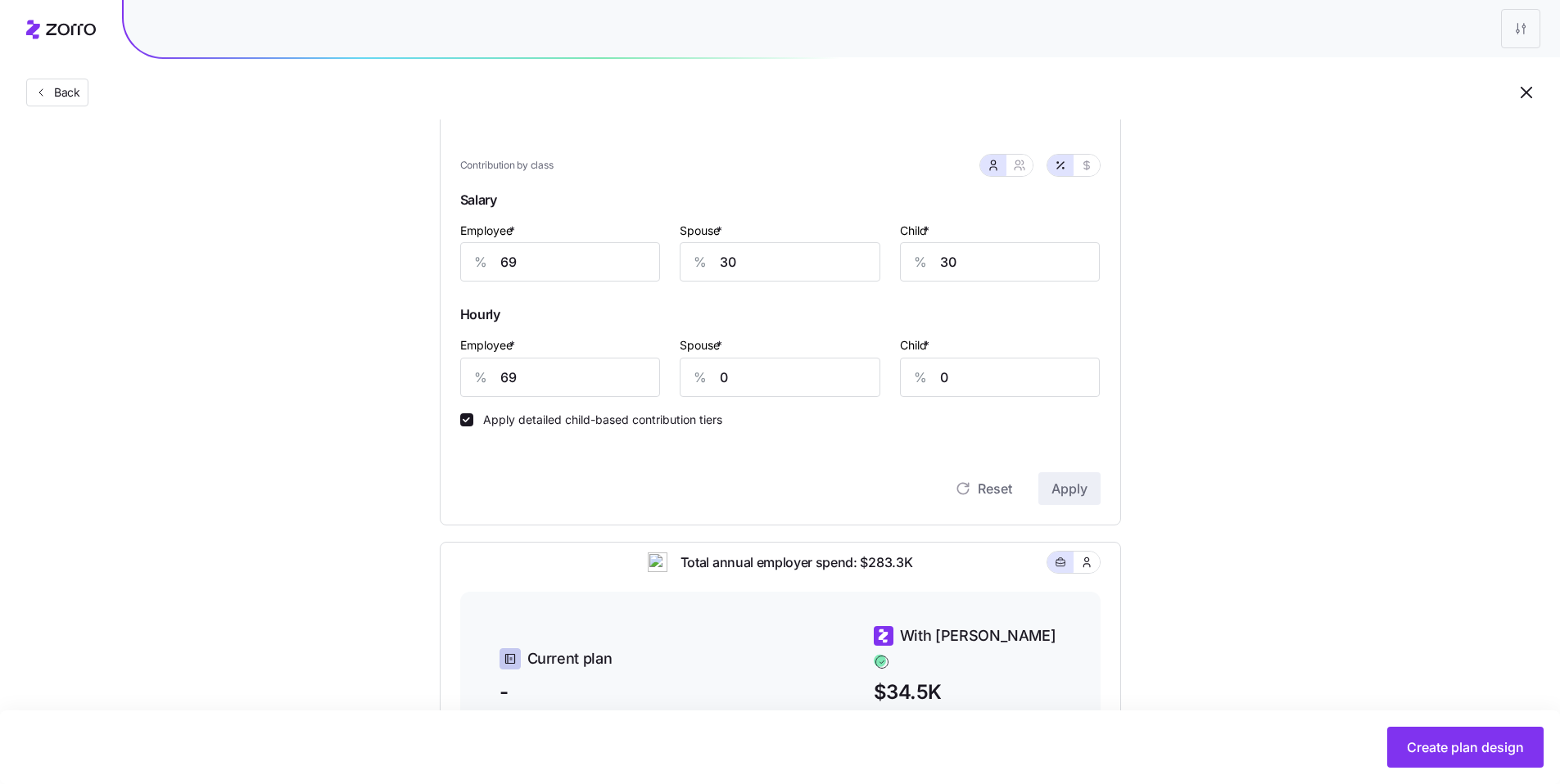
scroll to position [448, 0]
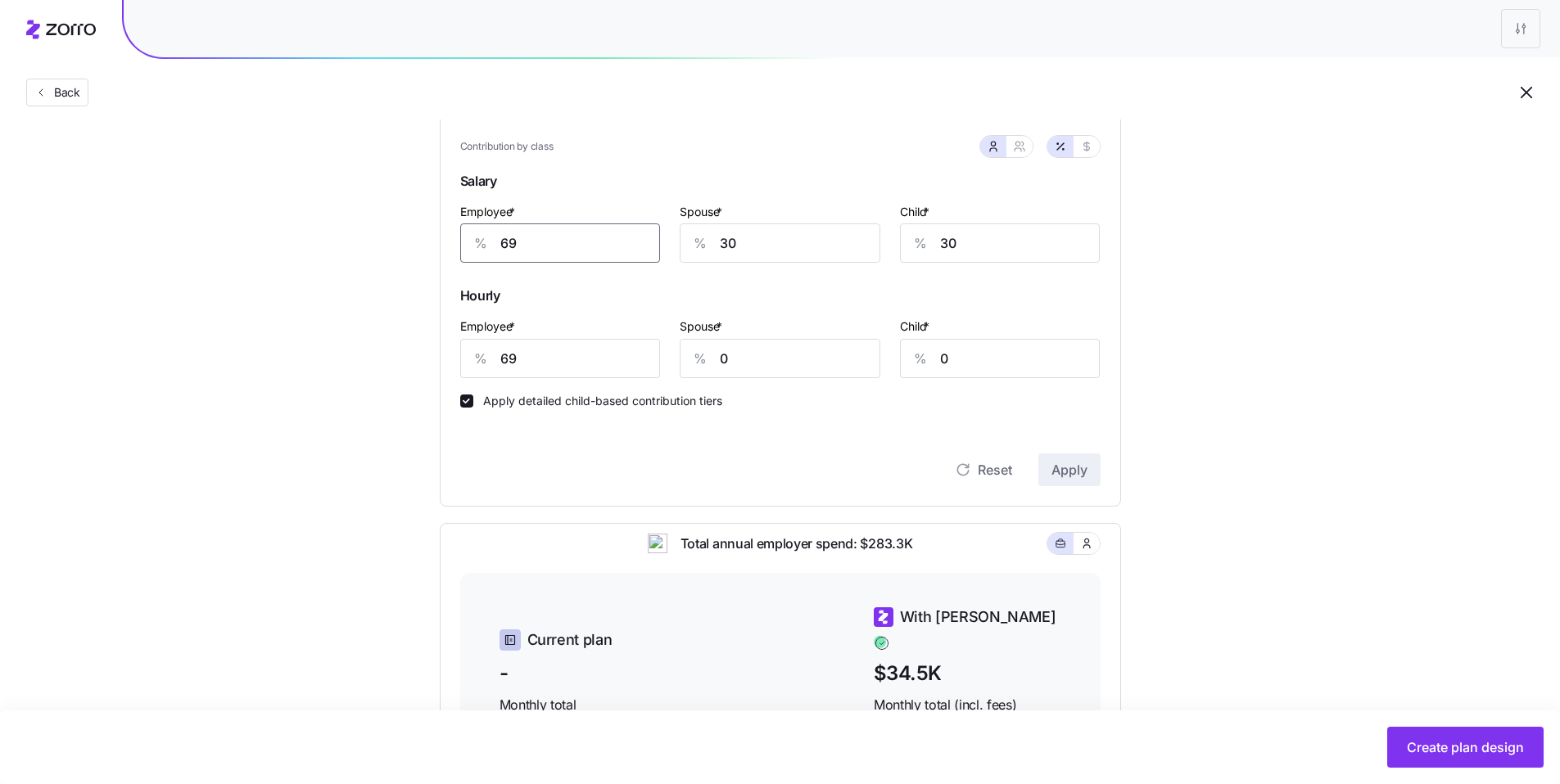
drag, startPoint x: 542, startPoint y: 238, endPoint x: 446, endPoint y: 234, distance: 96.1
click at [446, 234] on div "Contribution Classes Work status Salary / [DEMOGRAPHIC_DATA] None Residential l…" at bounding box center [780, 169] width 682 height 675
type input "75"
click at [460, 350] on input "69" at bounding box center [560, 359] width 200 height 39
type input "75"
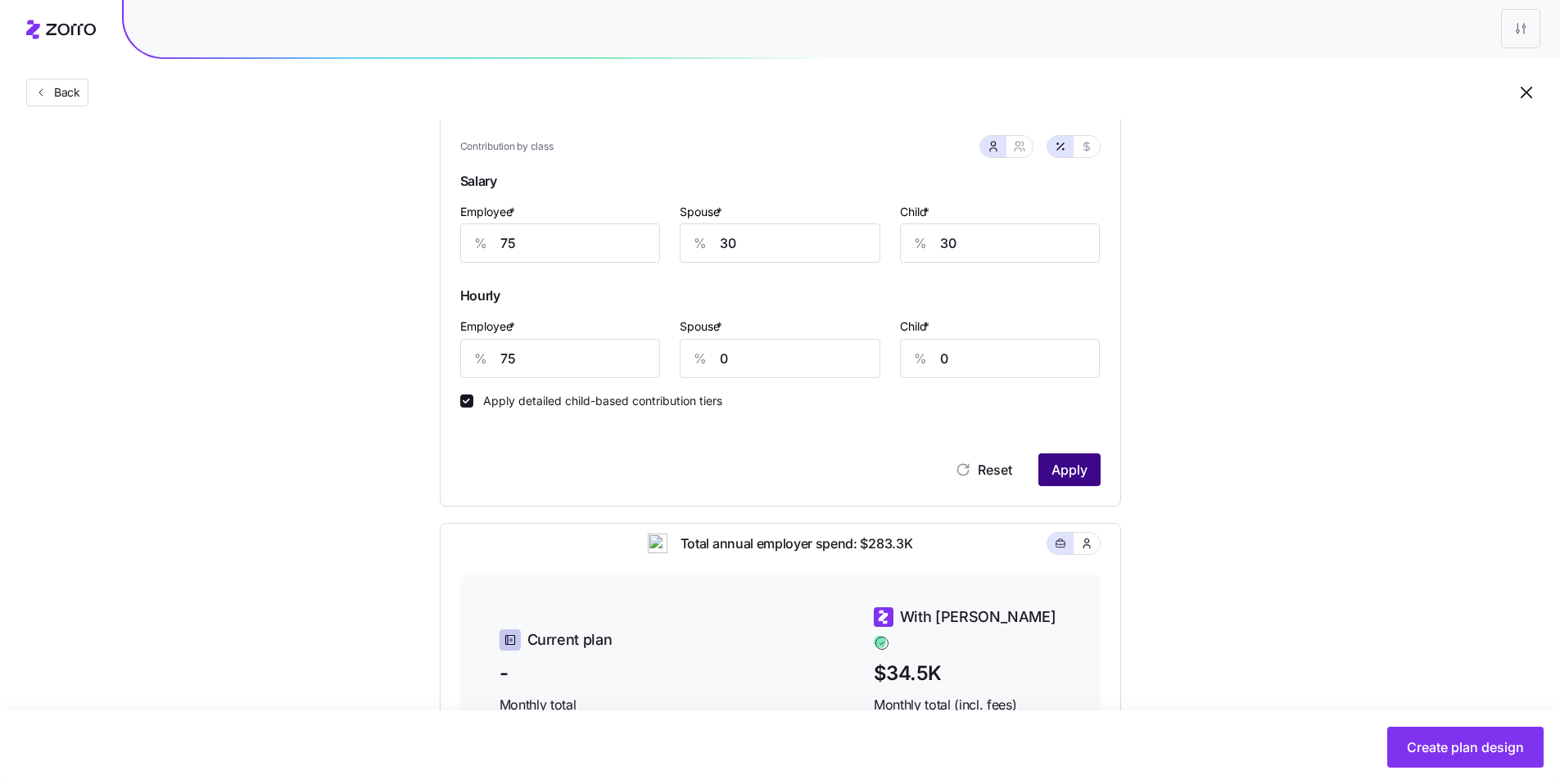
click at [660, 464] on button "Apply" at bounding box center [1070, 470] width 62 height 33
click at [660, 586] on span "Create plan design" at bounding box center [1466, 746] width 117 height 19
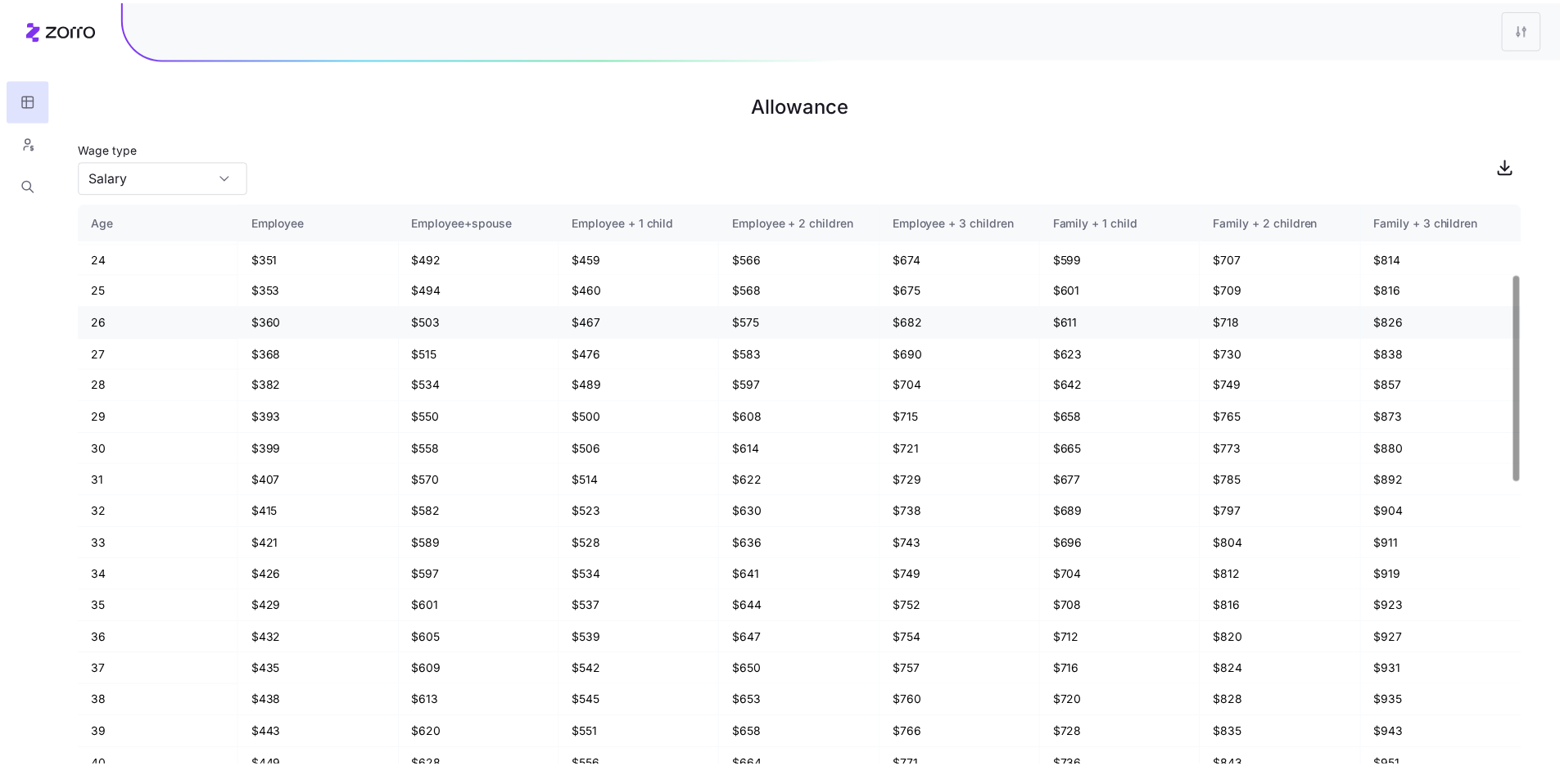
scroll to position [212, 0]
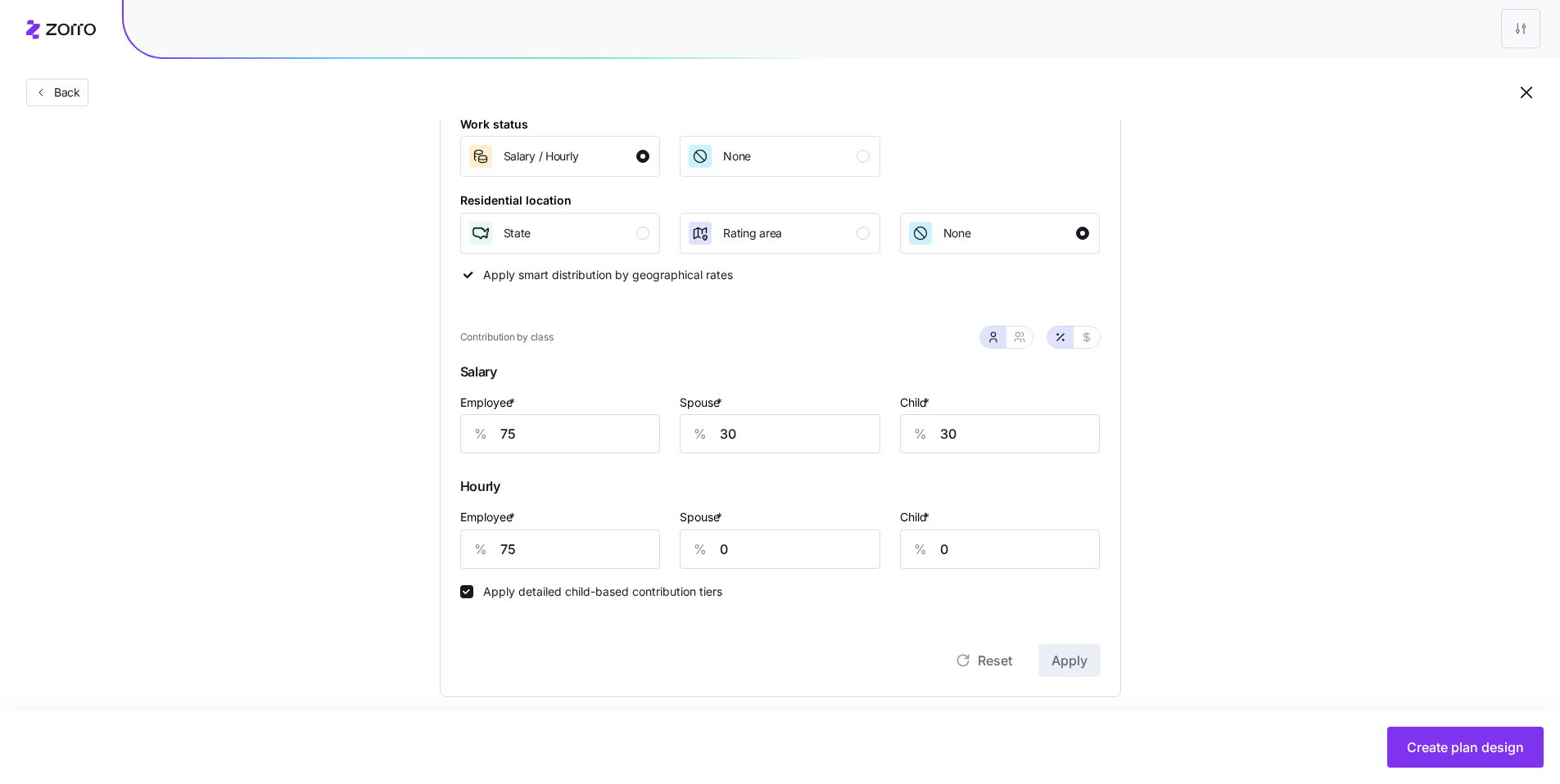
scroll to position [261, 0]
drag, startPoint x: 503, startPoint y: 431, endPoint x: 430, endPoint y: 416, distance: 74.5
click at [430, 416] on div "Compliant Industry Generous Current Contribution Classes Work status Salary / H…" at bounding box center [780, 561] width 734 height 1263
type input "77"
click at [471, 546] on div "% 75" at bounding box center [560, 546] width 200 height 39
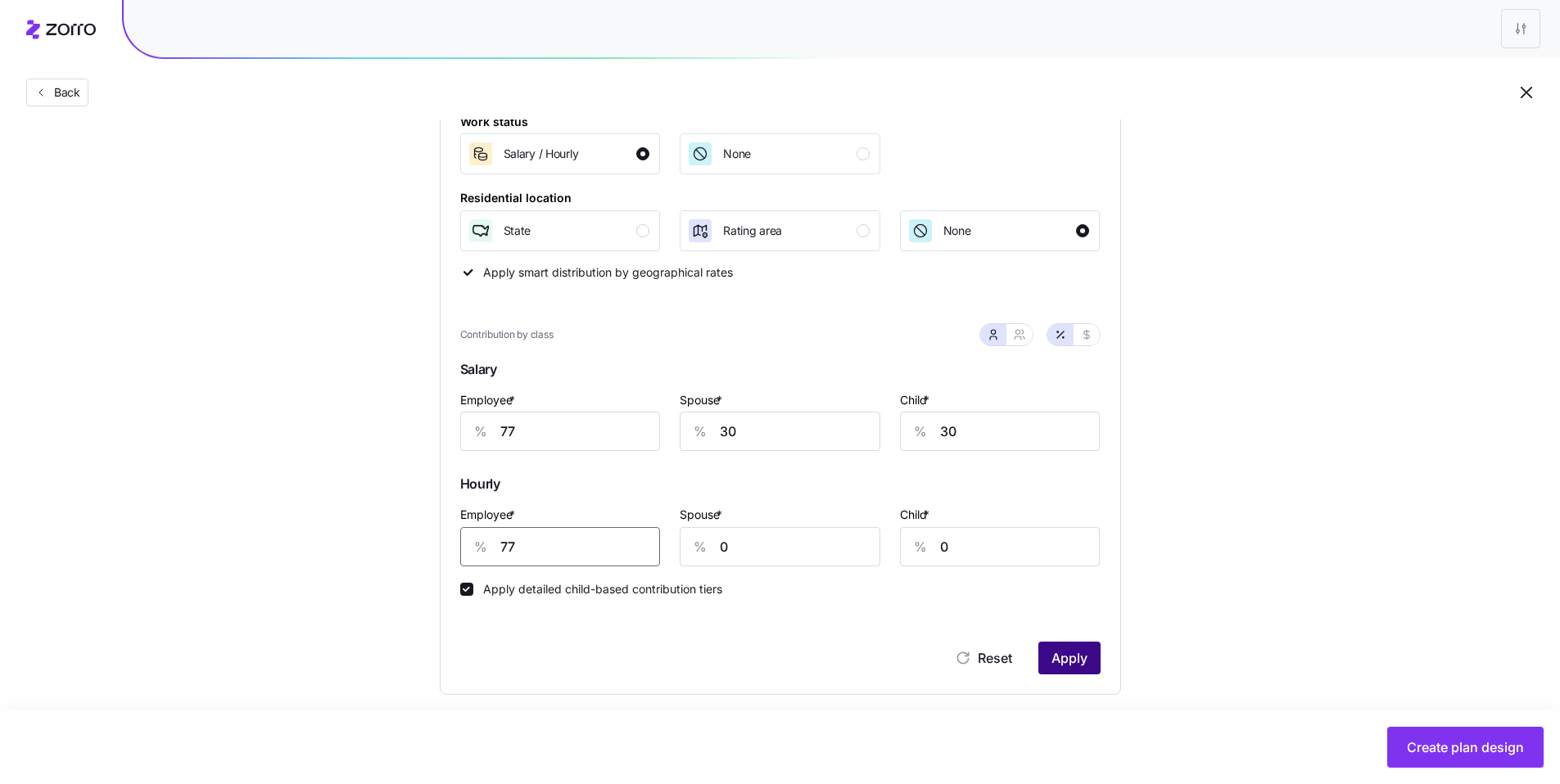
type input "77"
click at [660, 586] on span "Apply" at bounding box center [1069, 658] width 36 height 19
click at [660, 586] on span "Create plan design" at bounding box center [1466, 746] width 117 height 19
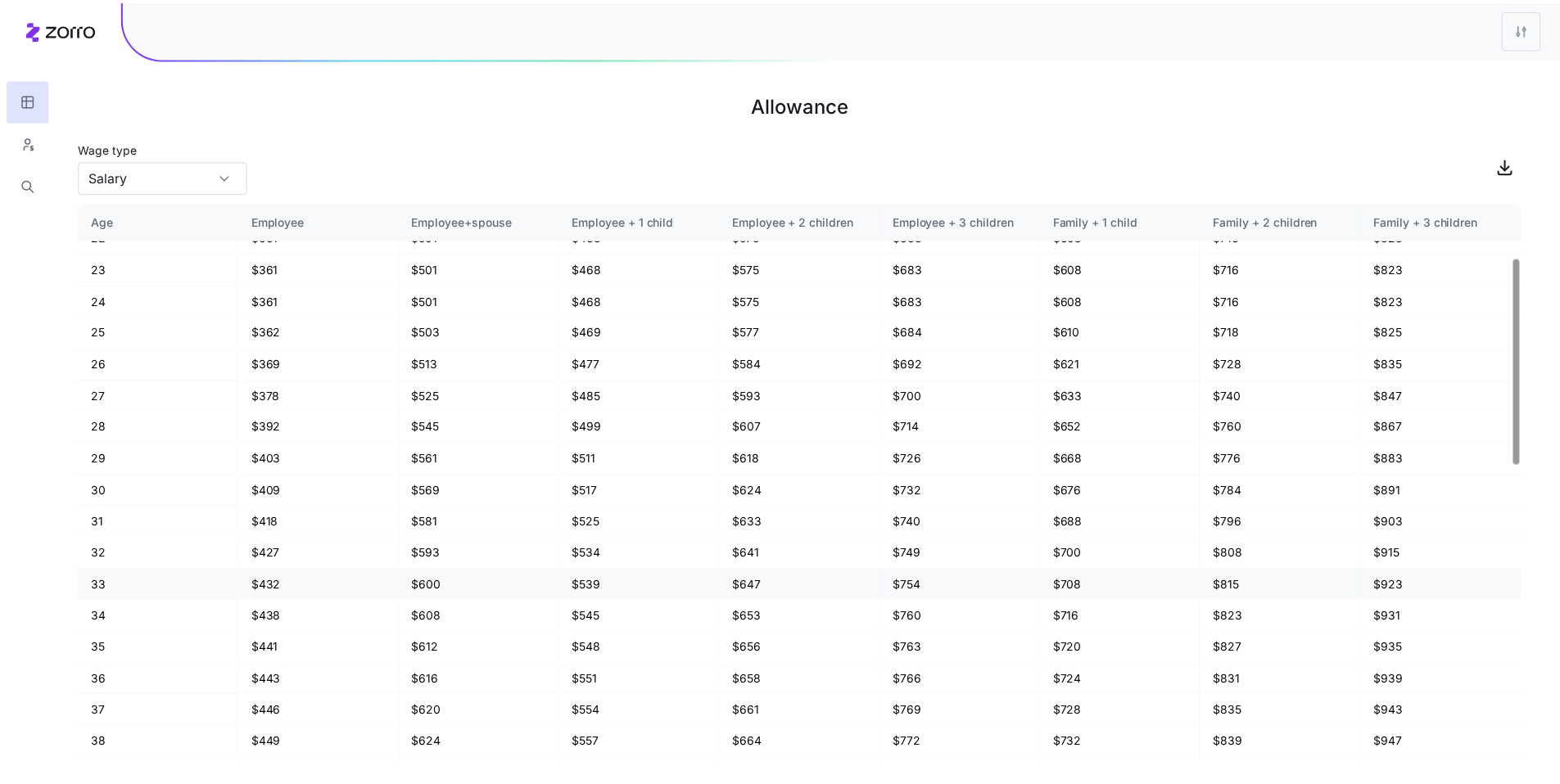
scroll to position [293, 0]
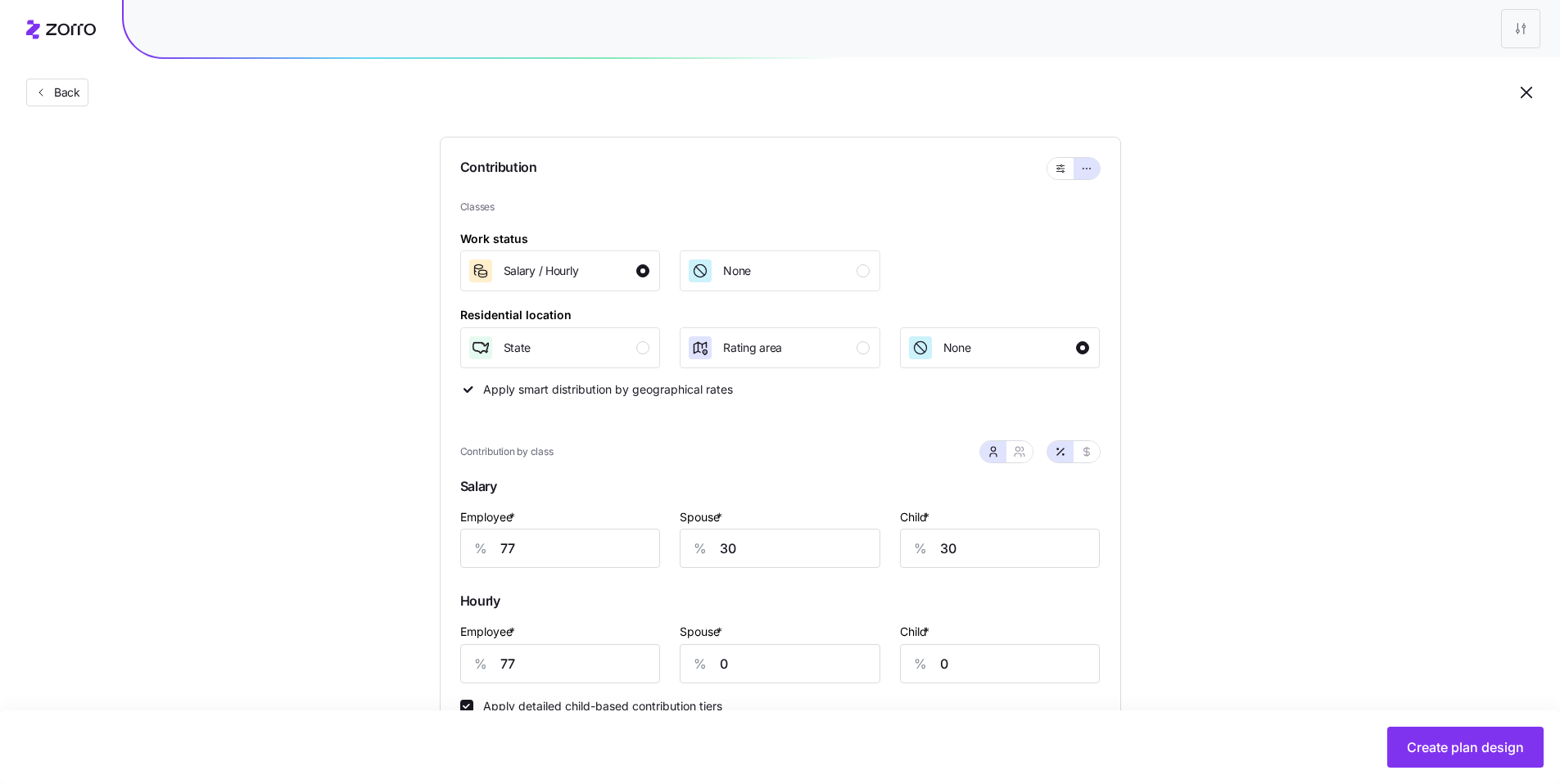
scroll to position [325, 0]
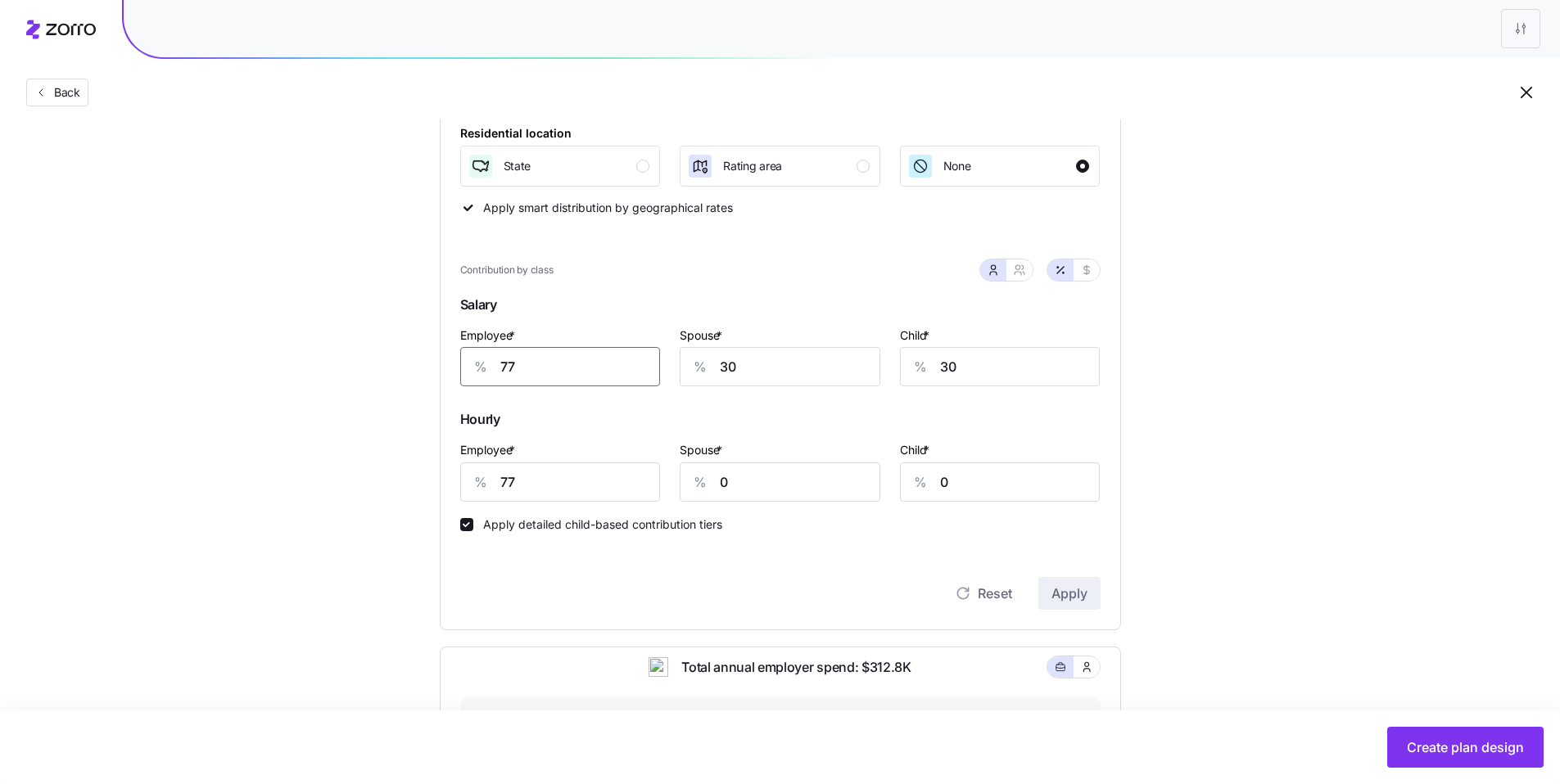
drag, startPoint x: 520, startPoint y: 371, endPoint x: 459, endPoint y: 360, distance: 62.0
click at [460, 360] on div "% 77" at bounding box center [560, 366] width 200 height 39
type input "79"
drag, startPoint x: 526, startPoint y: 479, endPoint x: 444, endPoint y: 466, distance: 83.0
click at [441, 466] on div "Contribution Classes Work status Salary / Hourly None Residential location Stat…" at bounding box center [780, 293] width 682 height 675
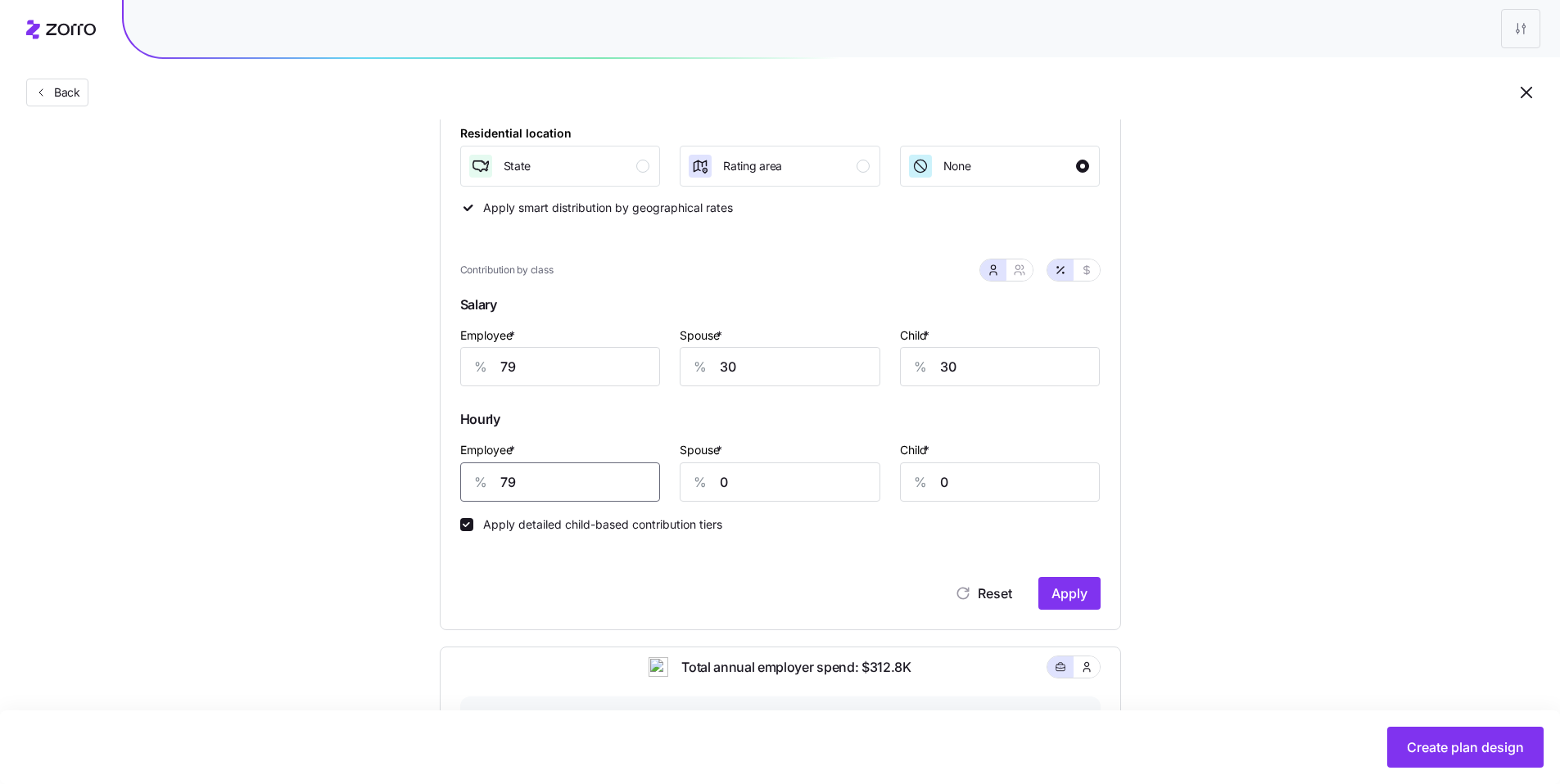
type input "79"
click at [660, 586] on span "Apply" at bounding box center [1069, 593] width 36 height 19
click at [660, 586] on button "Create plan design" at bounding box center [1465, 747] width 156 height 41
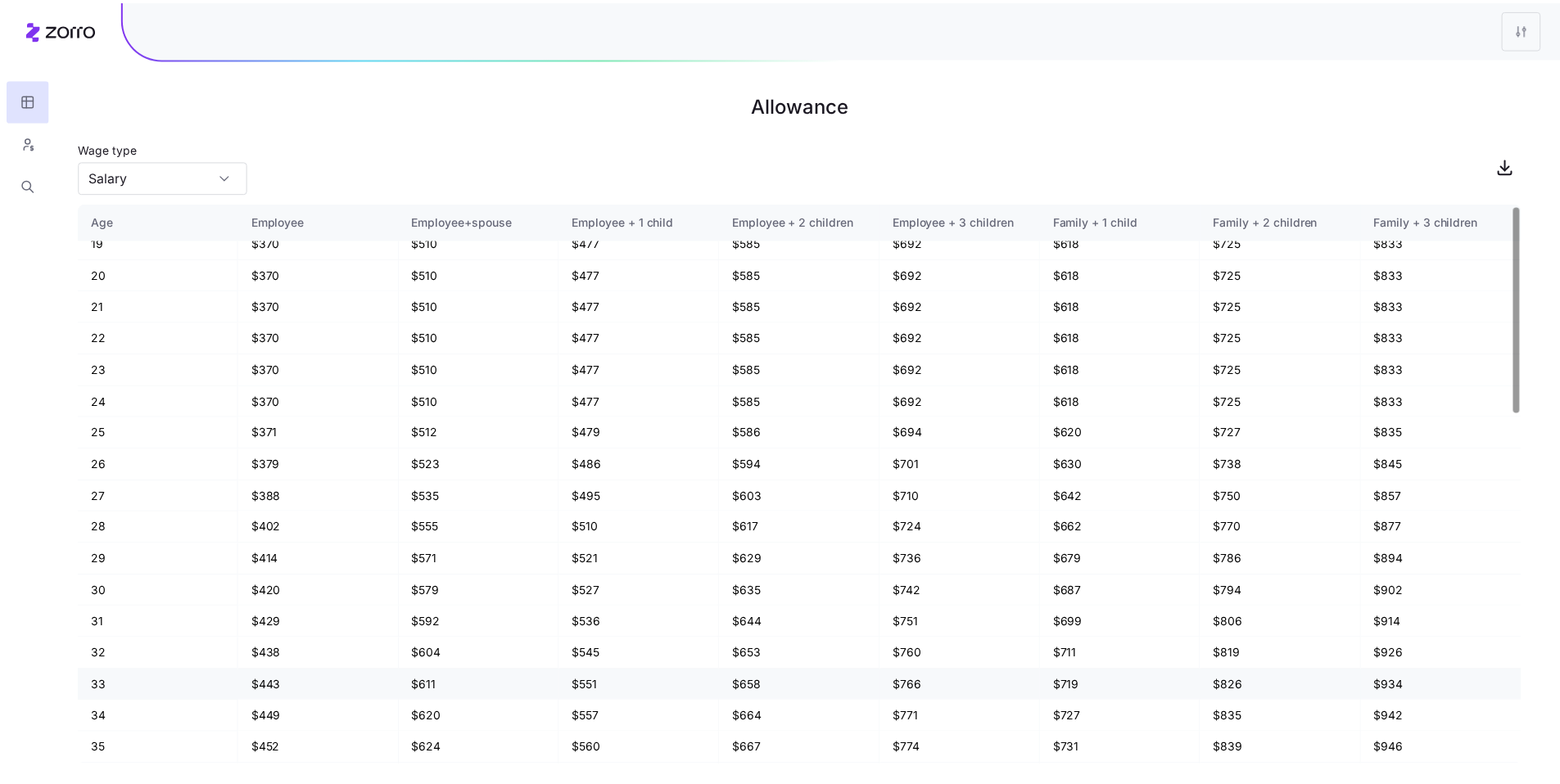
scroll to position [313, 0]
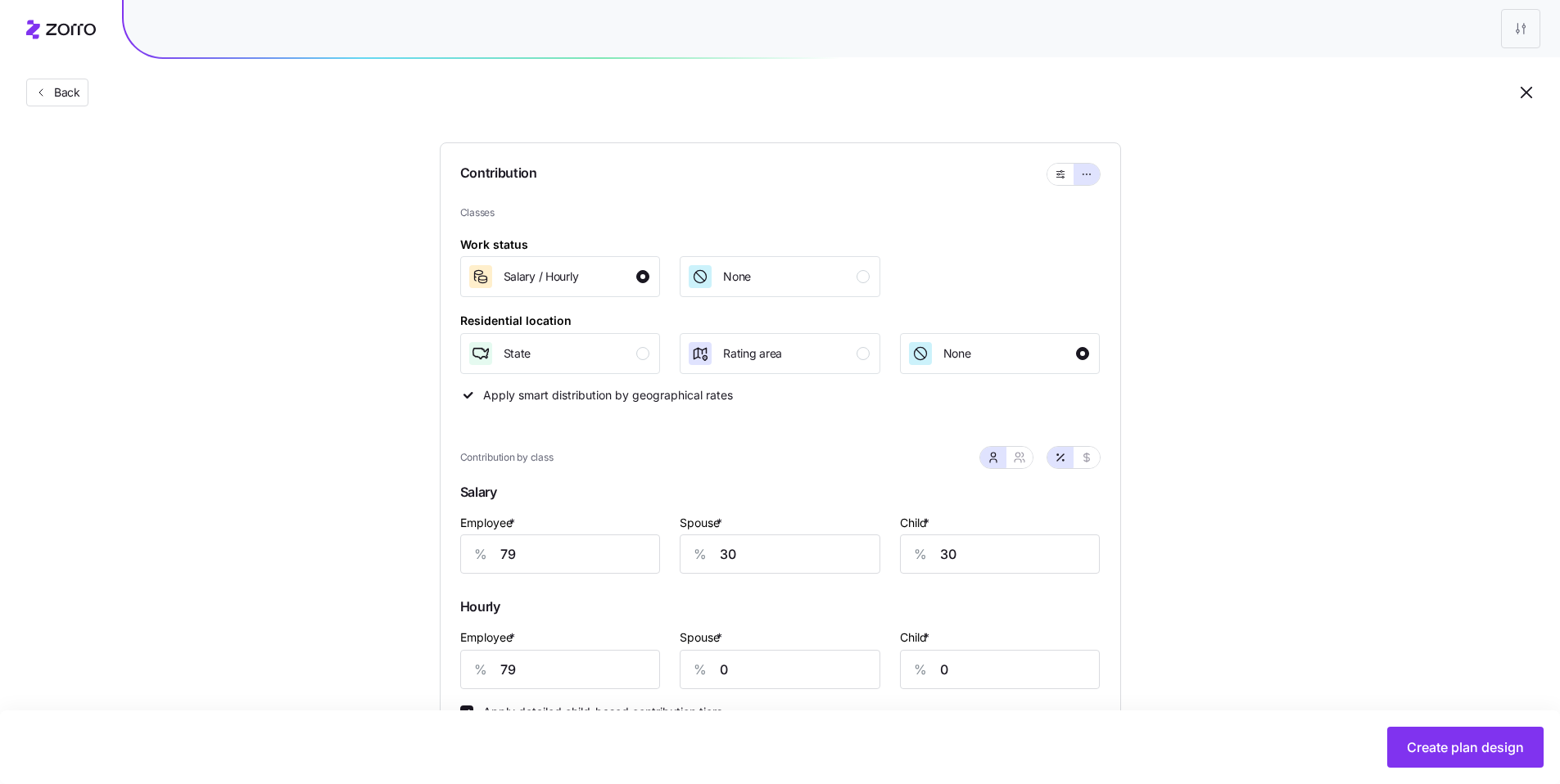
scroll to position [303, 0]
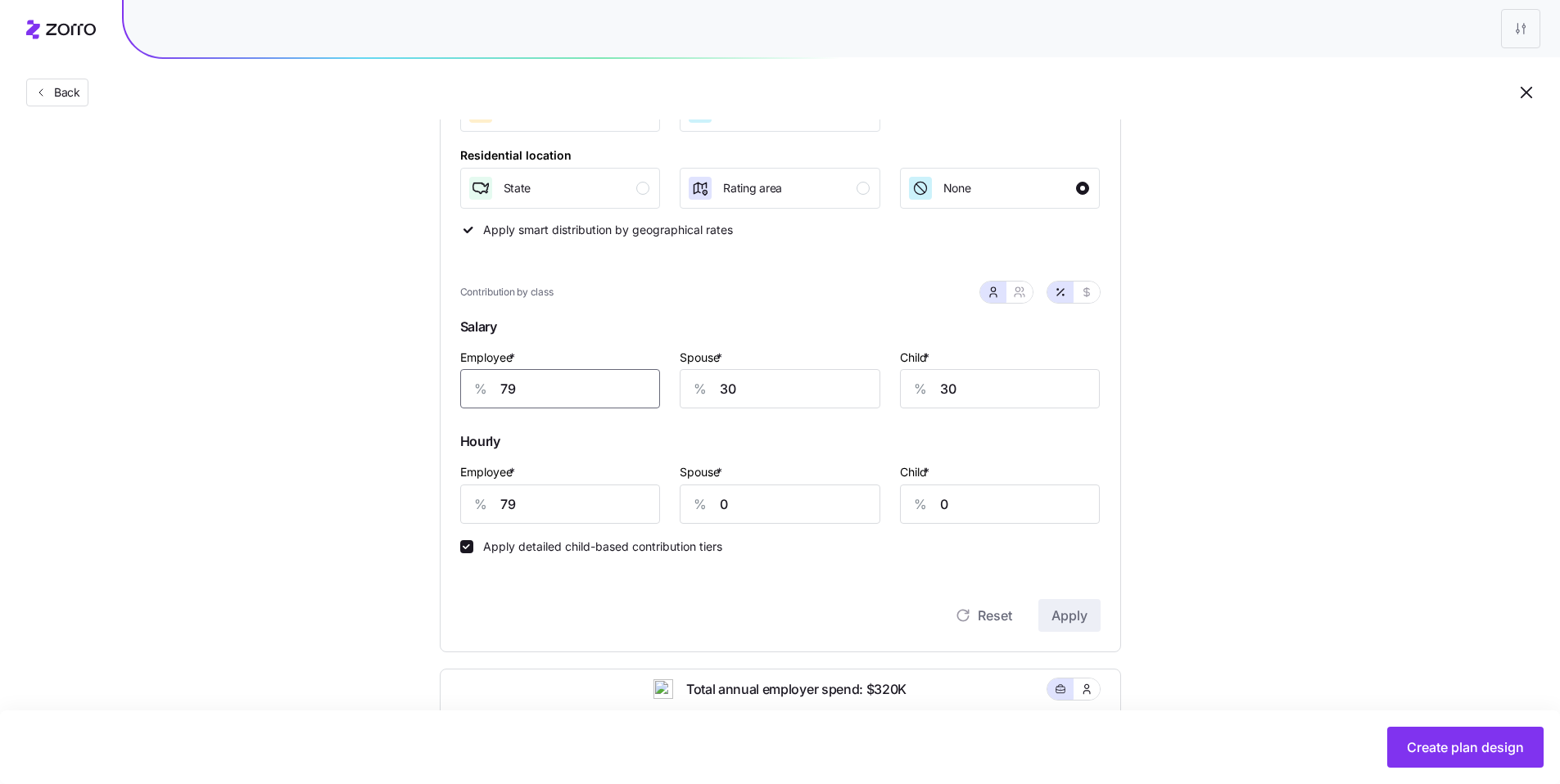
drag, startPoint x: 476, startPoint y: 386, endPoint x: 416, endPoint y: 374, distance: 61.2
click at [433, 378] on div "Compliant Industry Generous Current Contribution Classes Work status Salary / H…" at bounding box center [780, 518] width 734 height 1263
type input "78"
drag, startPoint x: 531, startPoint y: 500, endPoint x: 435, endPoint y: 475, distance: 99.2
click at [465, 483] on div "Employee * % 79" at bounding box center [560, 493] width 200 height 62
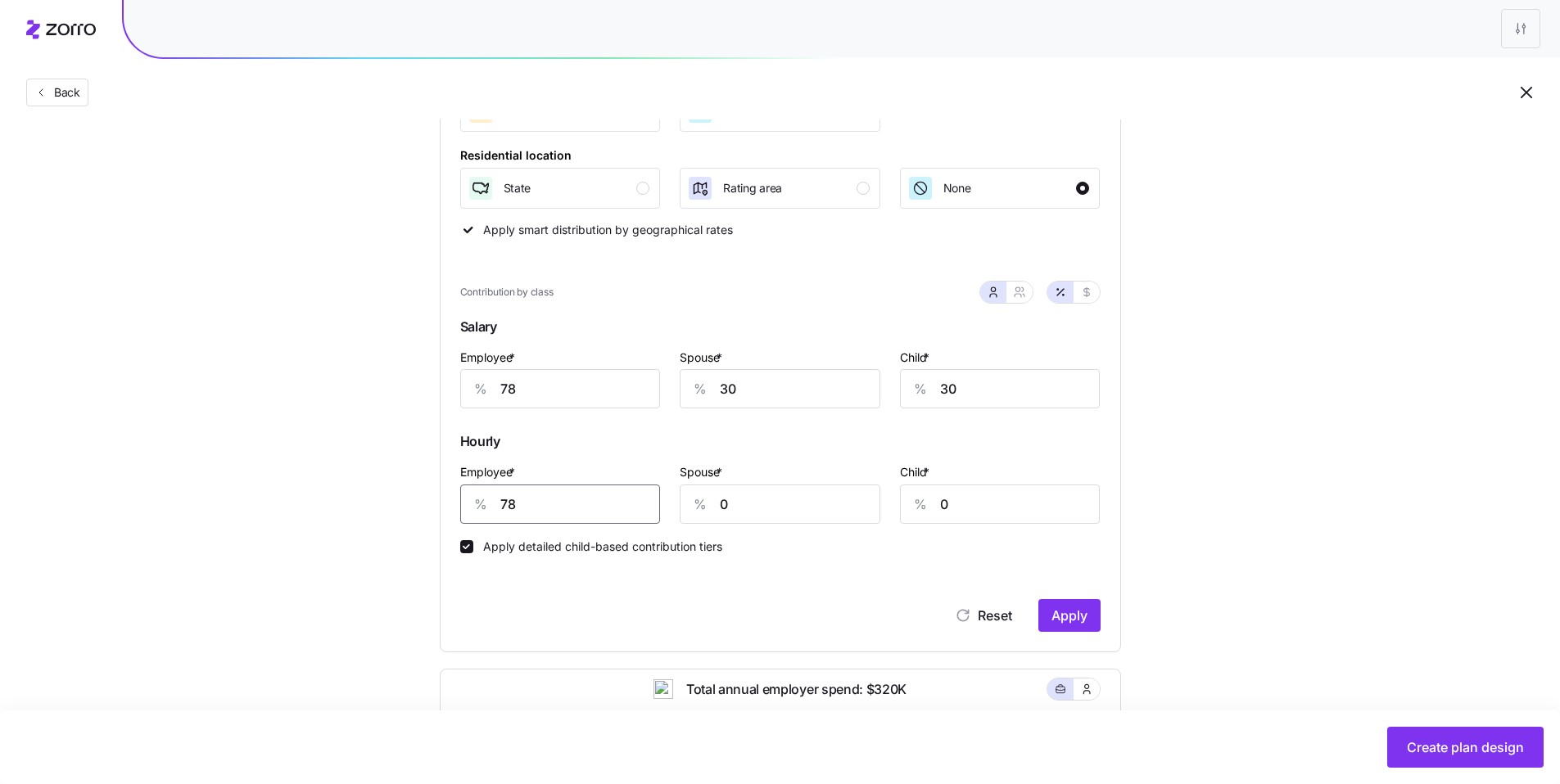
type input "78"
click at [660, 586] on span "Apply" at bounding box center [1069, 615] width 36 height 19
click at [660, 586] on span "Create plan design" at bounding box center [1466, 746] width 117 height 19
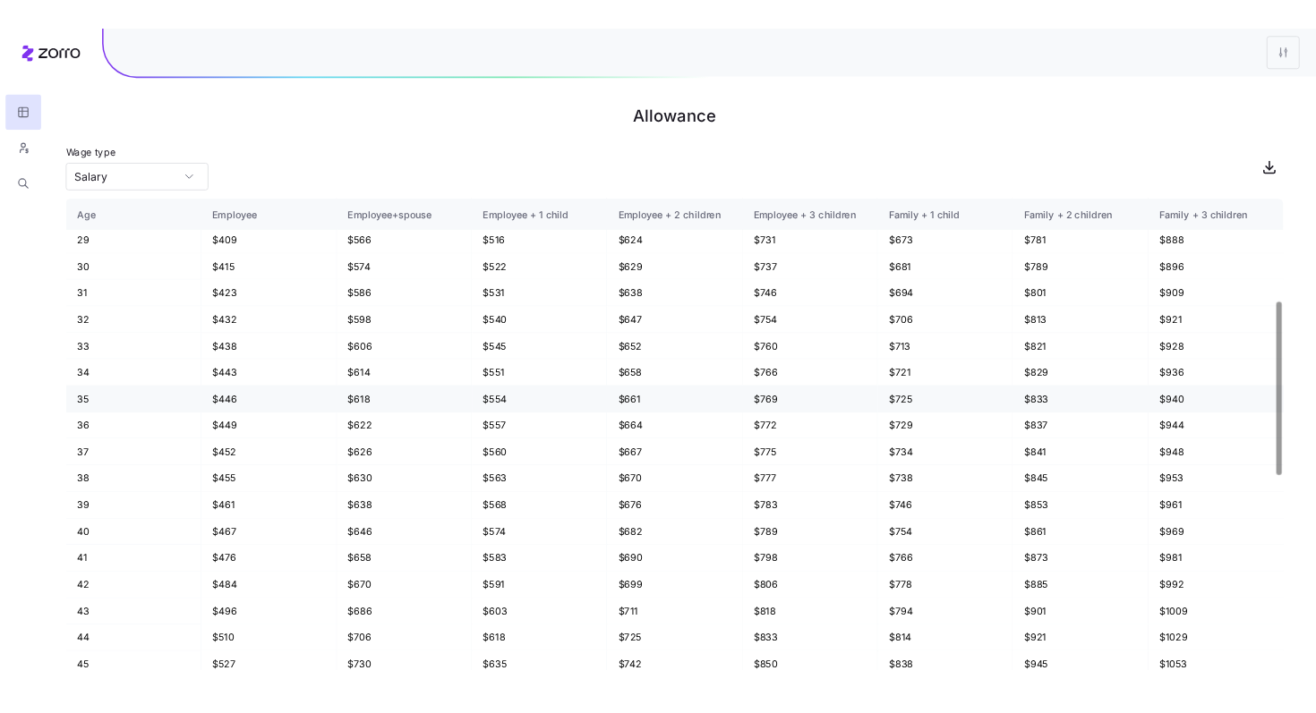
scroll to position [336, 0]
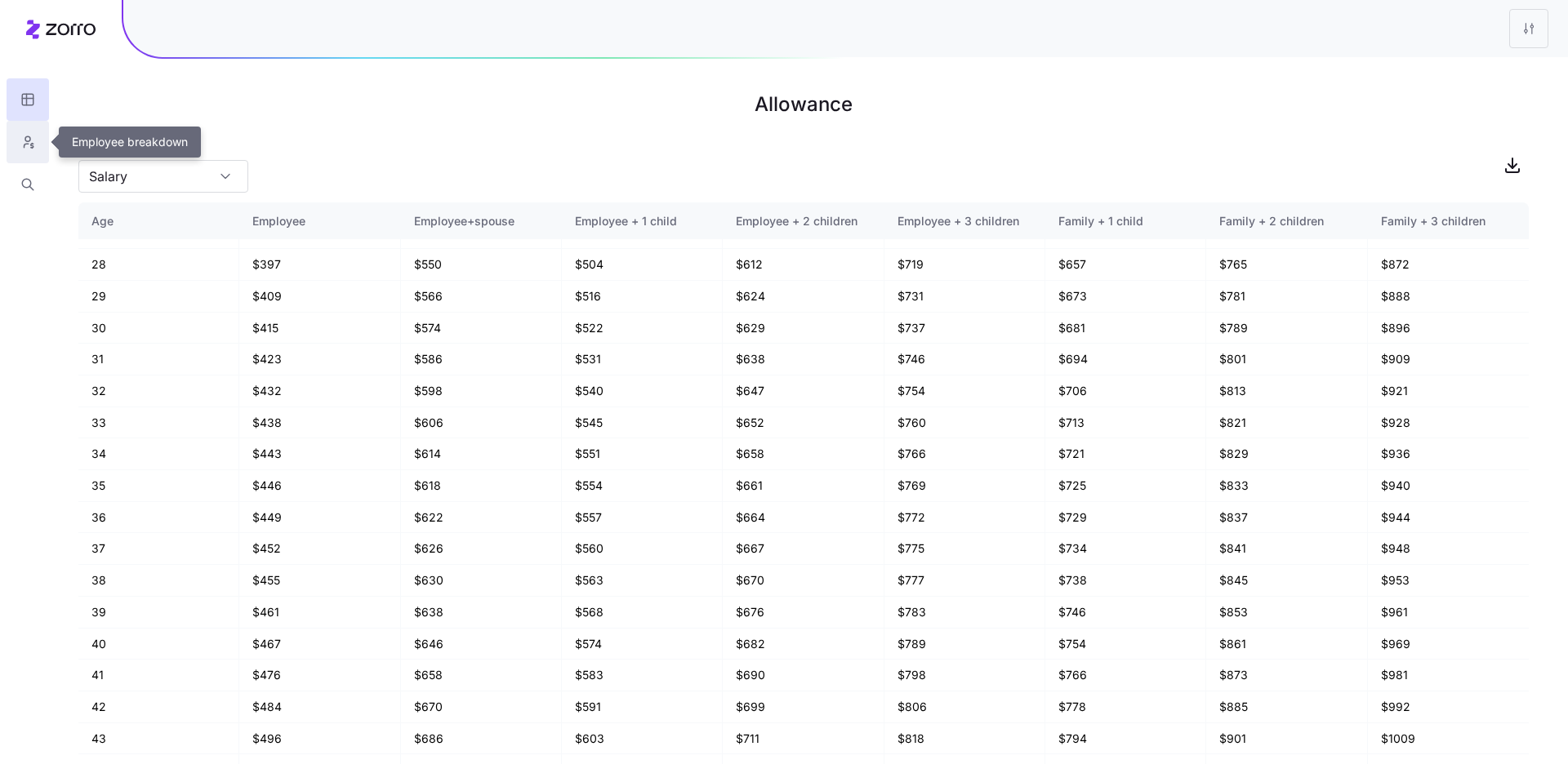
click at [37, 141] on button "button" at bounding box center [27, 141] width 43 height 43
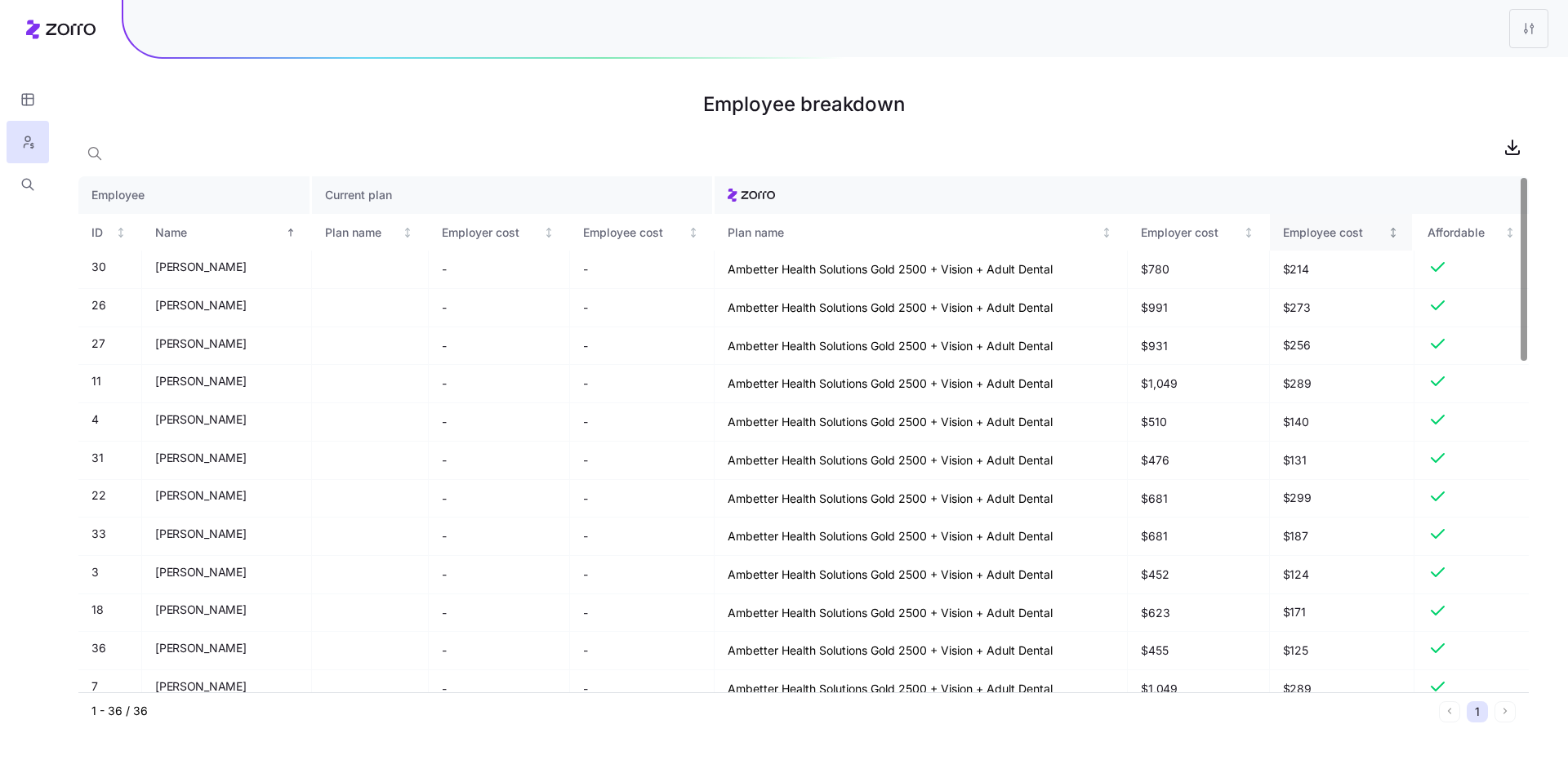
click at [658, 238] on div "Employee cost" at bounding box center [1333, 233] width 101 height 18
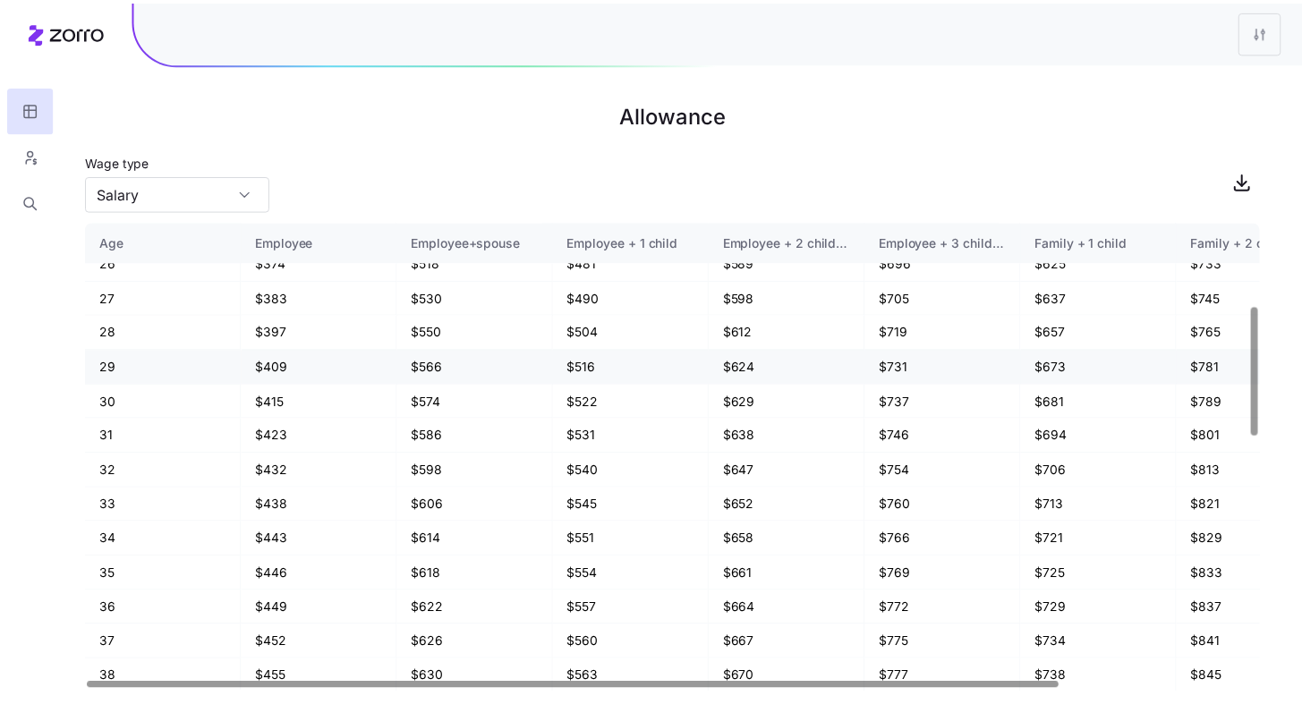
scroll to position [293, 0]
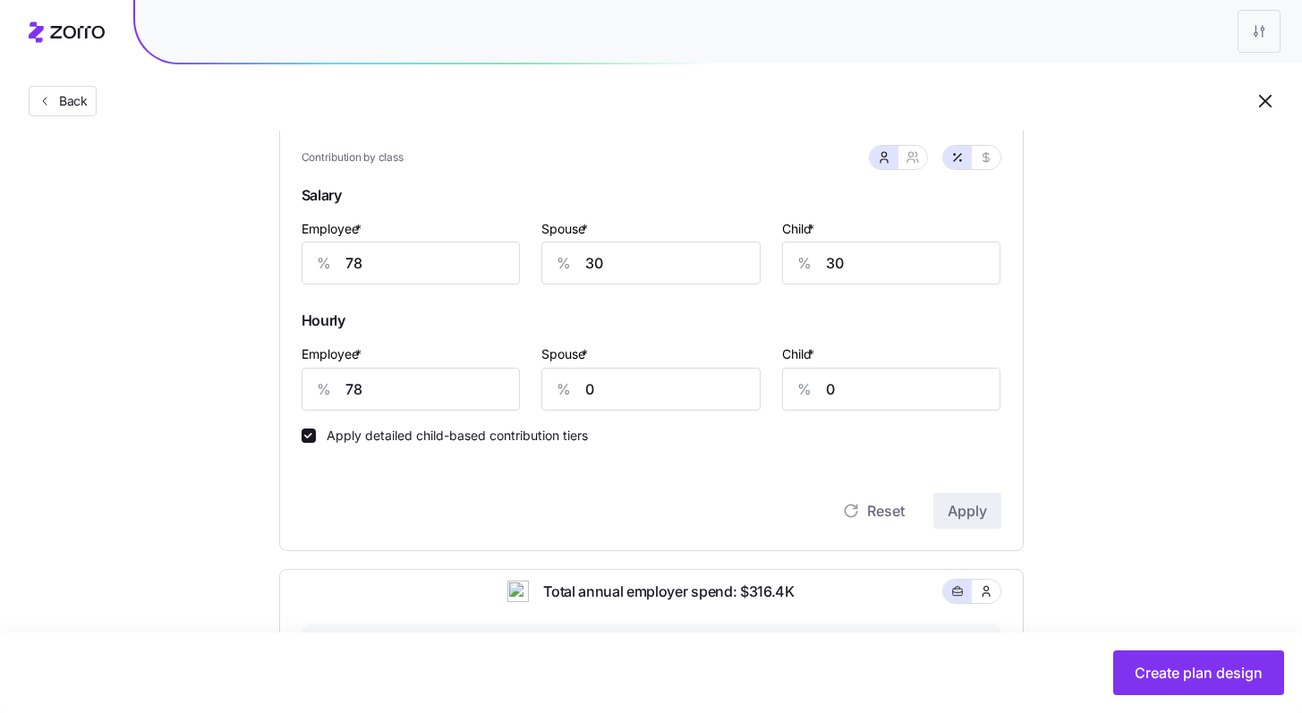
scroll to position [492, 0]
click at [721, 162] on icon "button" at bounding box center [913, 158] width 14 height 14
type input "54"
type input "59"
type input "39"
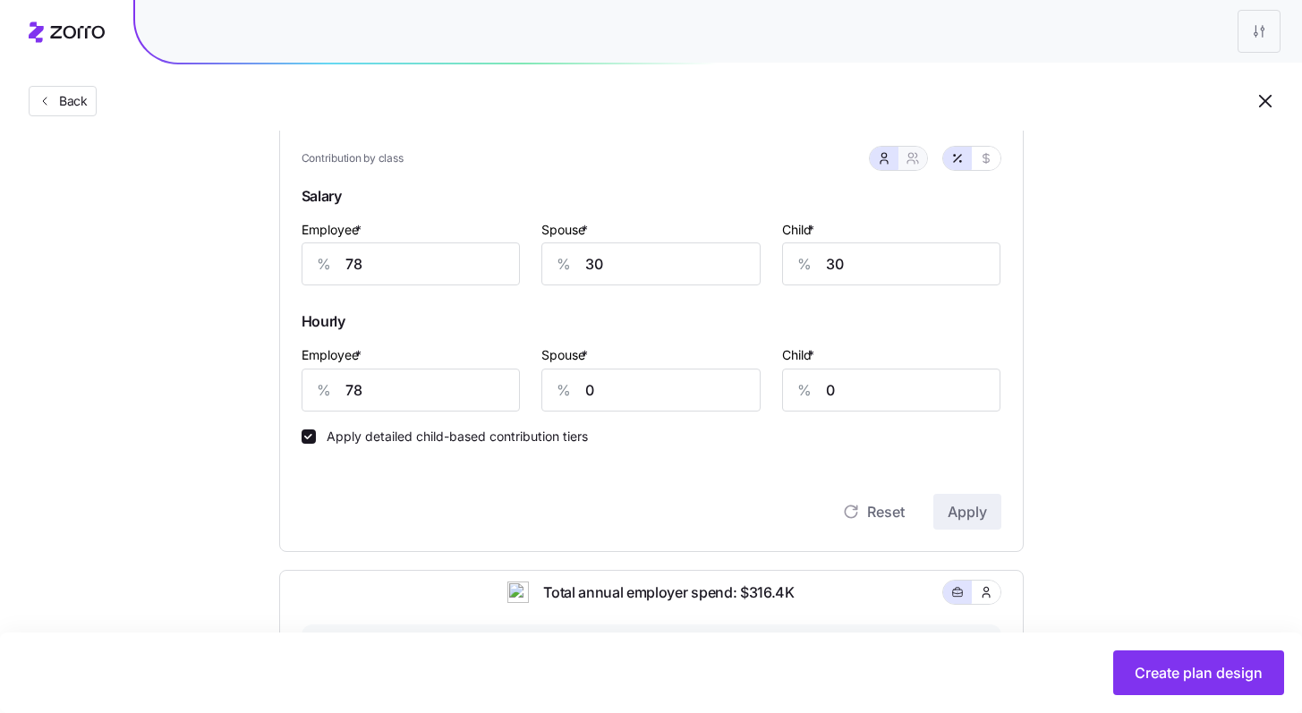
type input "46"
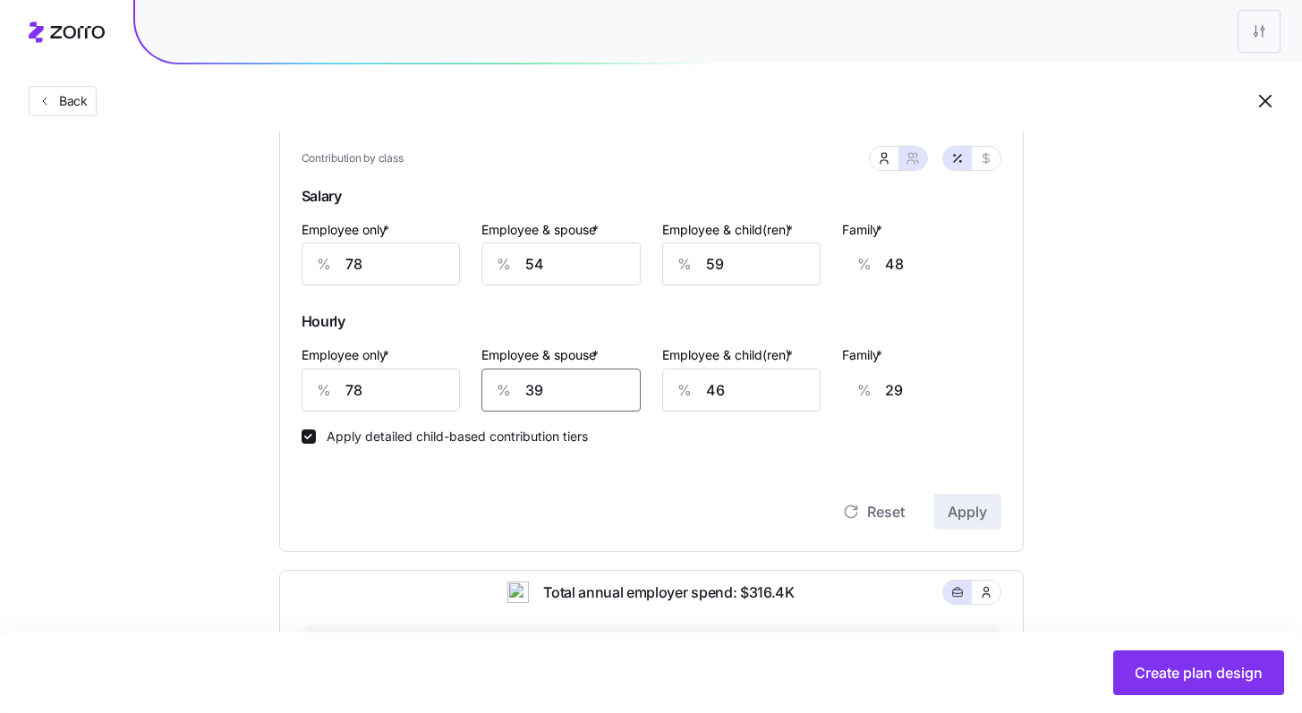
drag, startPoint x: 584, startPoint y: 394, endPoint x: 482, endPoint y: 385, distance: 103.3
click at [482, 386] on input "39" at bounding box center [561, 390] width 159 height 43
type input "0"
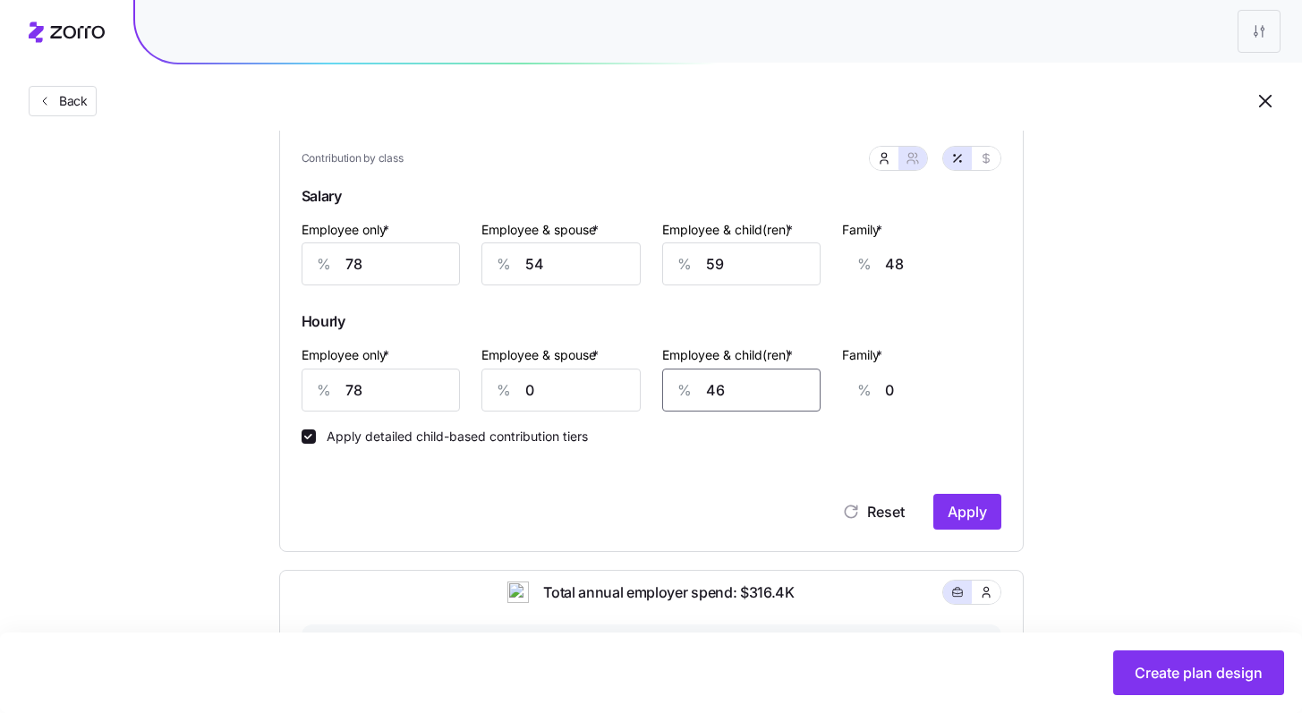
drag, startPoint x: 720, startPoint y: 388, endPoint x: 677, endPoint y: 384, distance: 43.2
click at [676, 384] on div "% 46" at bounding box center [741, 390] width 159 height 43
type input "0"
click at [721, 520] on span "Apply" at bounding box center [967, 511] width 39 height 21
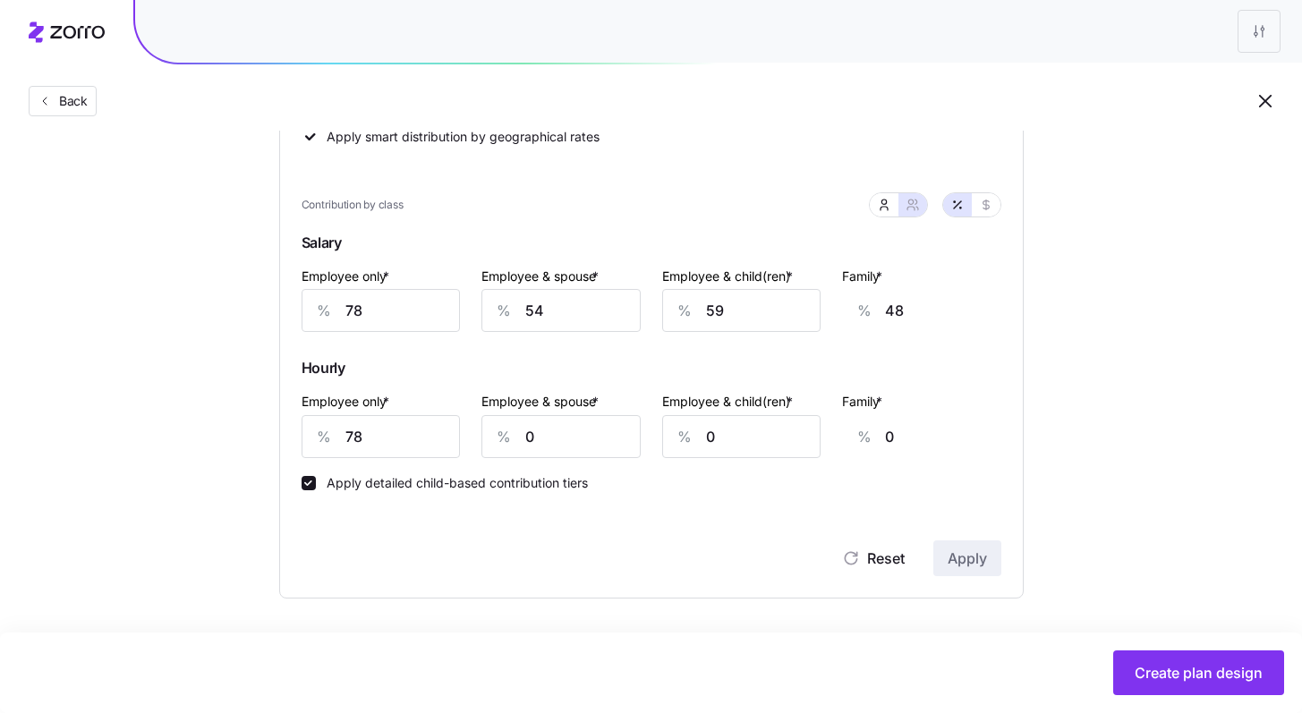
type input "39"
type input "46"
type input "29"
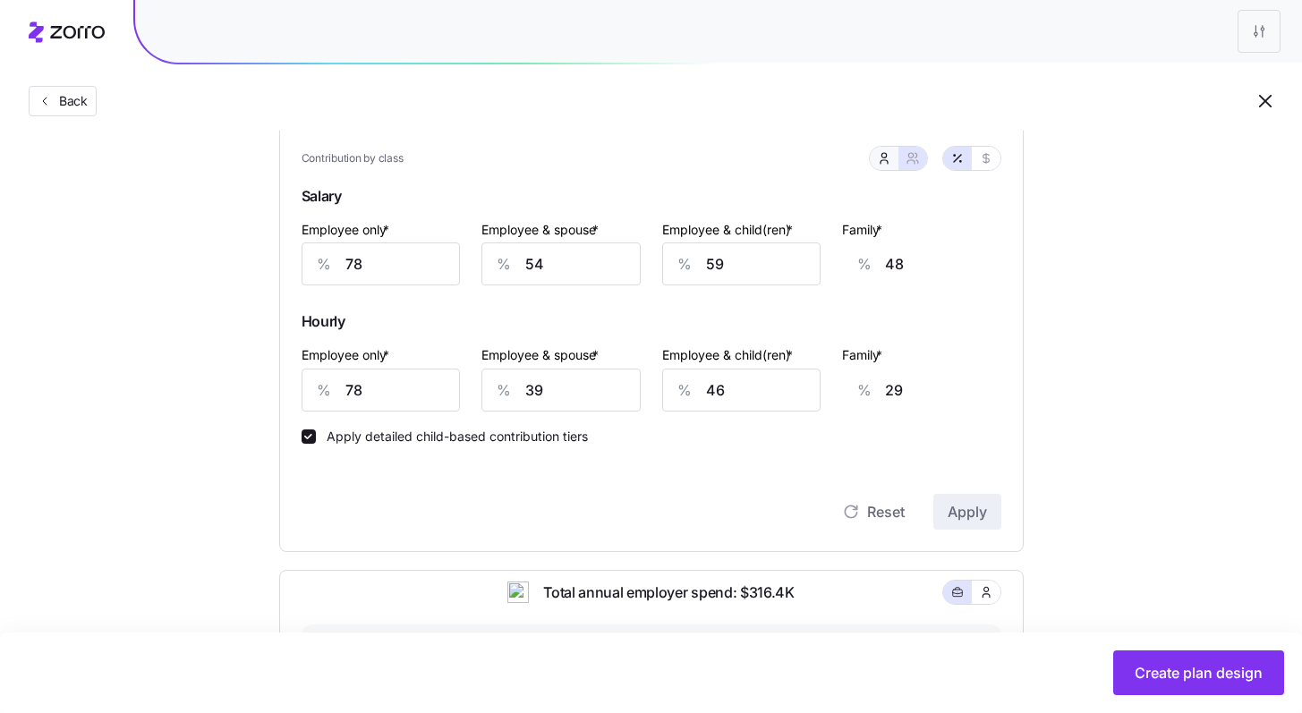
click at [721, 163] on icon "button" at bounding box center [884, 158] width 14 height 14
type input "30"
type input "0"
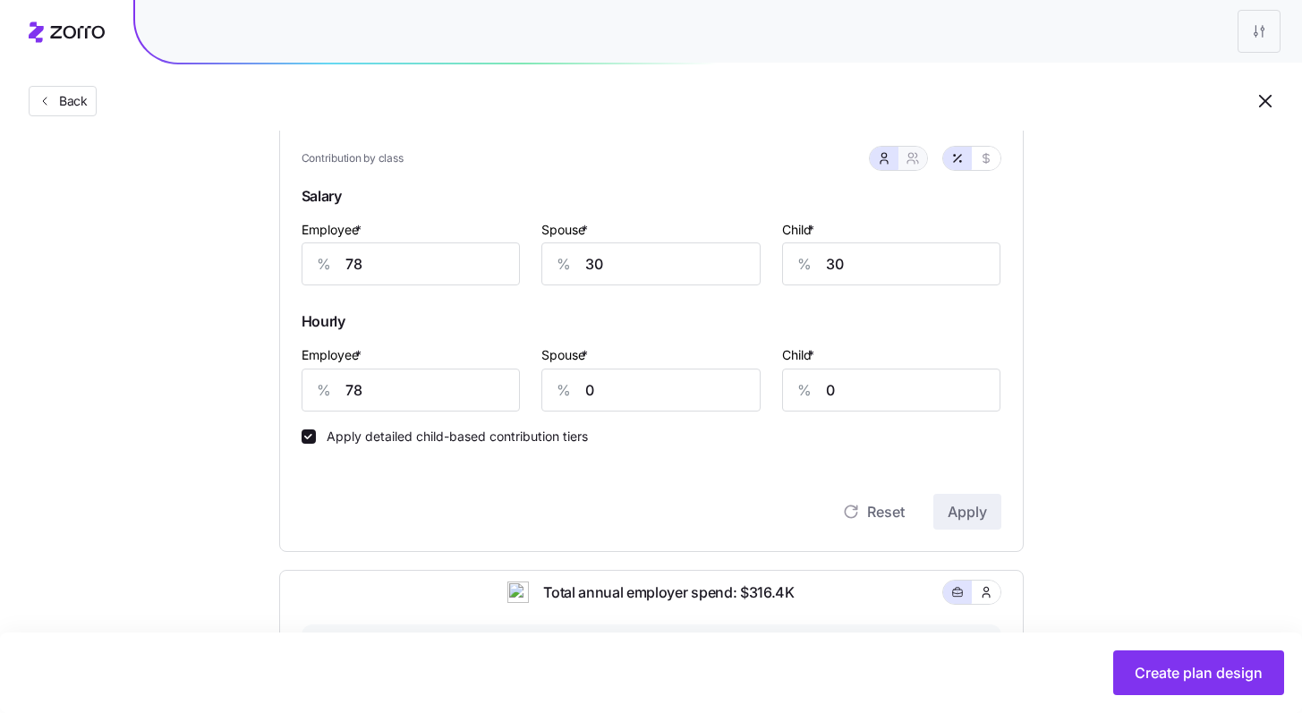
click at [721, 169] on button "button" at bounding box center [913, 158] width 29 height 23
type input "54"
type input "59"
type input "39"
type input "46"
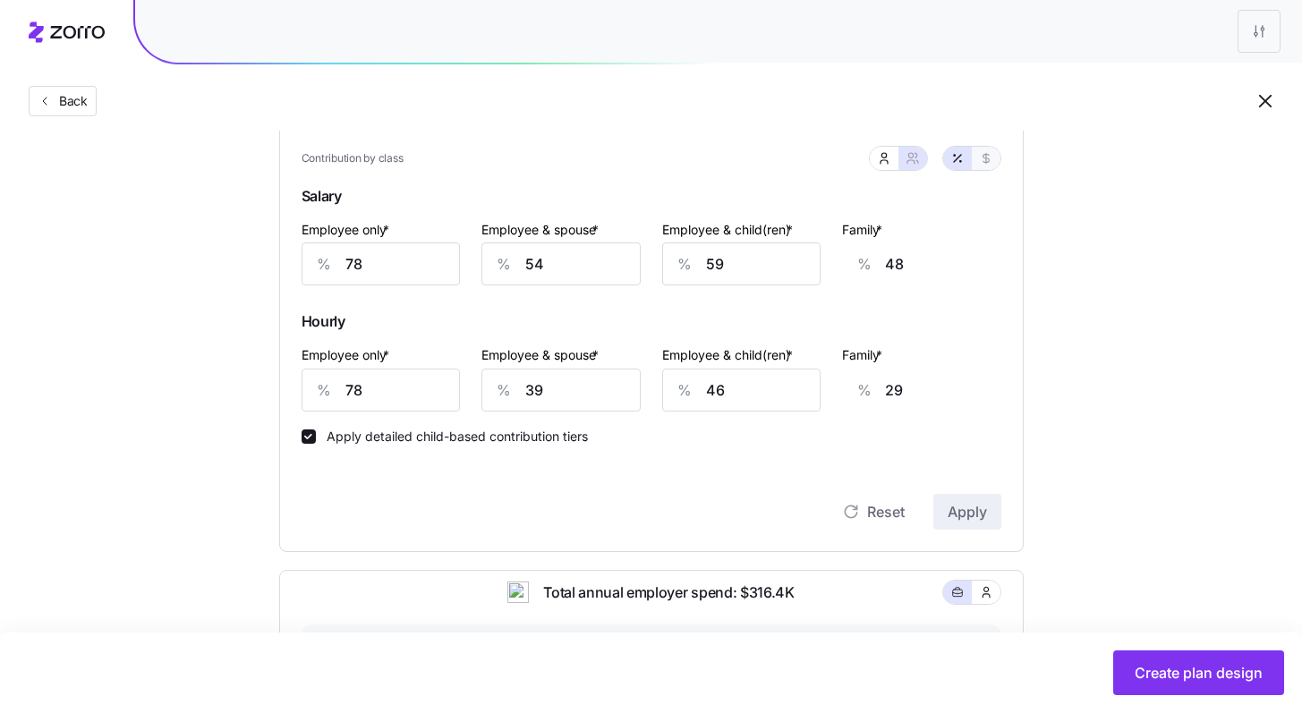
click at [721, 164] on button "button" at bounding box center [986, 158] width 29 height 23
type input "656"
type input "909"
type input "828"
type input "656"
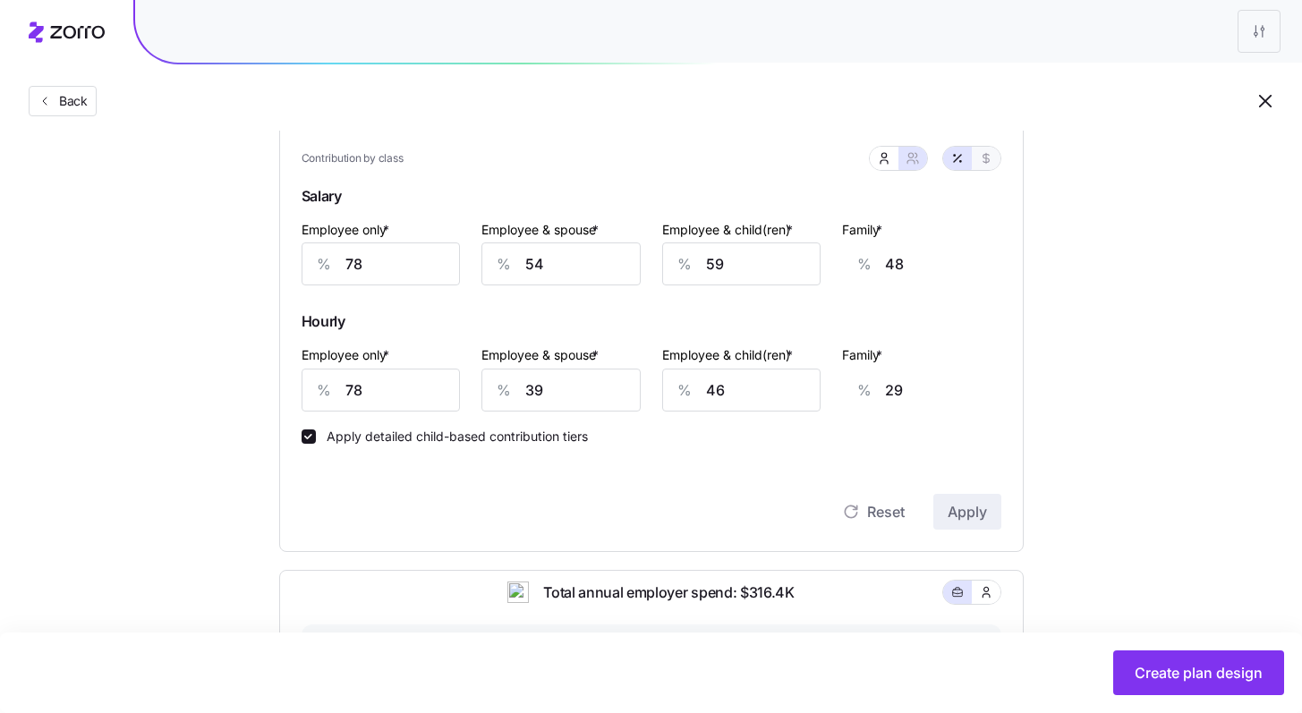
type input "656"
type input "1081"
type input "656"
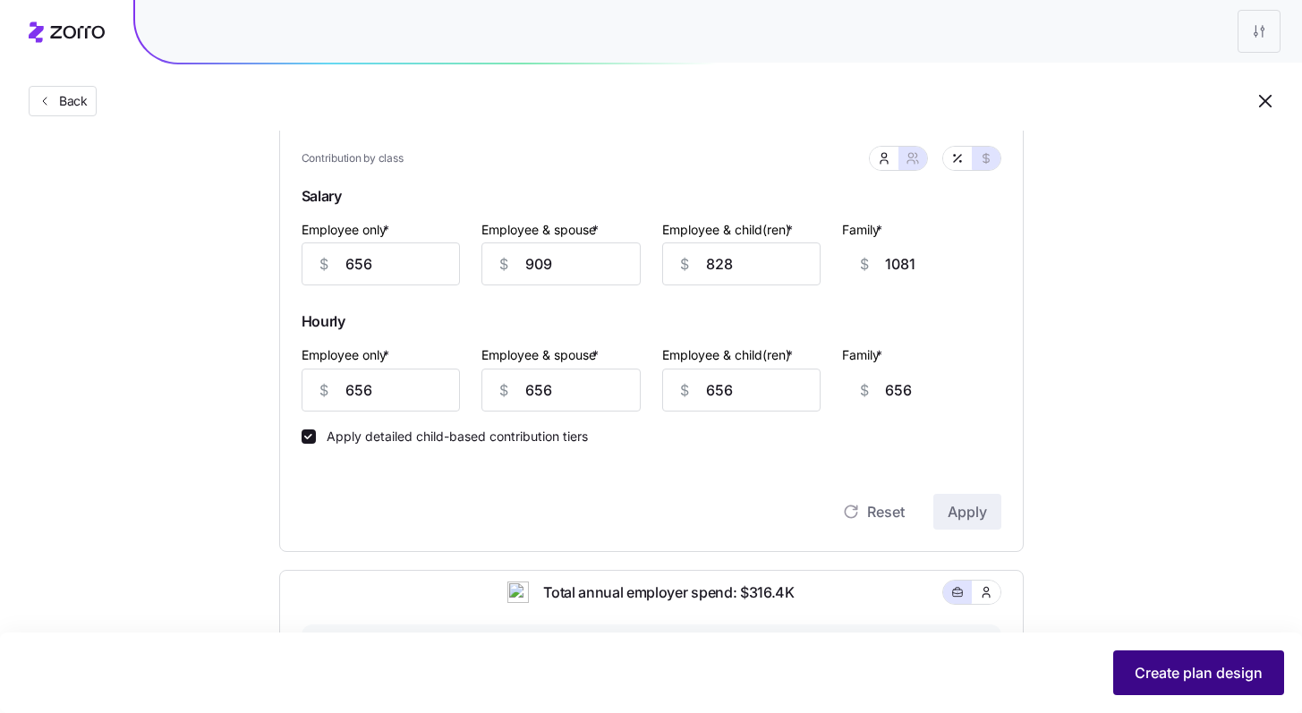
click at [721, 641] on span "Create plan design" at bounding box center [1199, 672] width 128 height 21
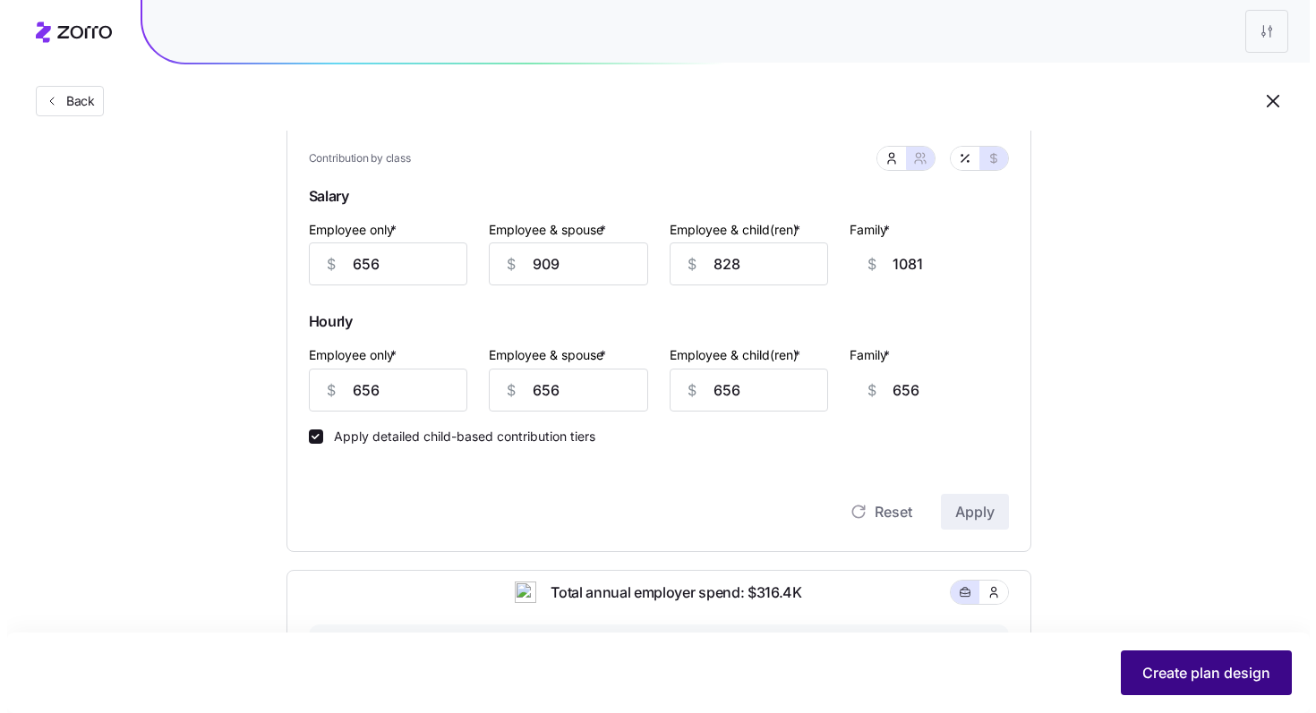
scroll to position [0, 0]
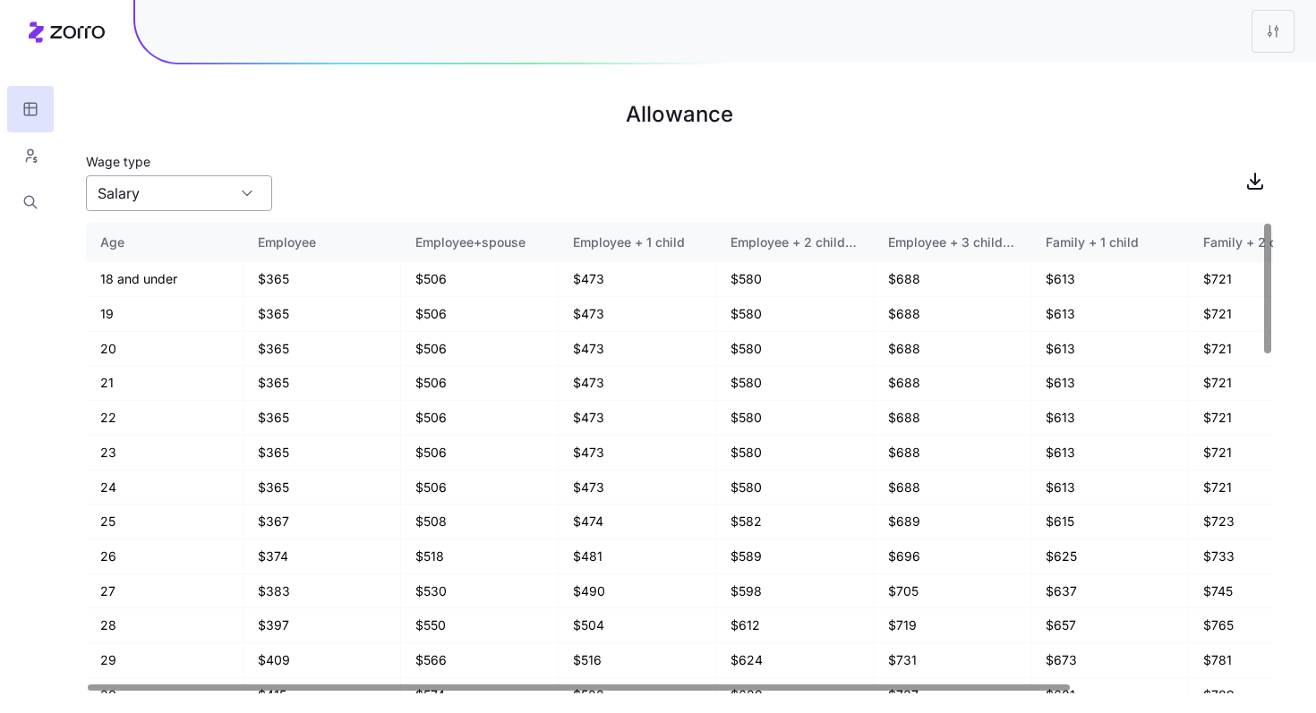
click at [239, 207] on input "Salary" at bounding box center [179, 193] width 186 height 36
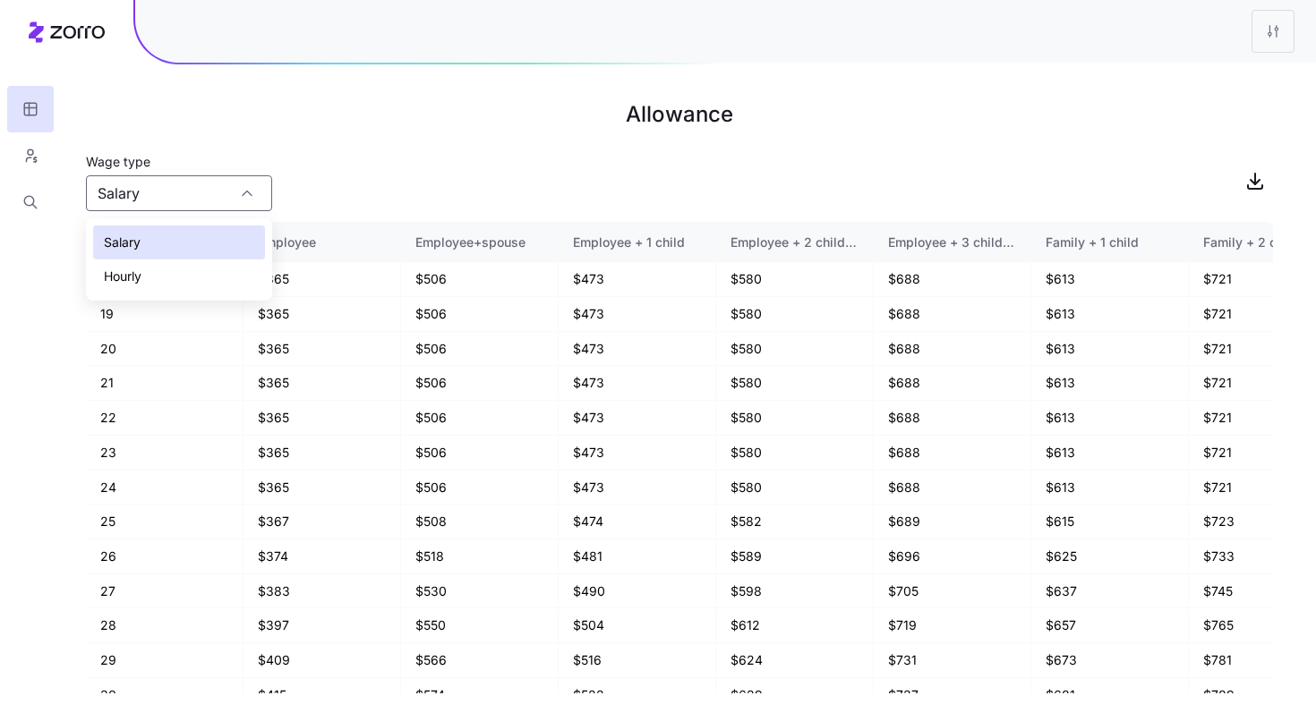
click at [177, 275] on div "Hourly" at bounding box center [179, 277] width 172 height 34
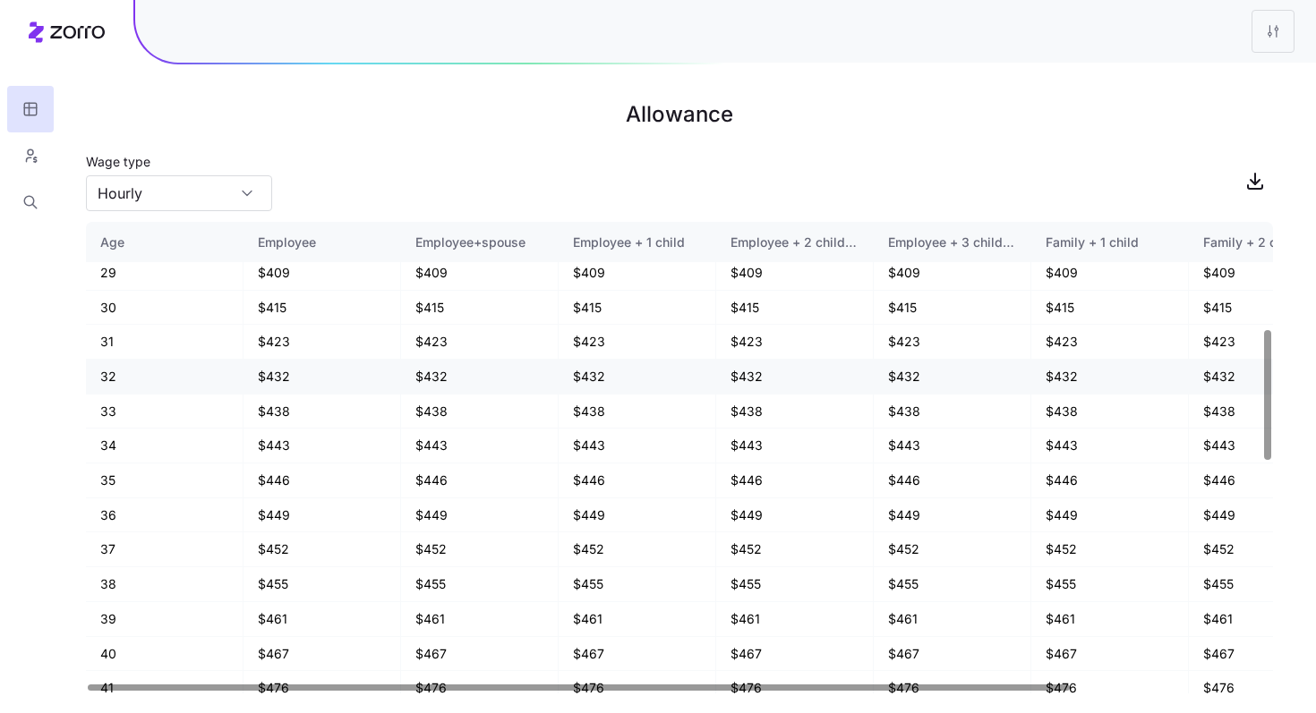
scroll to position [388, 0]
click at [222, 186] on input "Hourly" at bounding box center [179, 193] width 186 height 36
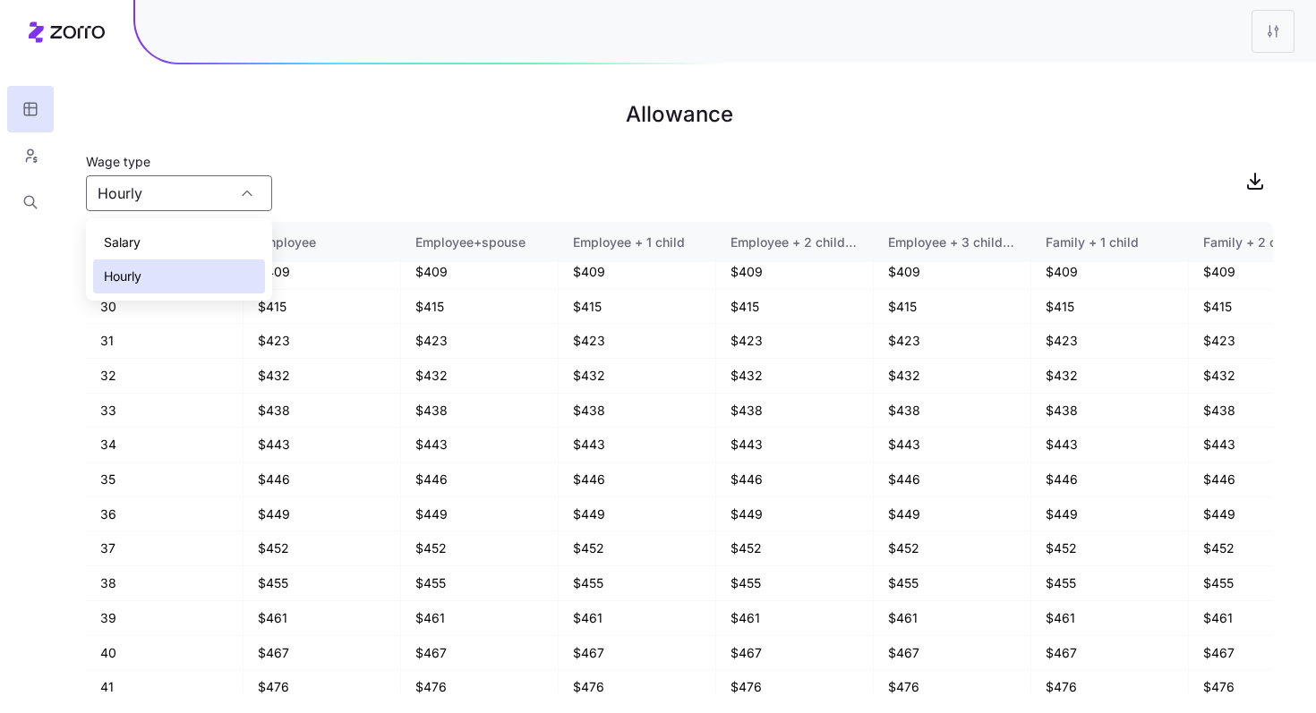
click at [195, 236] on div "Salary" at bounding box center [179, 243] width 172 height 34
type input "Salary"
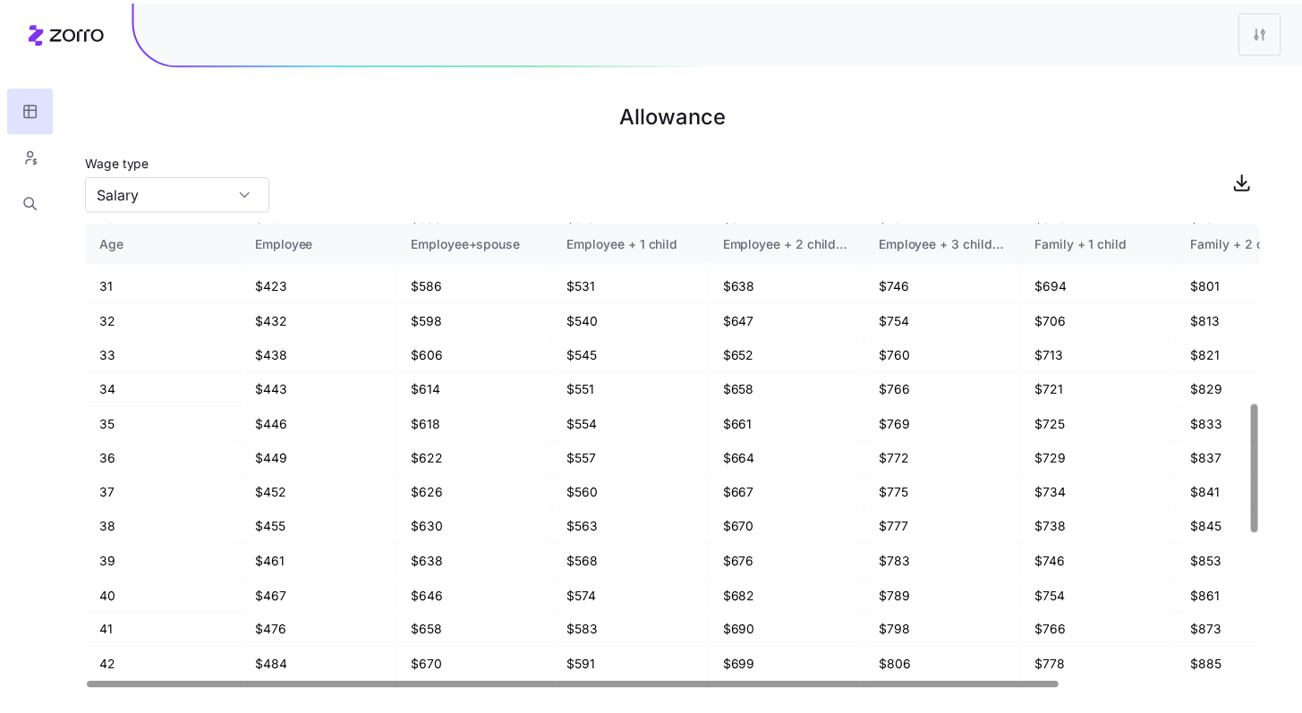
scroll to position [660, 0]
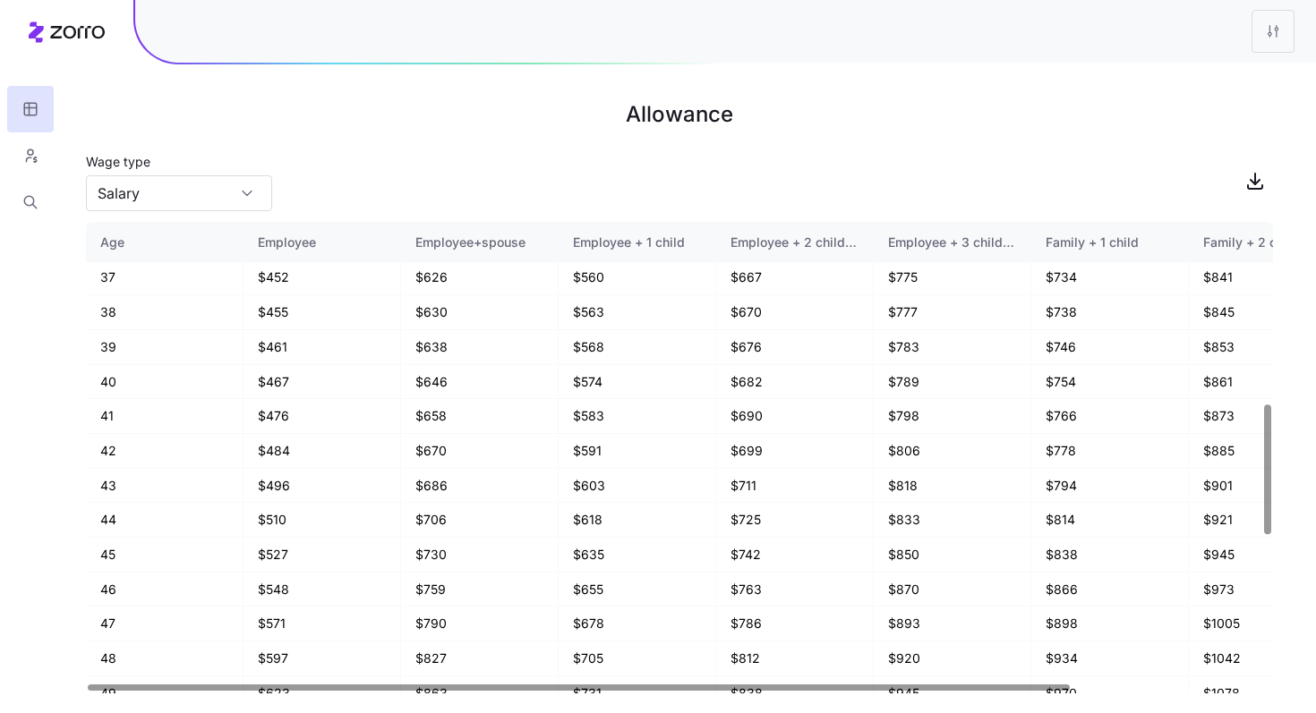
click at [436, 209] on div "Wage type Salary" at bounding box center [679, 180] width 1187 height 61
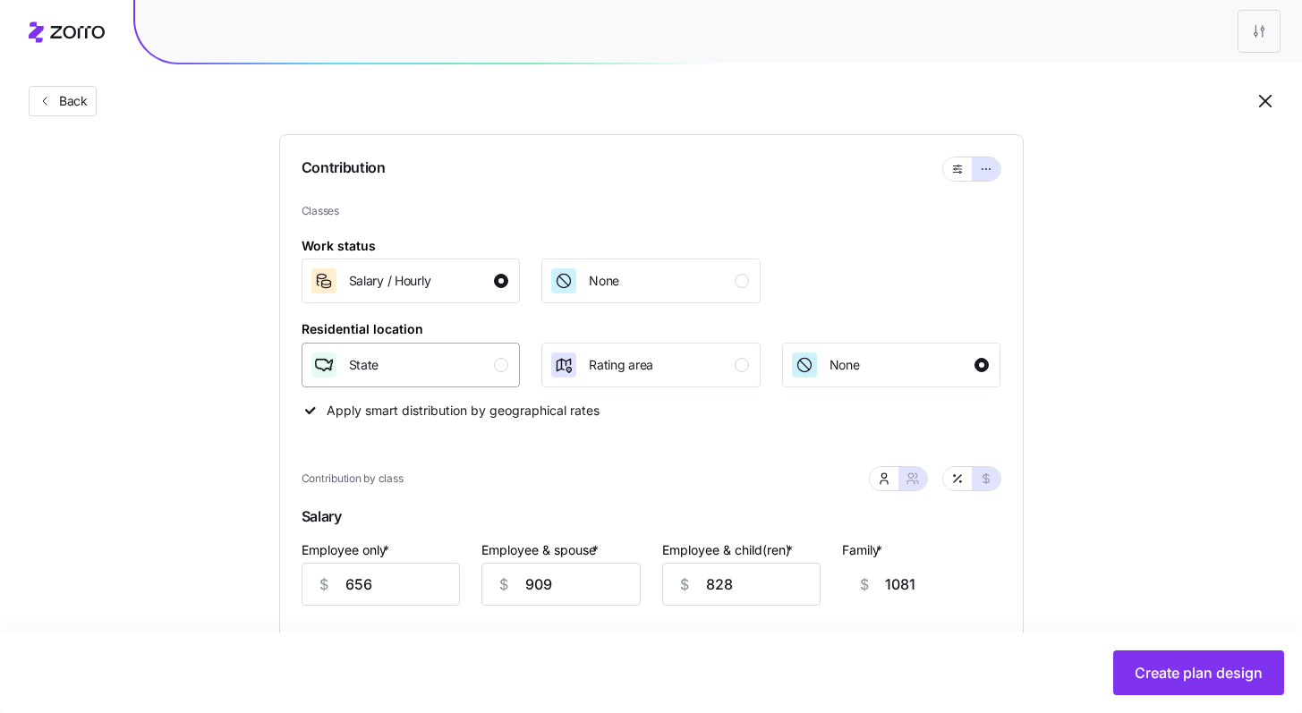
scroll to position [311, 0]
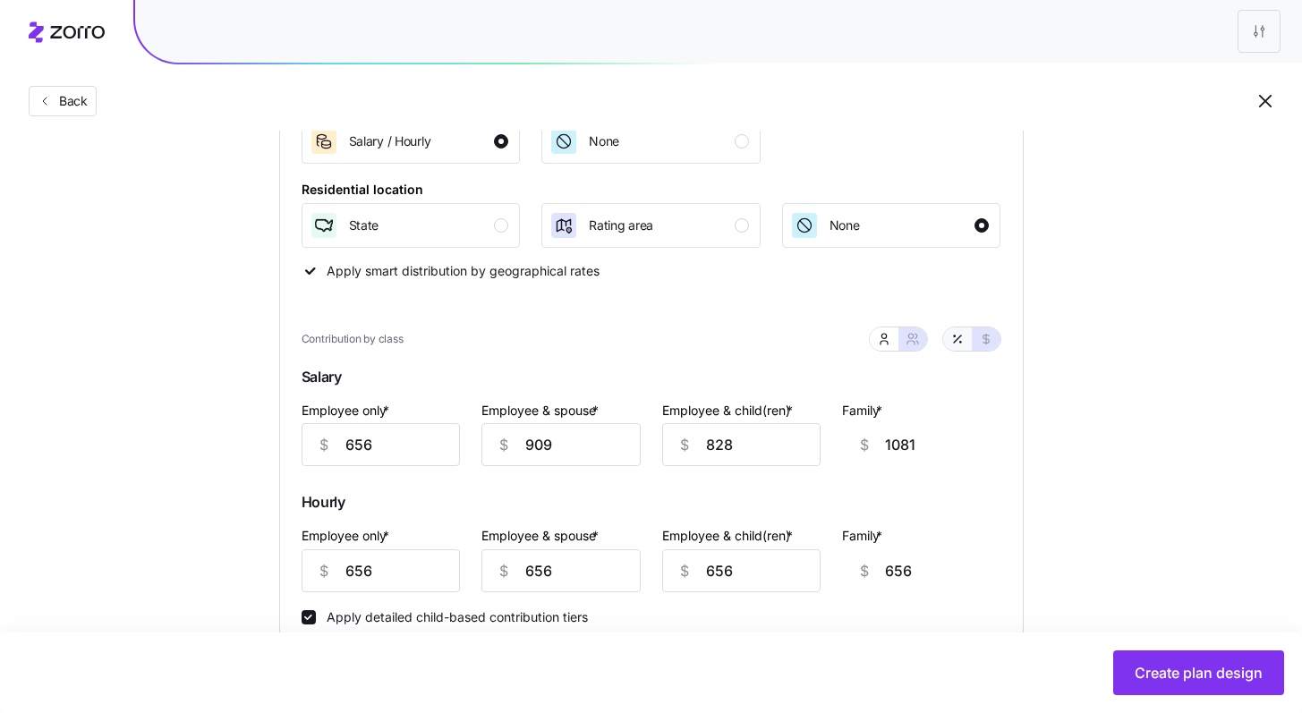
click at [721, 350] on button "button" at bounding box center [957, 339] width 29 height 23
type input "78"
type input "54"
type input "59"
type input "48"
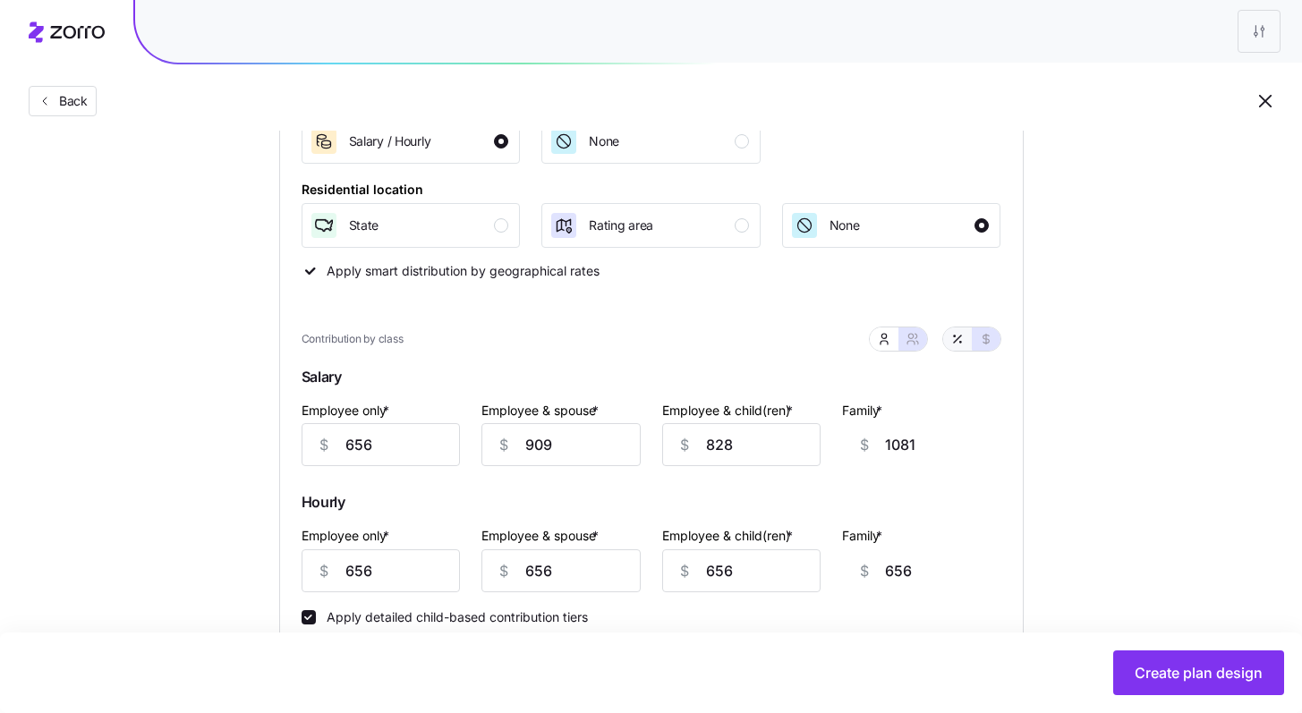
type input "78"
type input "39"
type input "46"
type input "29"
drag, startPoint x: 421, startPoint y: 438, endPoint x: 268, endPoint y: 426, distance: 152.6
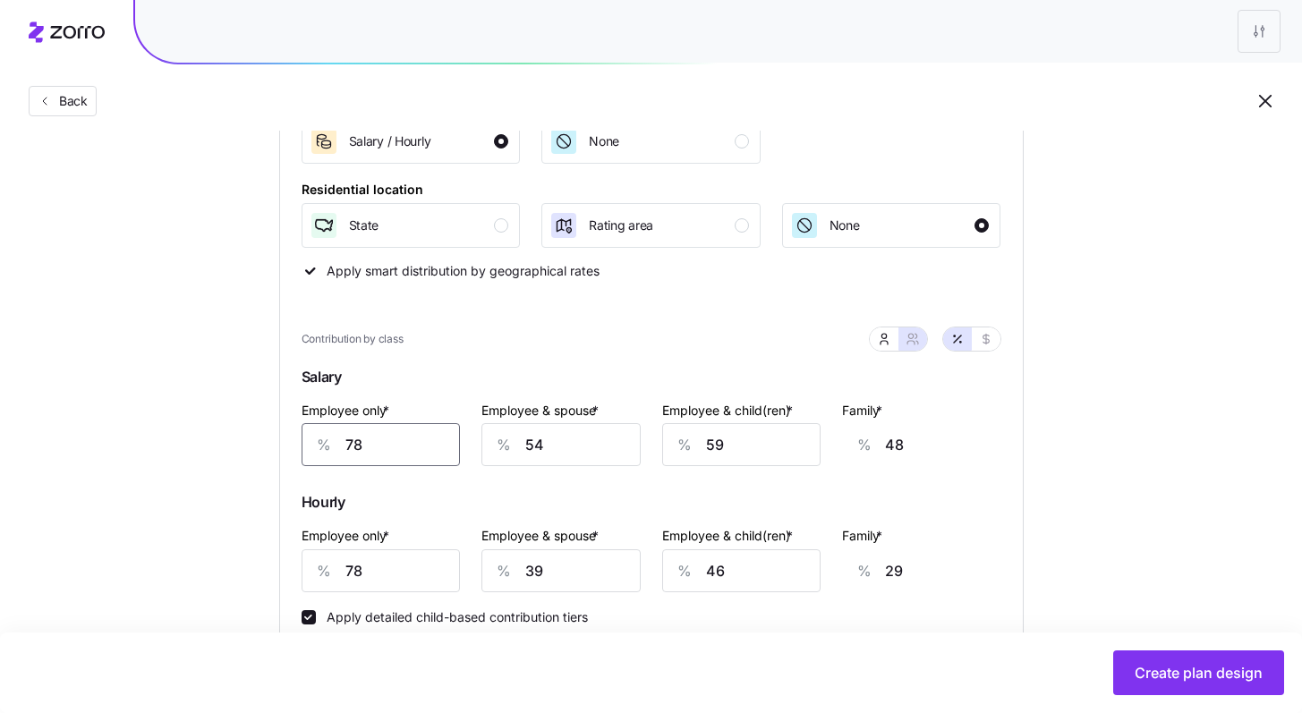
click at [317, 430] on div "% 78" at bounding box center [381, 444] width 159 height 43
type input "7"
type input "74"
type input "79"
type input "48"
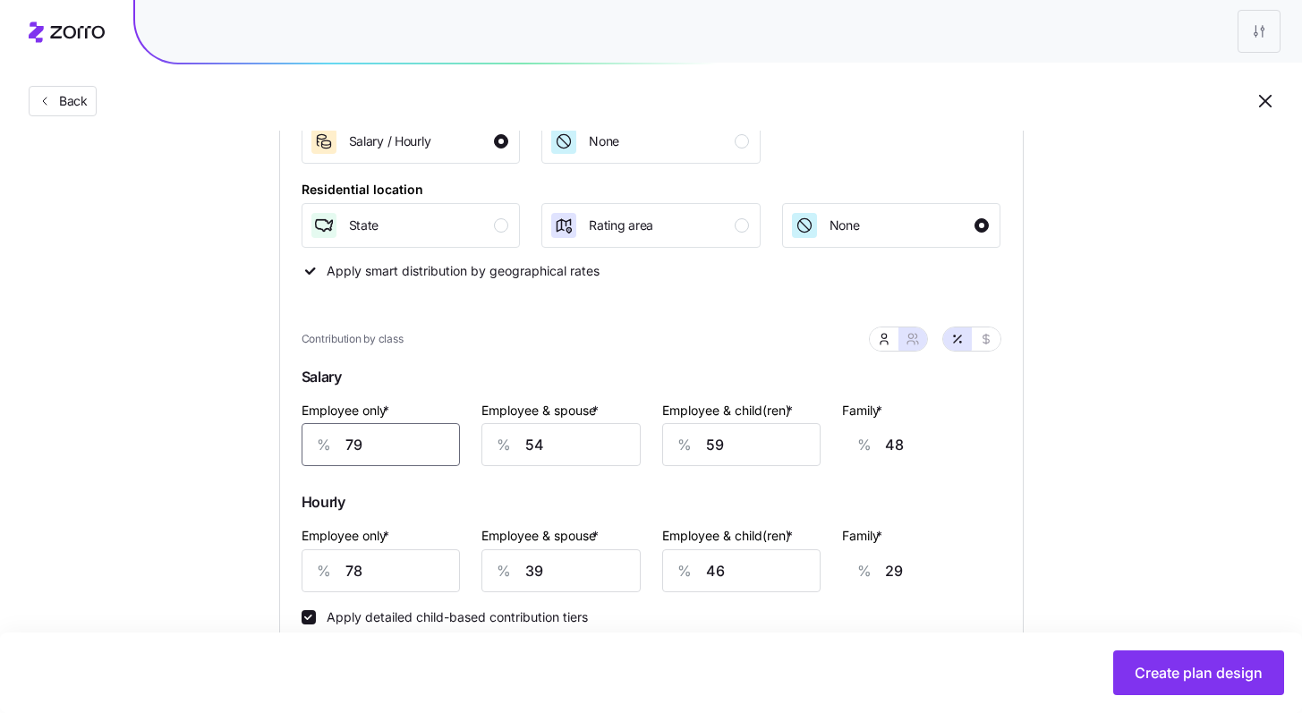
type input "79"
drag, startPoint x: 342, startPoint y: 567, endPoint x: 263, endPoint y: 548, distance: 81.0
click at [271, 550] on div "Compliant Industry Generous Current Contribution Classes Work status Salary / H…" at bounding box center [652, 586] width 802 height 1381
type input "7"
type input "56"
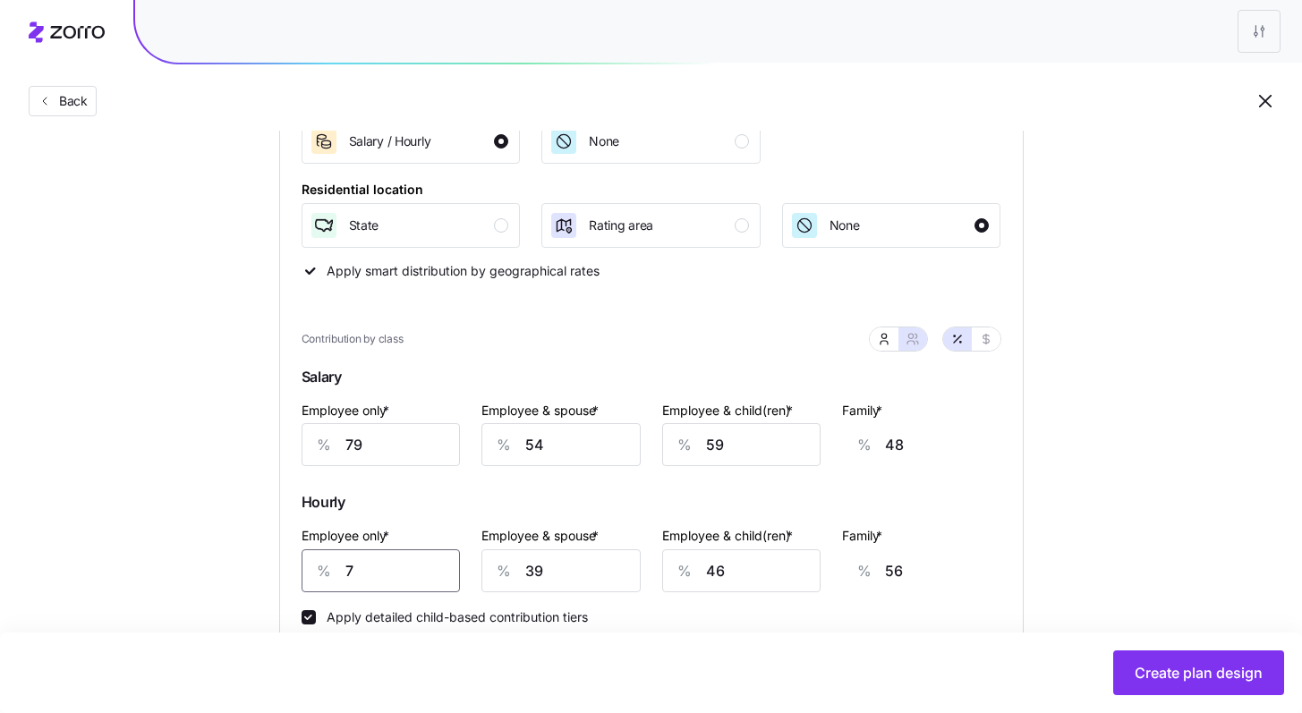
type input "79"
type input "29"
type input "79"
click at [721, 641] on button "Create plan design" at bounding box center [1198, 673] width 171 height 45
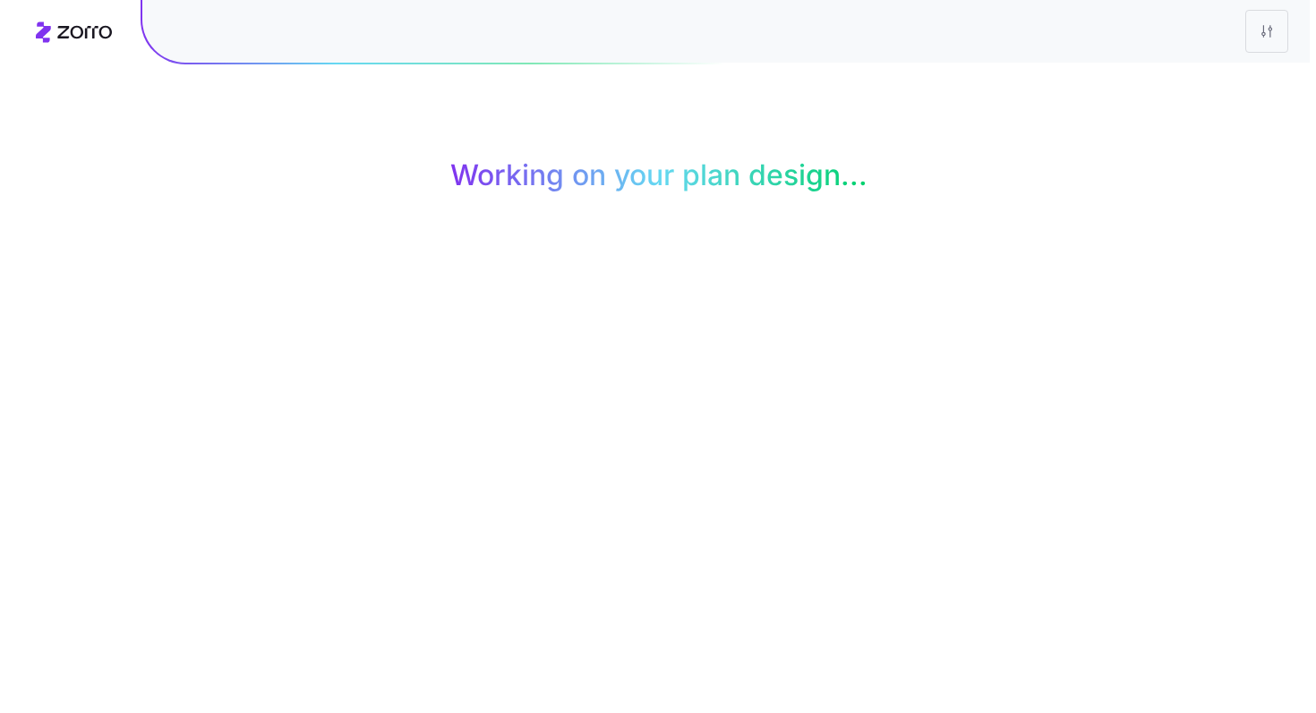
scroll to position [0, 0]
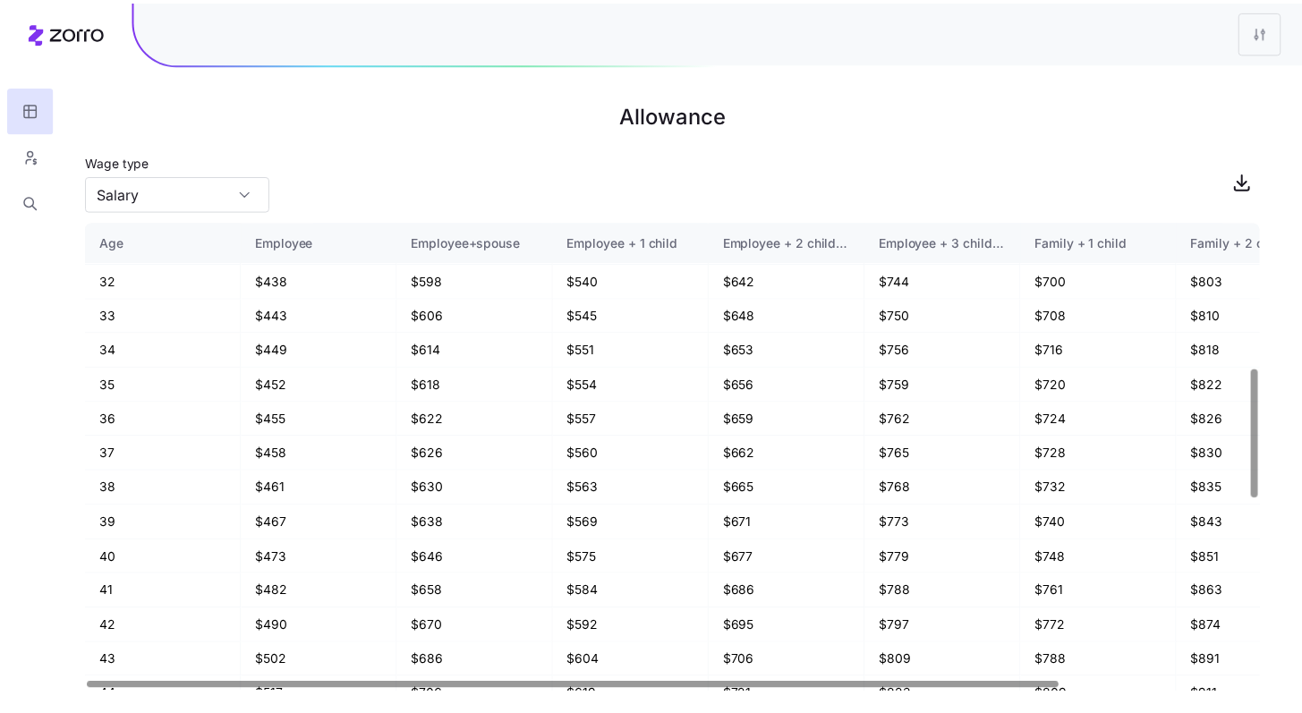
scroll to position [531, 0]
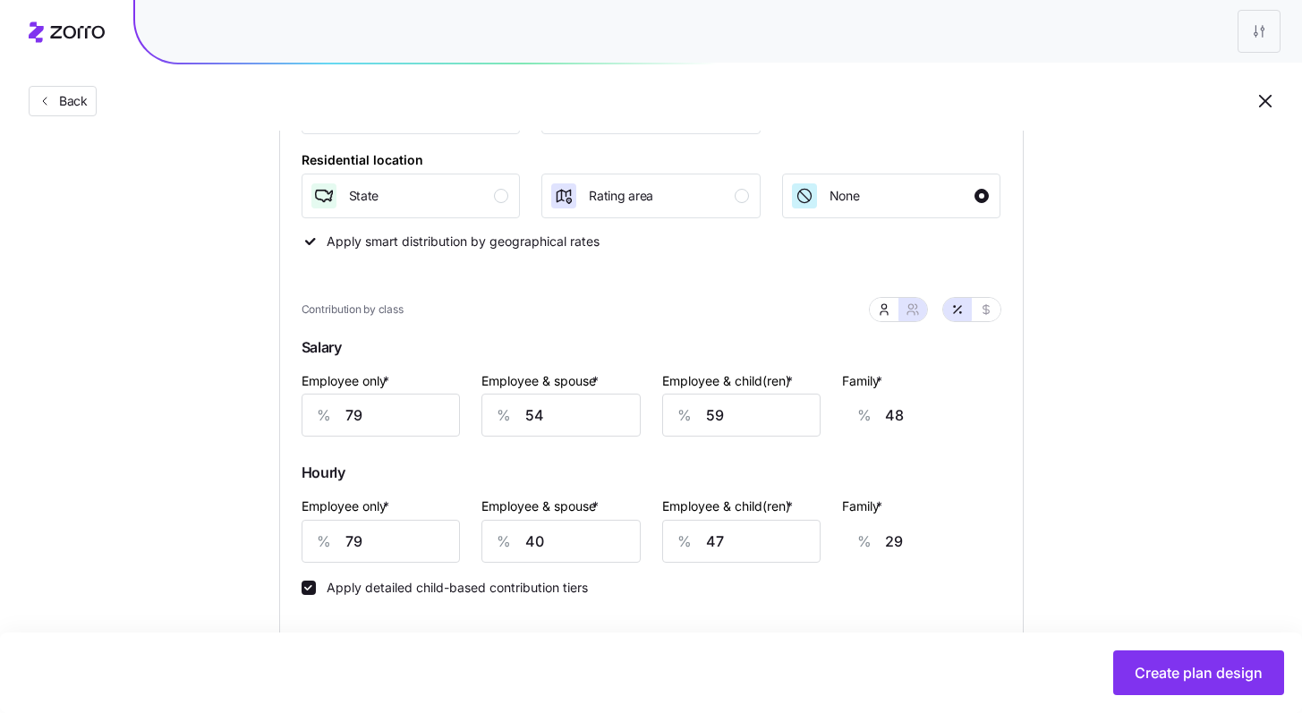
scroll to position [340, 0]
click at [721, 202] on div "button" at bounding box center [742, 197] width 14 height 14
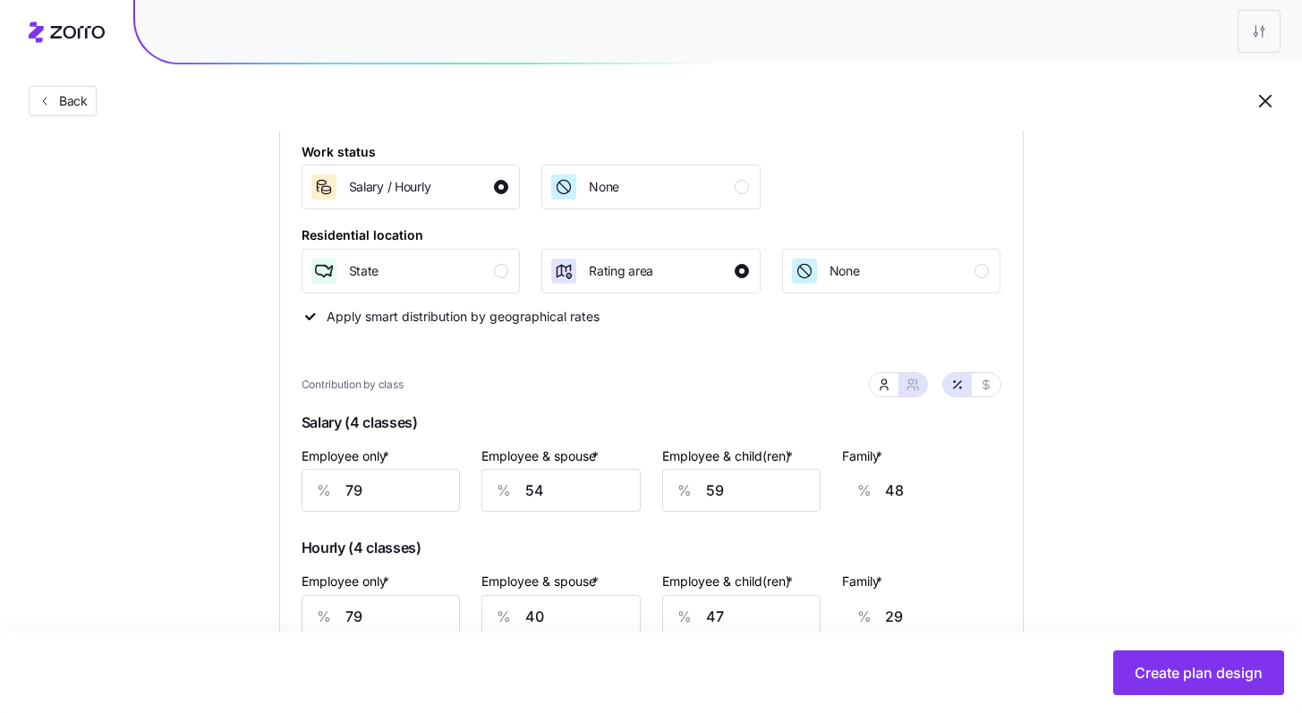
scroll to position [264, 0]
click at [504, 274] on div "button" at bounding box center [501, 273] width 14 height 14
click at [721, 280] on div "Rating area" at bounding box center [650, 273] width 200 height 29
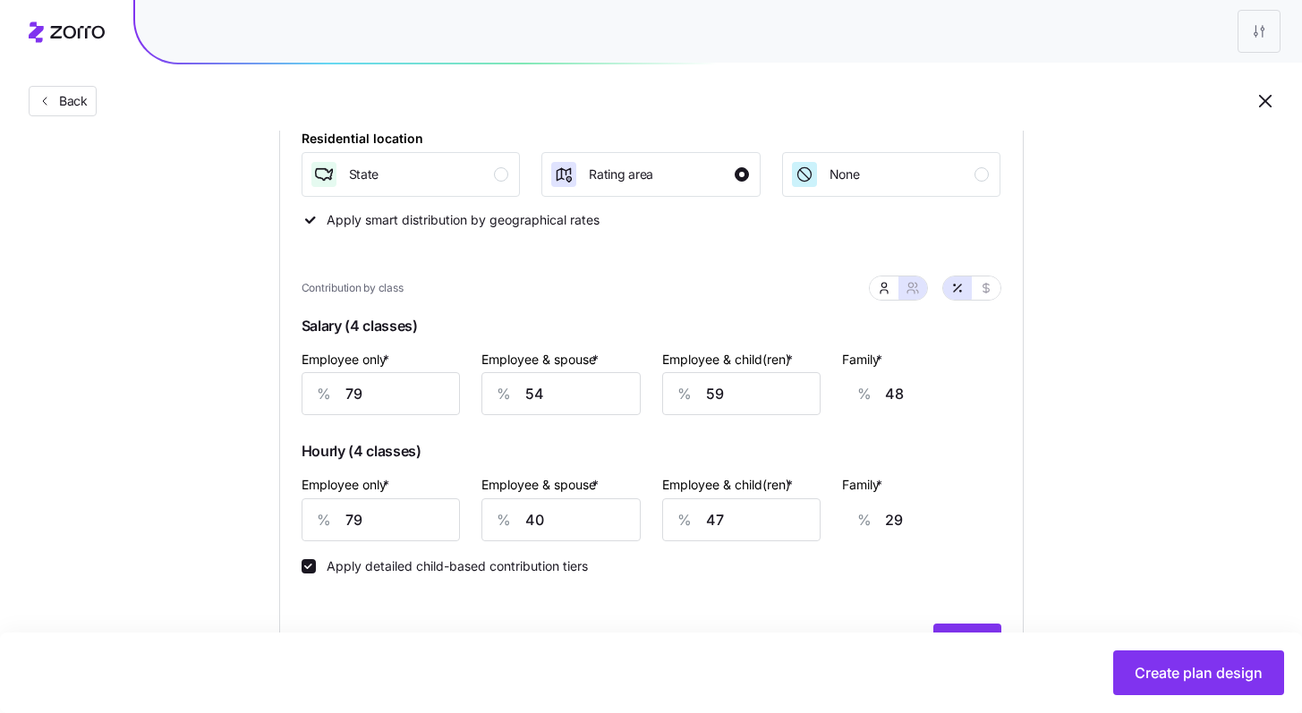
scroll to position [370, 0]
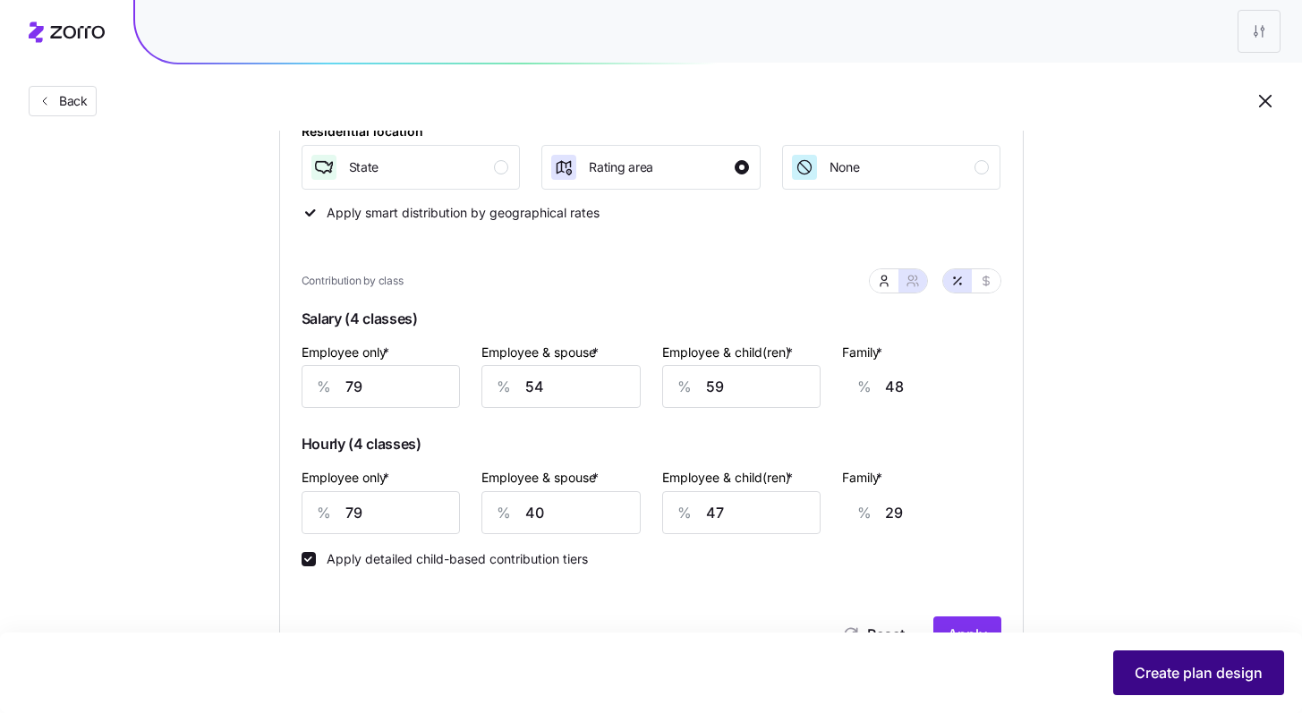
click at [721, 641] on span "Create plan design" at bounding box center [1199, 672] width 128 height 21
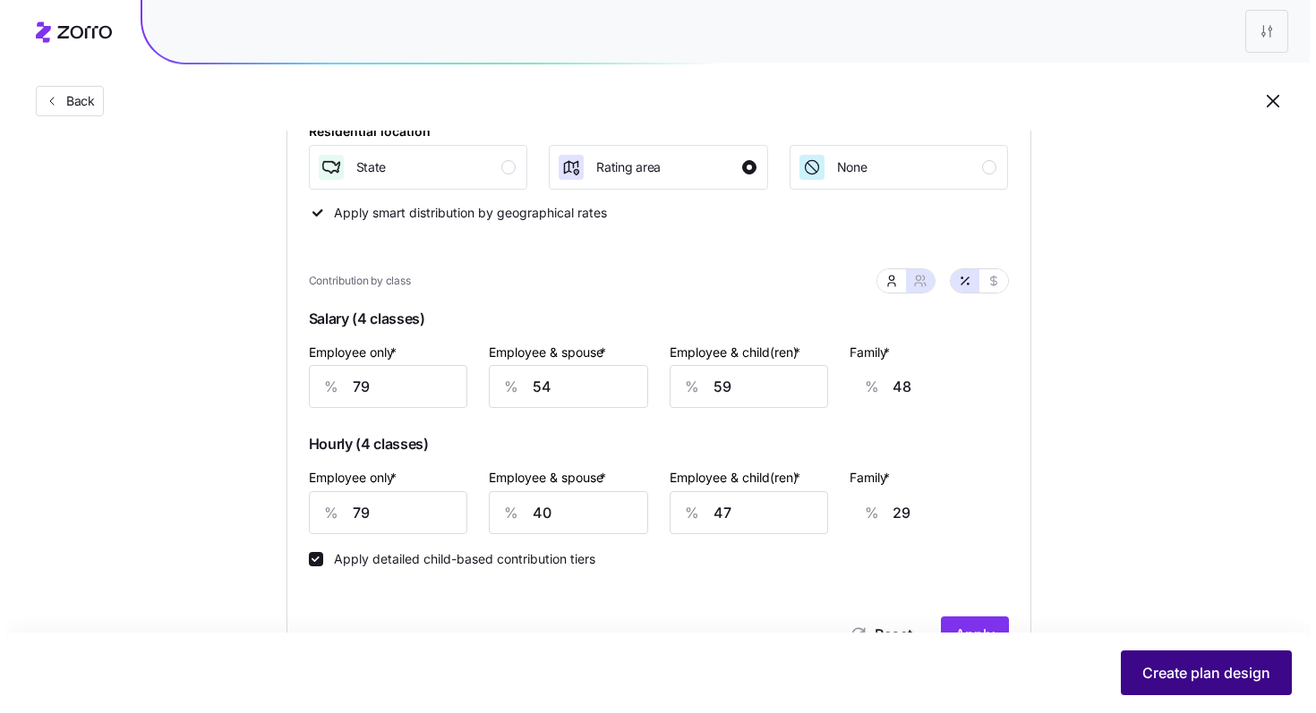
scroll to position [0, 0]
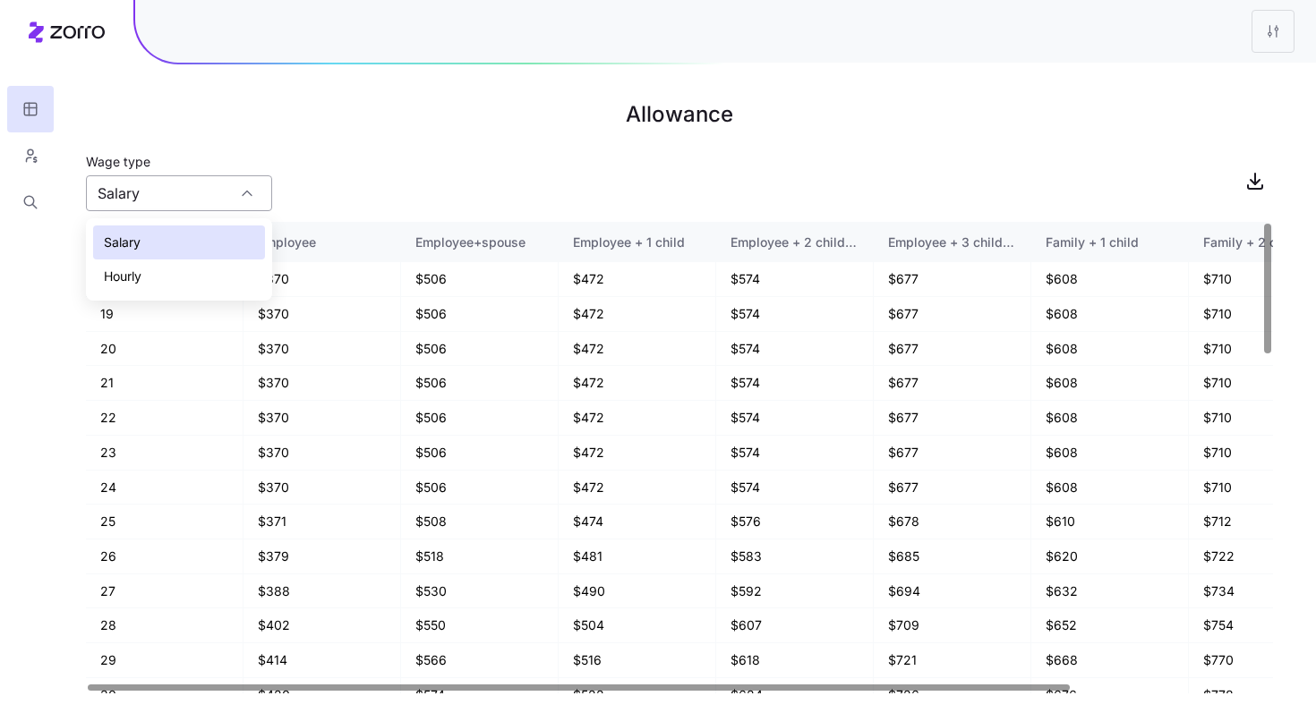
click at [234, 208] on input "Salary" at bounding box center [179, 193] width 186 height 36
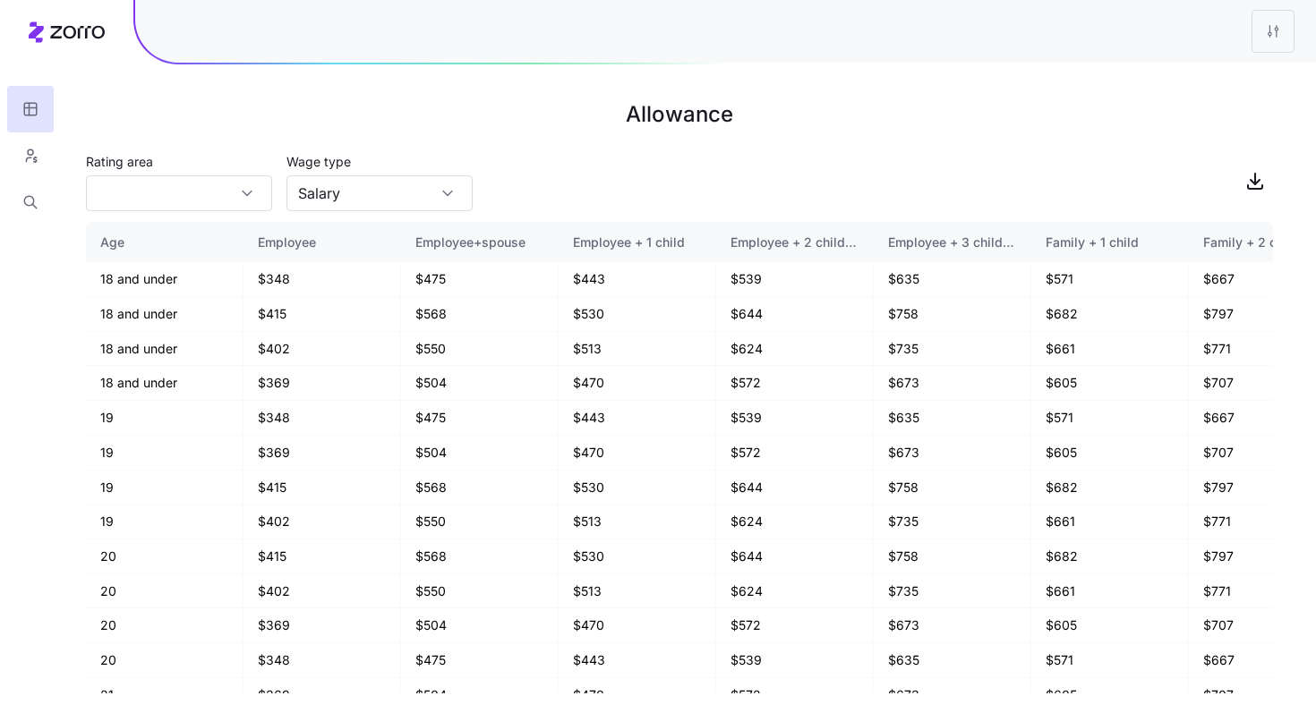
click at [702, 215] on main "Allowance Rating area Wage type Salary Age Employee Employee+spouse Employee + …" at bounding box center [658, 356] width 1316 height 713
click at [239, 188] on div at bounding box center [179, 193] width 186 height 36
click at [192, 266] on div "GA-6" at bounding box center [179, 277] width 172 height 34
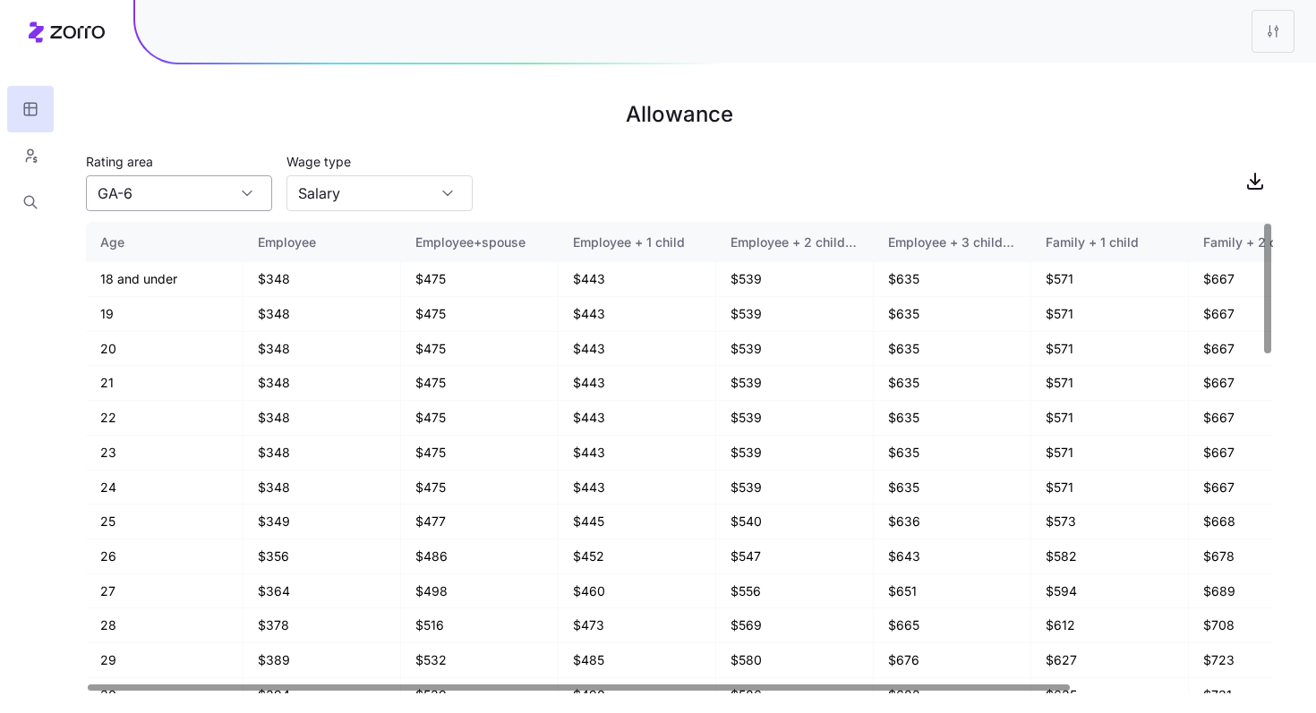
click at [218, 201] on input "GA-6" at bounding box center [179, 193] width 186 height 36
click at [188, 232] on div "GA-12" at bounding box center [179, 243] width 172 height 34
click at [225, 207] on input "GA-12" at bounding box center [179, 193] width 186 height 36
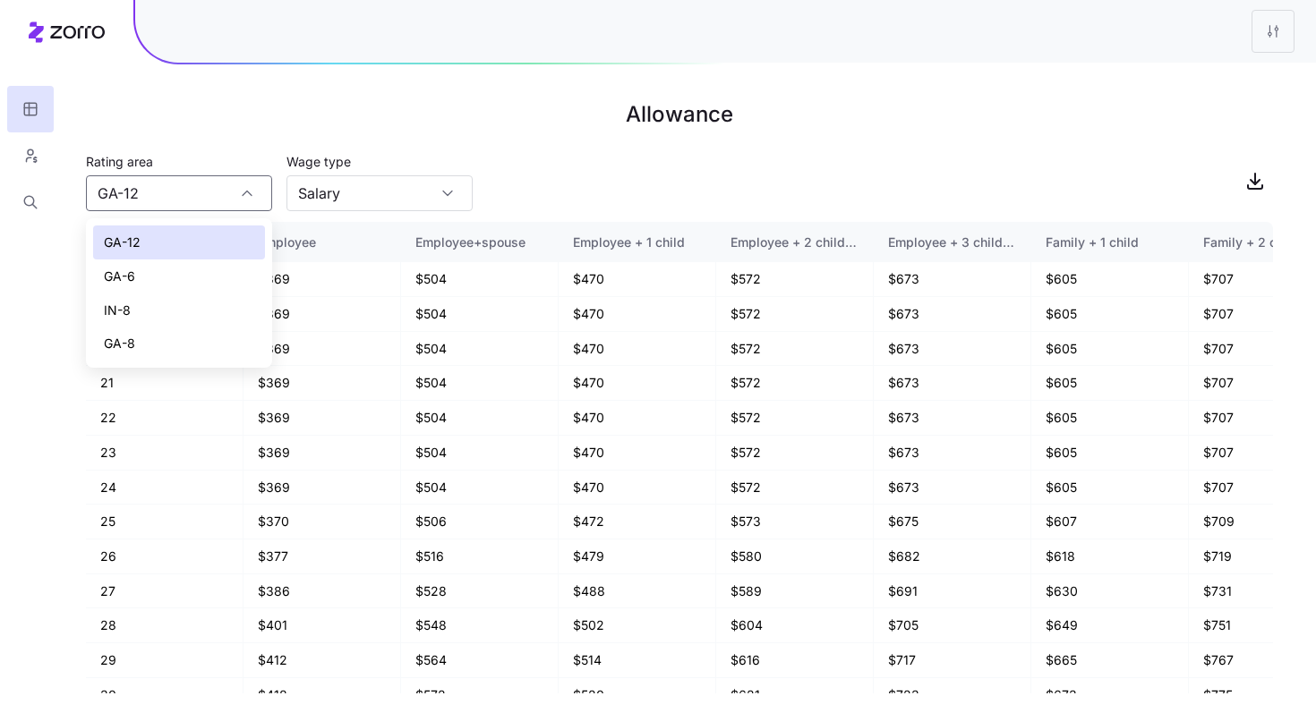
click at [157, 333] on div "GA-8" at bounding box center [179, 344] width 172 height 34
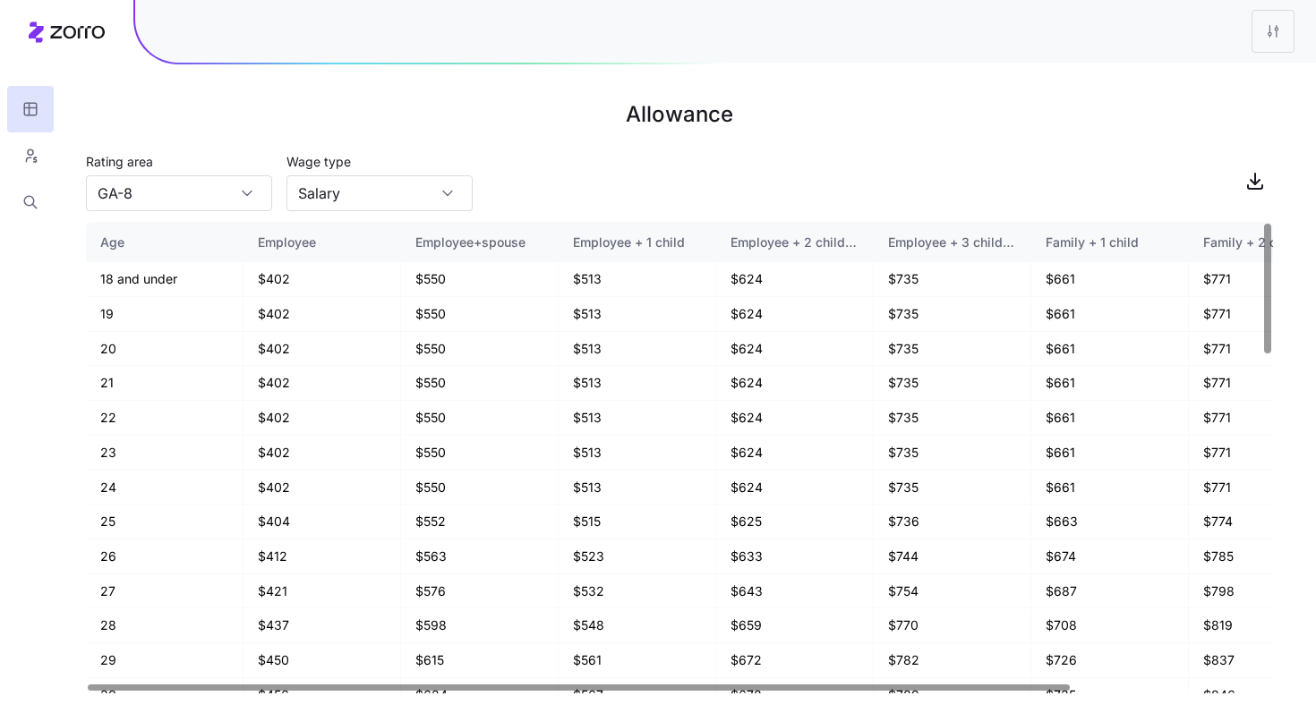
click at [256, 135] on h1 "Allowance" at bounding box center [679, 114] width 1187 height 43
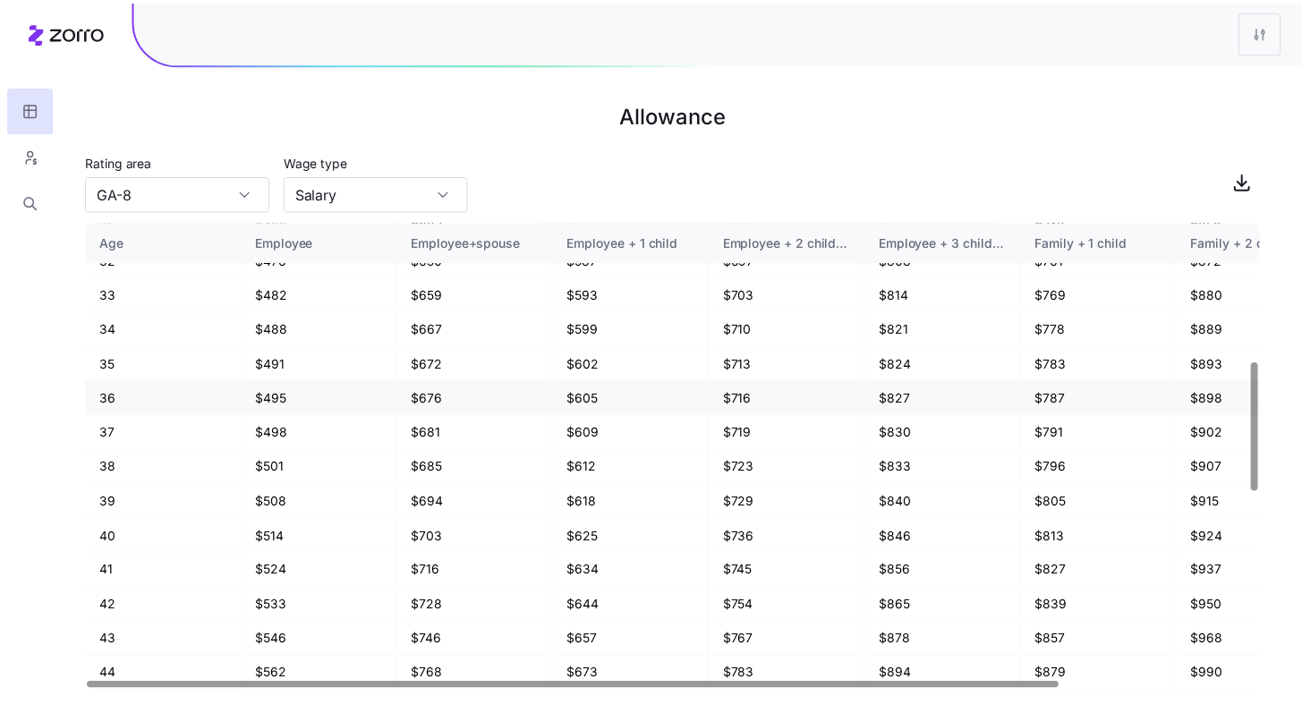
scroll to position [506, 0]
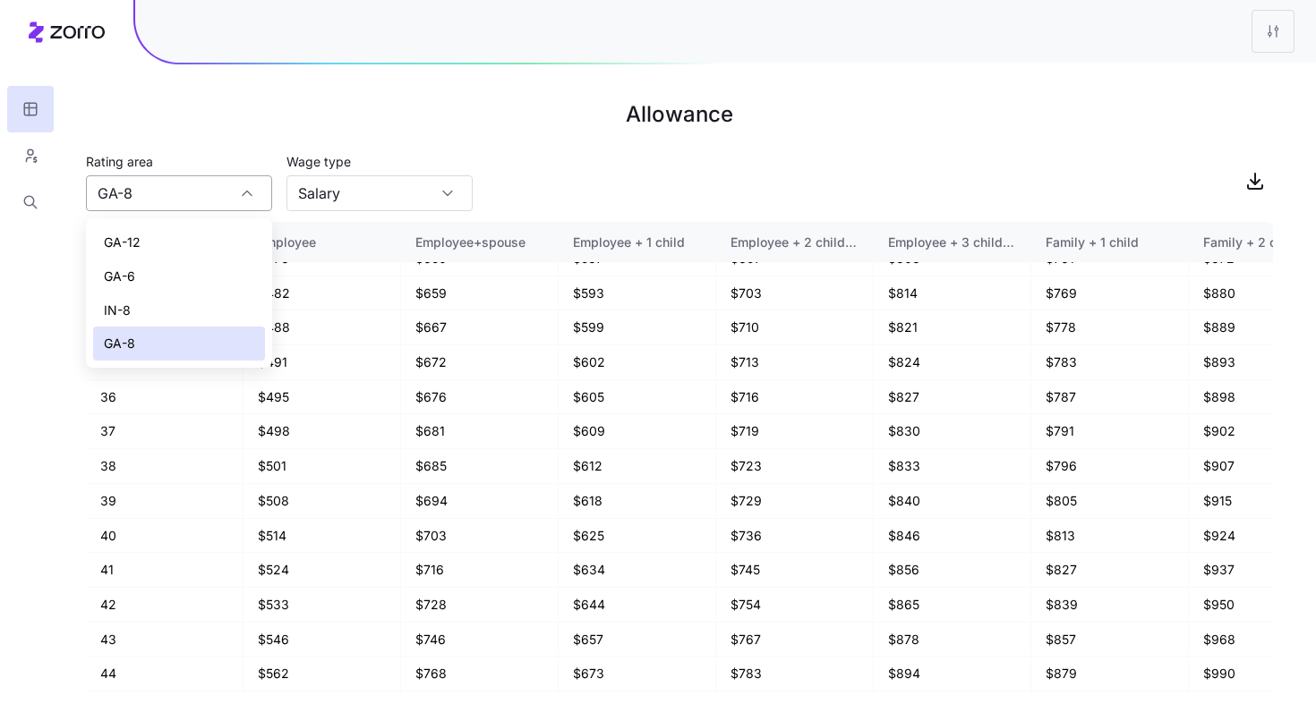
click at [241, 201] on div "GA-8" at bounding box center [179, 193] width 186 height 36
click at [166, 287] on div "GA-6" at bounding box center [179, 277] width 172 height 34
click at [245, 195] on input "GA-6" at bounding box center [179, 193] width 186 height 36
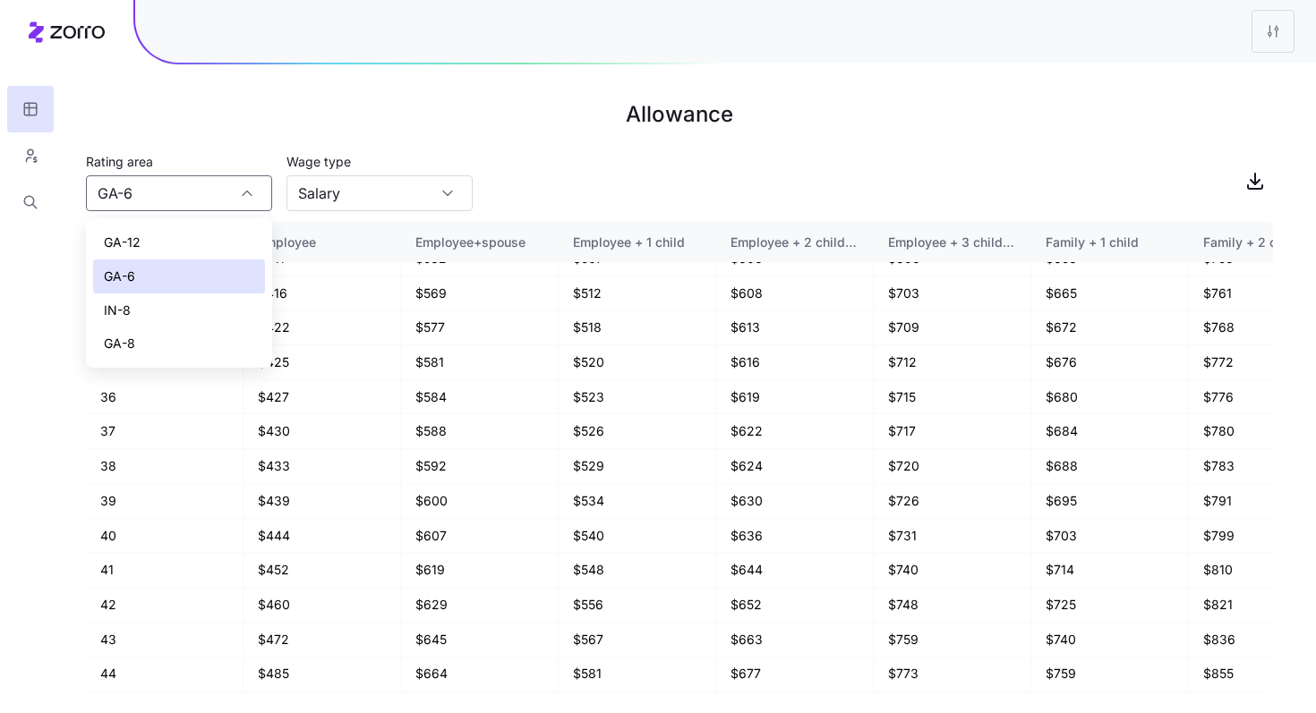
click at [172, 334] on div "GA-8" at bounding box center [179, 344] width 172 height 34
click at [581, 150] on div "Rating area GA-8 Wage type Salary" at bounding box center [679, 180] width 1187 height 61
click at [255, 201] on div "GA-8" at bounding box center [179, 193] width 186 height 36
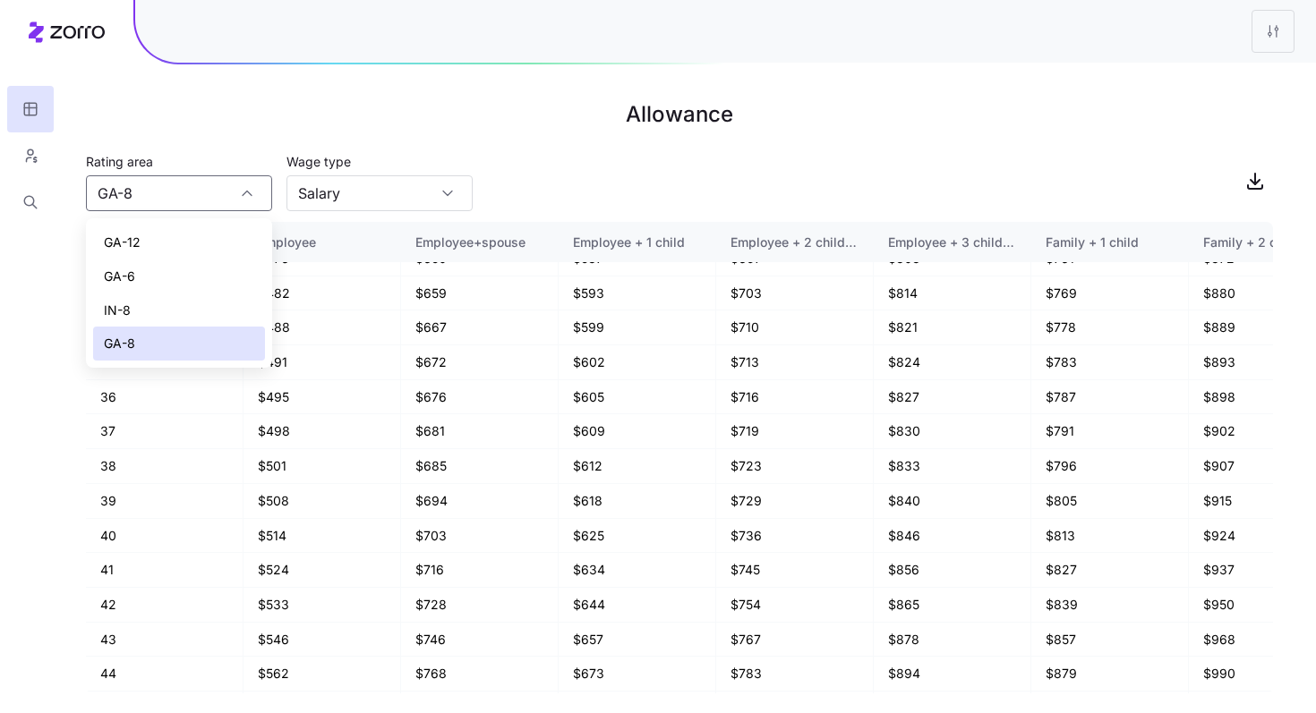
click at [170, 269] on div "GA-6" at bounding box center [179, 277] width 172 height 34
type input "GA-6"
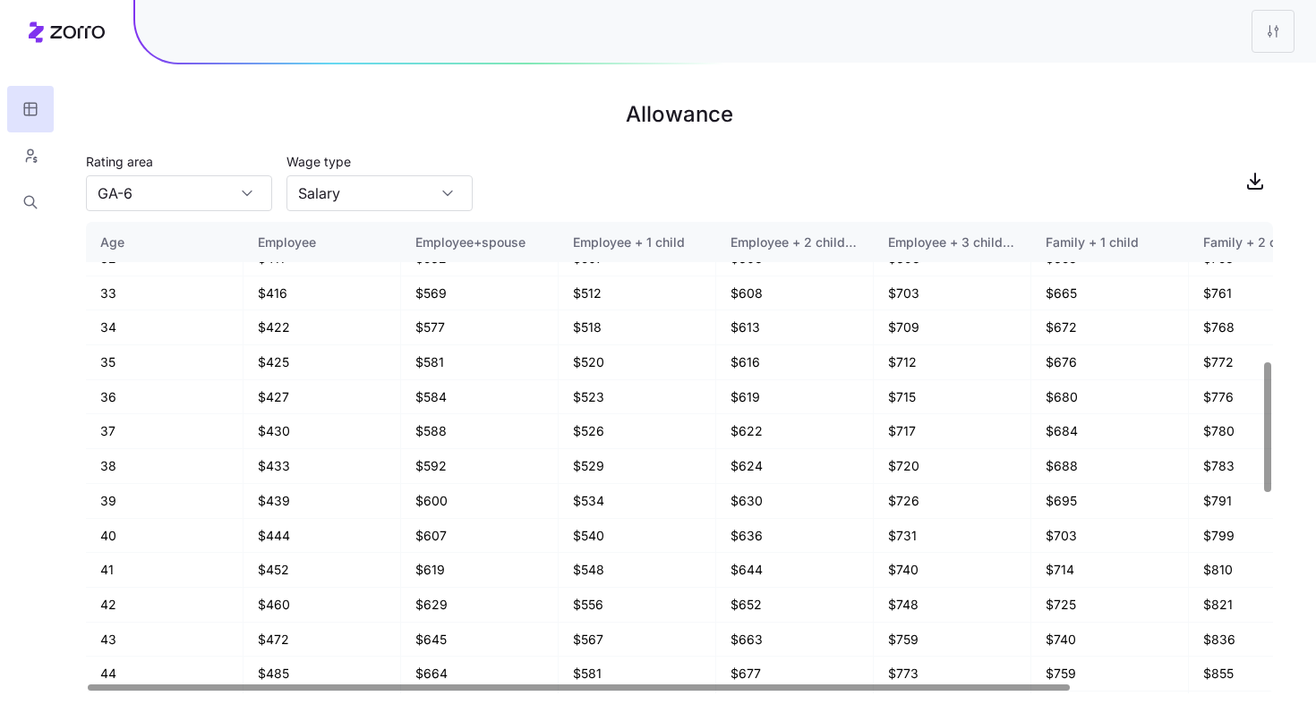
click at [507, 129] on h1 "Allowance" at bounding box center [679, 114] width 1187 height 43
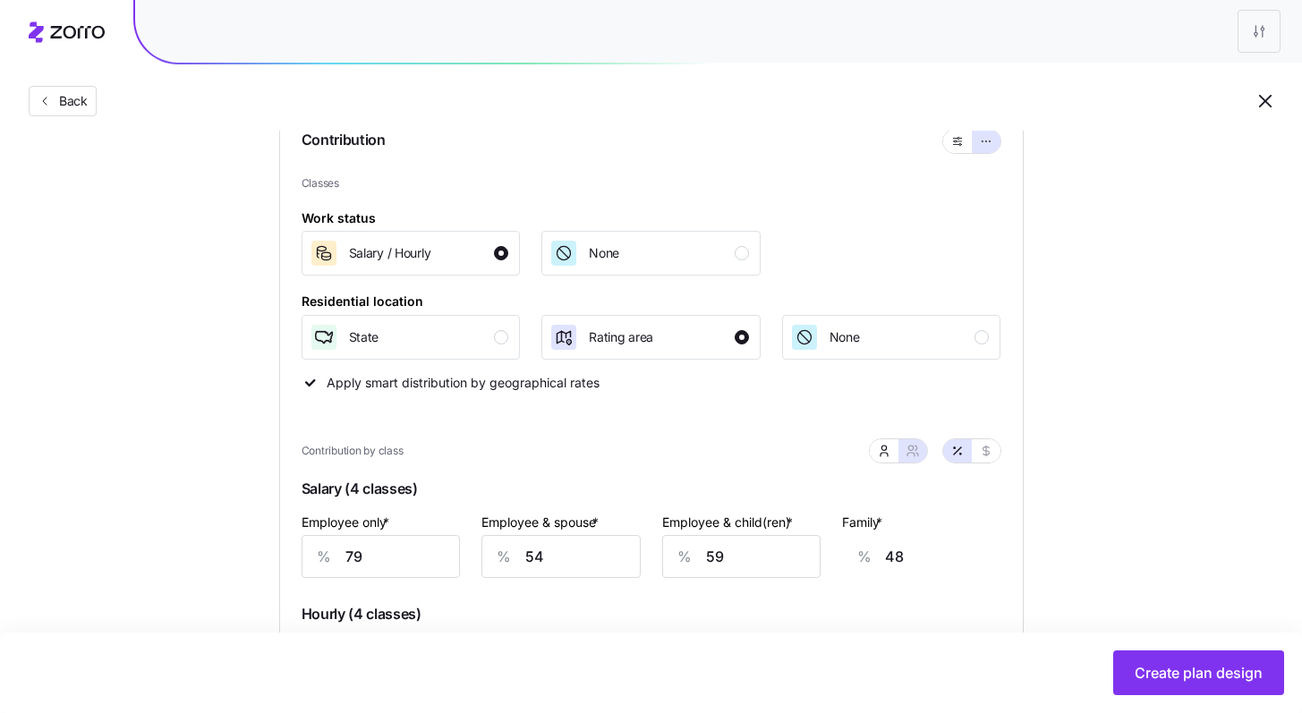
scroll to position [193, 0]
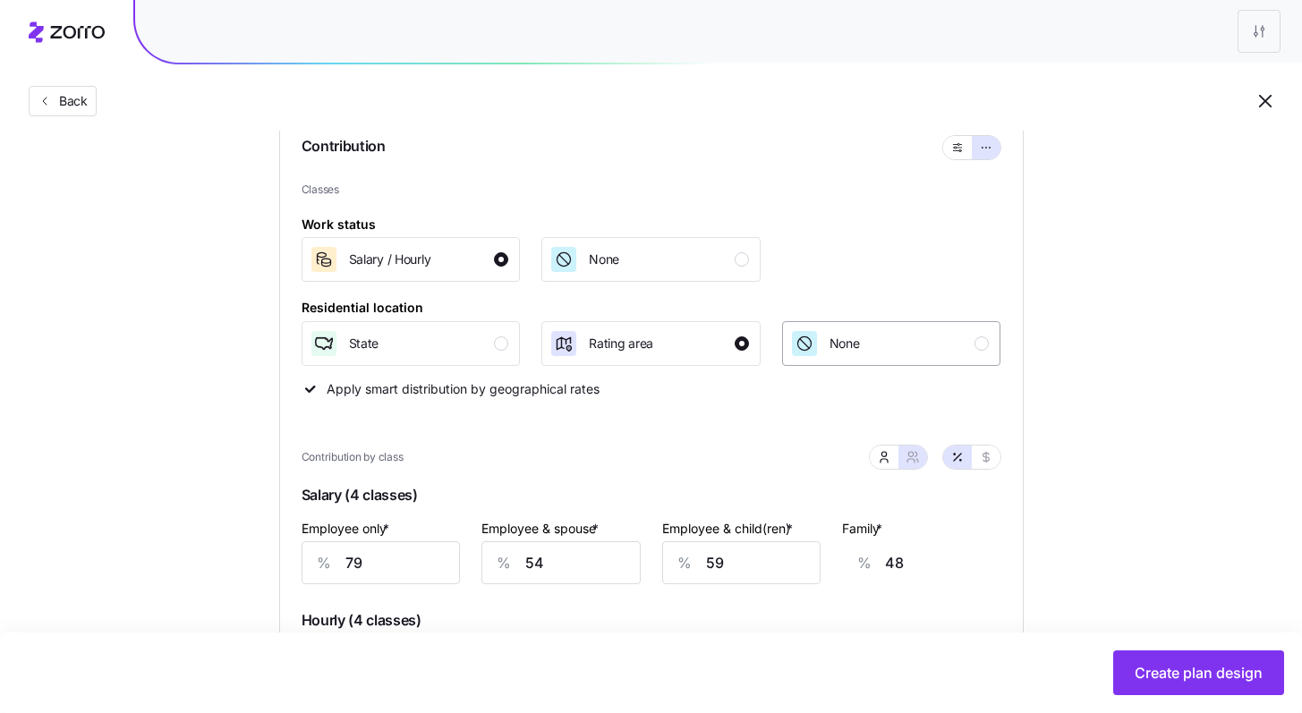
click at [721, 345] on div "button" at bounding box center [982, 344] width 14 height 14
type input "30"
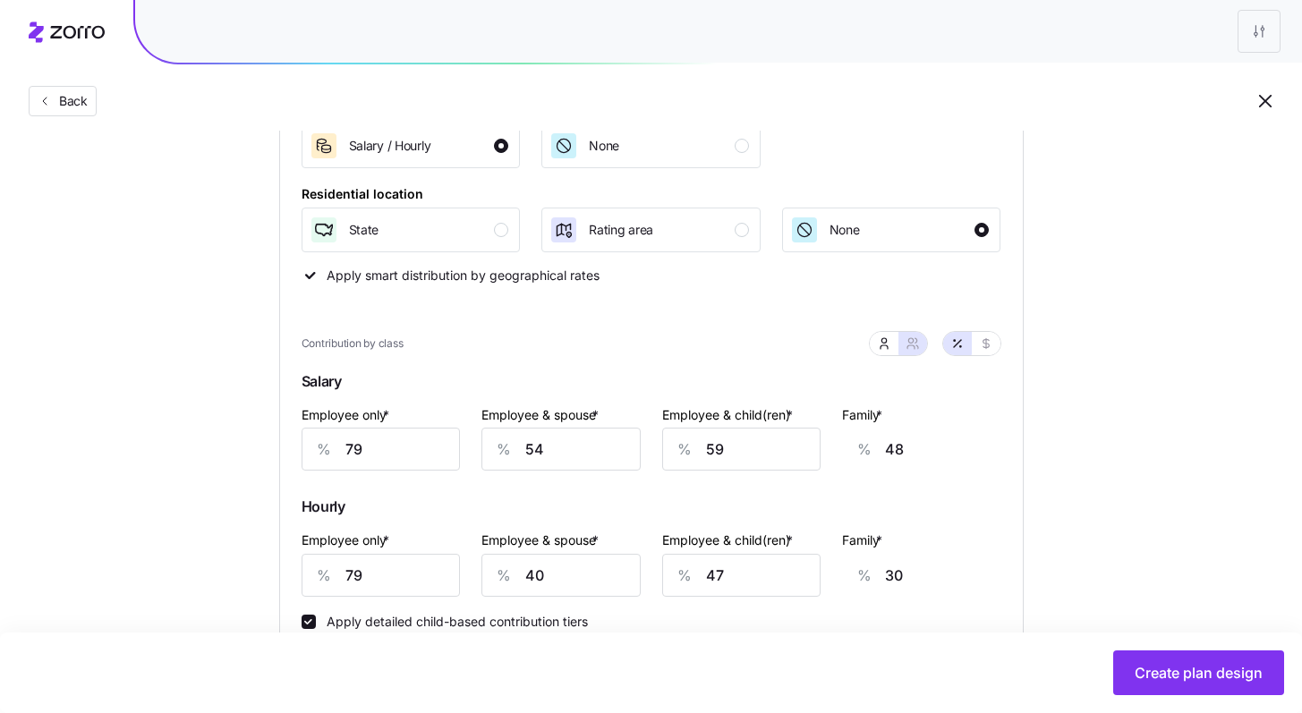
scroll to position [346, 0]
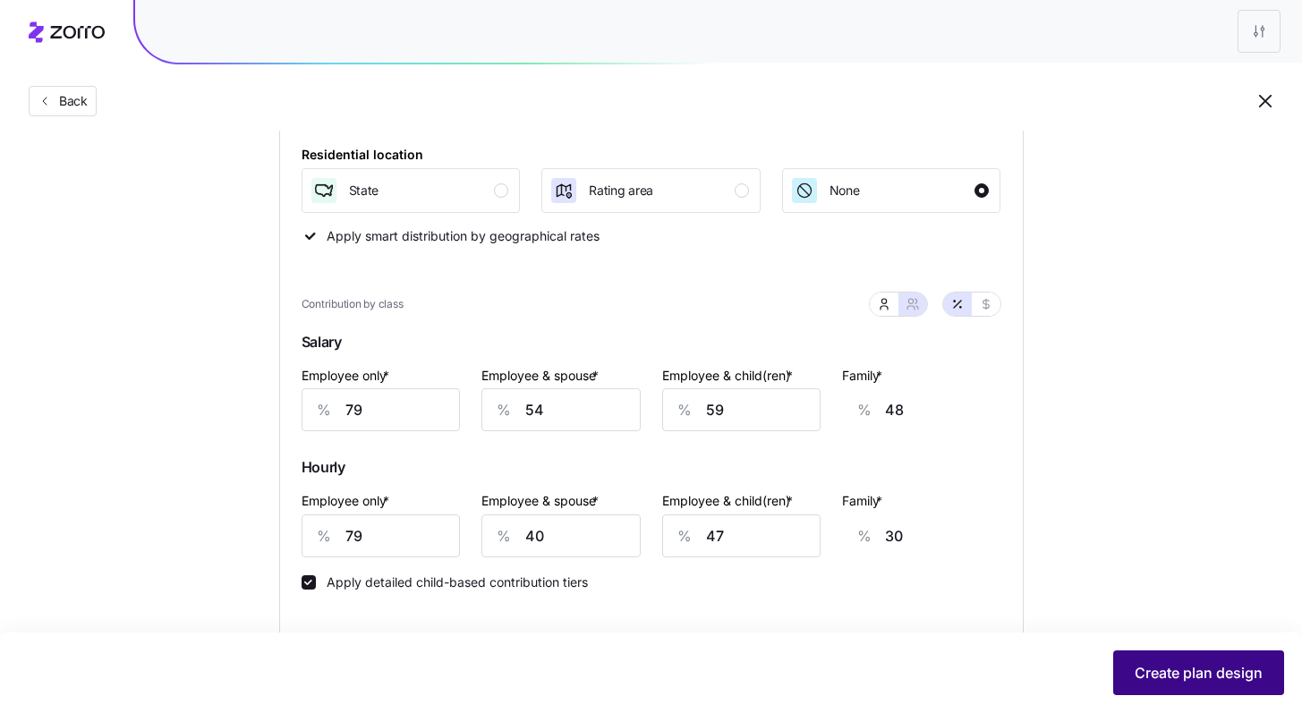
click at [721, 641] on span "Create plan design" at bounding box center [1199, 672] width 128 height 21
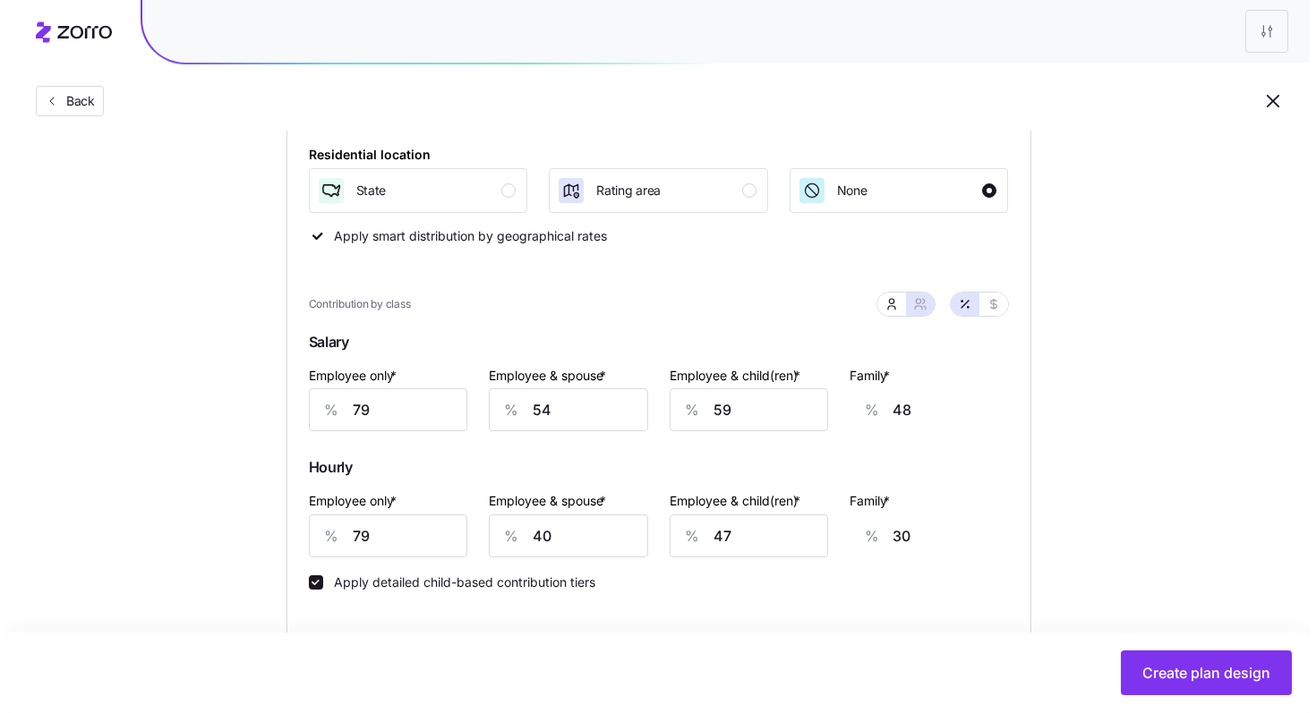
scroll to position [0, 0]
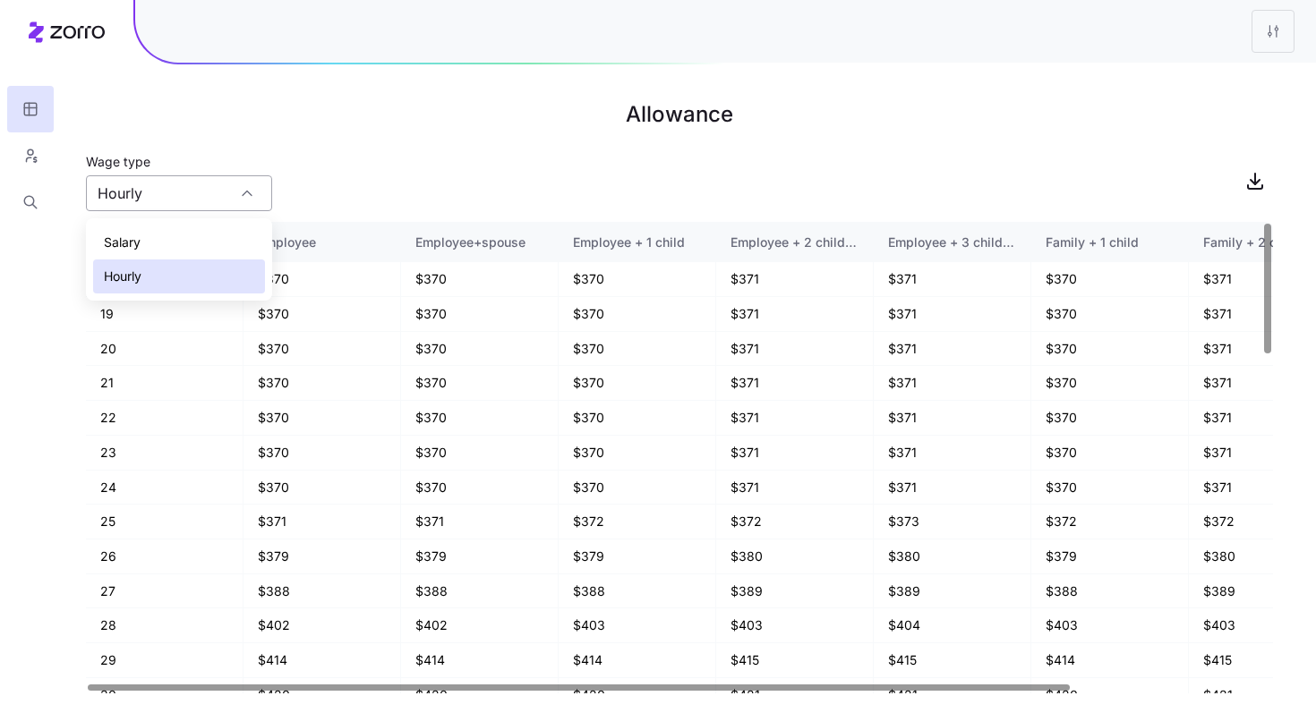
click at [238, 201] on div "Hourly" at bounding box center [179, 193] width 186 height 36
click at [395, 187] on div "Wage type Hourly" at bounding box center [679, 180] width 1187 height 61
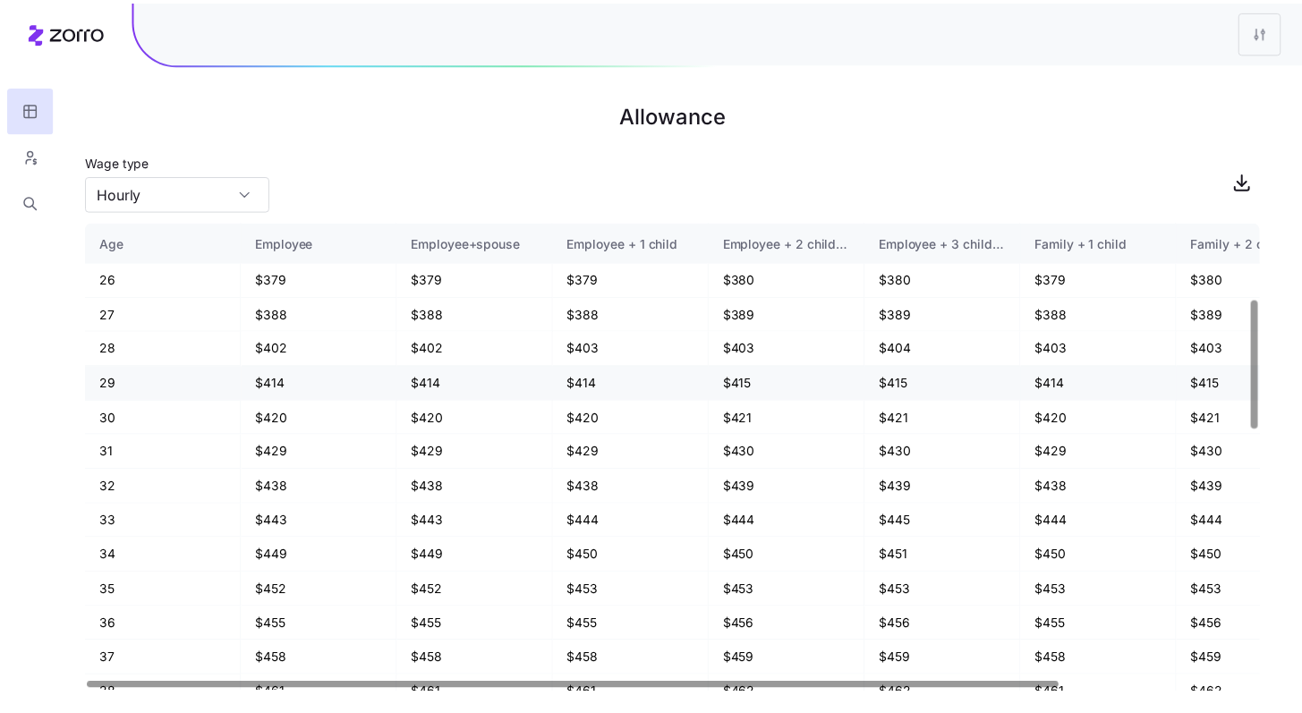
scroll to position [410, 0]
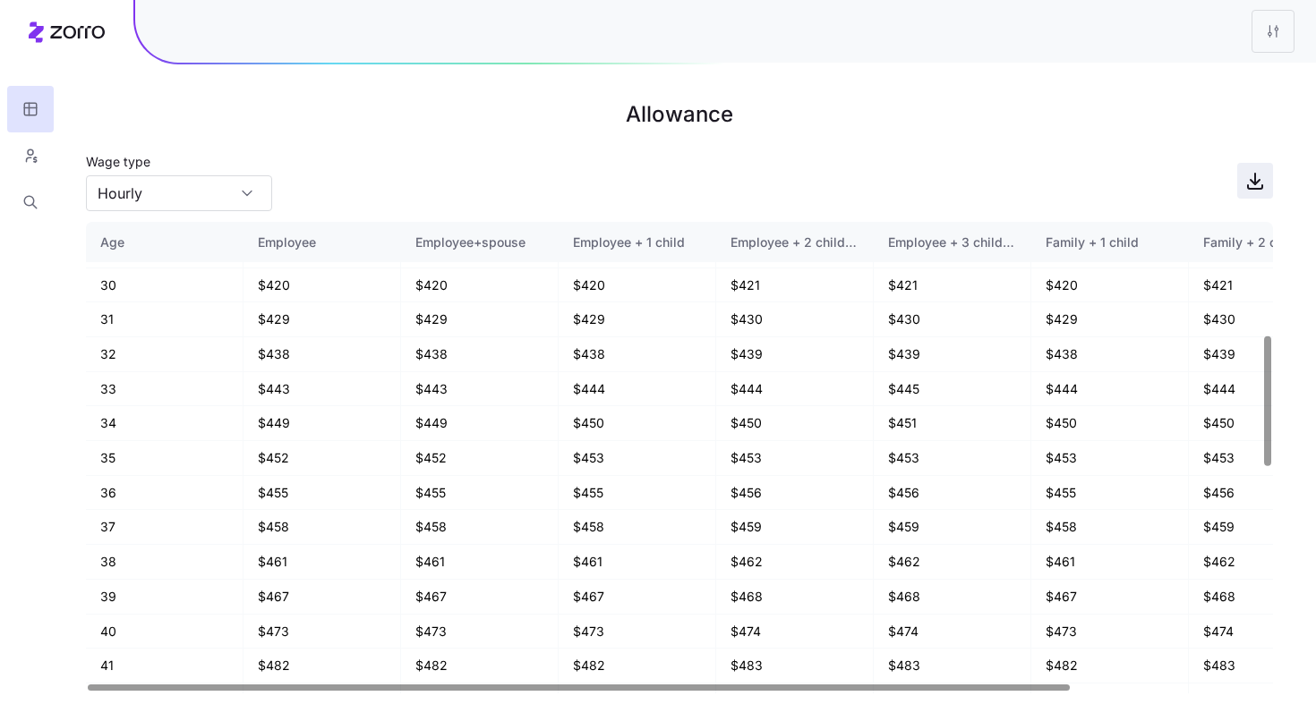
click at [721, 178] on icon "button" at bounding box center [1254, 180] width 21 height 21
click at [250, 205] on input "Hourly" at bounding box center [179, 193] width 186 height 36
click at [199, 244] on div "Salary" at bounding box center [179, 243] width 172 height 34
type input "Salary"
click at [489, 162] on div "Wage type Salary" at bounding box center [679, 180] width 1187 height 61
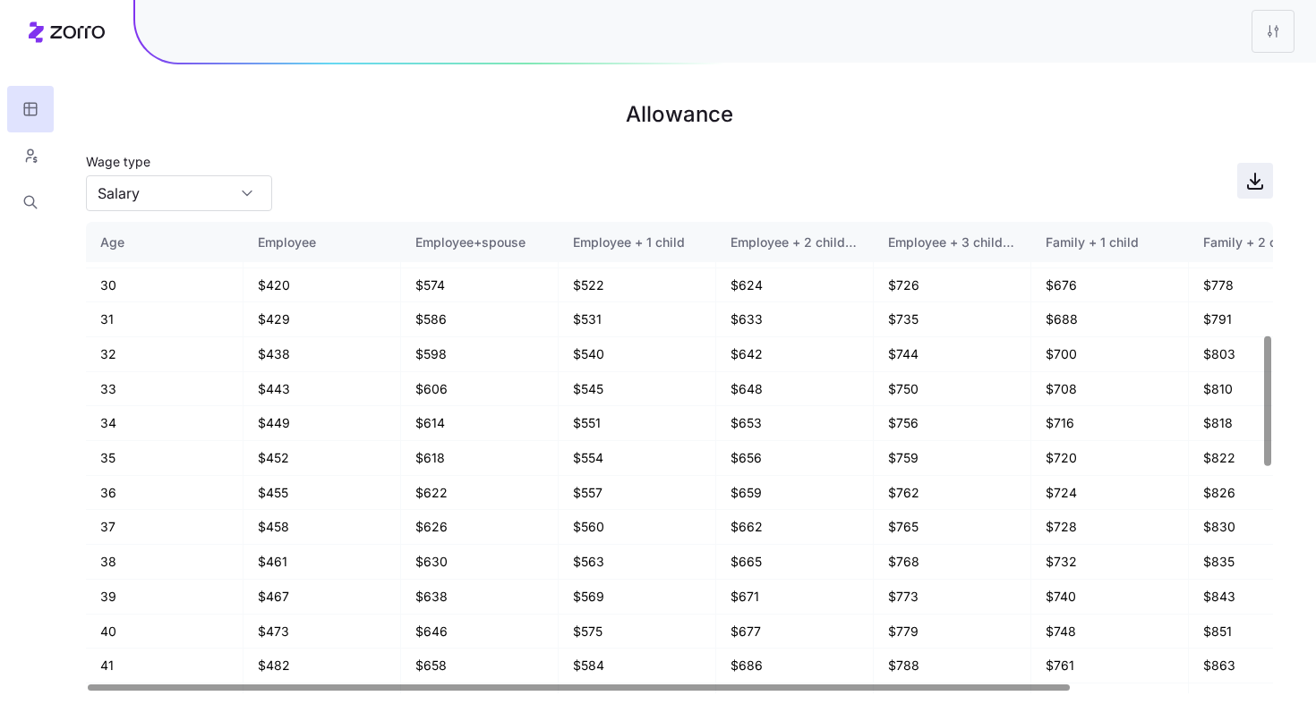
click at [721, 187] on icon "button" at bounding box center [1254, 180] width 21 height 21
click at [28, 156] on icon "button" at bounding box center [30, 156] width 16 height 18
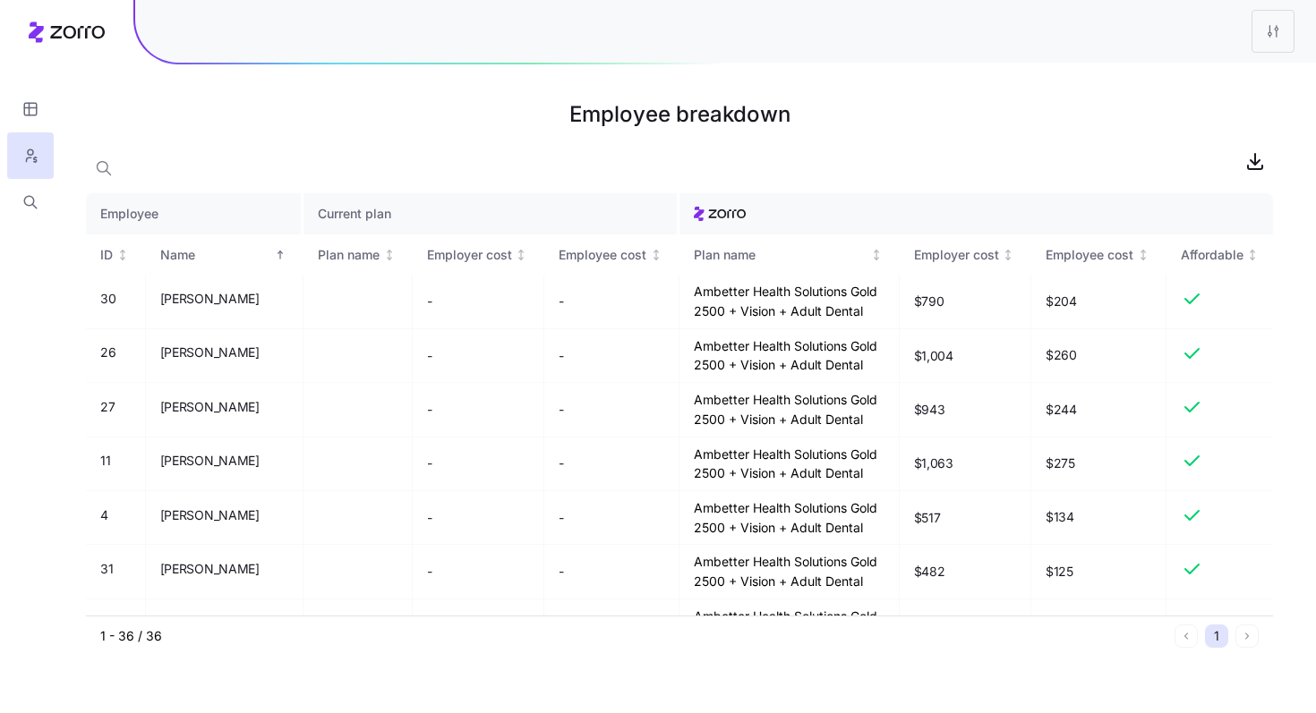
click at [721, 30] on div at bounding box center [725, 31] width 1180 height 63
click at [721, 37] on div at bounding box center [725, 31] width 1180 height 63
click at [721, 30] on html "Employee breakdown Employee Current plan ID Name Plan name Employer cost Employ…" at bounding box center [658, 356] width 1316 height 713
click at [721, 72] on div "Edit plan design" at bounding box center [1165, 79] width 94 height 20
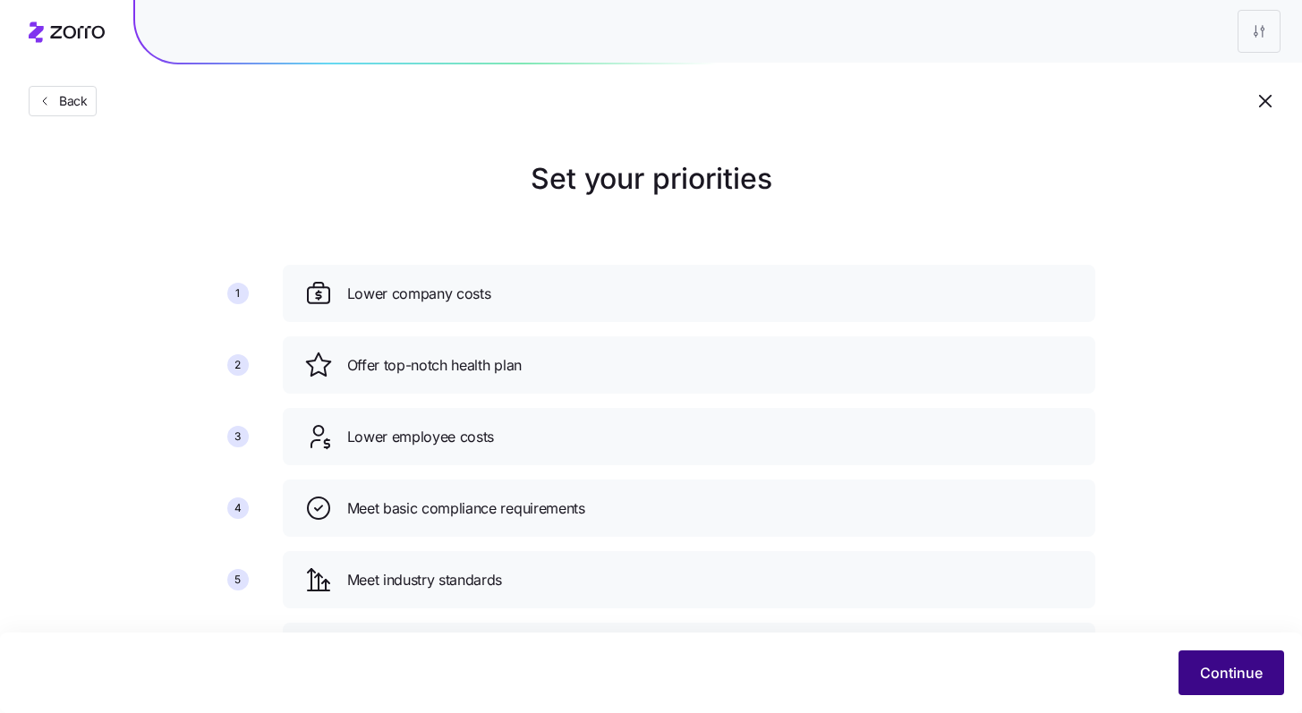
click at [721, 641] on button "Continue" at bounding box center [1232, 673] width 106 height 45
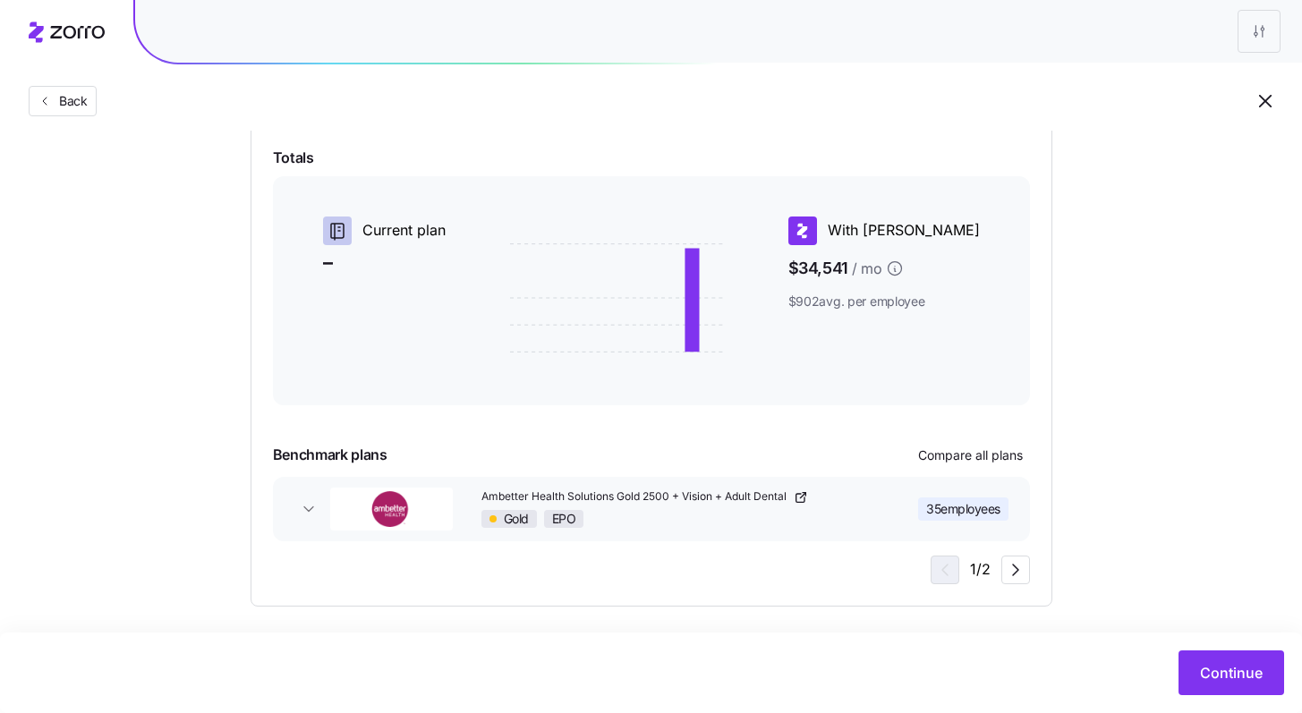
scroll to position [137, 0]
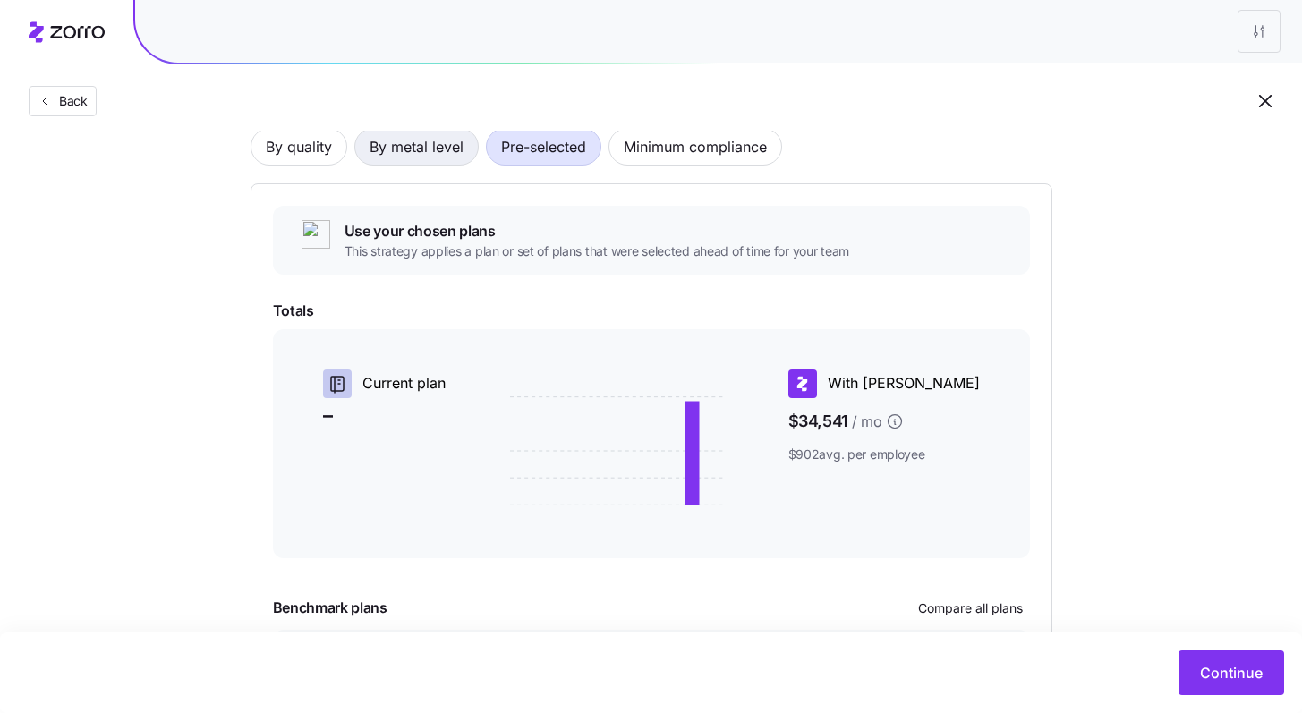
click at [424, 157] on span "By metal level" at bounding box center [417, 147] width 94 height 36
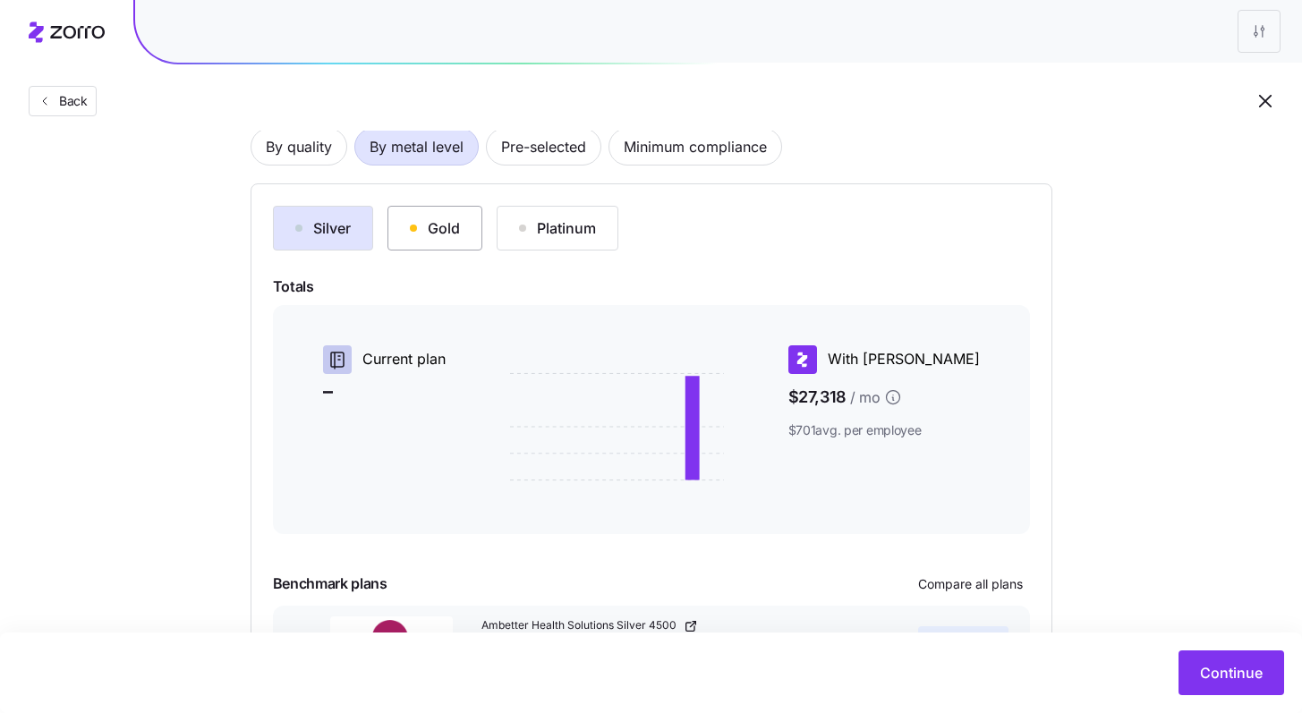
click at [436, 225] on div "Gold" at bounding box center [435, 227] width 50 height 21
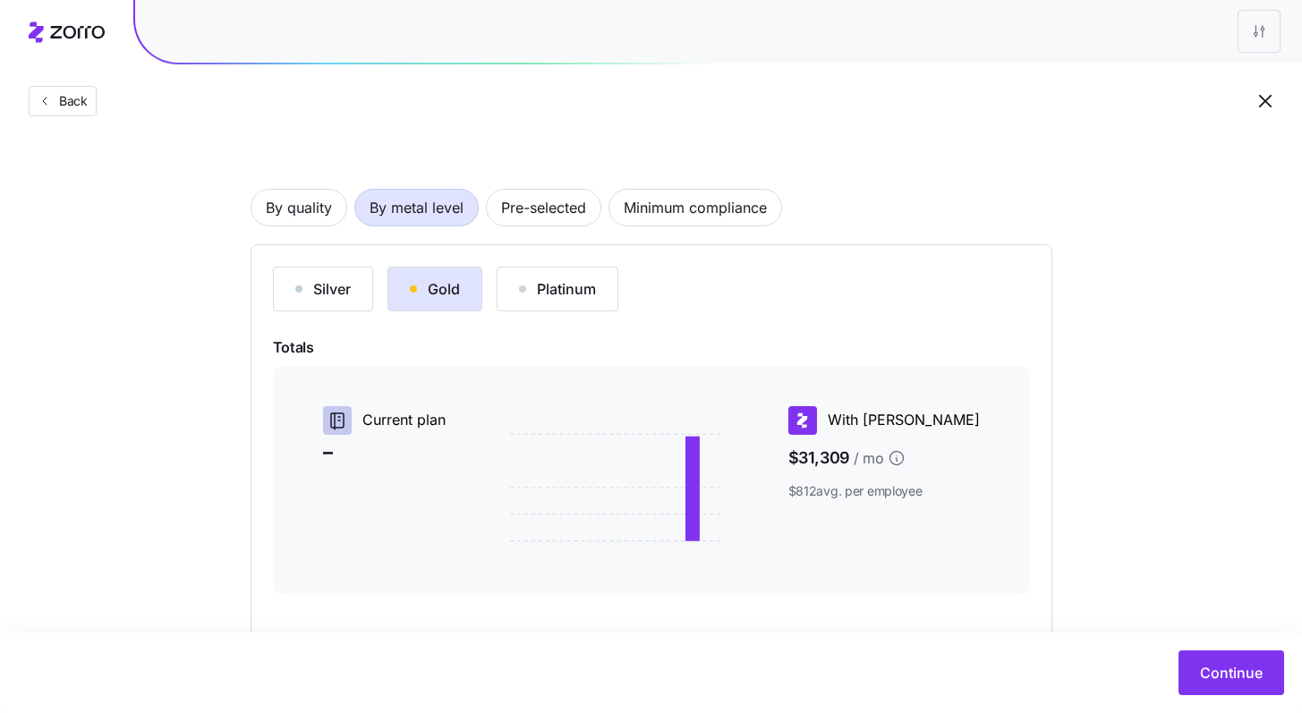
scroll to position [0, 0]
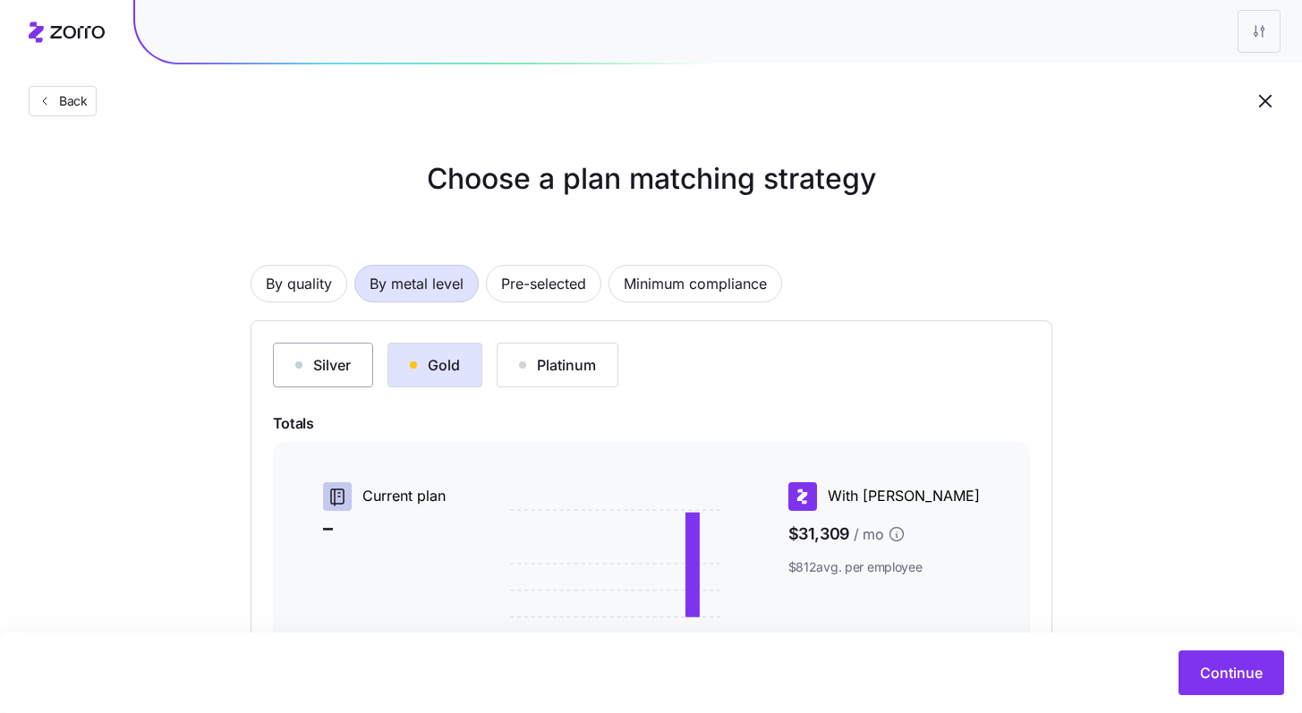
click at [339, 369] on div "Silver" at bounding box center [322, 364] width 55 height 21
click at [553, 279] on span "Pre-selected" at bounding box center [543, 284] width 85 height 36
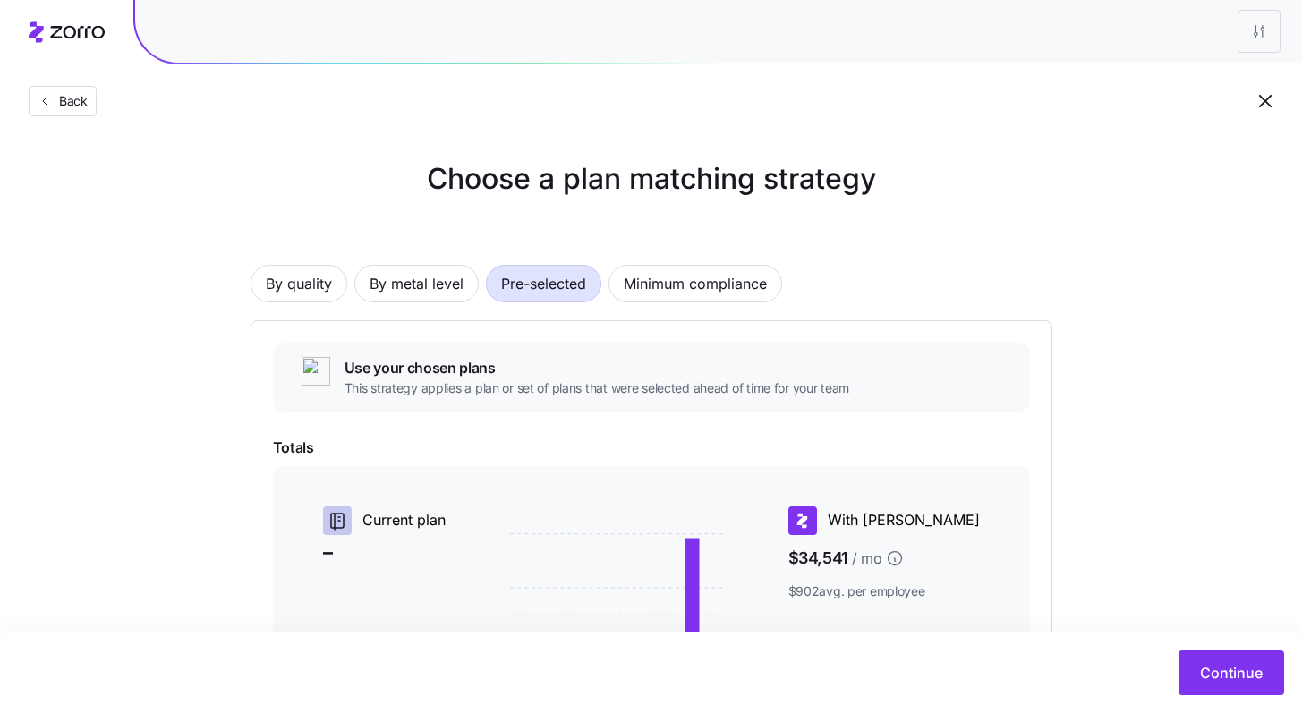
scroll to position [298, 0]
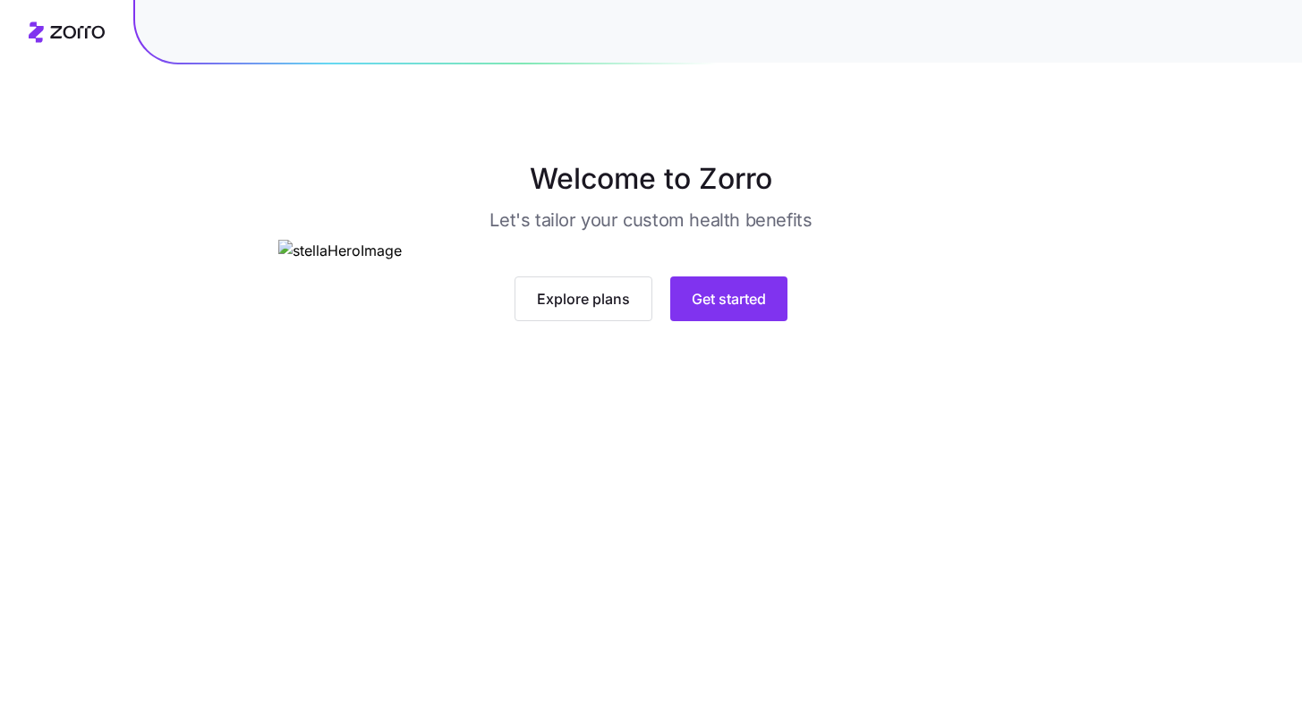
scroll to position [59, 0]
click at [708, 310] on span "Get started" at bounding box center [729, 298] width 74 height 21
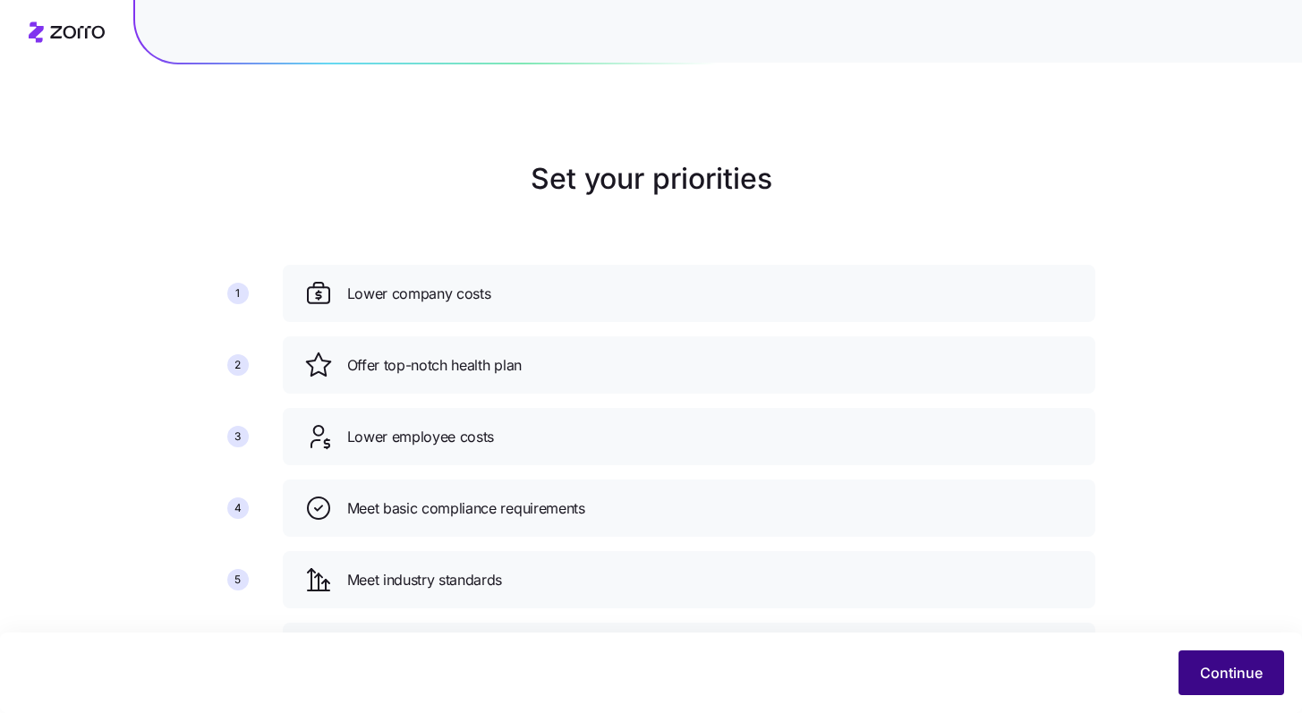
click at [708, 626] on span "Continue" at bounding box center [1231, 672] width 63 height 21
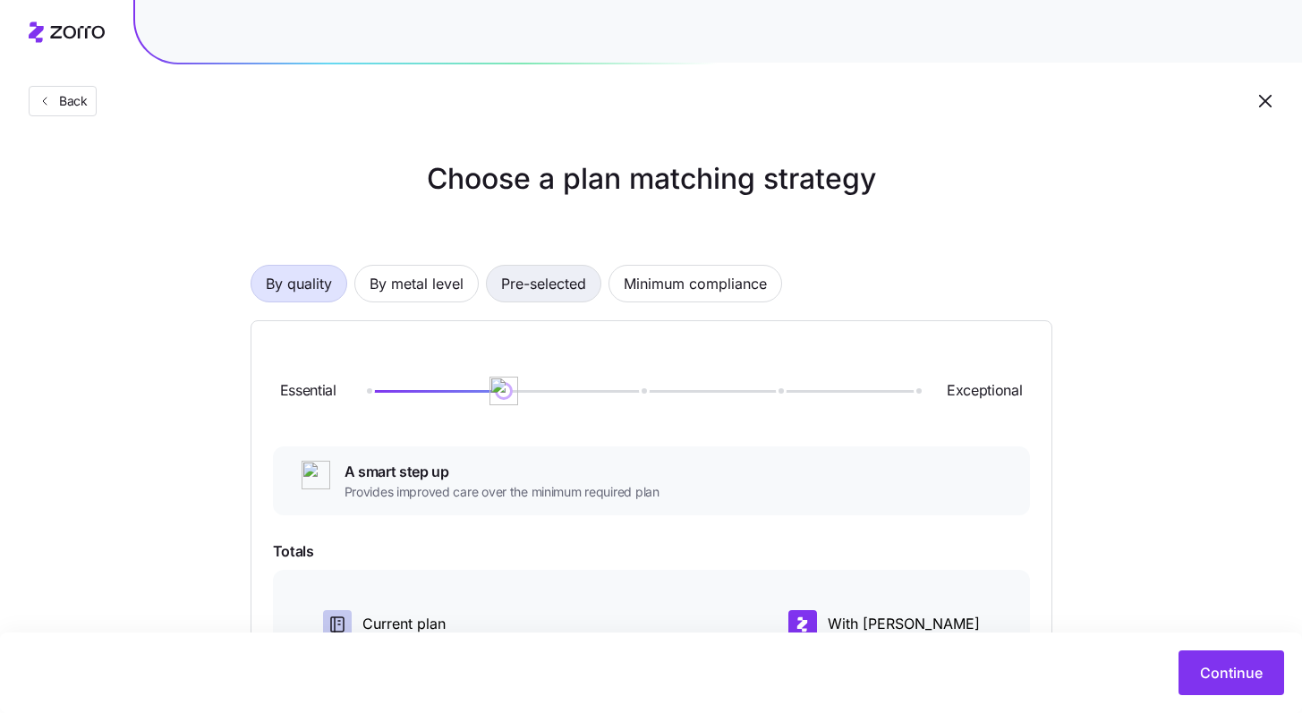
click at [568, 279] on span "Pre-selected" at bounding box center [543, 284] width 85 height 36
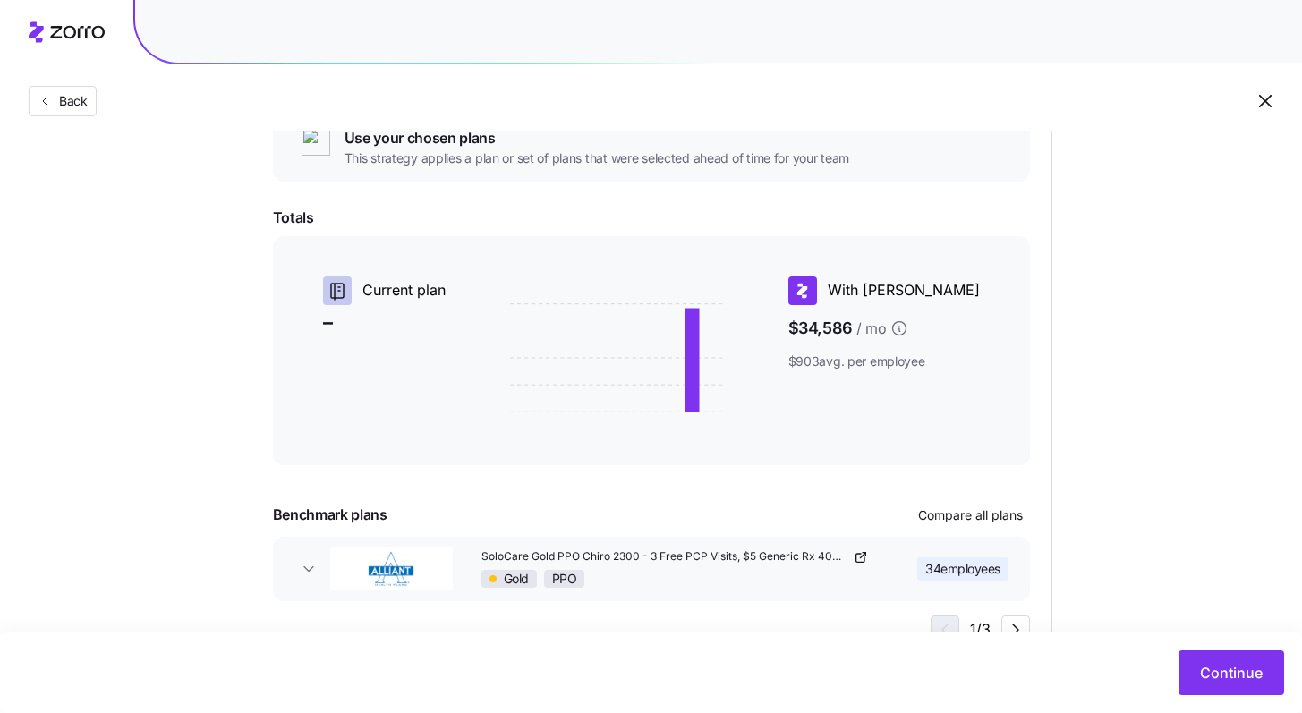
scroll to position [298, 0]
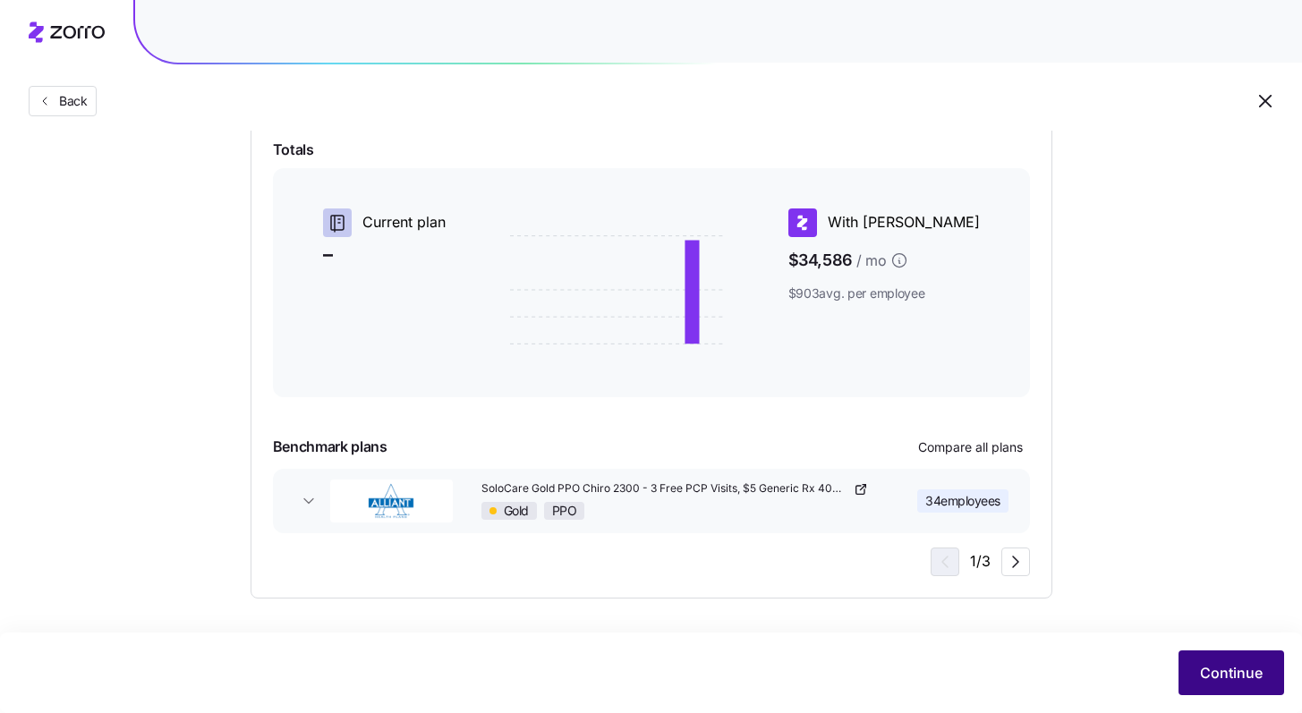
click at [708, 626] on span "Continue" at bounding box center [1231, 672] width 63 height 21
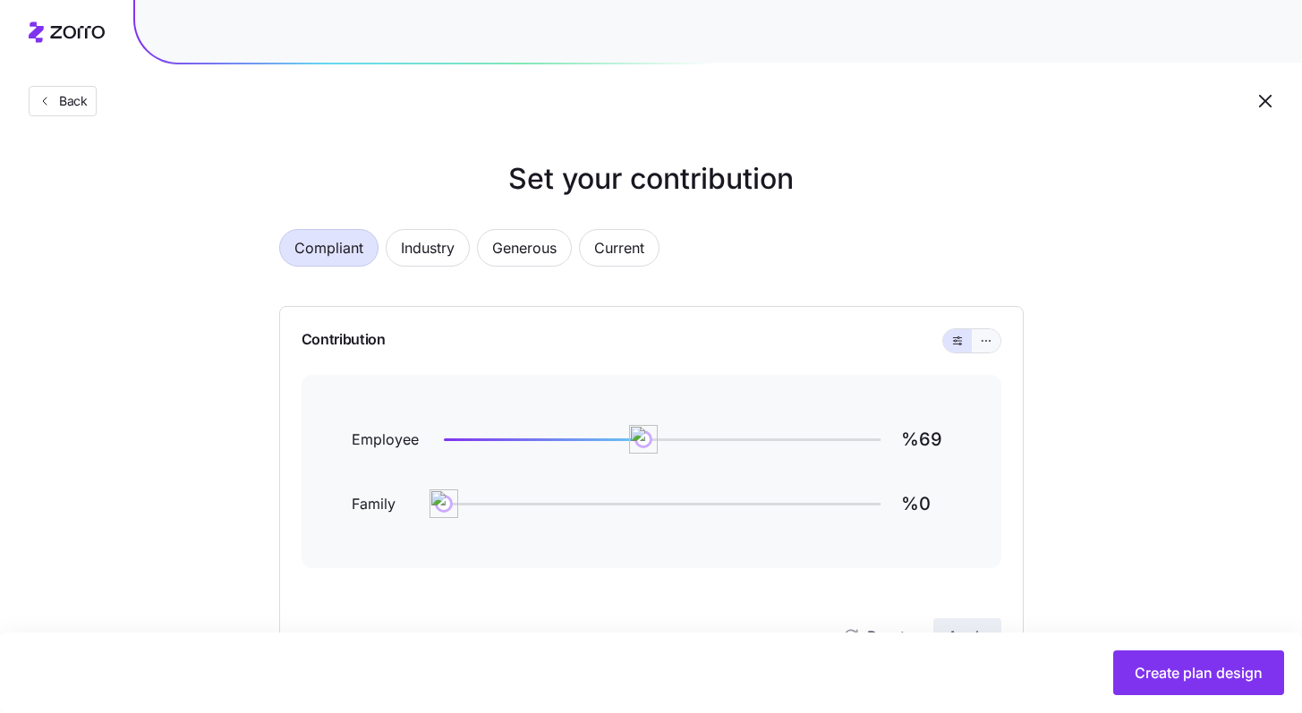
click at [708, 337] on icon "button" at bounding box center [986, 340] width 13 height 21
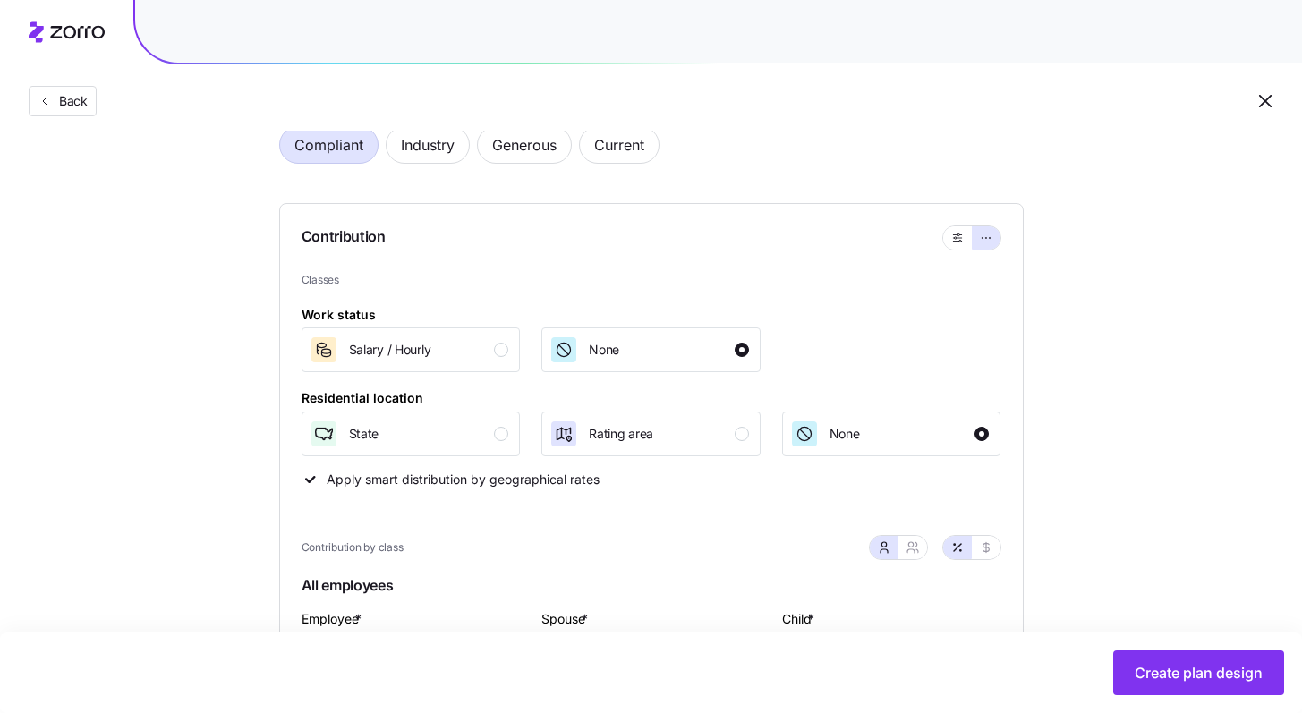
scroll to position [168, 0]
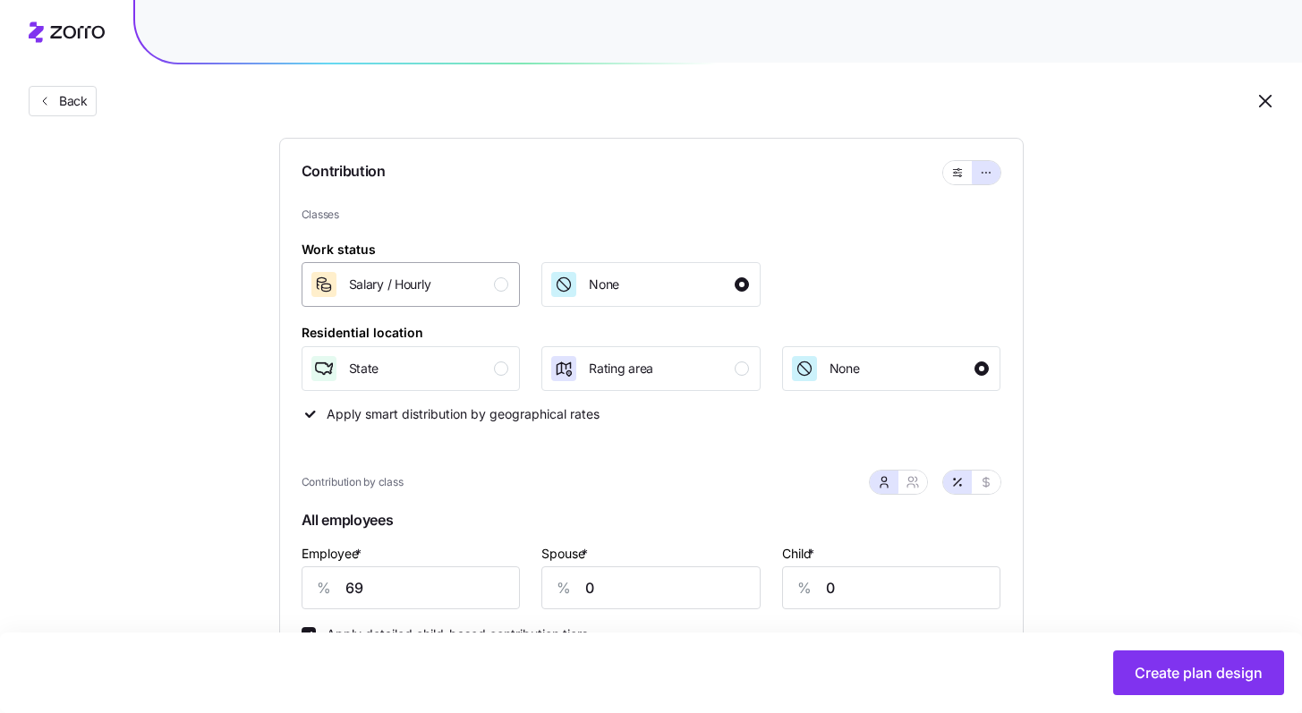
click at [496, 286] on div "button" at bounding box center [501, 284] width 14 height 14
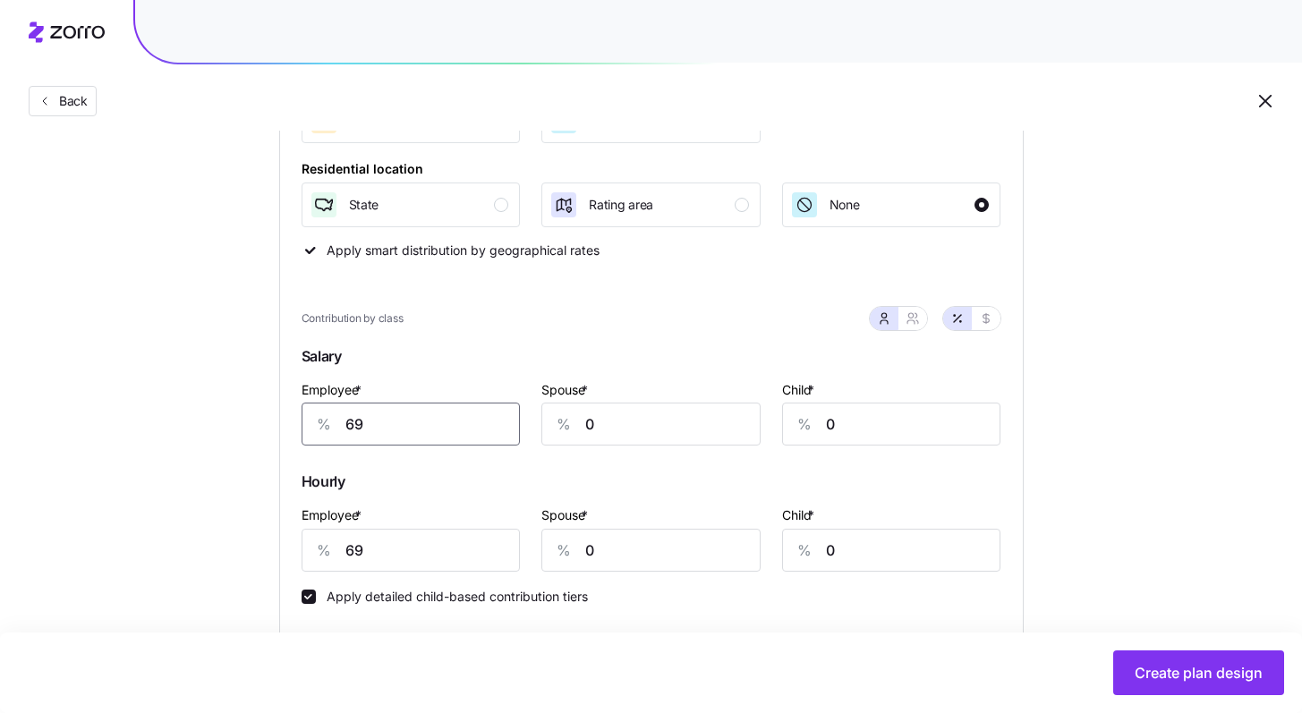
click at [321, 409] on div "% 69" at bounding box center [411, 424] width 219 height 43
type input "79"
drag, startPoint x: 396, startPoint y: 563, endPoint x: 251, endPoint y: 530, distance: 148.7
click at [297, 544] on div "Contribution Classes Work status Salary / Hourly None Residential location Stat…" at bounding box center [651, 343] width 745 height 738
type input "79"
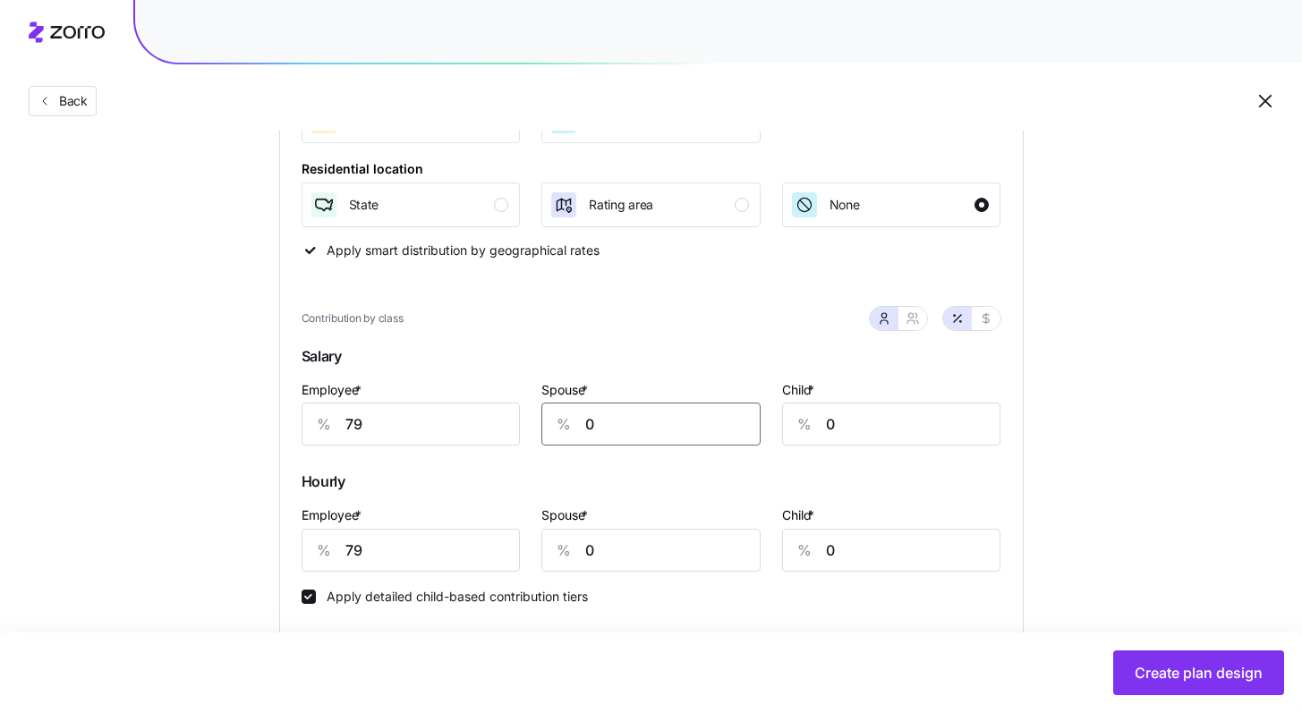
drag, startPoint x: 562, startPoint y: 419, endPoint x: 526, endPoint y: 415, distance: 36.0
click at [544, 415] on div "% 0" at bounding box center [650, 424] width 219 height 43
type input "30"
click at [708, 409] on div "Employee * % 79 Spouse * % 30 Child * % 0" at bounding box center [651, 412] width 721 height 89
type input "30"
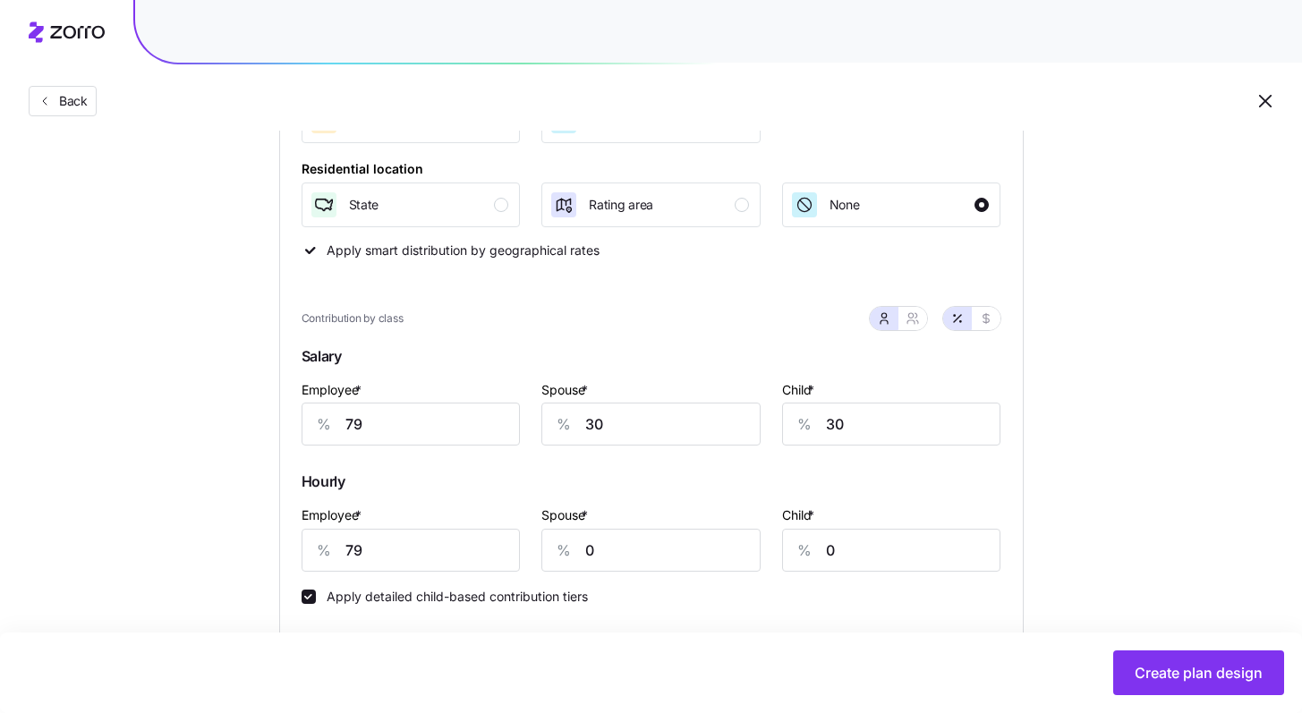
click at [708, 626] on span "Create plan design" at bounding box center [1199, 672] width 128 height 21
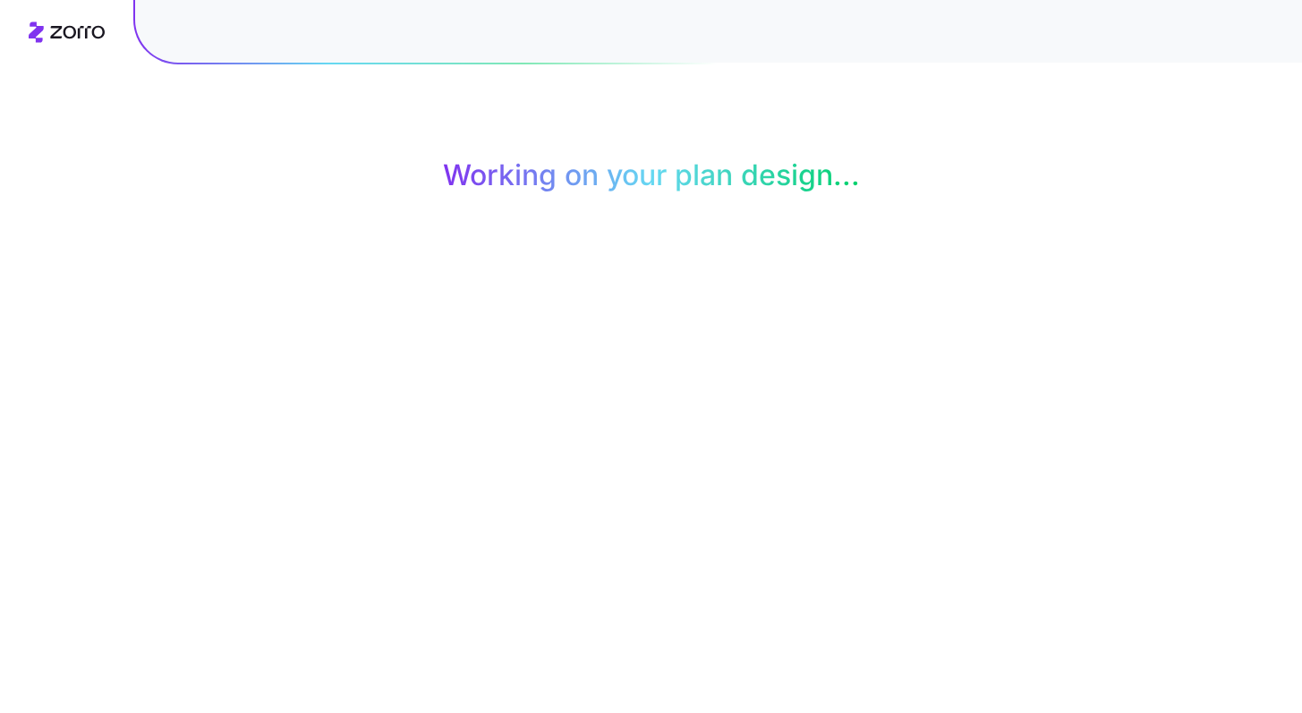
scroll to position [0, 0]
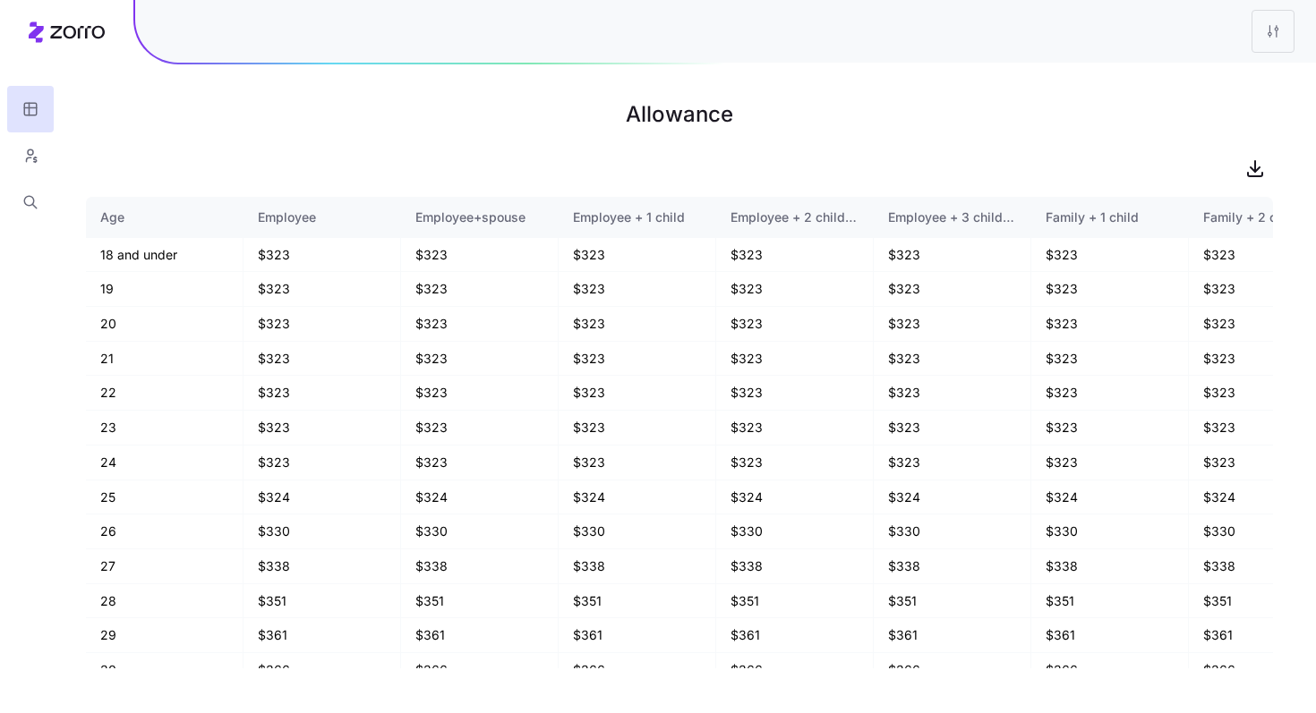
click at [141, 160] on div at bounding box center [679, 168] width 1187 height 36
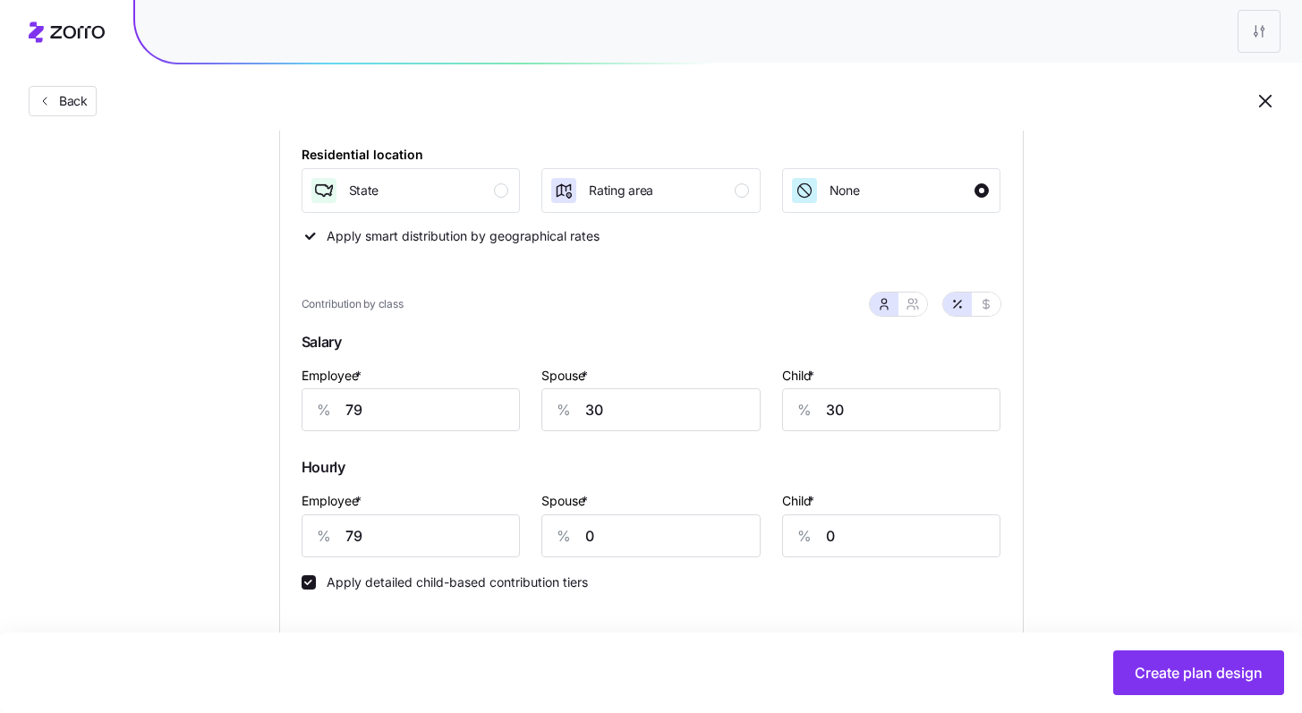
scroll to position [459, 0]
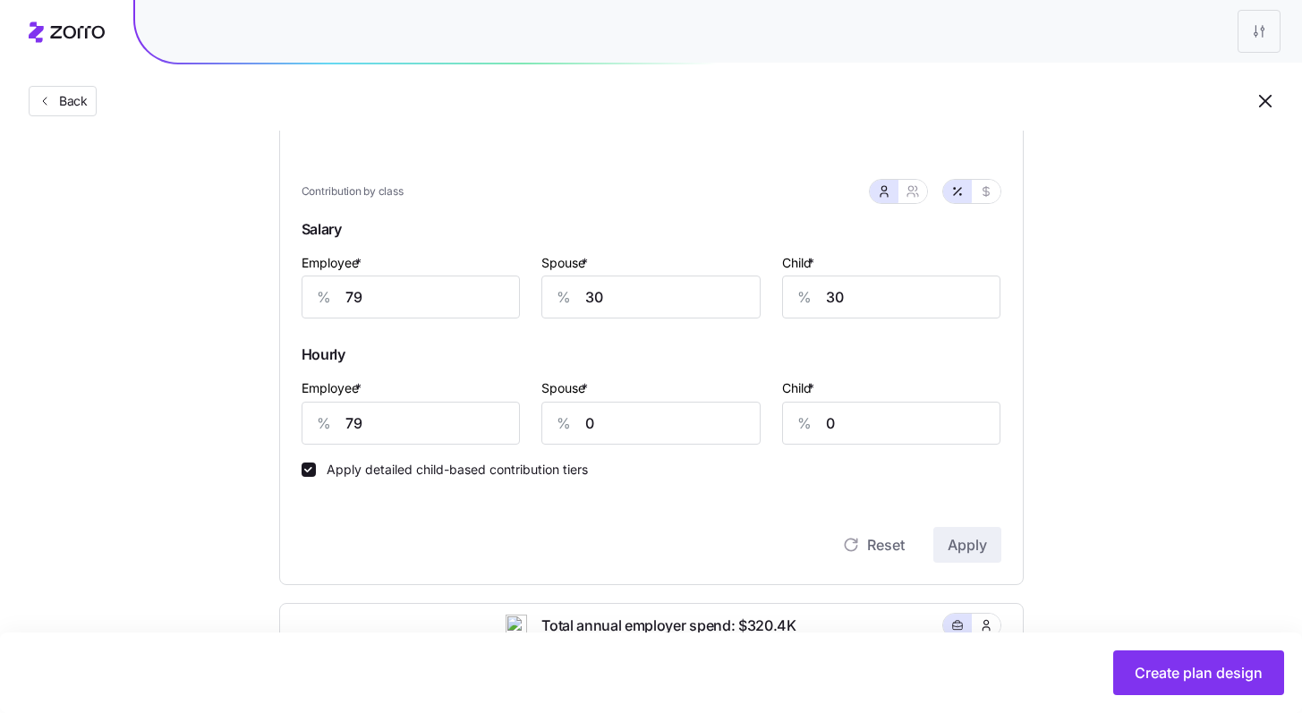
click at [708, 626] on button "Create plan design" at bounding box center [1198, 673] width 171 height 45
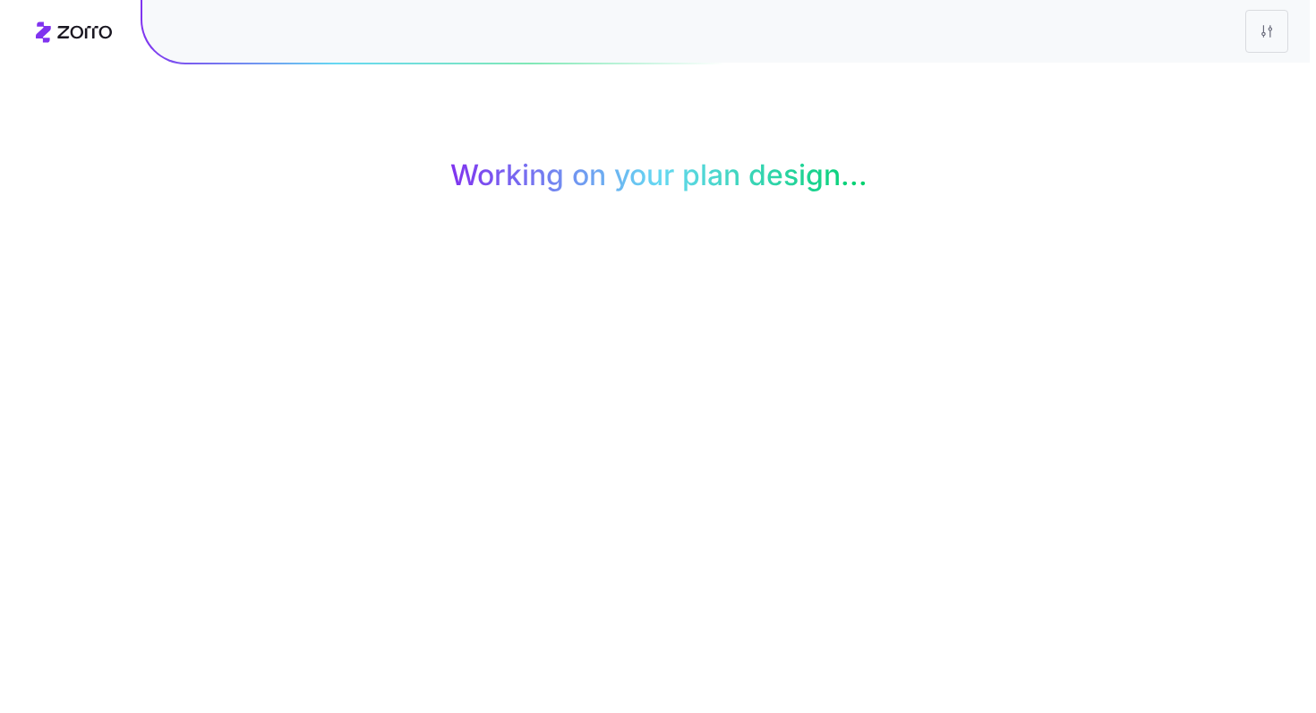
scroll to position [0, 0]
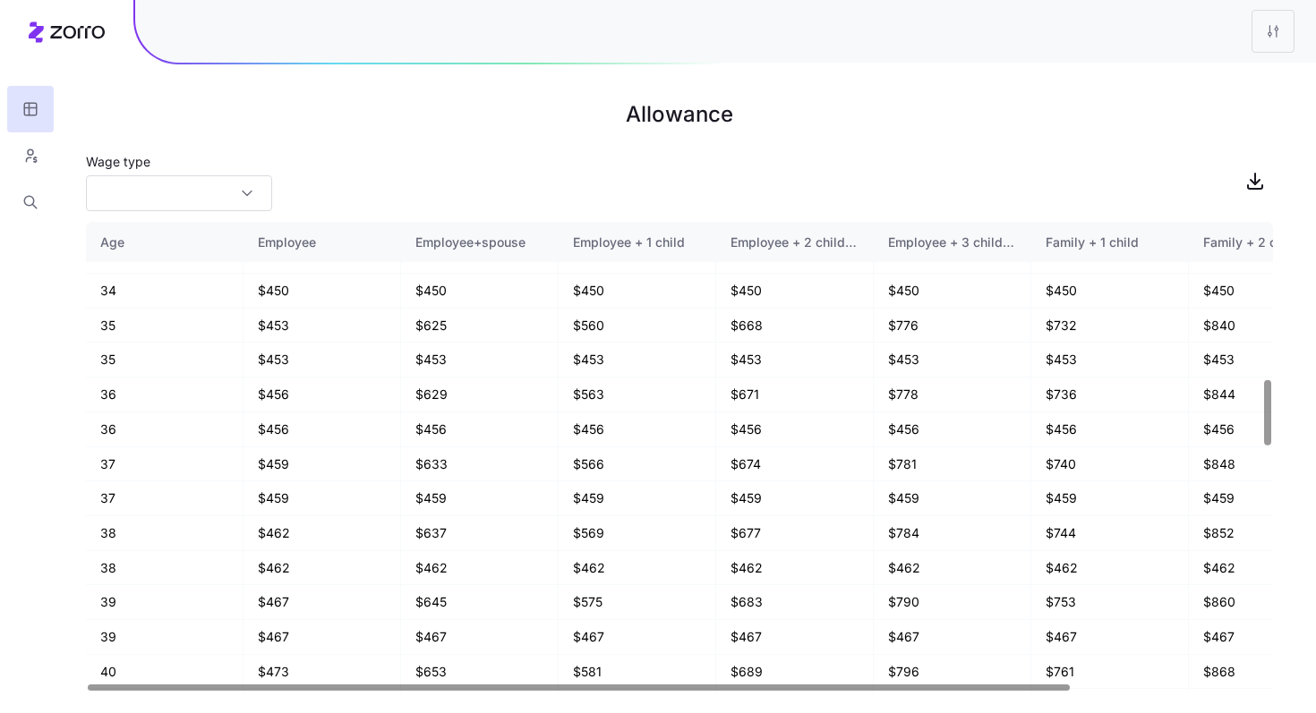
scroll to position [1131, 0]
click at [255, 192] on div at bounding box center [179, 193] width 186 height 36
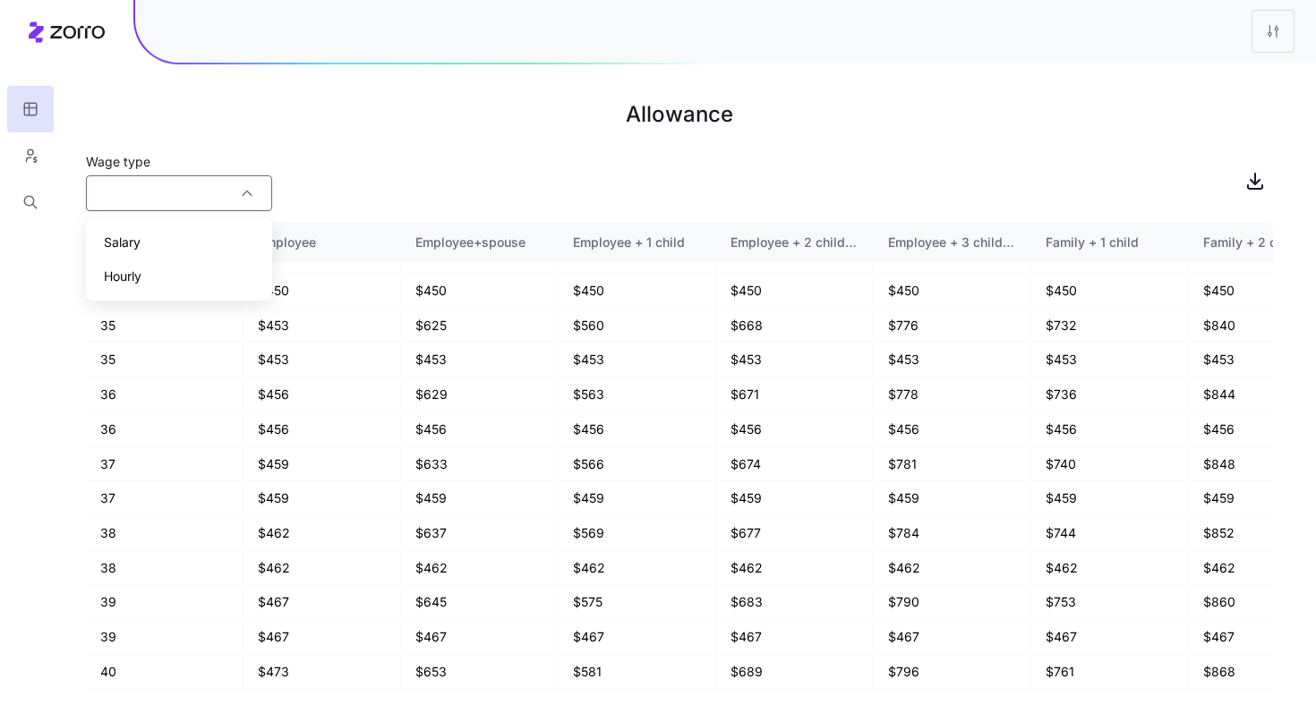
click at [216, 243] on div "Salary" at bounding box center [179, 243] width 172 height 34
type input "Salary"
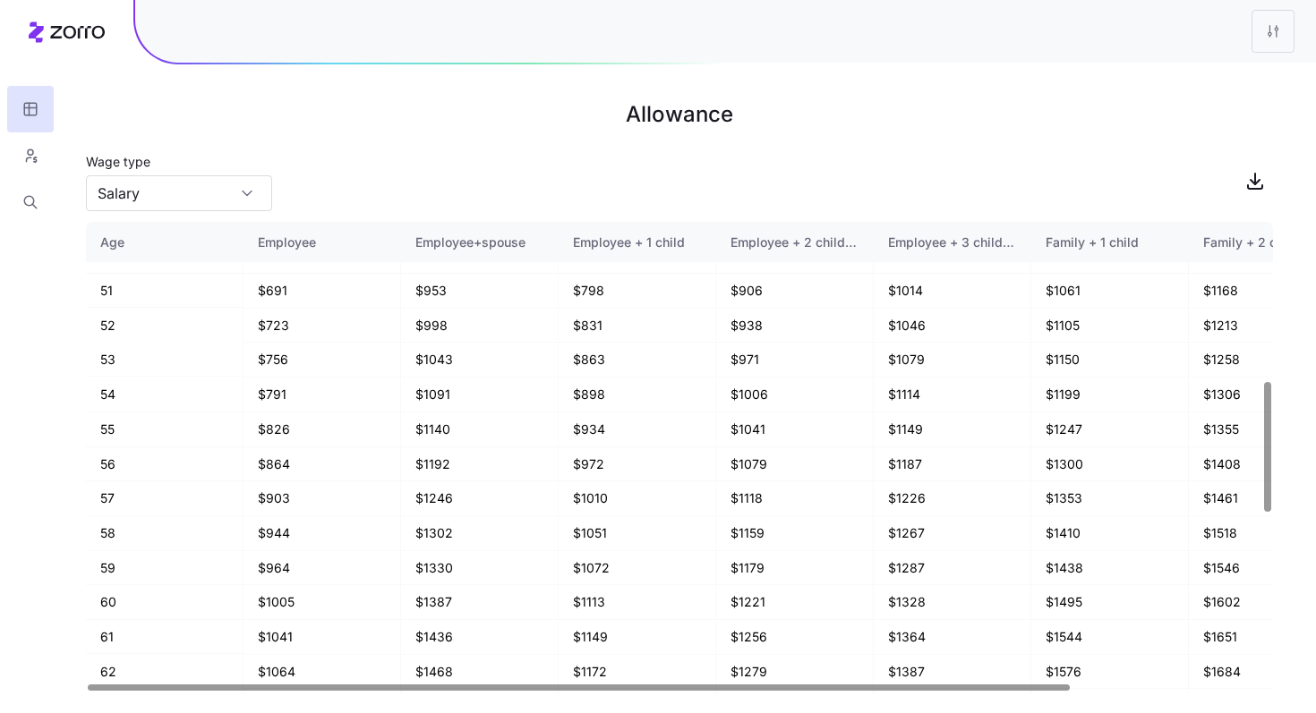
scroll to position [577, 0]
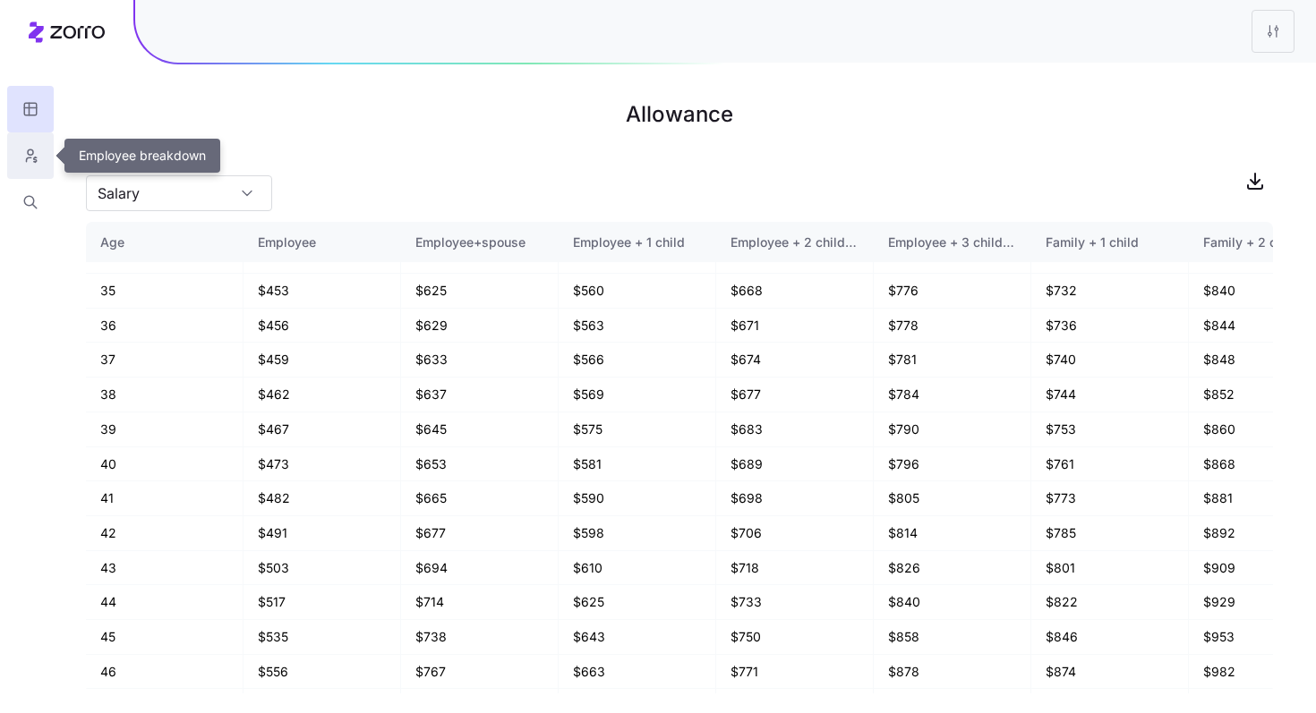
click at [34, 160] on icon "button" at bounding box center [35, 160] width 3 height 4
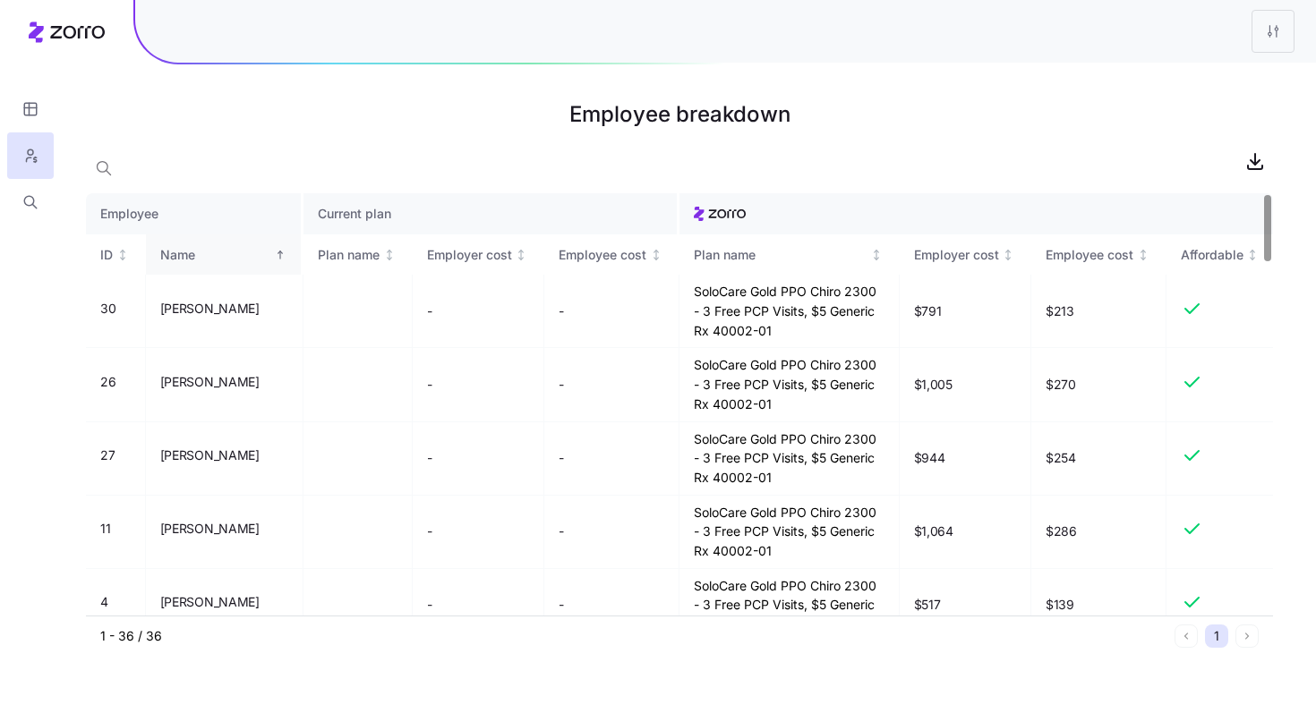
click at [221, 264] on div "Name" at bounding box center [215, 255] width 111 height 20
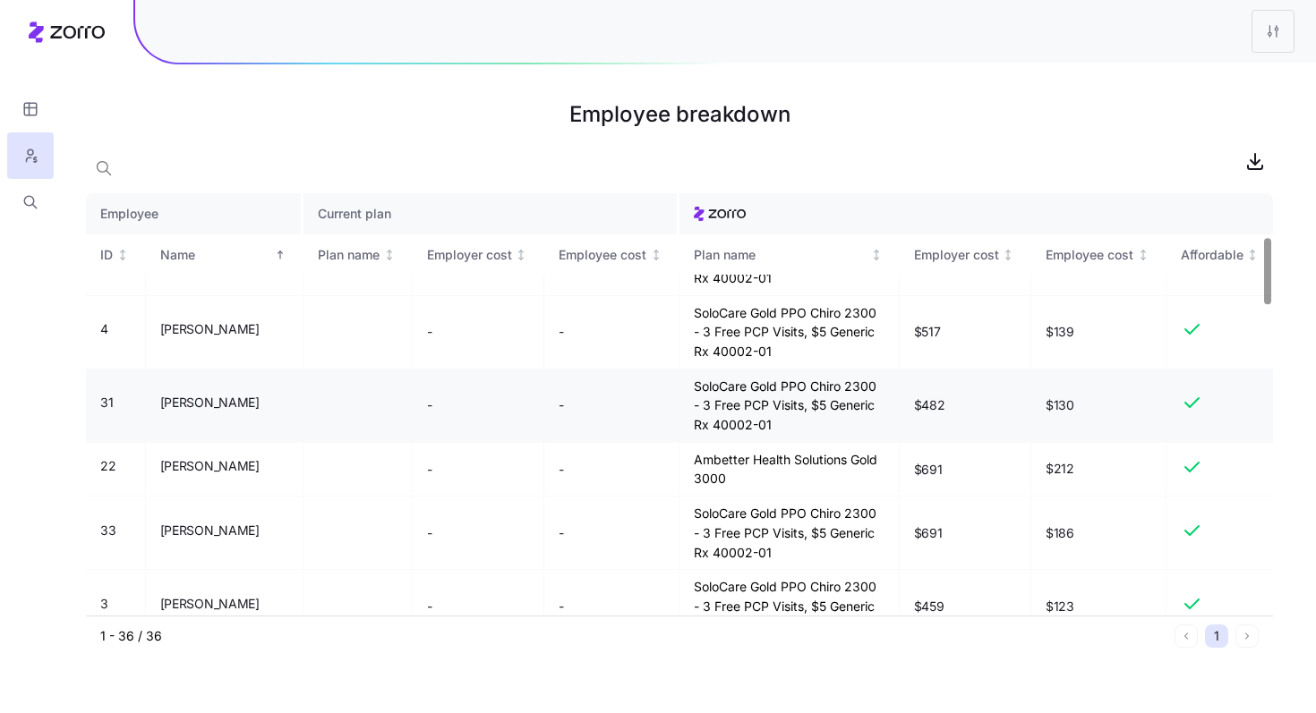
scroll to position [277, 0]
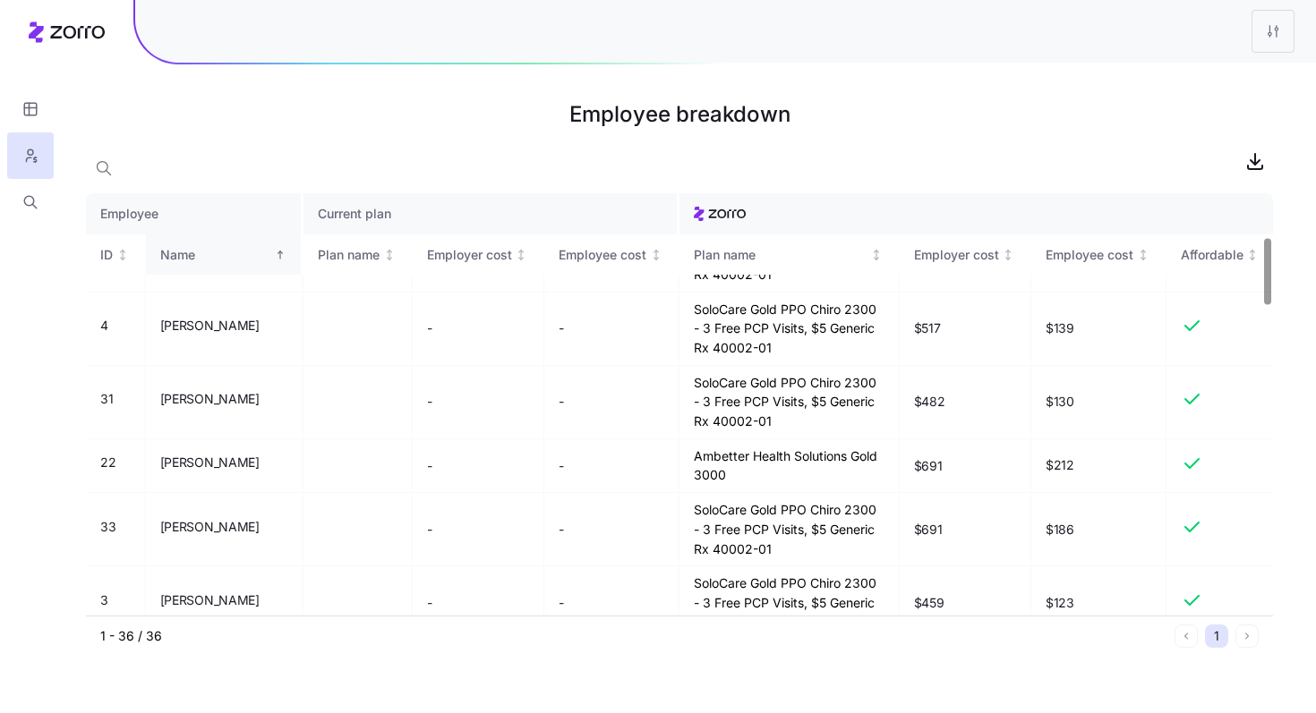
click at [243, 260] on div "Name" at bounding box center [215, 255] width 111 height 20
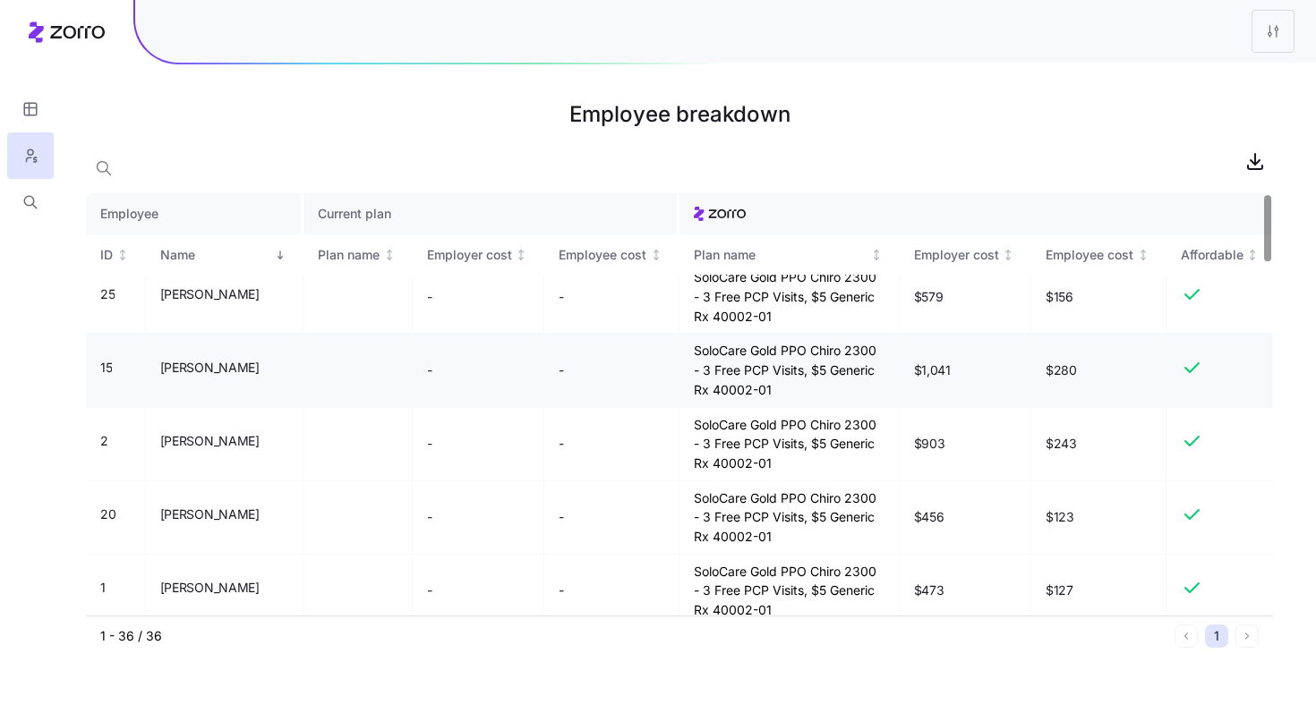
scroll to position [0, 0]
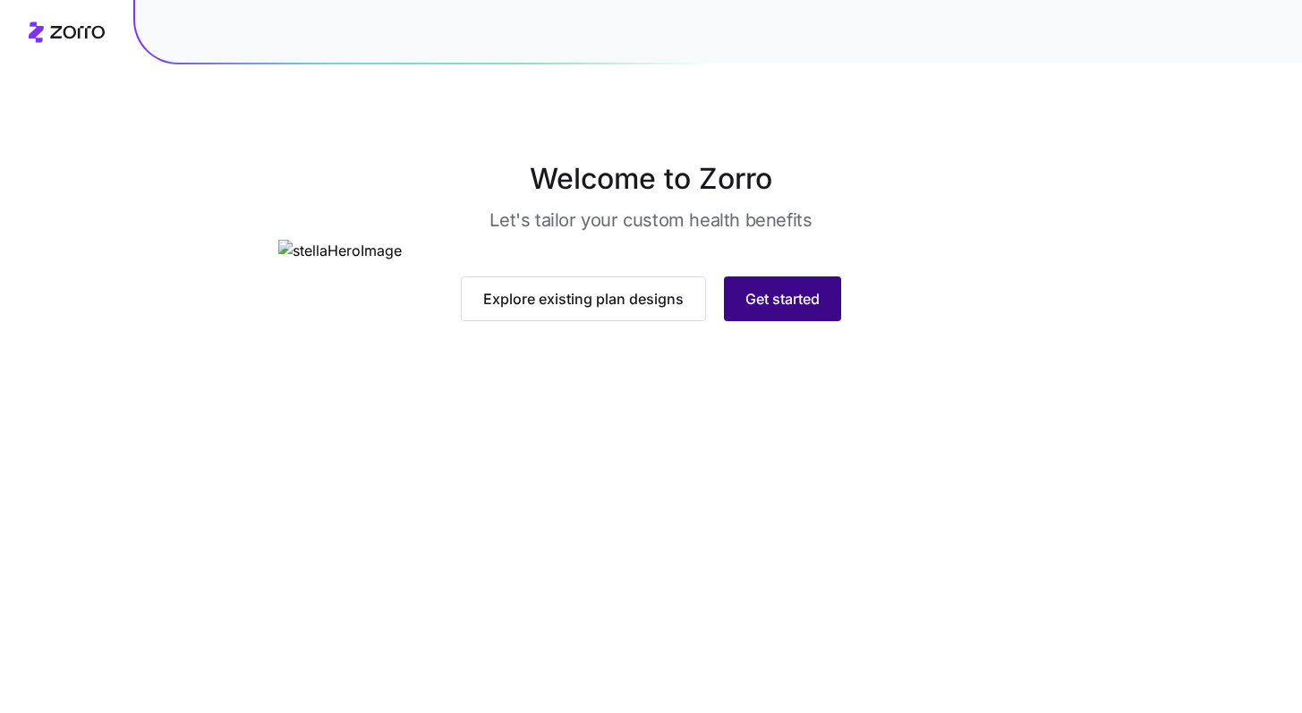
click at [809, 310] on span "Get started" at bounding box center [783, 298] width 74 height 21
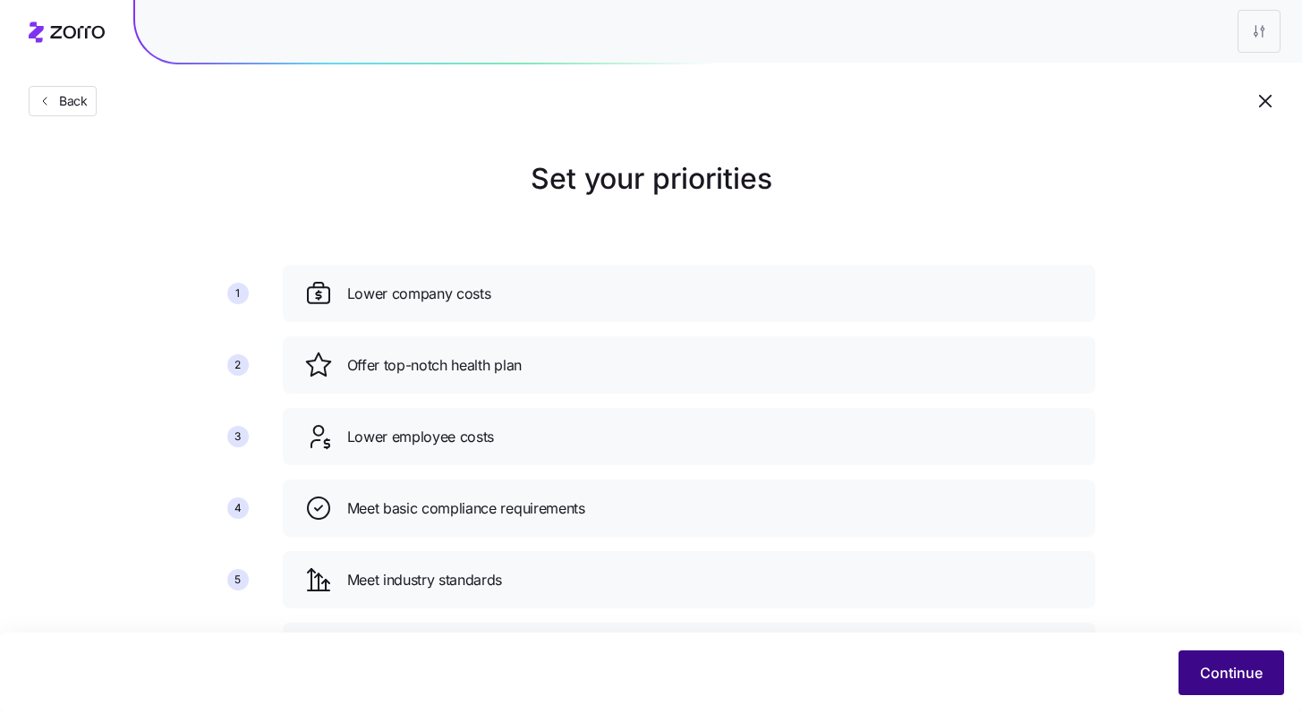
click at [1214, 676] on span "Continue" at bounding box center [1231, 672] width 63 height 21
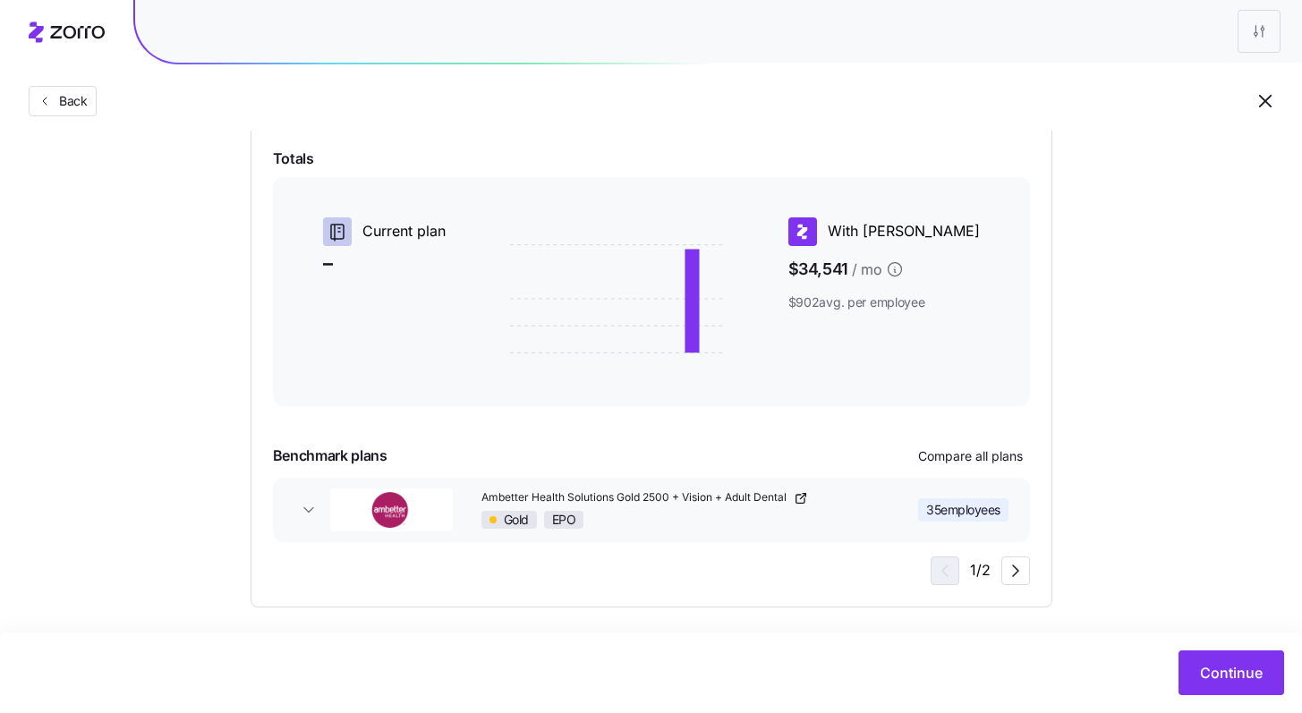
scroll to position [298, 0]
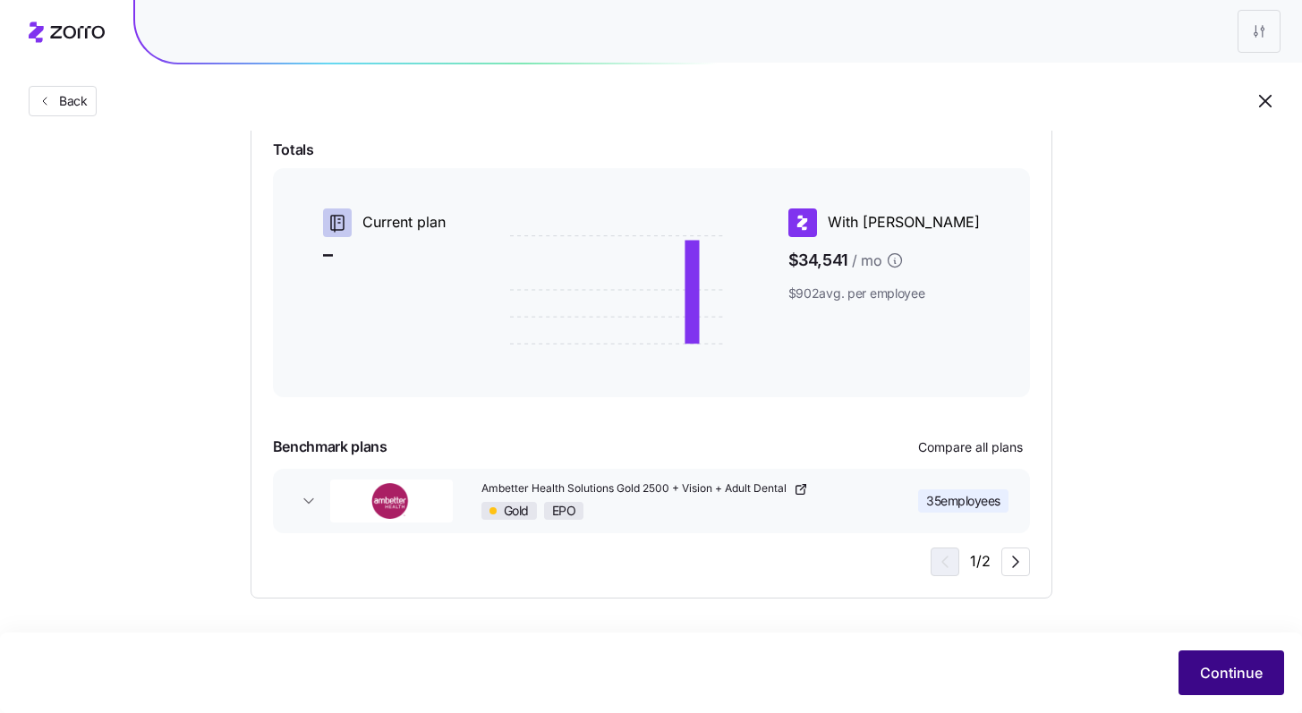
click at [1256, 663] on span "Continue" at bounding box center [1231, 672] width 63 height 21
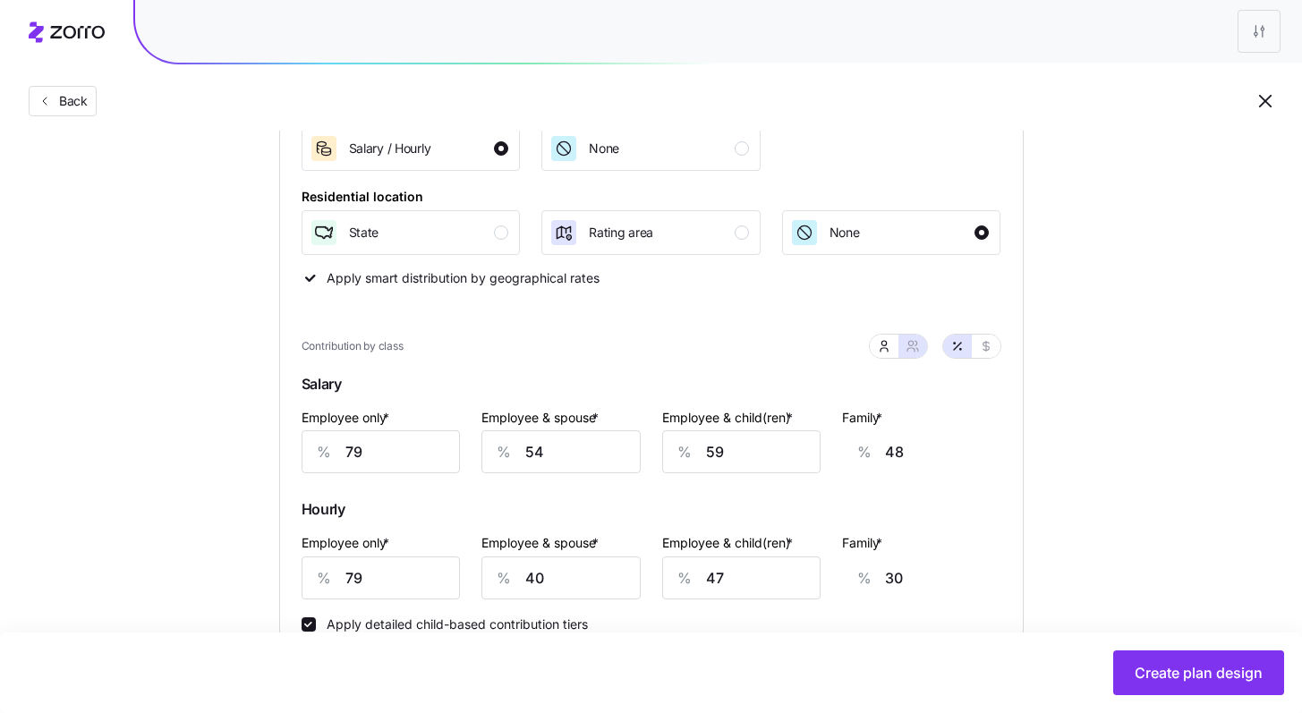
scroll to position [338, 0]
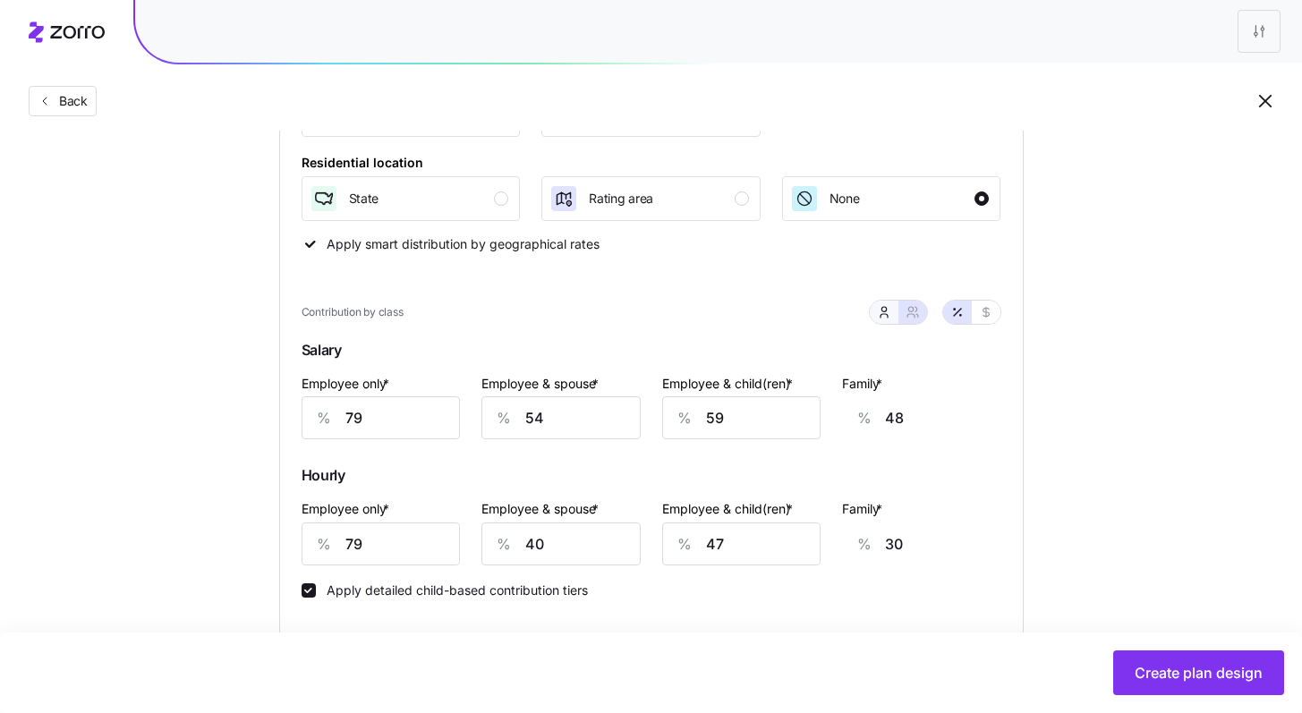
click at [882, 315] on icon "button" at bounding box center [884, 312] width 14 height 14
type input "29"
type input "0"
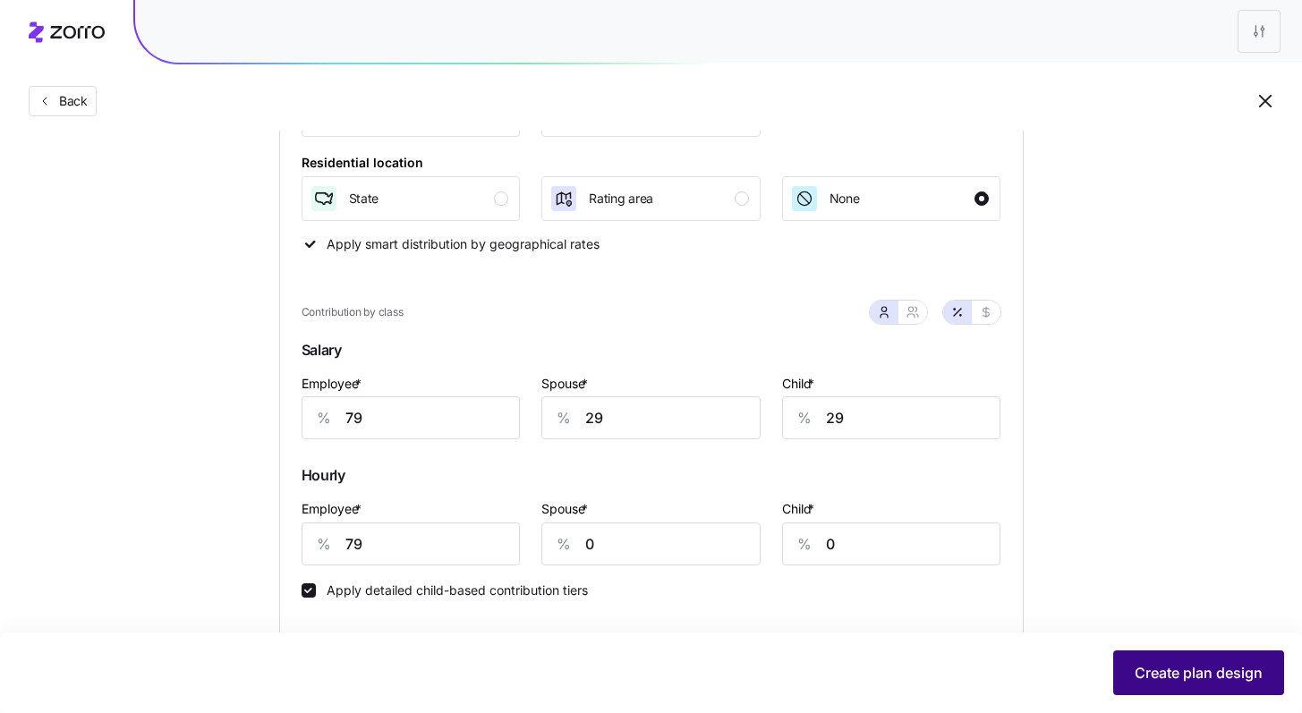
click at [1190, 670] on span "Create plan design" at bounding box center [1199, 672] width 128 height 21
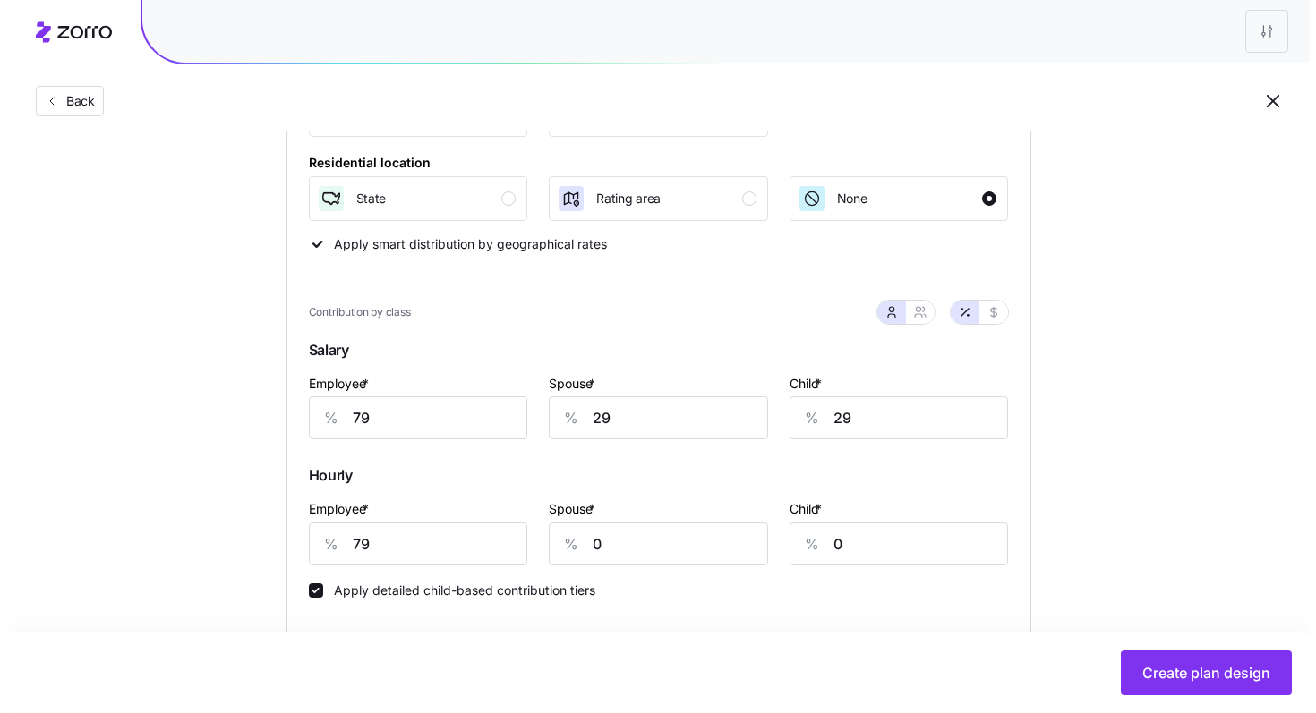
scroll to position [0, 0]
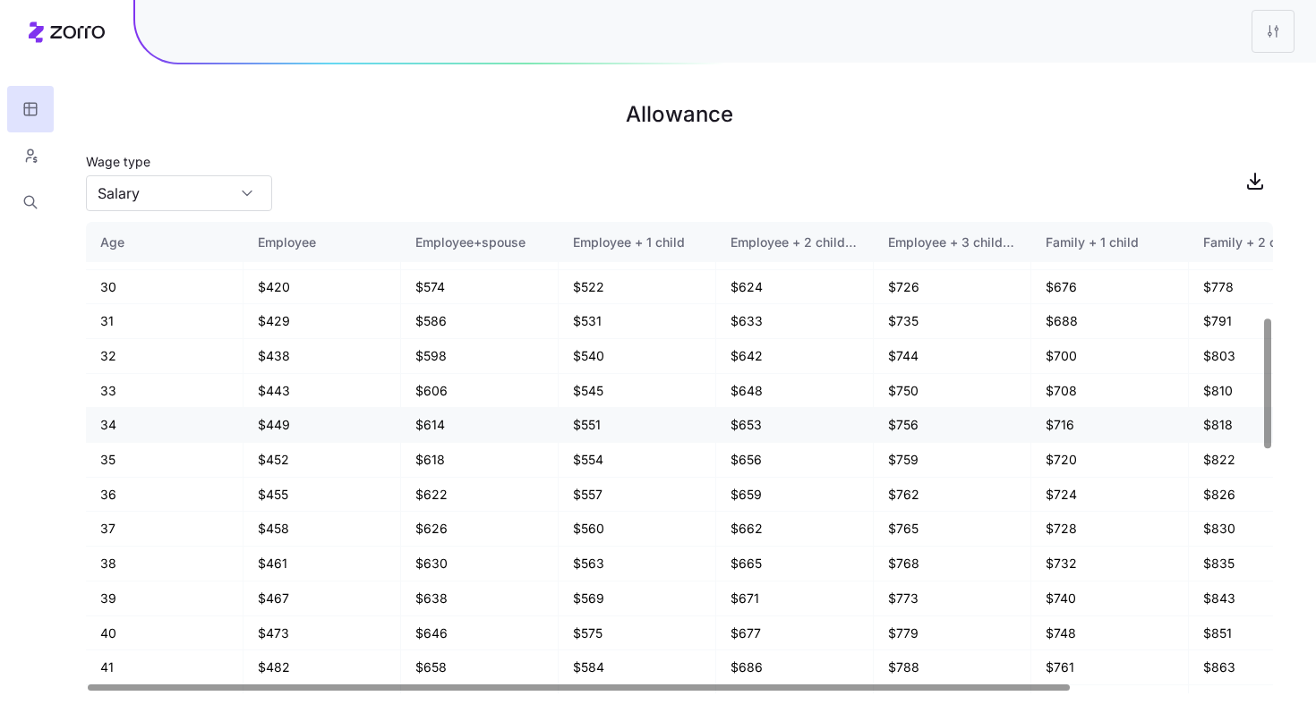
scroll to position [507, 0]
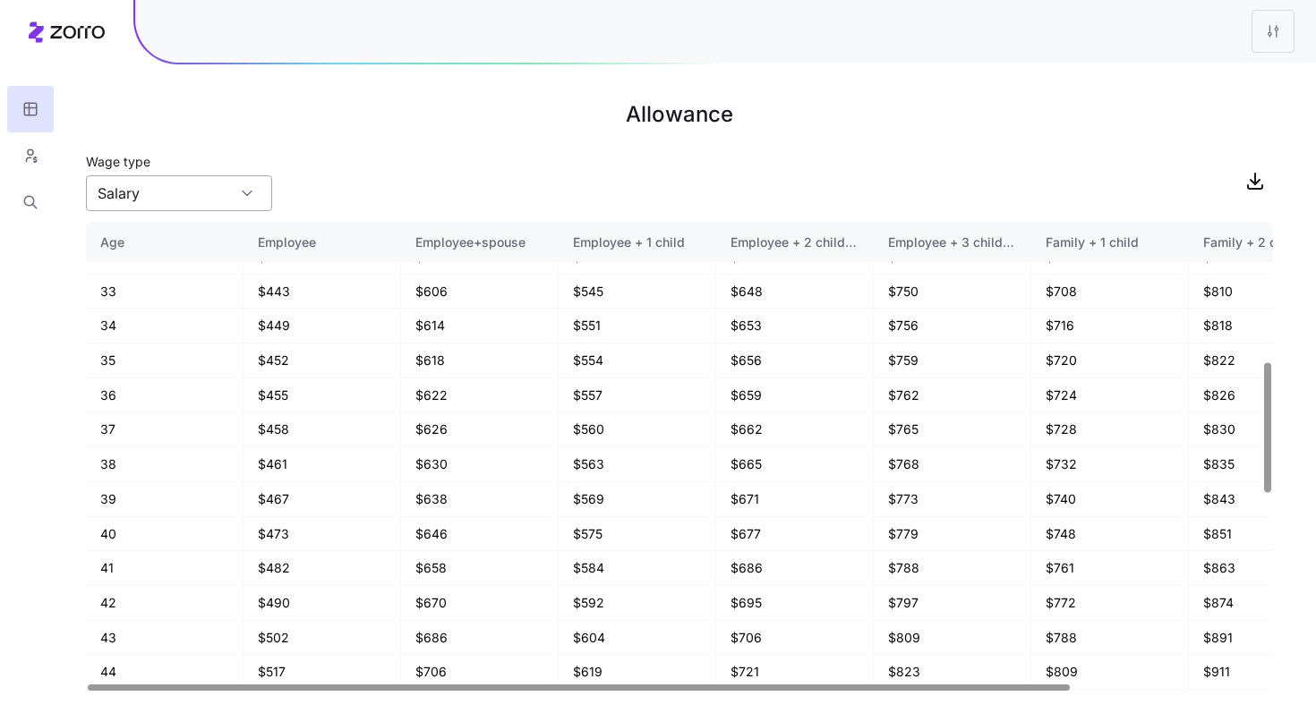
drag, startPoint x: 285, startPoint y: 195, endPoint x: 261, endPoint y: 193, distance: 23.3
click at [284, 195] on div "Wage type Salary" at bounding box center [679, 180] width 1187 height 61
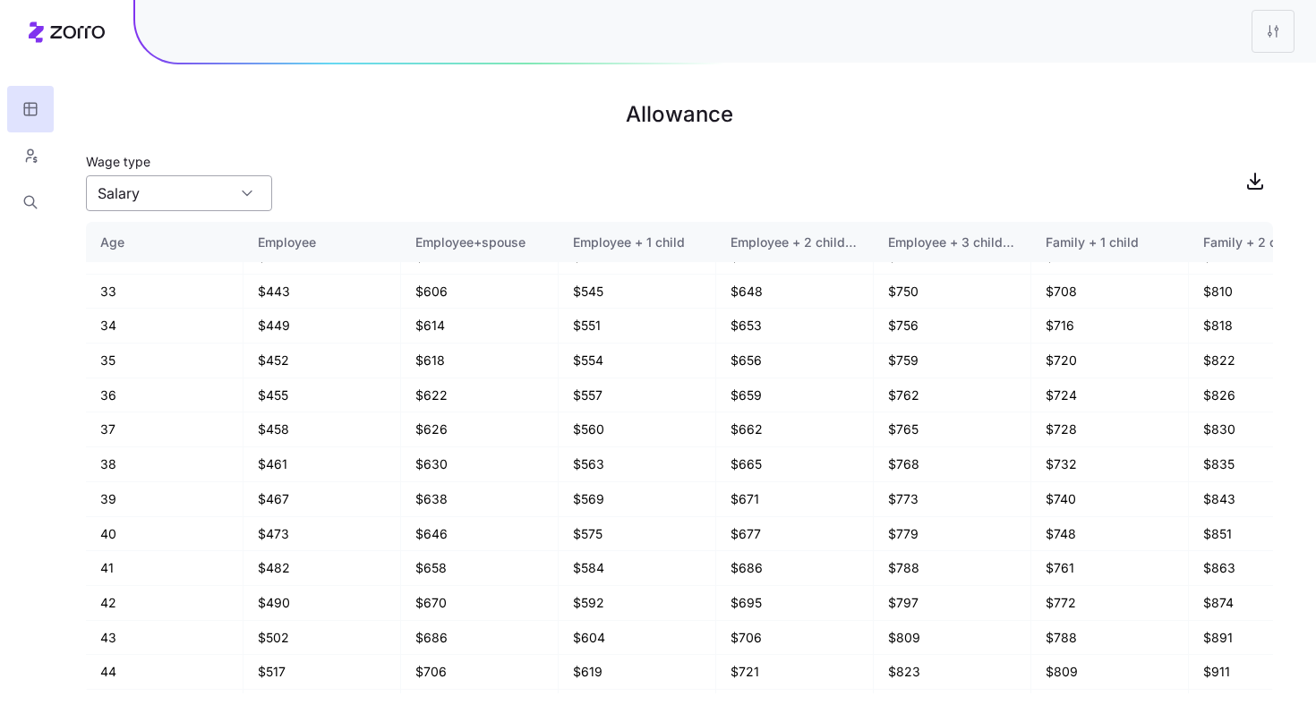
click at [255, 195] on div "Salary" at bounding box center [179, 193] width 186 height 36
click at [396, 179] on div "Wage type Salary" at bounding box center [679, 180] width 1187 height 61
click at [35, 157] on icon "button" at bounding box center [30, 156] width 16 height 18
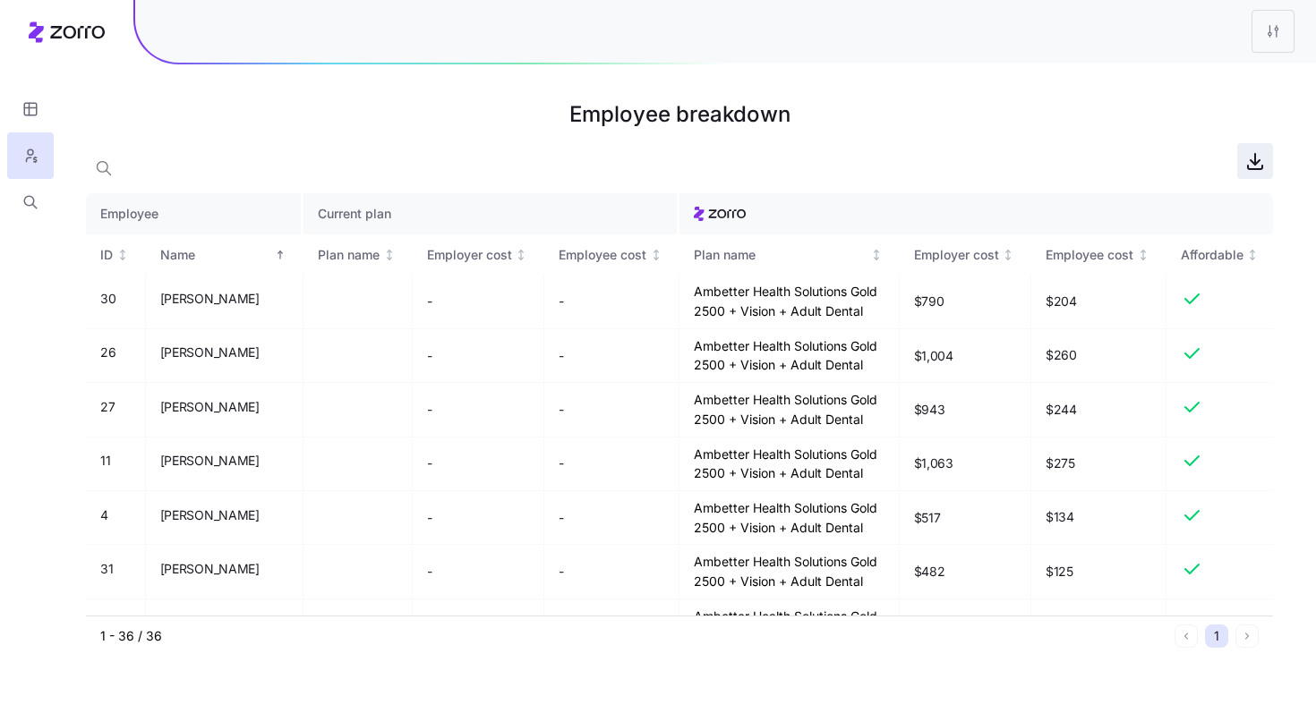
click at [1249, 166] on icon "button" at bounding box center [1254, 160] width 21 height 21
click at [533, 81] on main "Employee breakdown Employee Current plan ID Name Plan name Employer cost Employ…" at bounding box center [658, 356] width 1316 height 713
click at [15, 100] on button "button" at bounding box center [30, 109] width 47 height 47
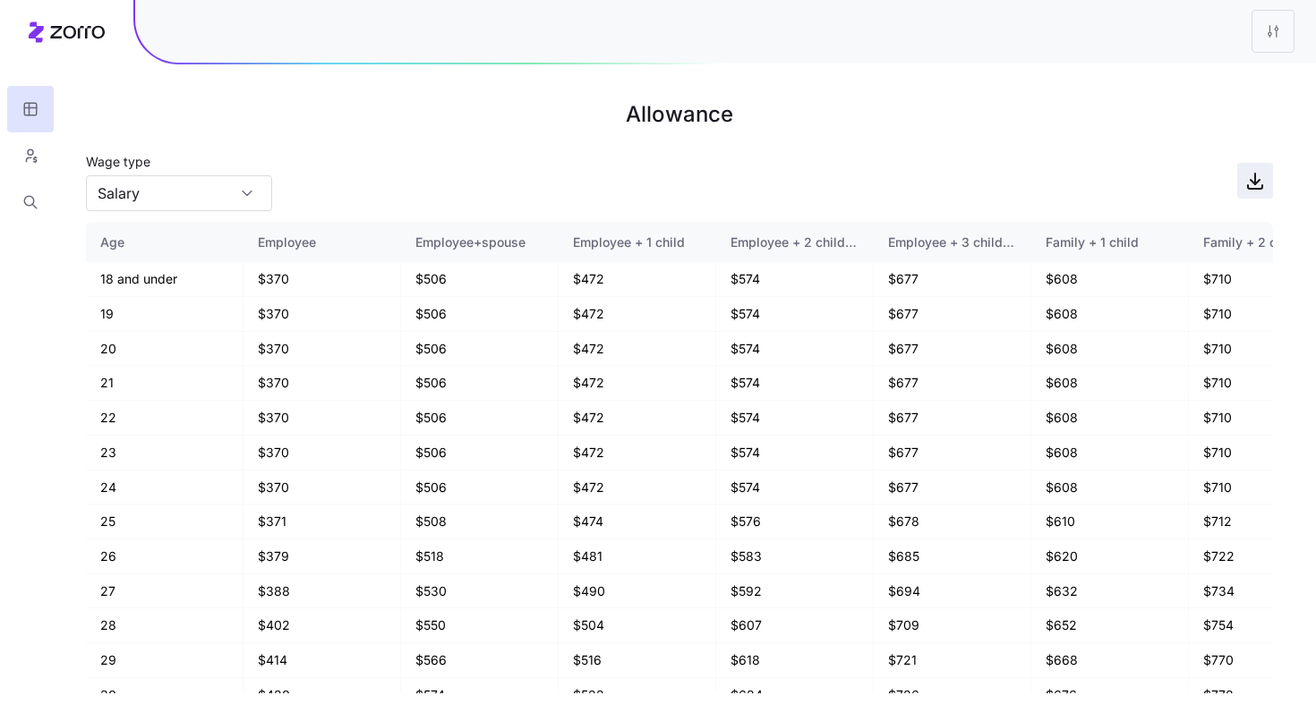
click at [1255, 190] on icon "button" at bounding box center [1254, 180] width 21 height 21
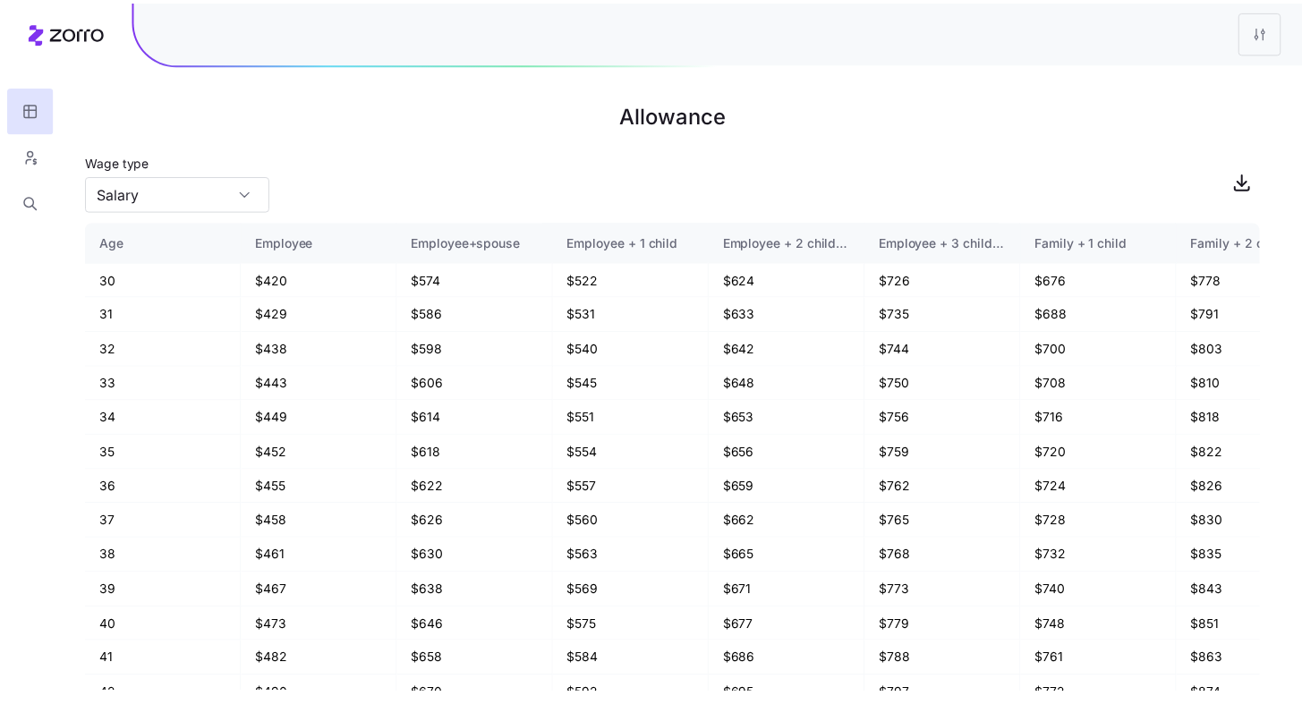
scroll to position [442, 0]
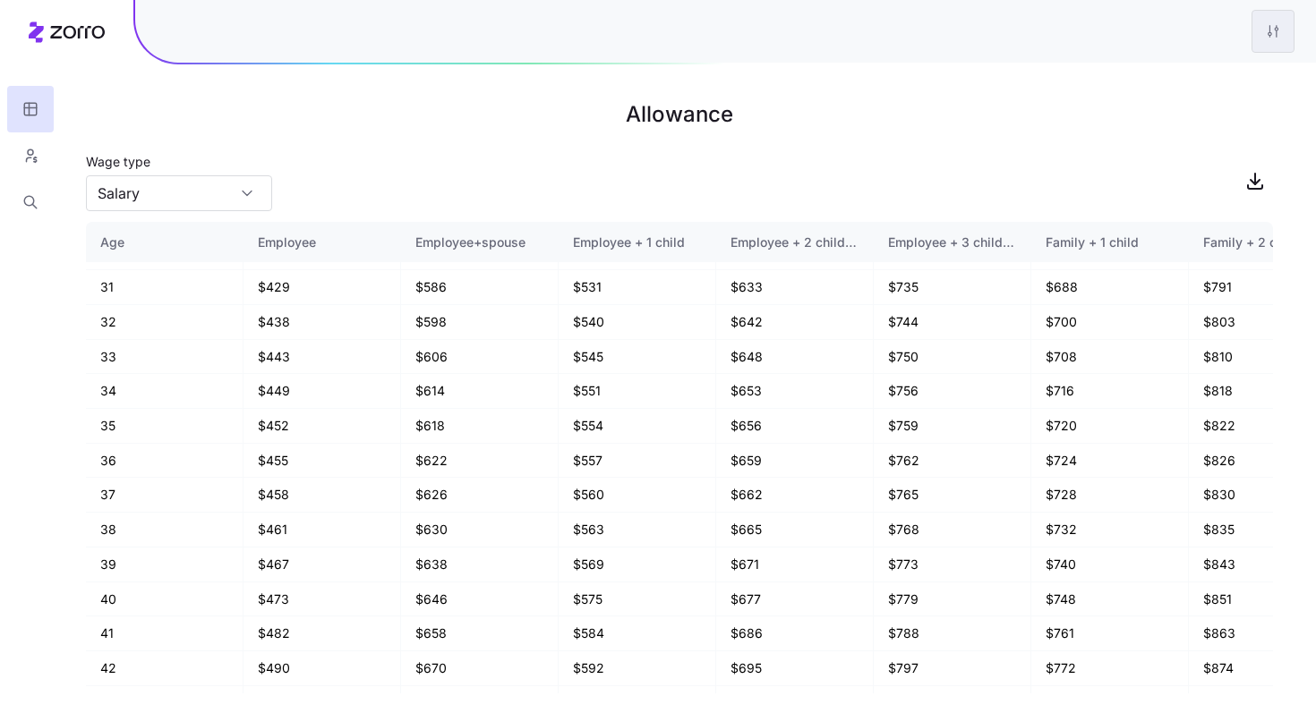
click at [1271, 35] on html "Allowance Wage type Salary Age Employee Employee+spouse Employee + 1 child Empl…" at bounding box center [658, 356] width 1316 height 713
click at [1182, 75] on div "Edit plan design" at bounding box center [1165, 79] width 94 height 20
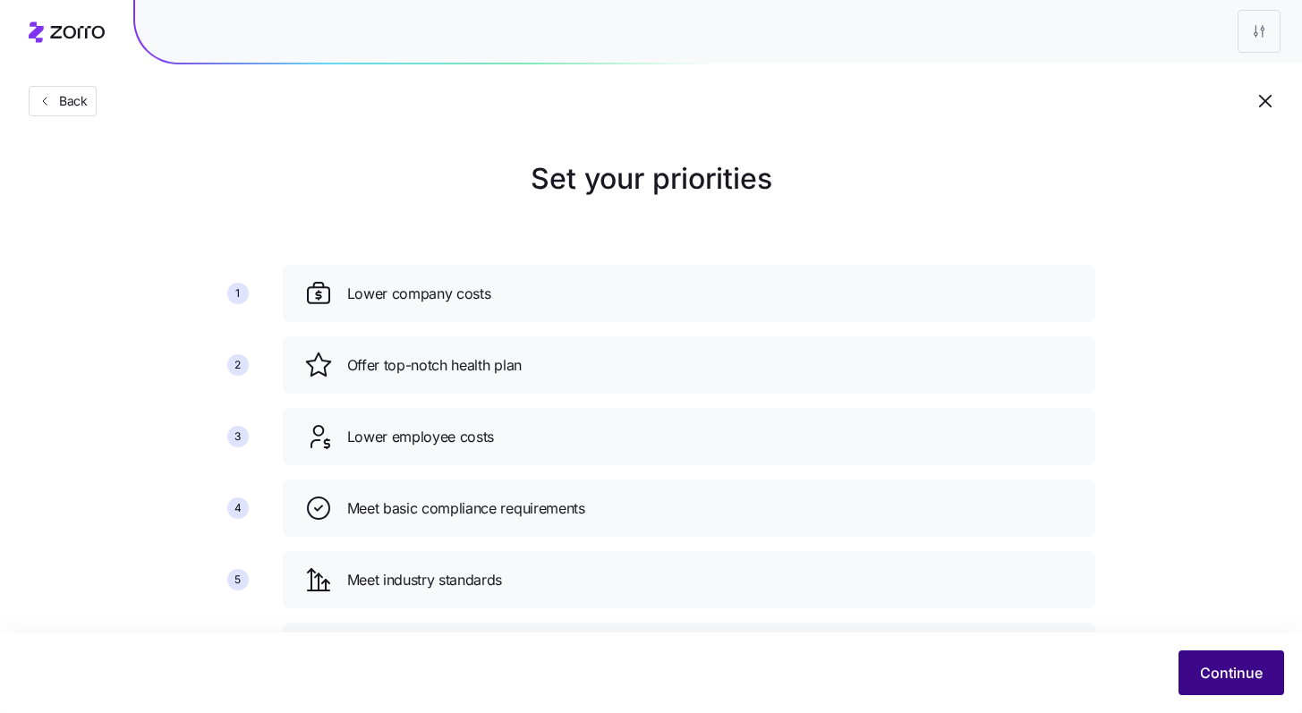
click at [1264, 659] on button "Continue" at bounding box center [1232, 673] width 106 height 45
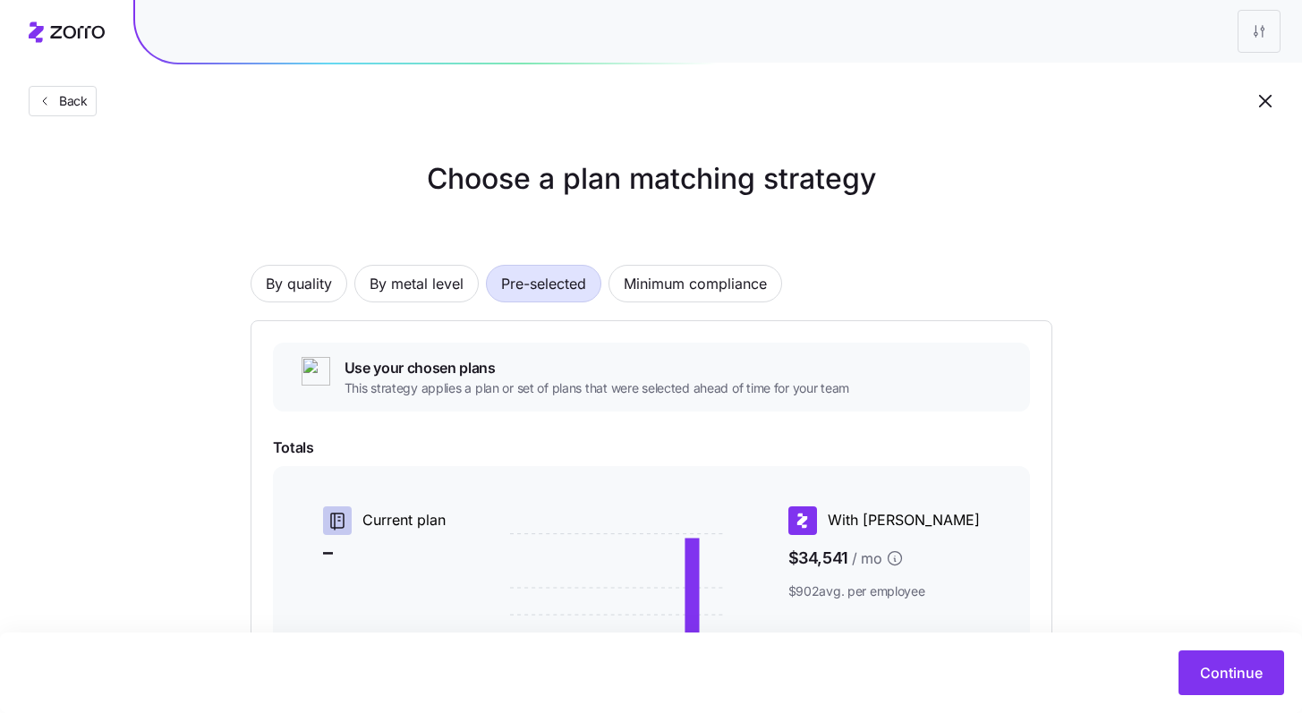
scroll to position [298, 0]
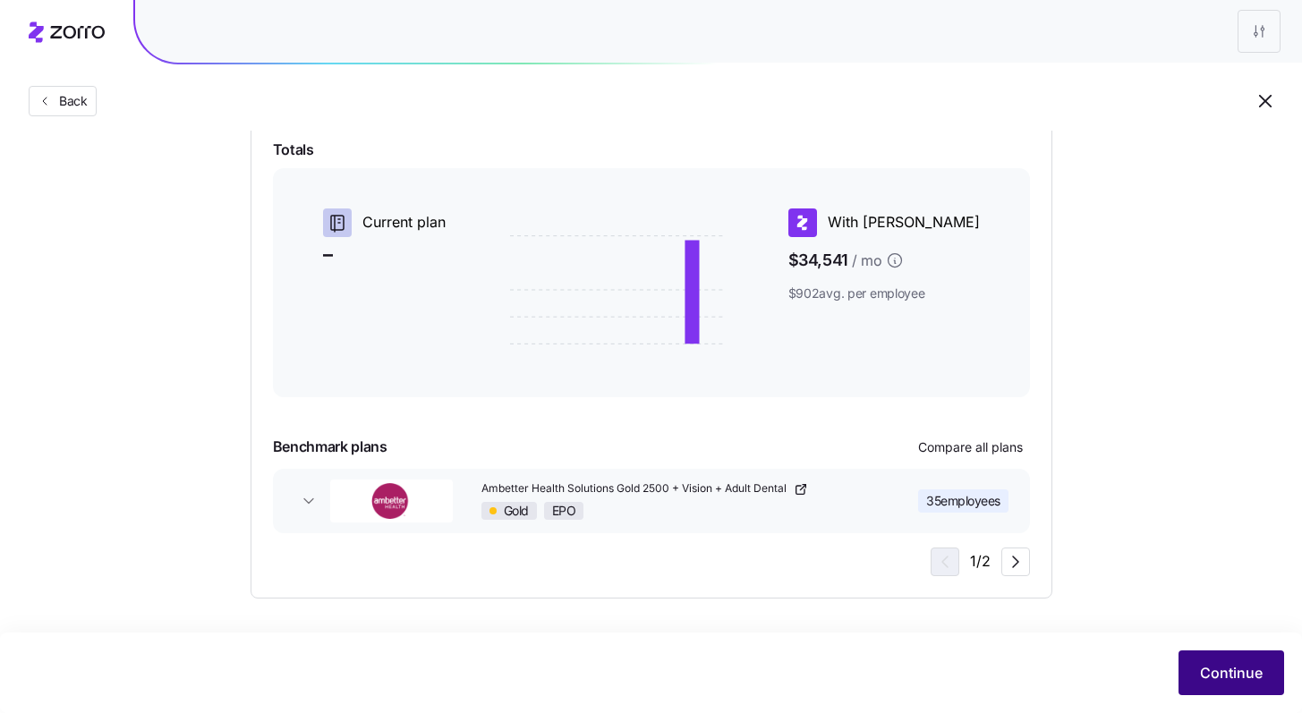
click at [1232, 682] on span "Continue" at bounding box center [1231, 672] width 63 height 21
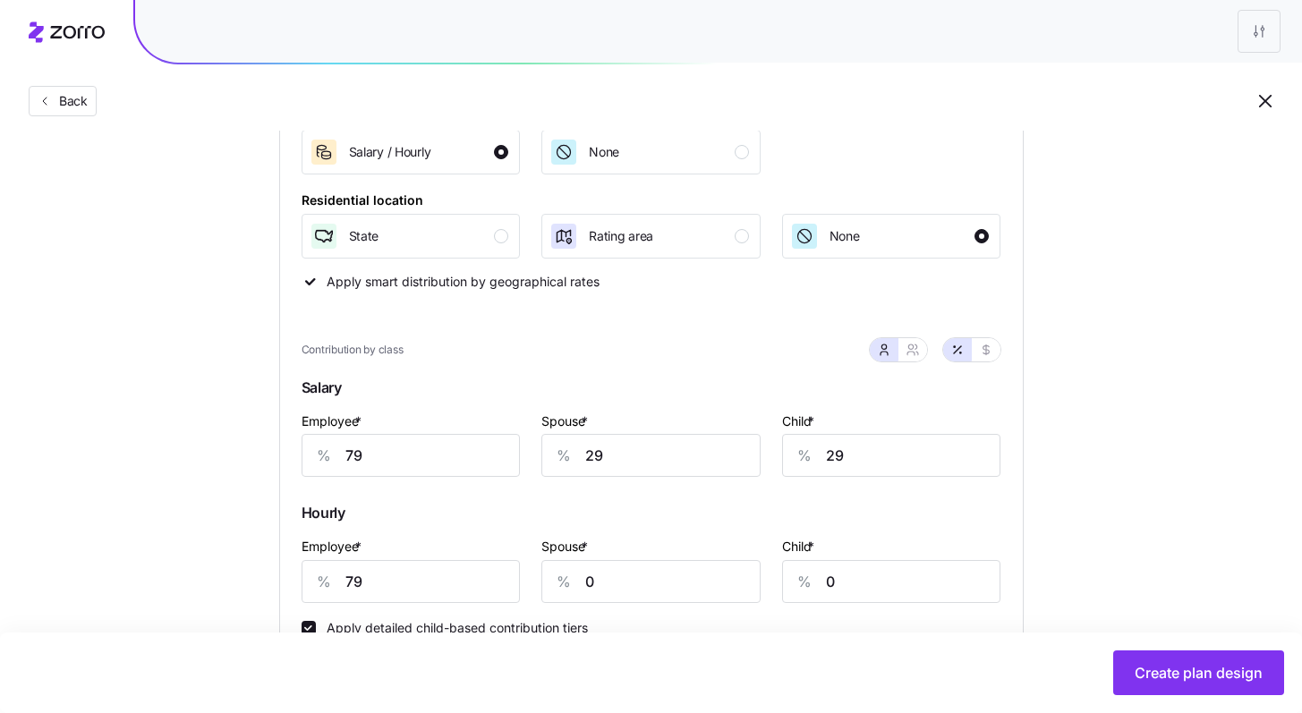
scroll to position [294, 0]
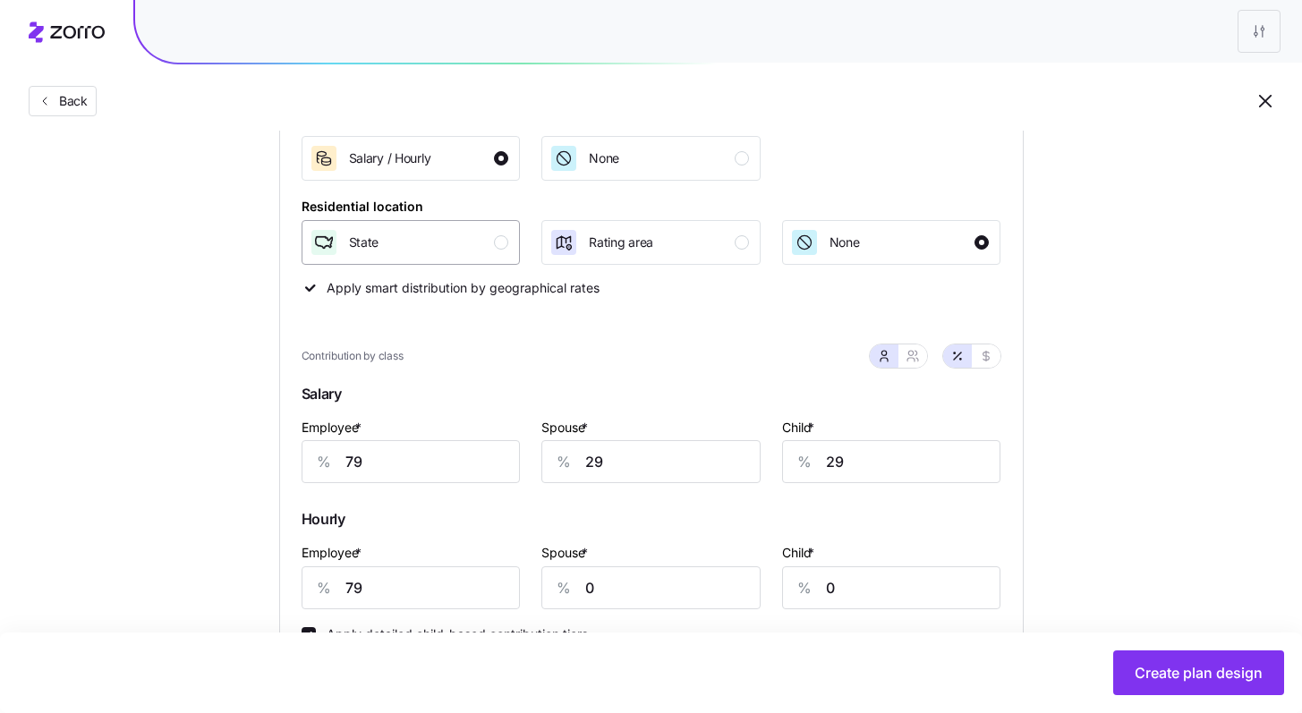
click at [497, 243] on div "button" at bounding box center [501, 242] width 14 height 14
click at [989, 244] on div "None" at bounding box center [890, 242] width 200 height 29
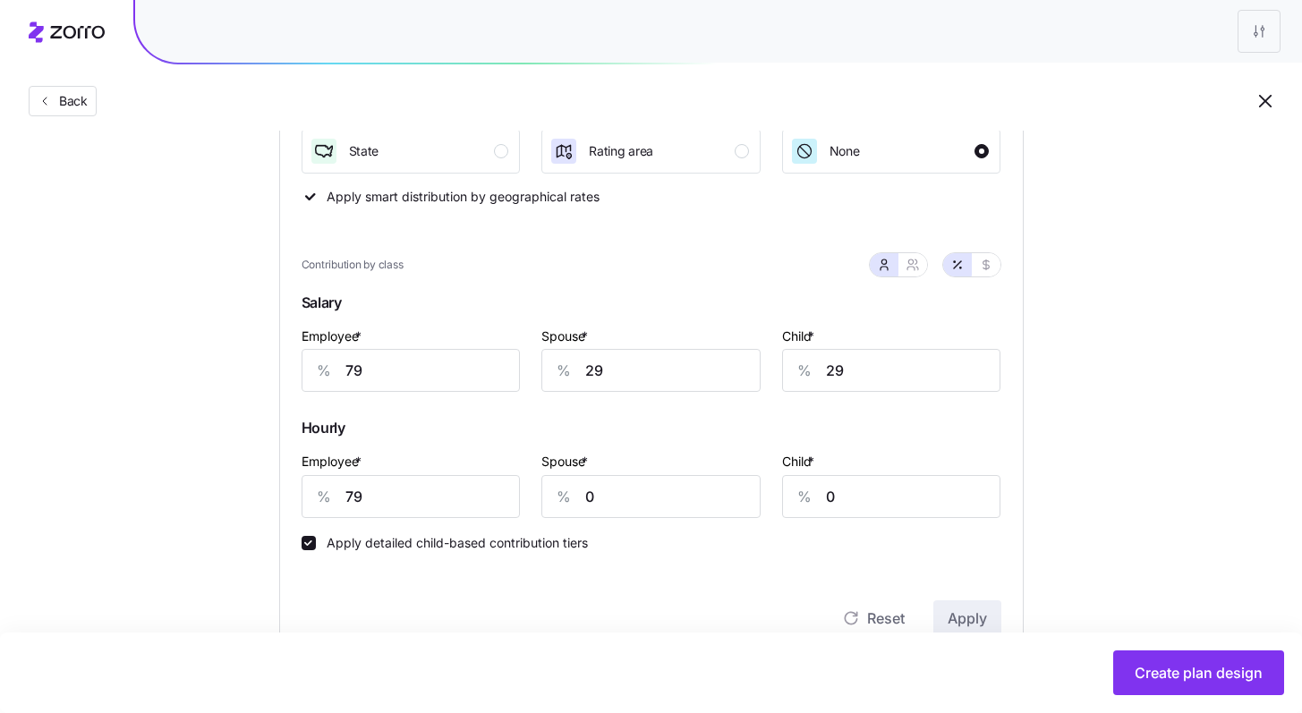
scroll to position [441, 0]
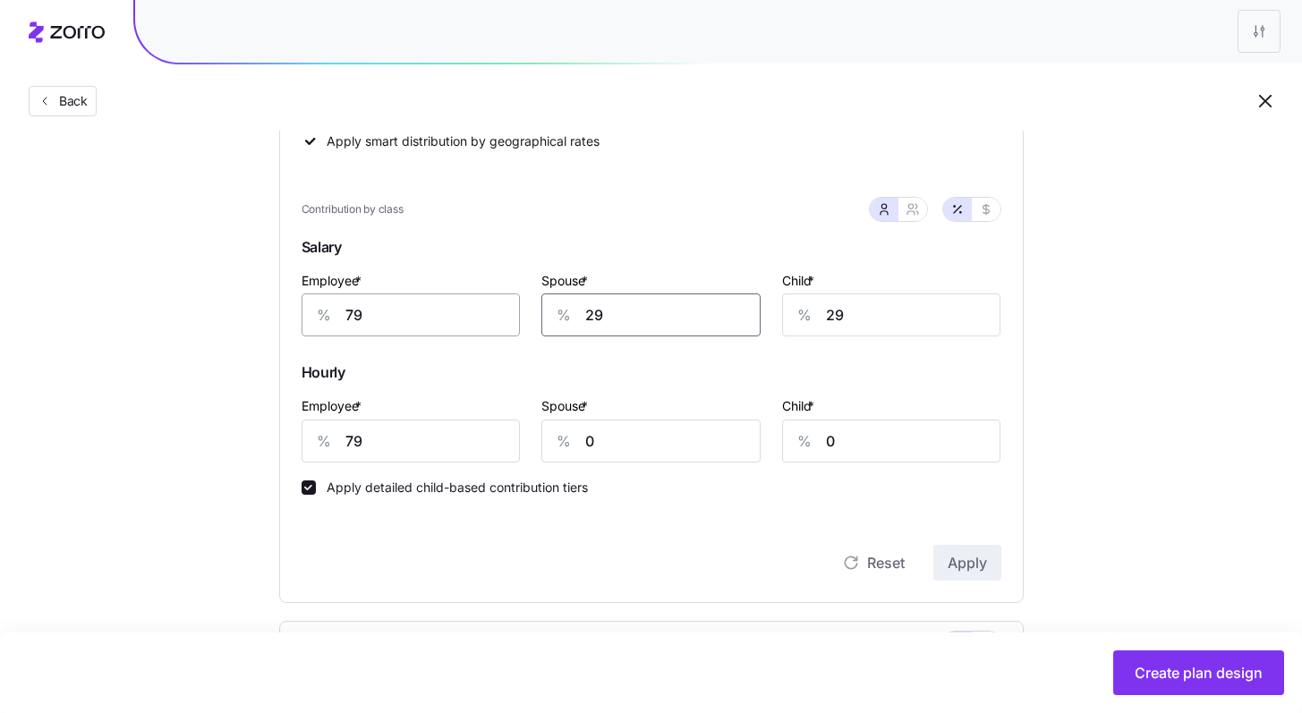
drag, startPoint x: 662, startPoint y: 313, endPoint x: 513, endPoint y: 303, distance: 149.8
click at [516, 304] on div "Employee * % 79 Spouse * % 29 Child * % 29" at bounding box center [651, 303] width 721 height 89
type input "30"
click at [971, 563] on span "Apply" at bounding box center [967, 562] width 39 height 21
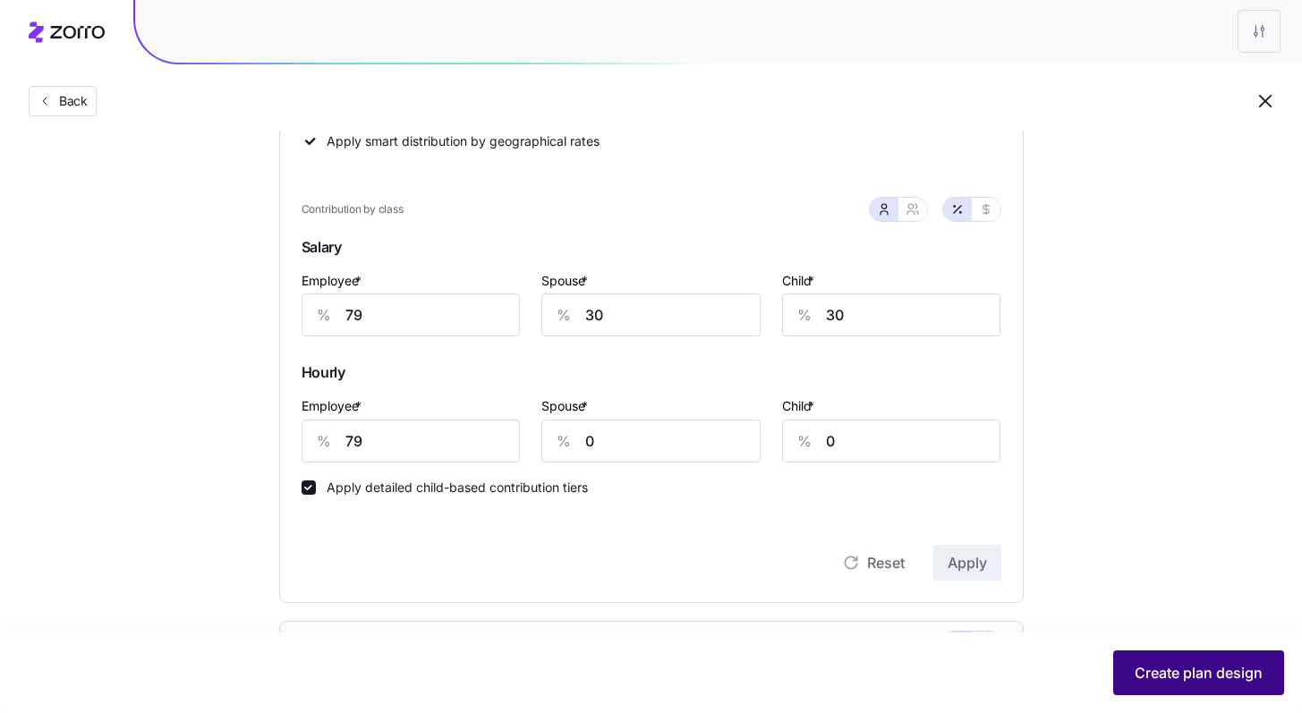
click at [1200, 671] on span "Create plan design" at bounding box center [1199, 672] width 128 height 21
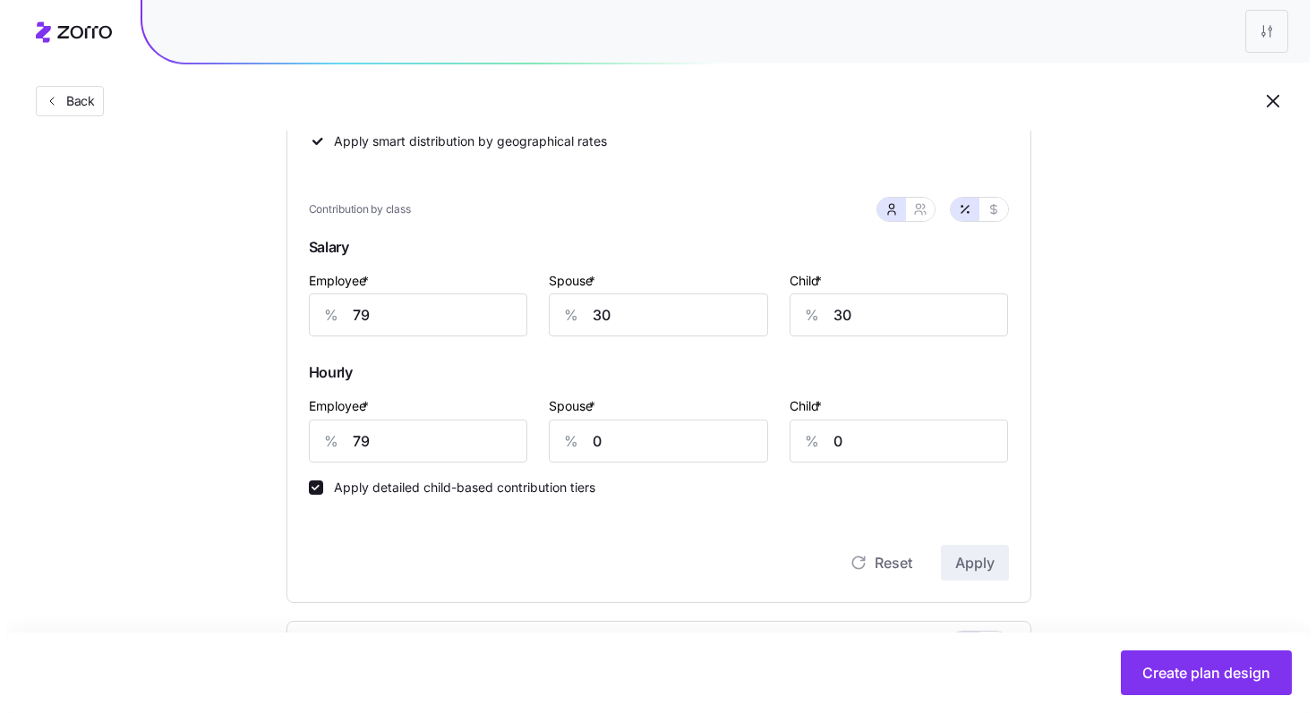
scroll to position [0, 0]
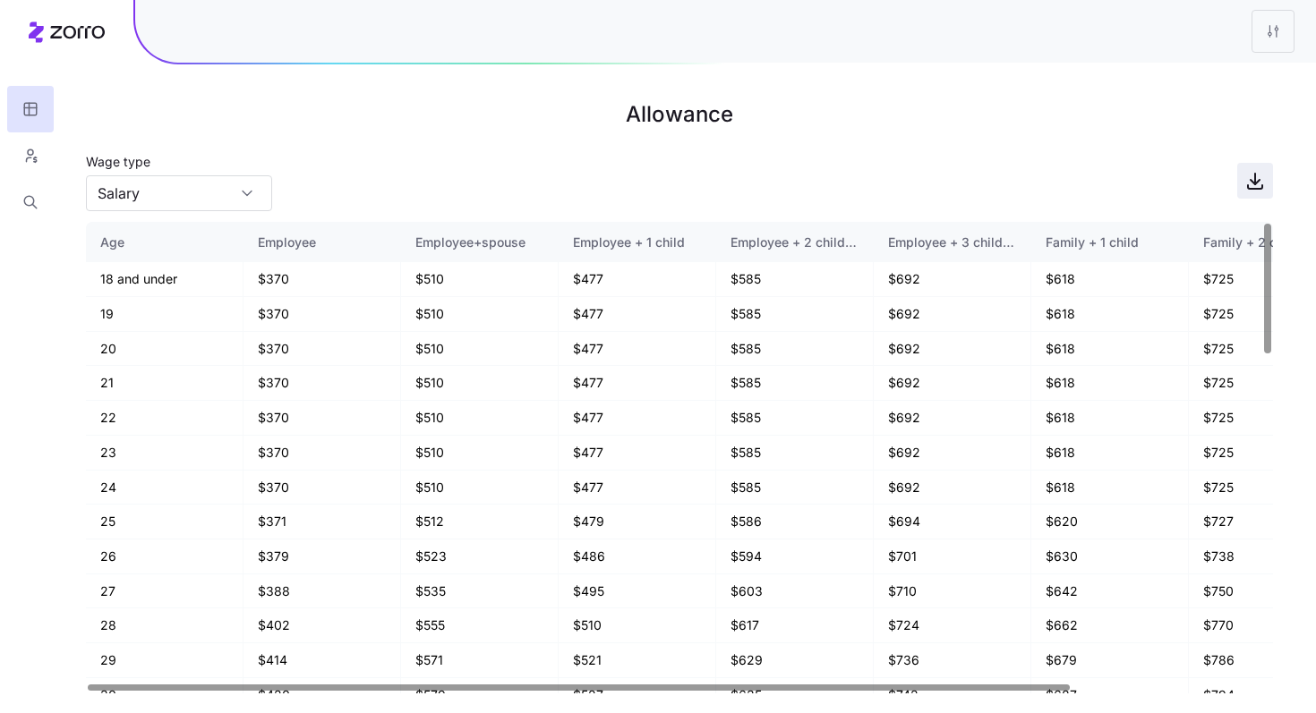
click at [1257, 185] on icon "button" at bounding box center [1254, 180] width 21 height 21
click at [29, 158] on icon "button" at bounding box center [30, 156] width 16 height 18
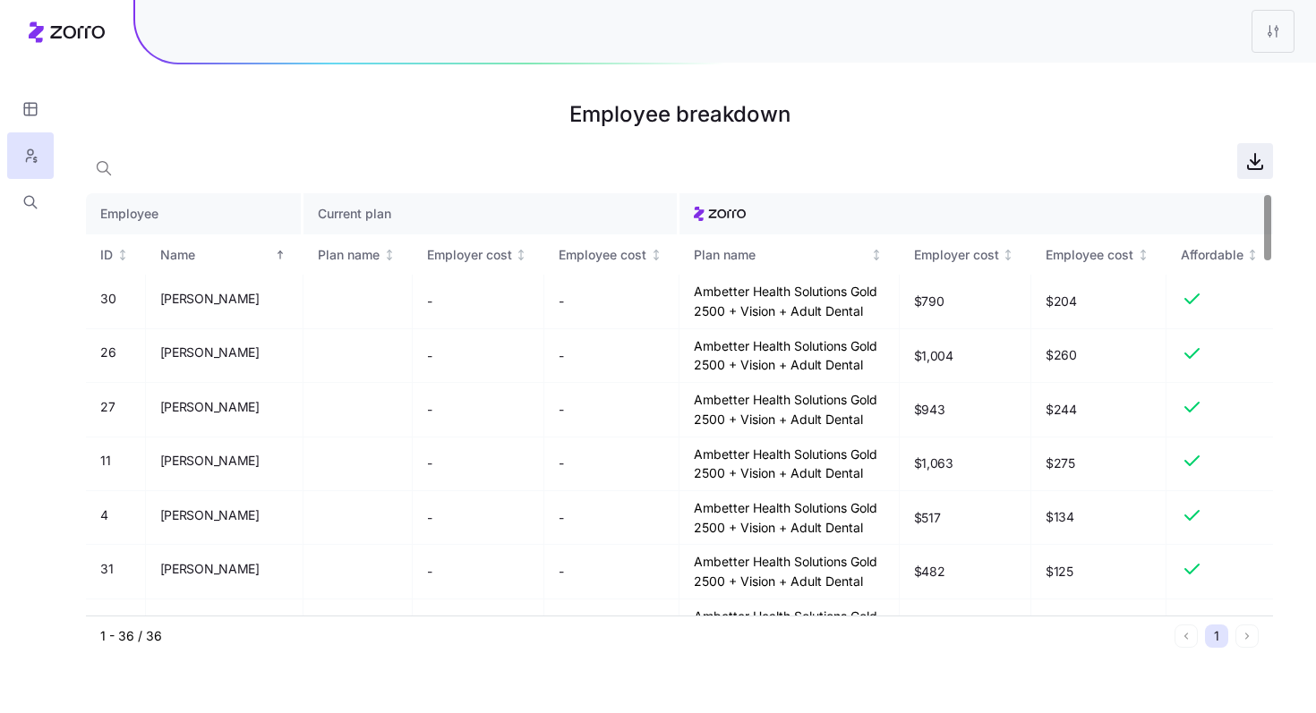
click at [1248, 168] on icon "button" at bounding box center [1255, 168] width 14 height 4
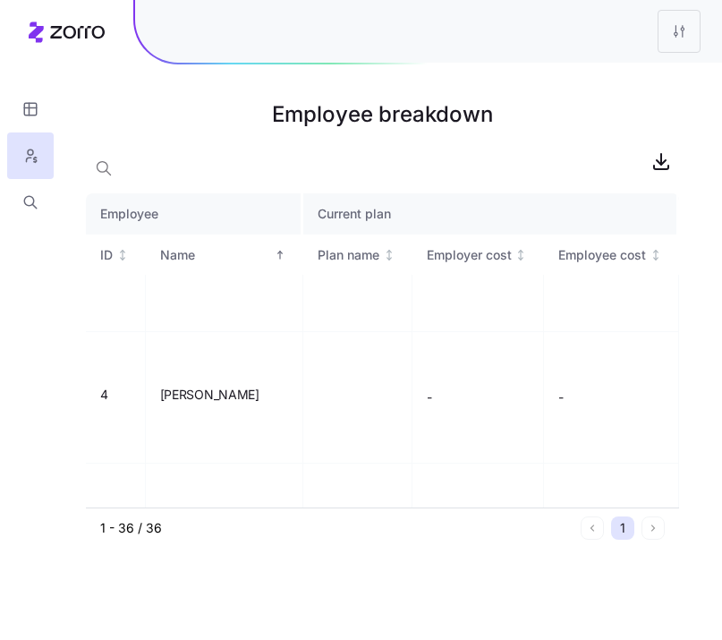
scroll to position [790, 0]
